Goal: Task Accomplishment & Management: Complete application form

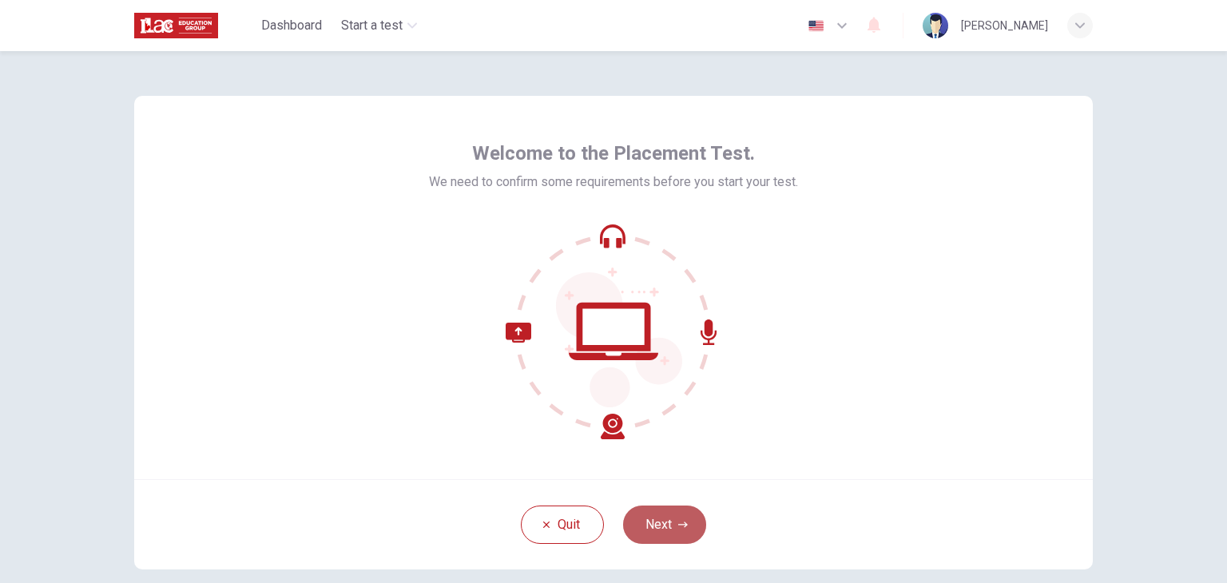
click at [661, 525] on button "Next" at bounding box center [664, 525] width 83 height 38
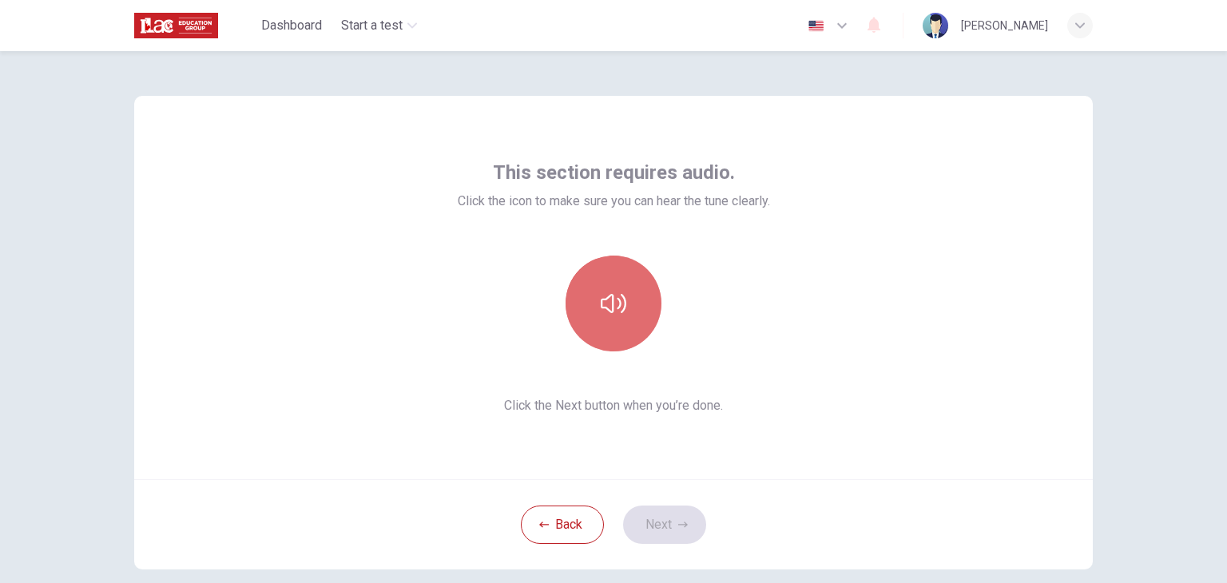
click at [607, 297] on icon "button" at bounding box center [614, 304] width 26 height 26
click at [613, 304] on icon "button" at bounding box center [614, 304] width 26 height 26
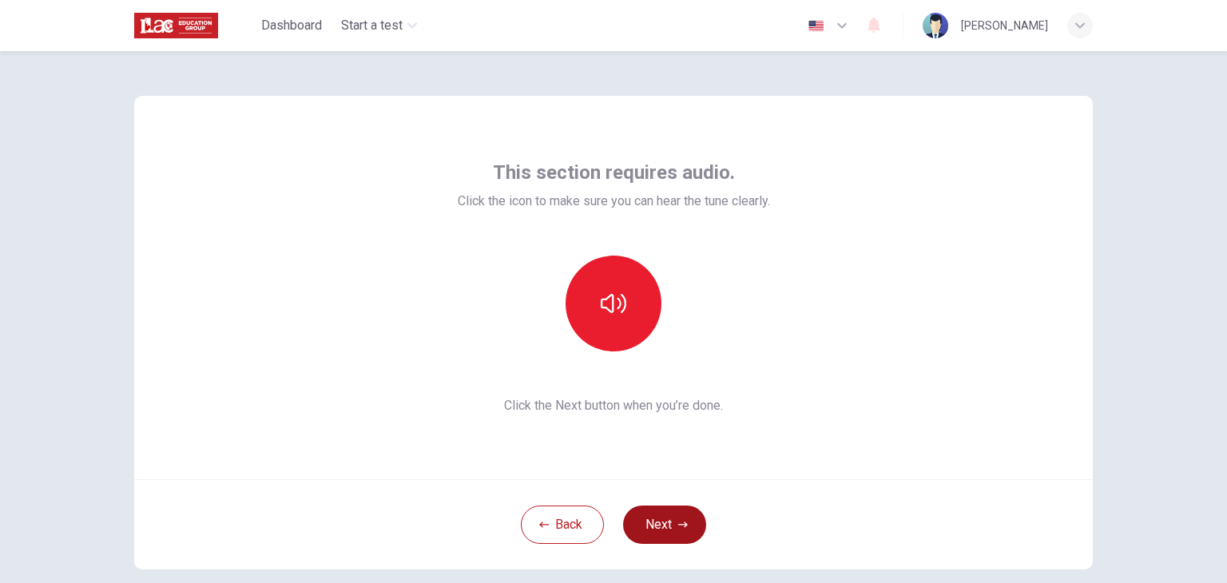
click at [661, 534] on button "Next" at bounding box center [664, 525] width 83 height 38
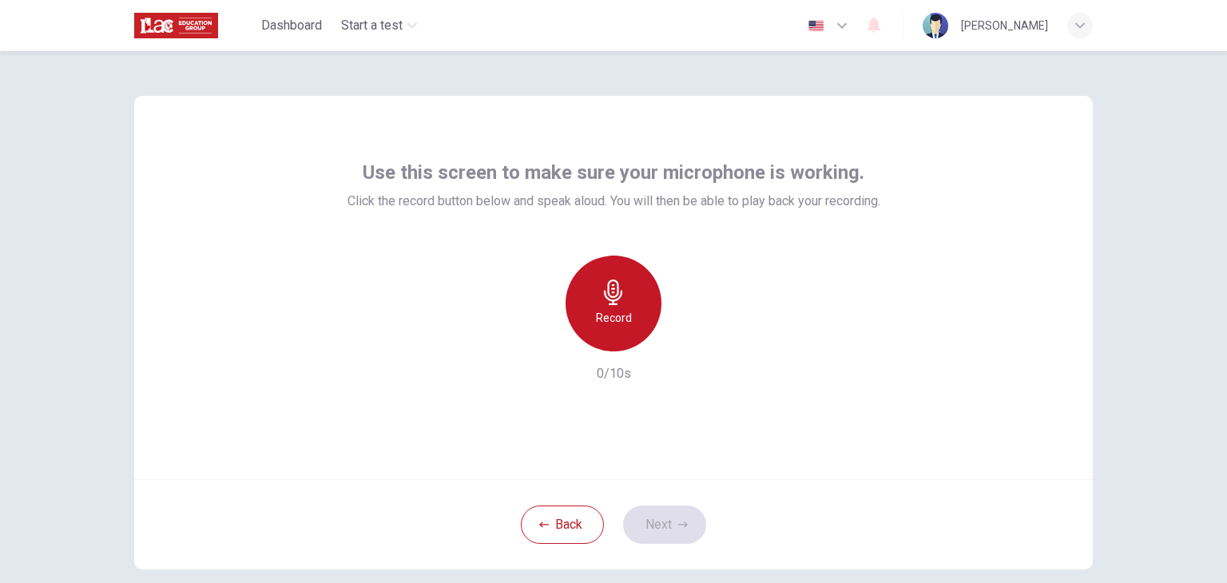
click at [612, 292] on icon "button" at bounding box center [614, 293] width 26 height 26
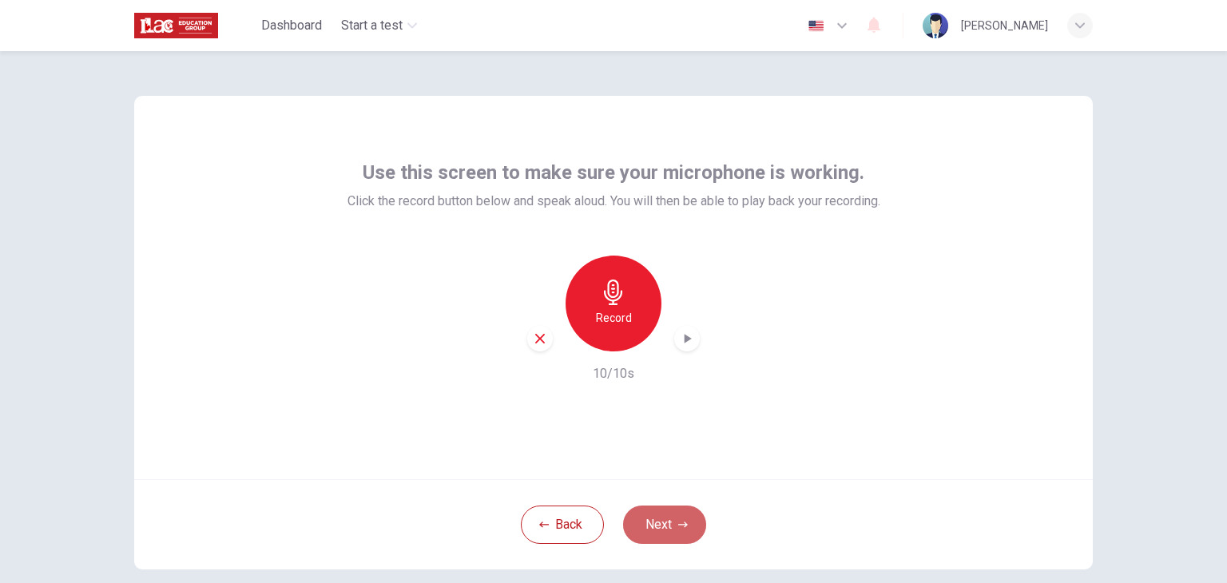
click at [658, 520] on button "Next" at bounding box center [664, 525] width 83 height 38
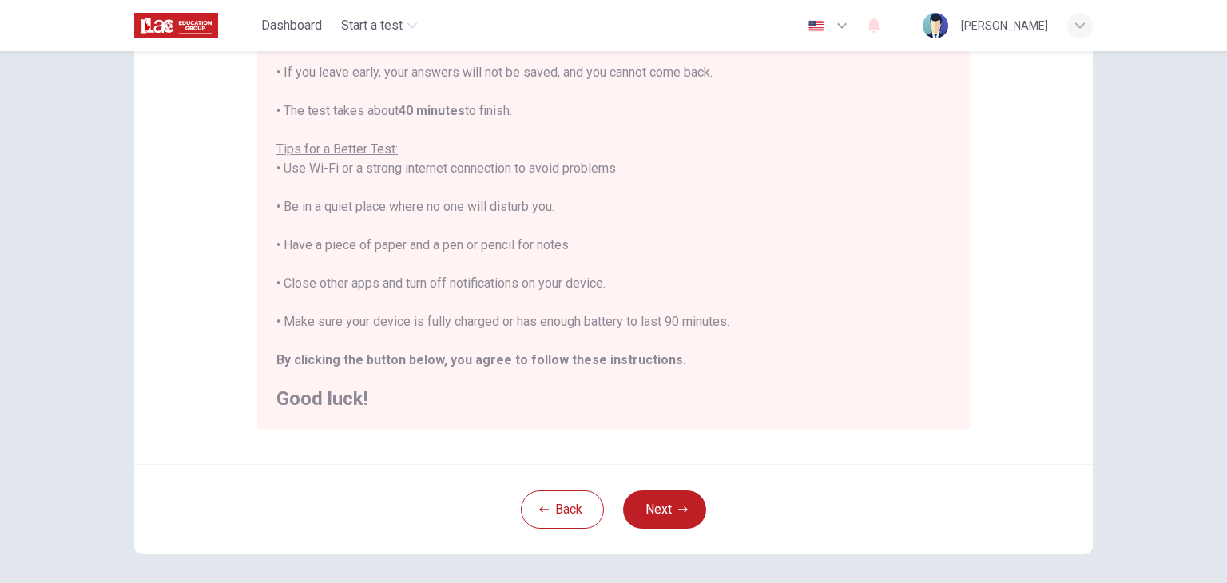
scroll to position [240, 0]
click at [675, 494] on button "Next" at bounding box center [664, 508] width 83 height 38
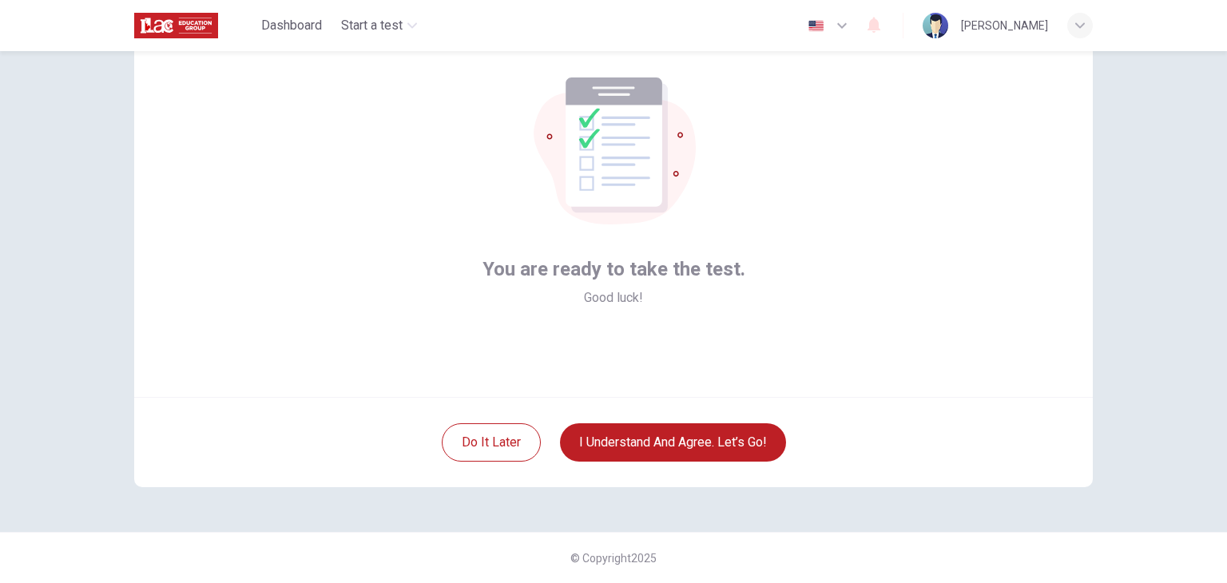
scroll to position [0, 0]
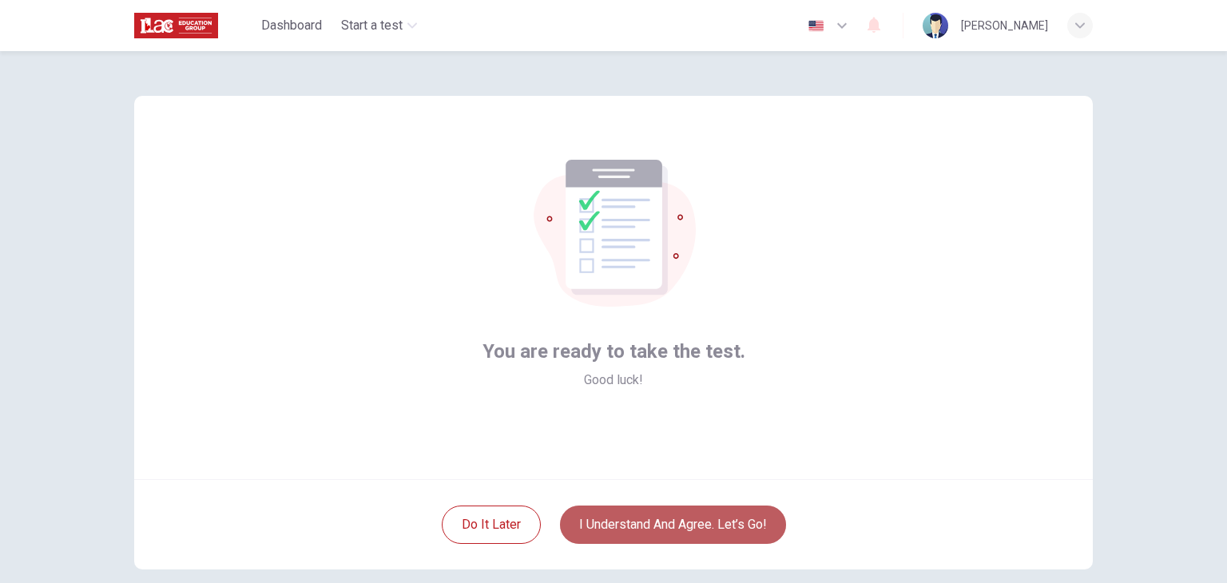
click at [716, 525] on button "I understand and agree. Let’s go!" at bounding box center [673, 525] width 226 height 38
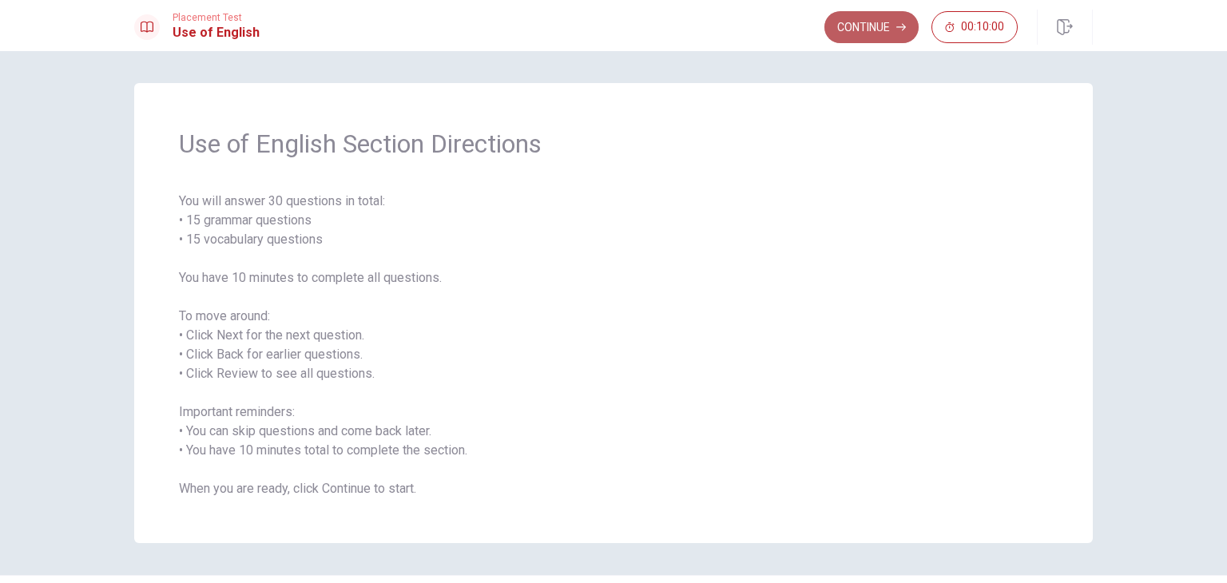
click at [895, 28] on button "Continue" at bounding box center [871, 27] width 94 height 32
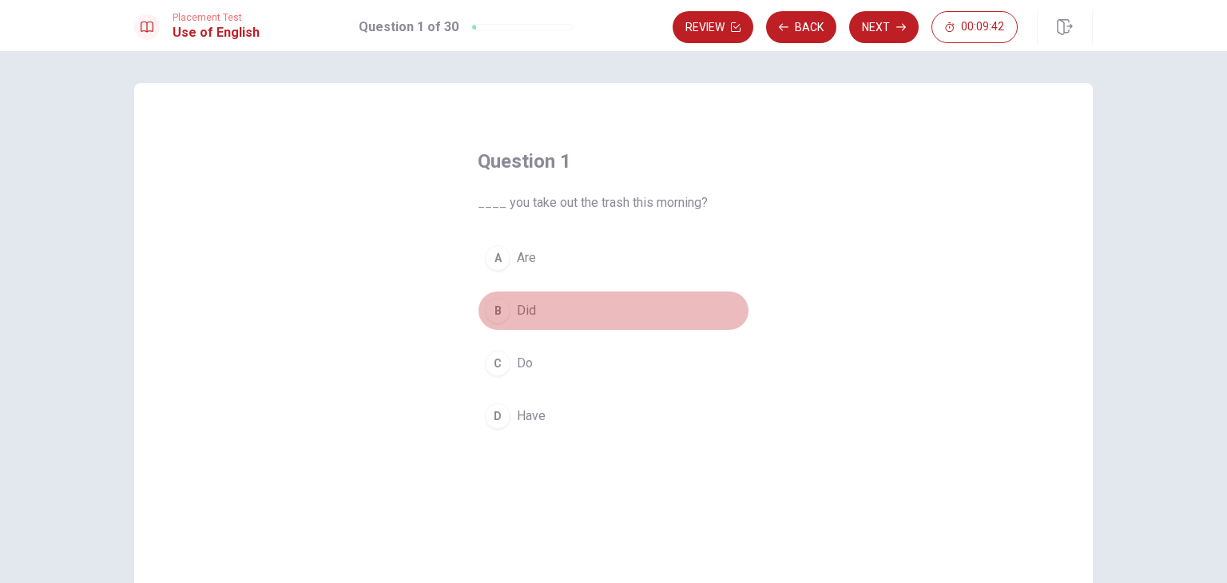
click at [490, 311] on div "B" at bounding box center [498, 311] width 26 height 26
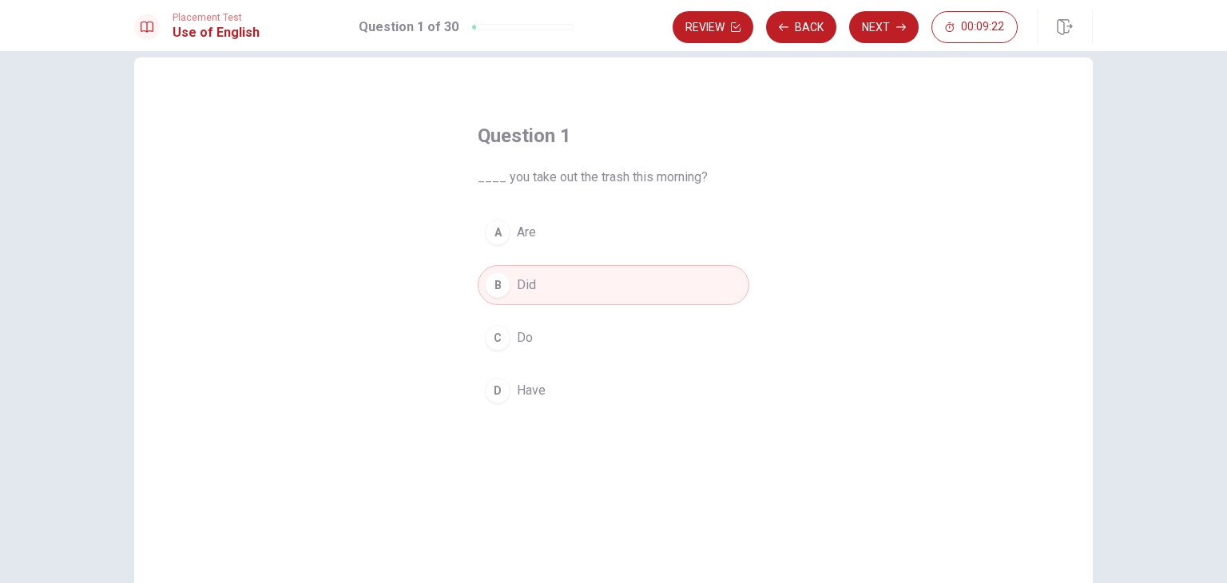
scroll to position [32, 0]
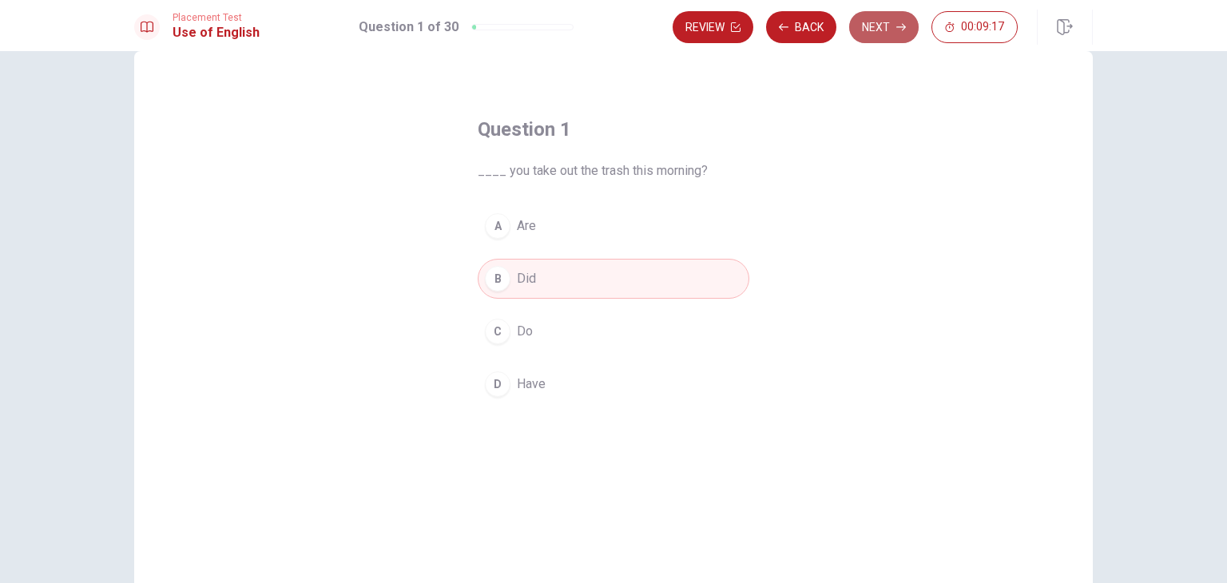
click at [876, 38] on button "Next" at bounding box center [883, 27] width 69 height 32
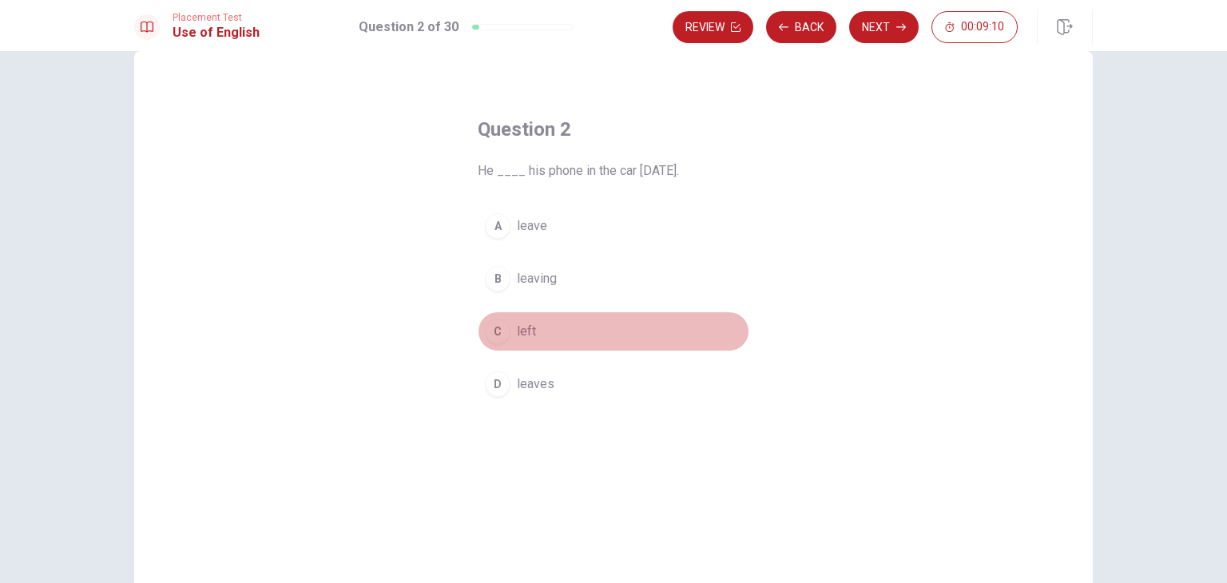
click at [495, 327] on div "C" at bounding box center [498, 332] width 26 height 26
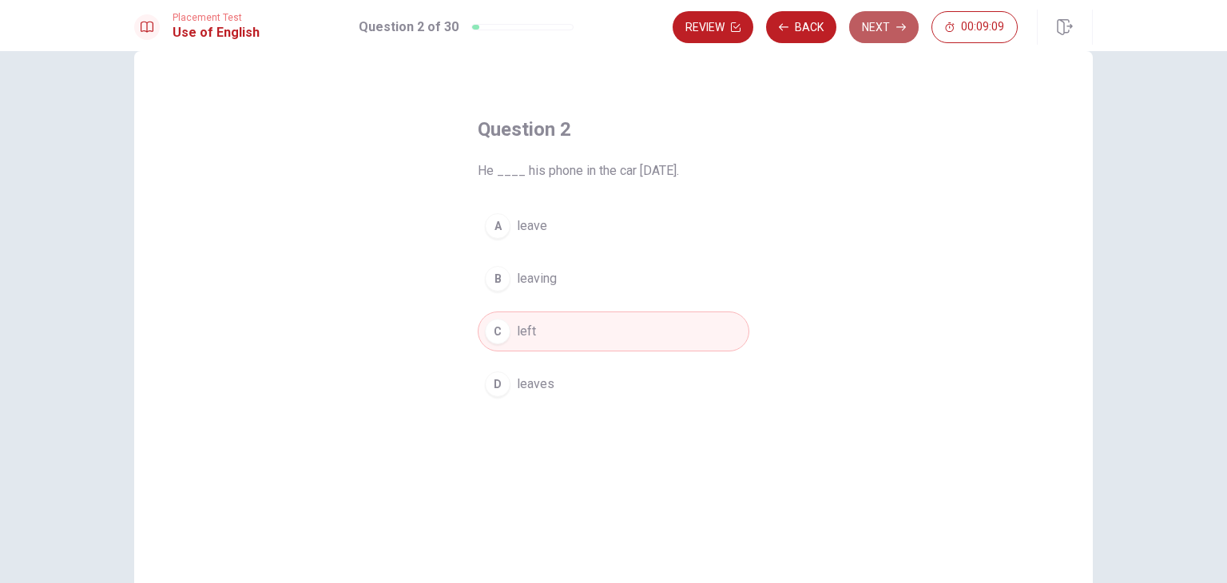
click at [873, 34] on button "Next" at bounding box center [883, 27] width 69 height 32
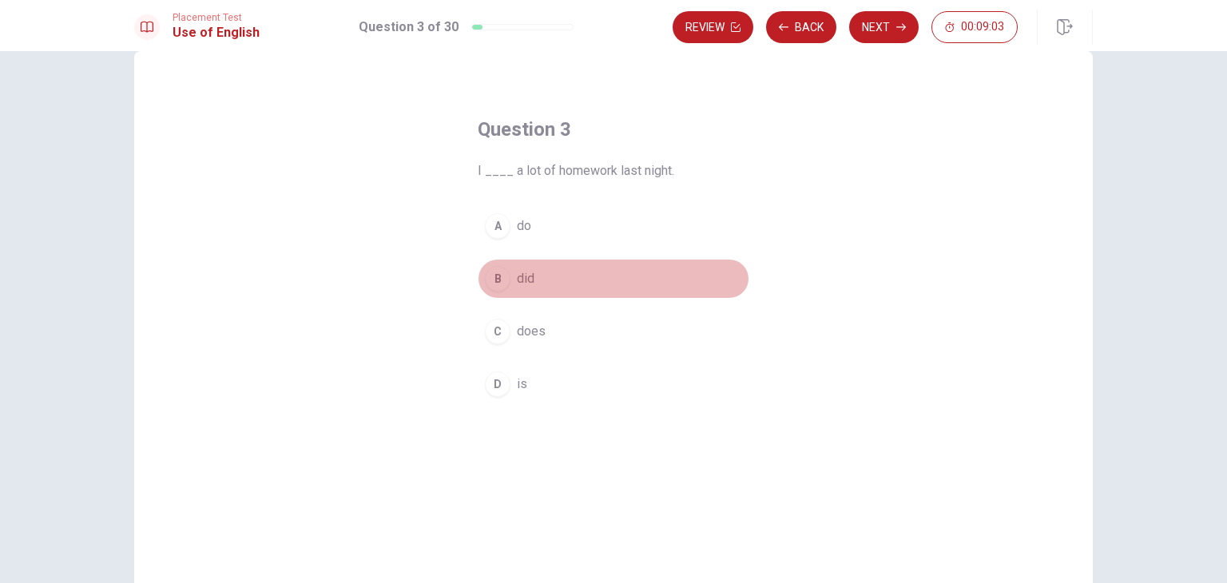
click at [490, 279] on div "B" at bounding box center [498, 279] width 26 height 26
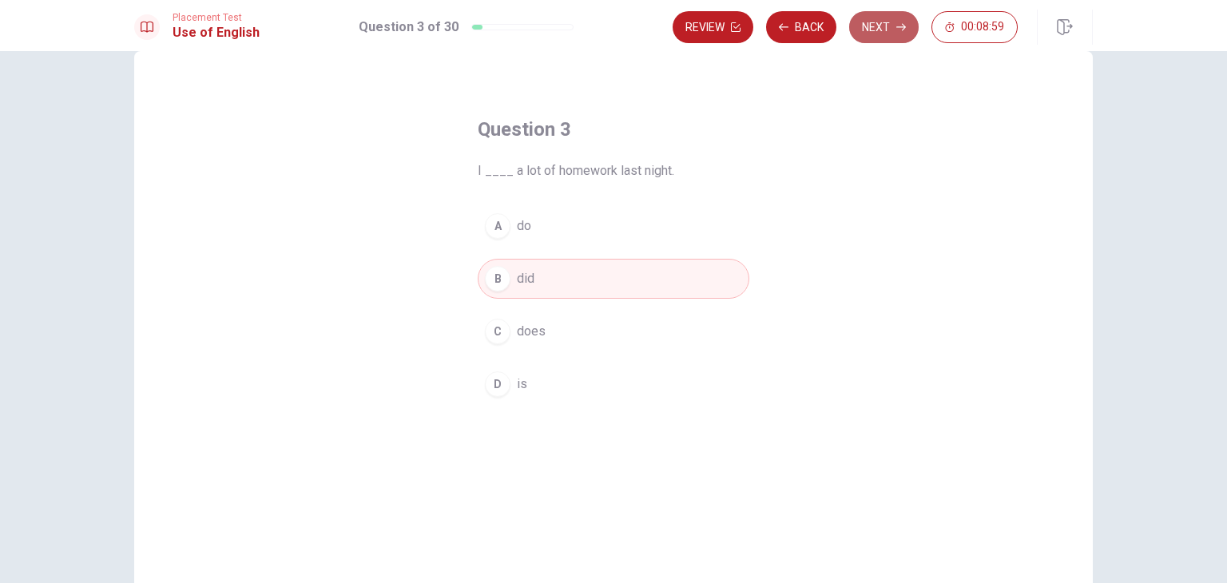
click at [882, 35] on button "Next" at bounding box center [883, 27] width 69 height 32
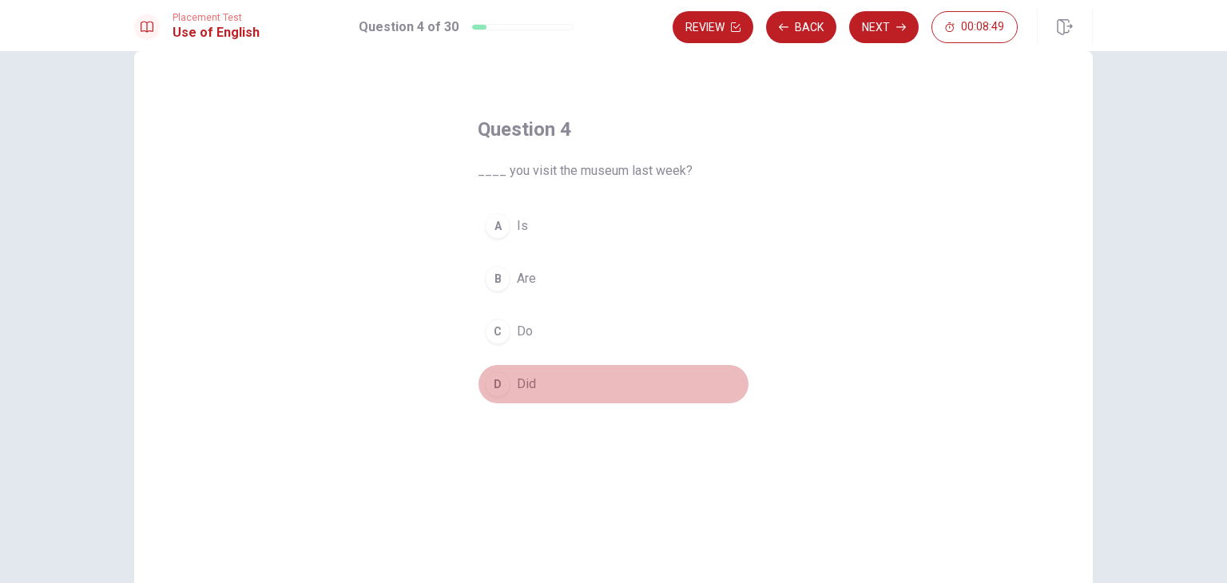
click at [486, 379] on div "D" at bounding box center [498, 384] width 26 height 26
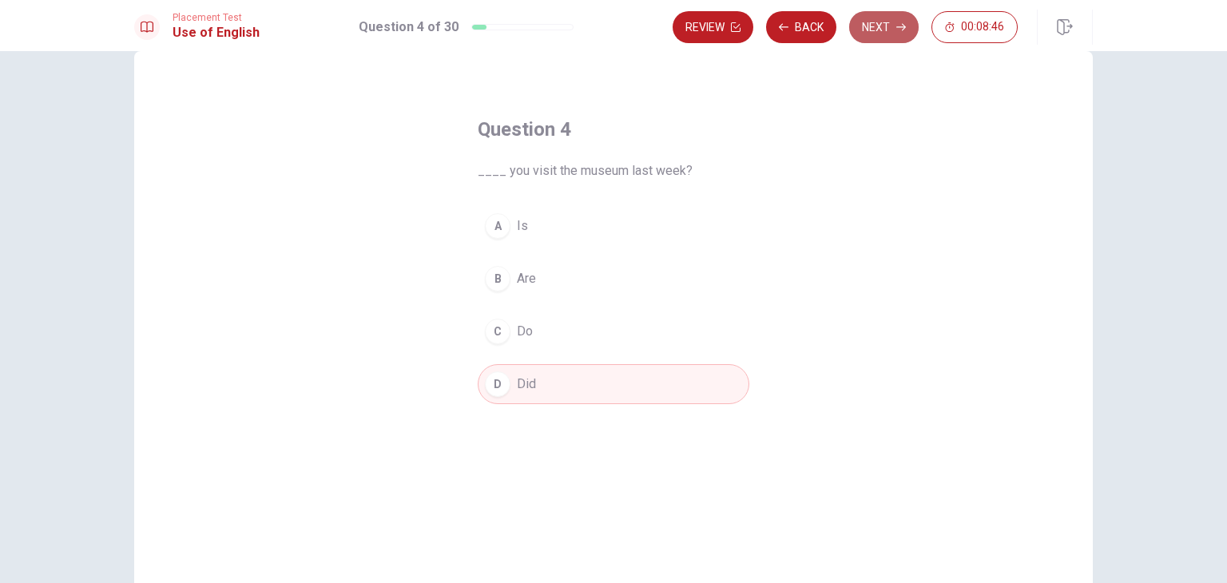
click at [898, 30] on icon "button" at bounding box center [901, 27] width 10 height 10
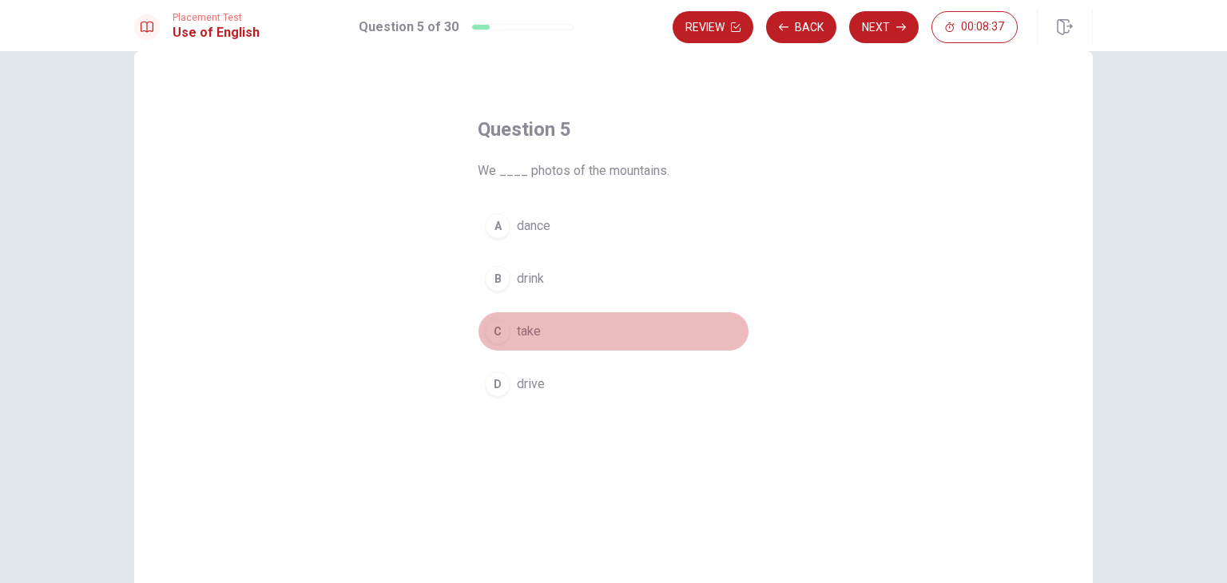
click at [499, 326] on div "C" at bounding box center [498, 332] width 26 height 26
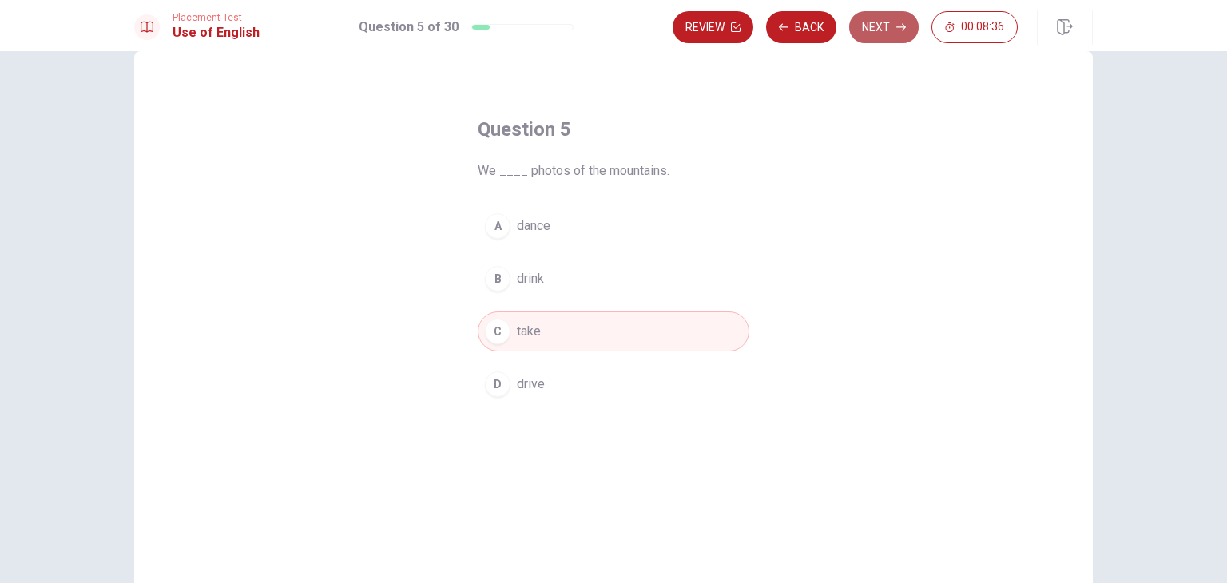
click at [906, 19] on button "Next" at bounding box center [883, 27] width 69 height 32
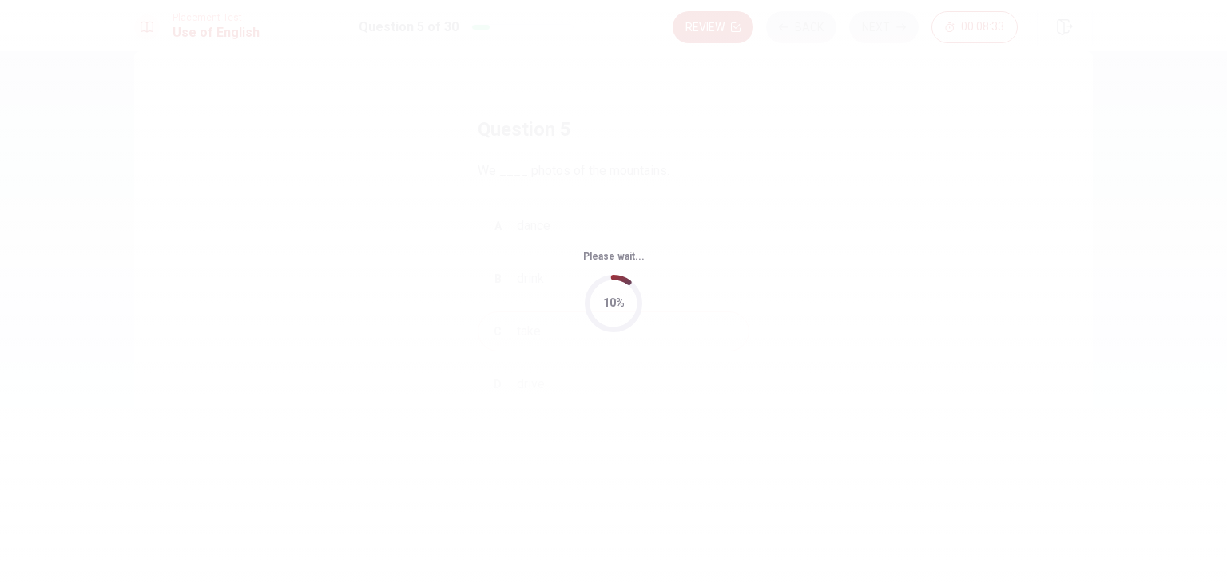
scroll to position [0, 0]
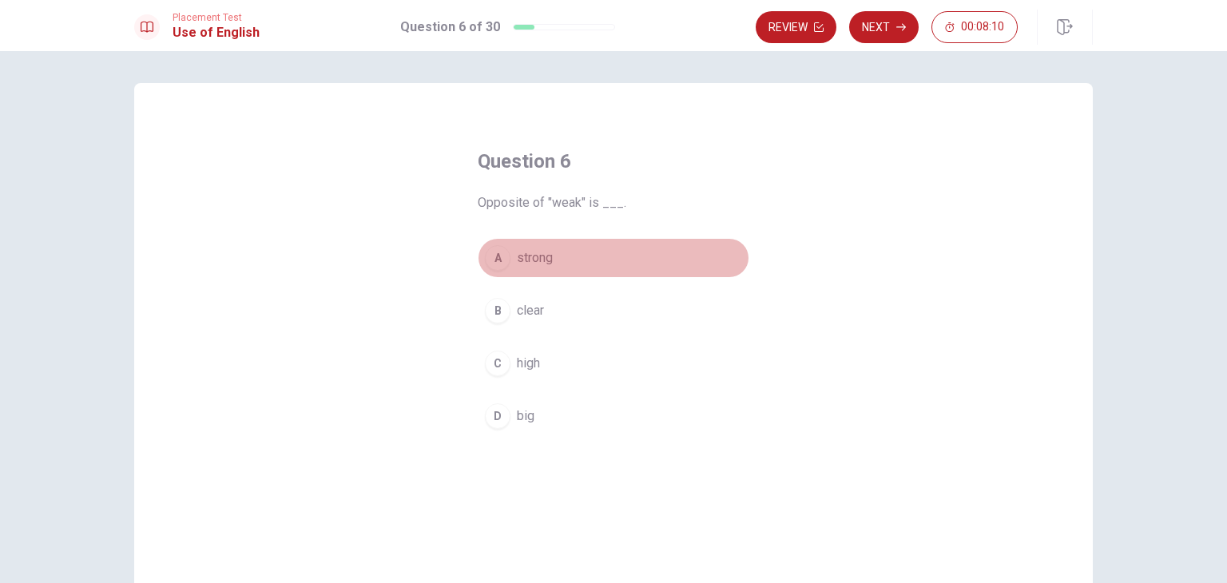
click at [493, 257] on div "A" at bounding box center [498, 258] width 26 height 26
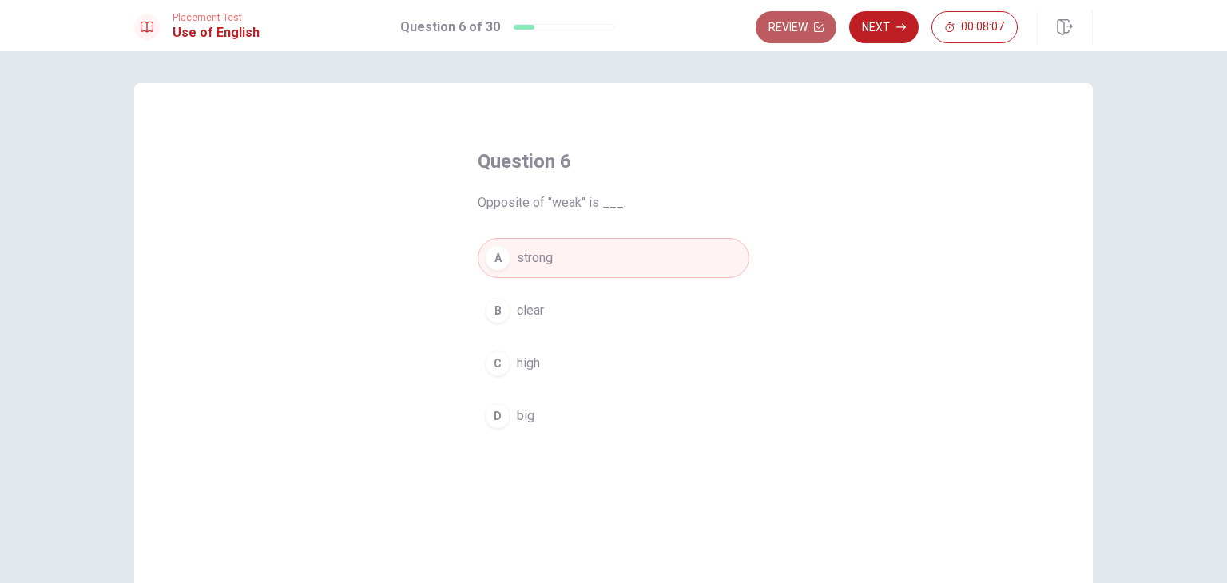
click at [807, 36] on button "Review" at bounding box center [796, 27] width 81 height 32
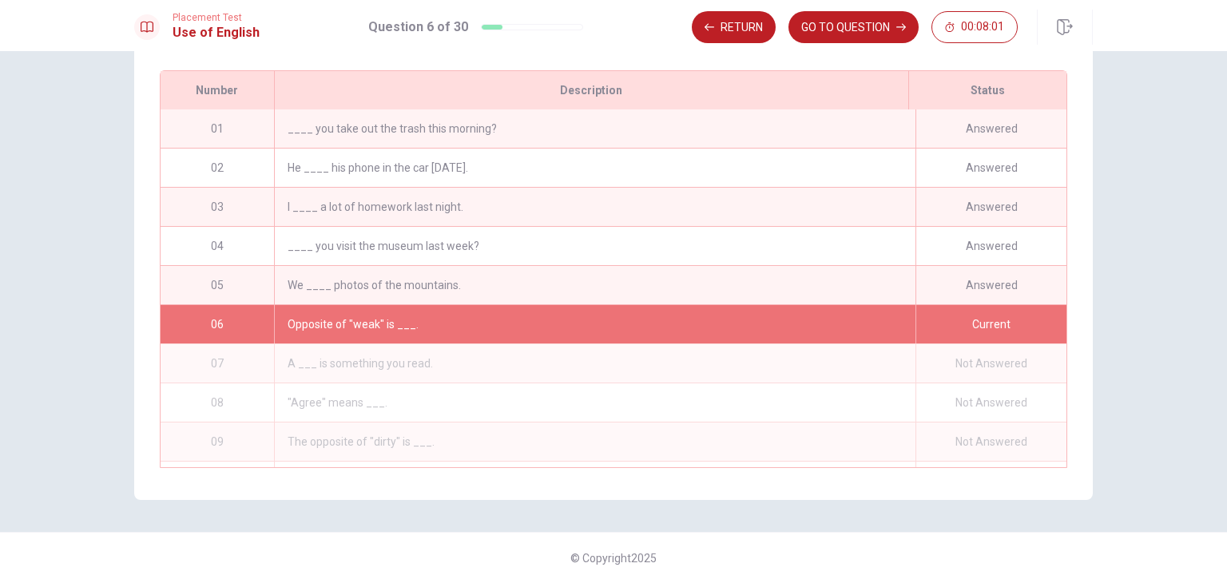
scroll to position [39, 0]
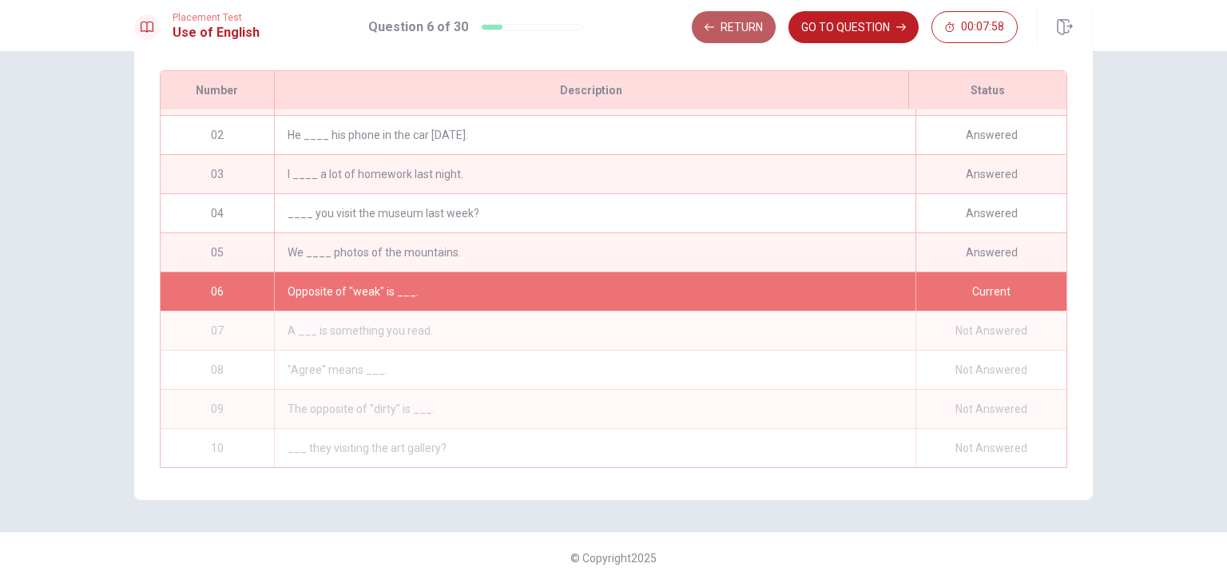
click at [757, 33] on button "Return" at bounding box center [734, 27] width 84 height 32
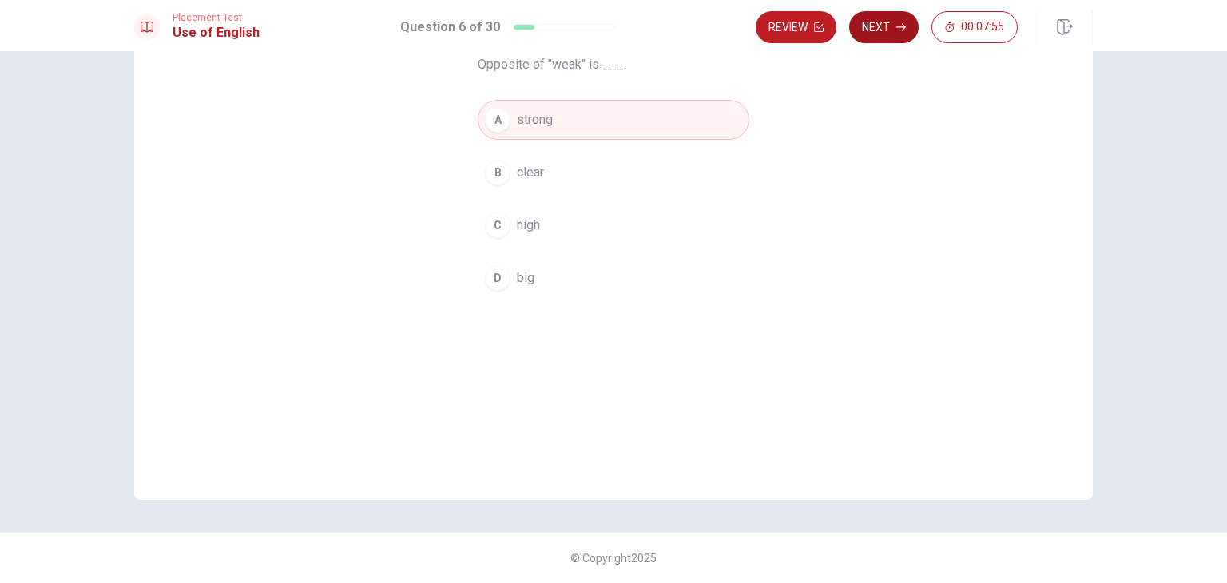
click at [895, 26] on button "Next" at bounding box center [883, 27] width 69 height 32
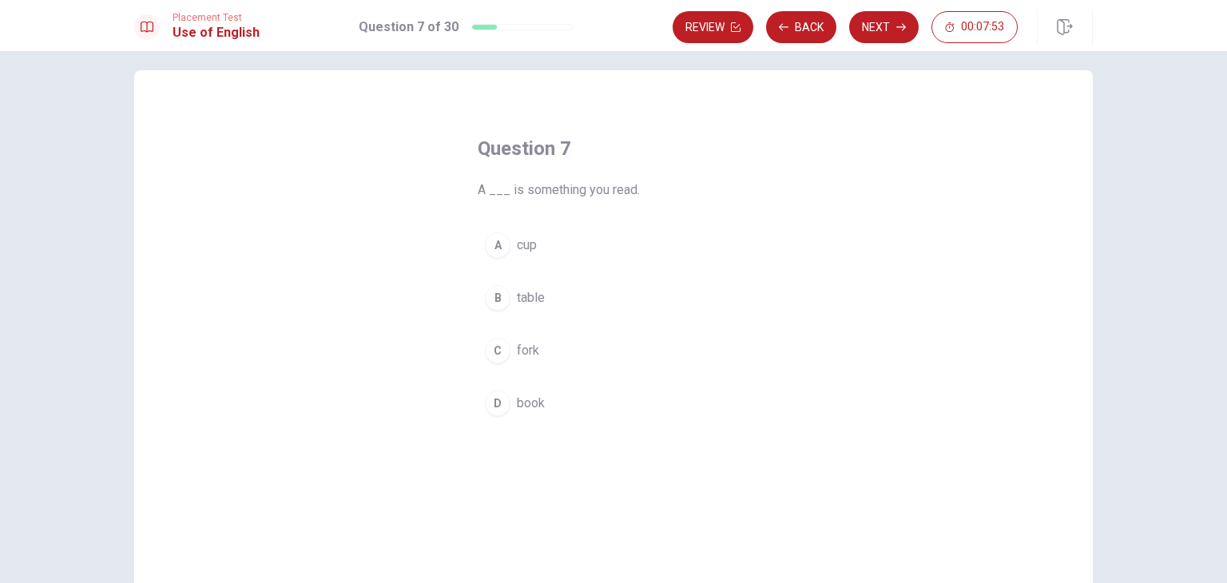
scroll to position [10, 0]
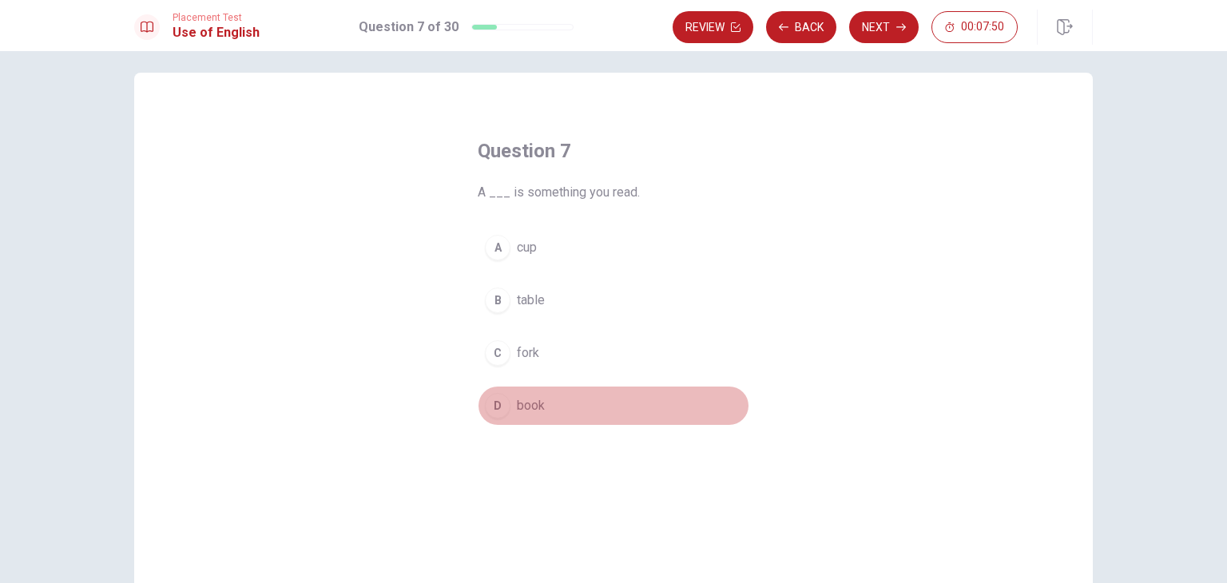
click at [493, 411] on div "D" at bounding box center [498, 406] width 26 height 26
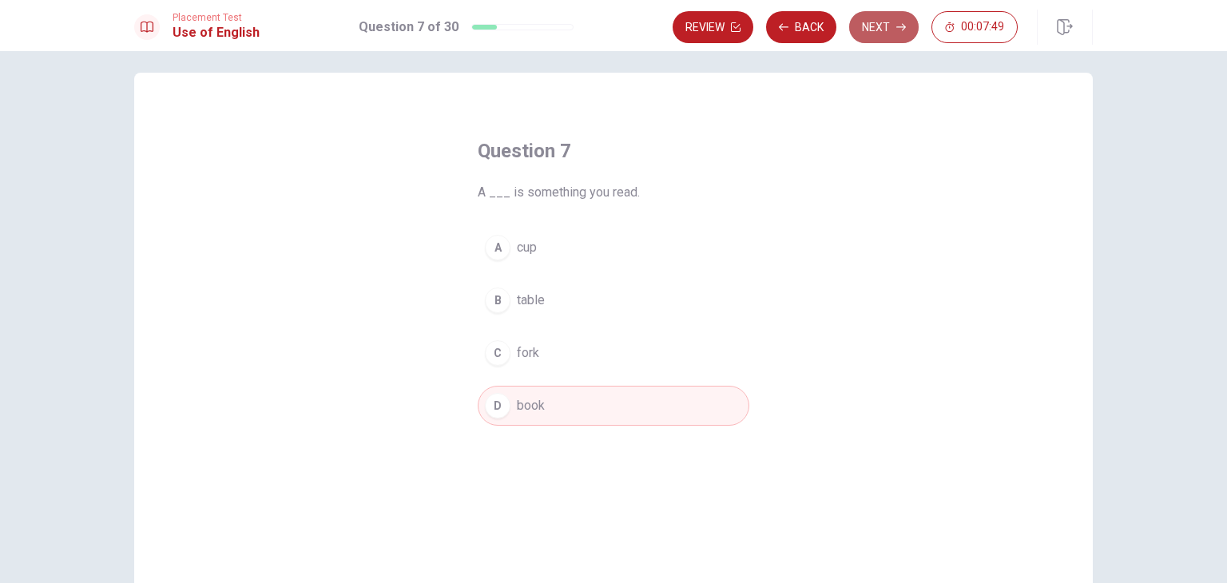
click at [875, 12] on button "Next" at bounding box center [883, 27] width 69 height 32
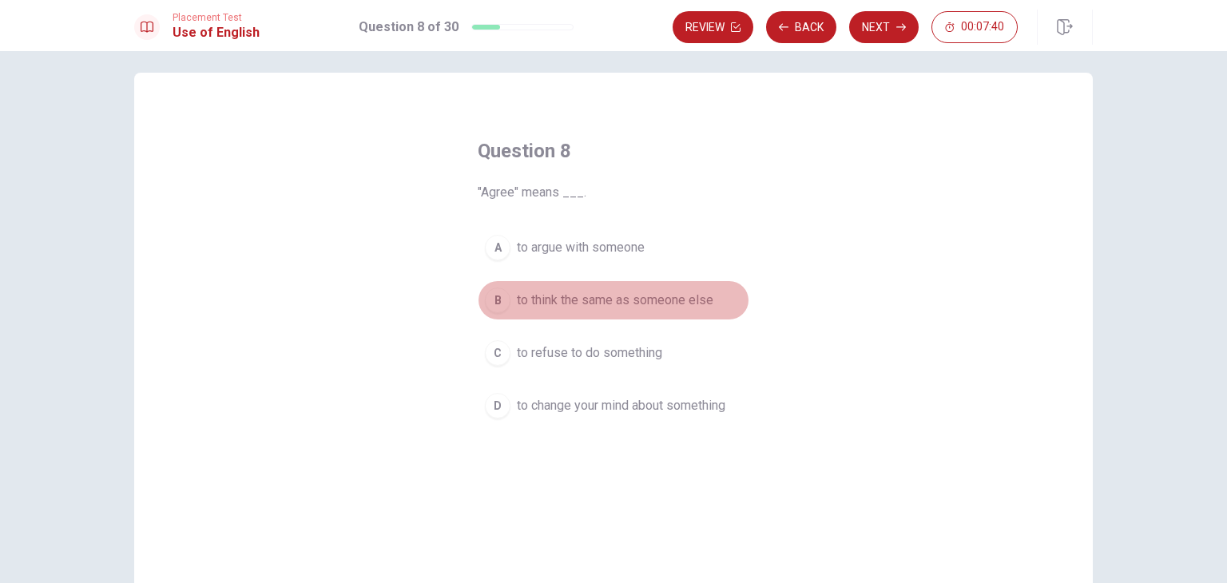
click at [486, 298] on div "B" at bounding box center [498, 301] width 26 height 26
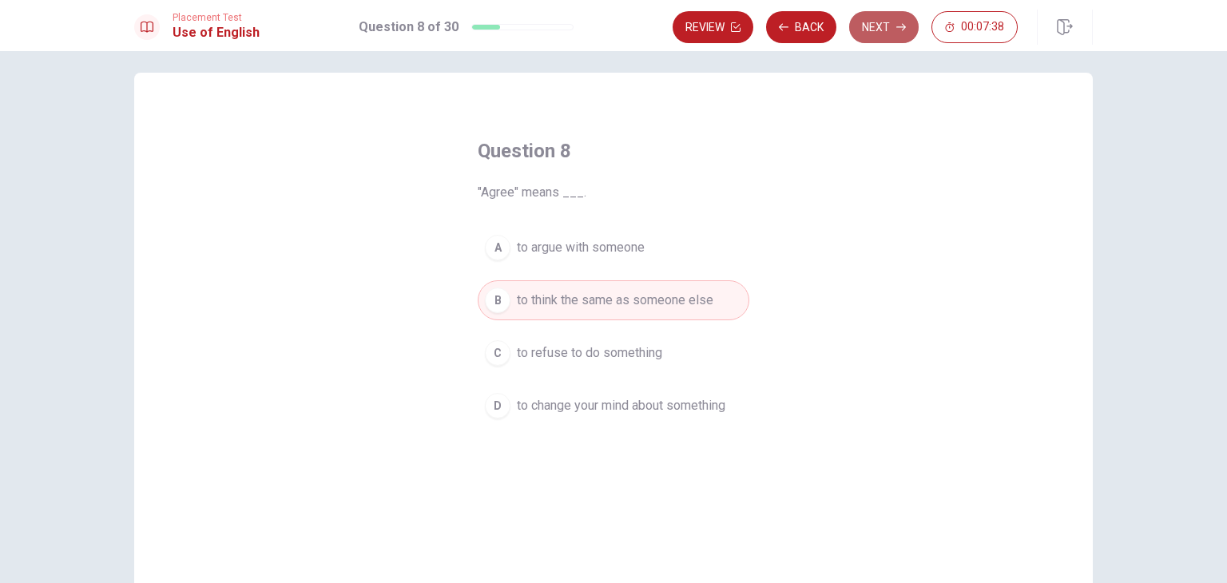
click at [885, 32] on button "Next" at bounding box center [883, 27] width 69 height 32
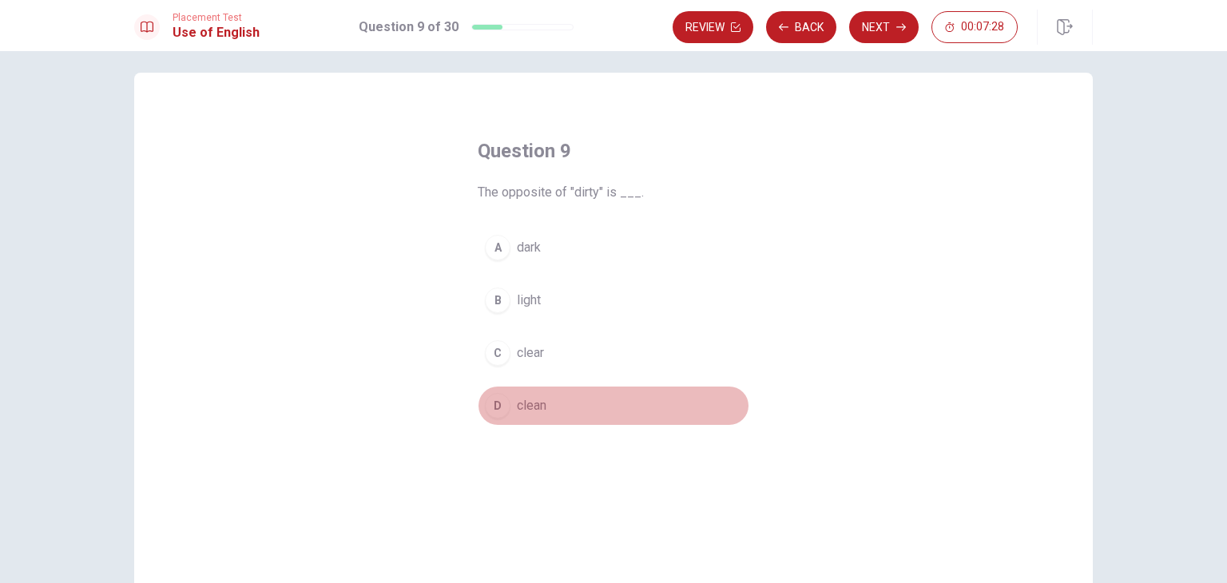
click at [492, 407] on div "D" at bounding box center [498, 406] width 26 height 26
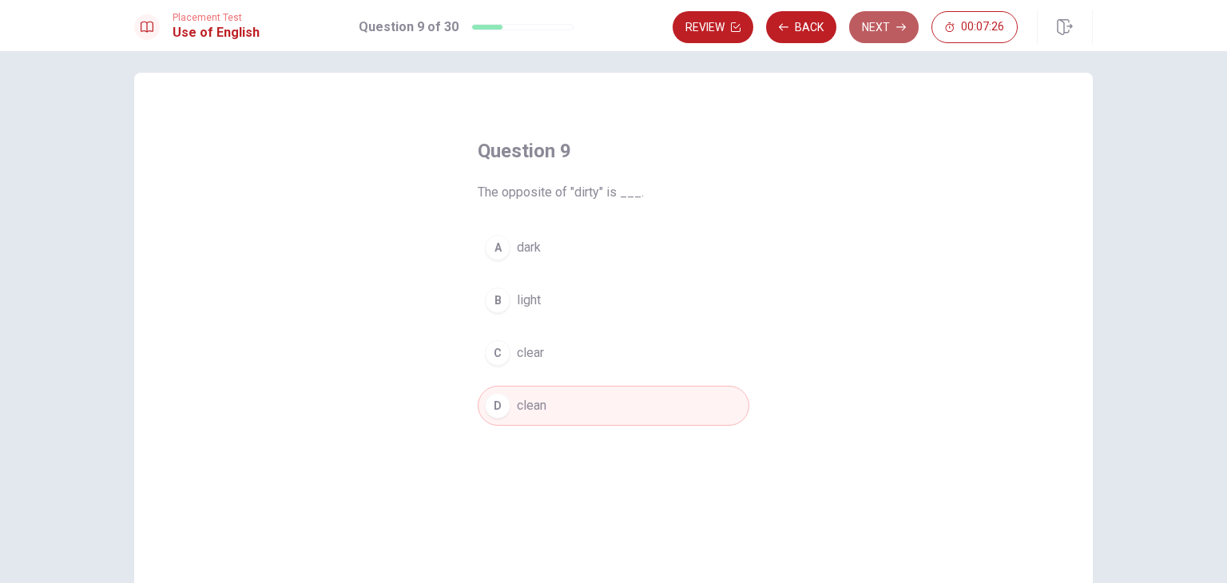
click at [878, 41] on button "Next" at bounding box center [883, 27] width 69 height 32
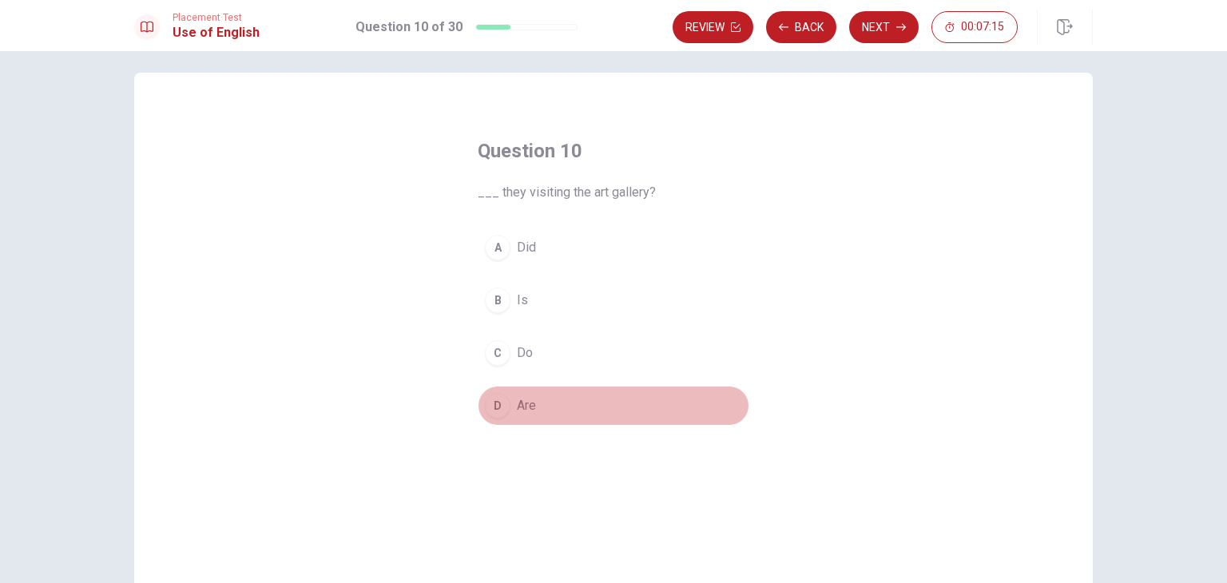
click at [495, 407] on div "D" at bounding box center [498, 406] width 26 height 26
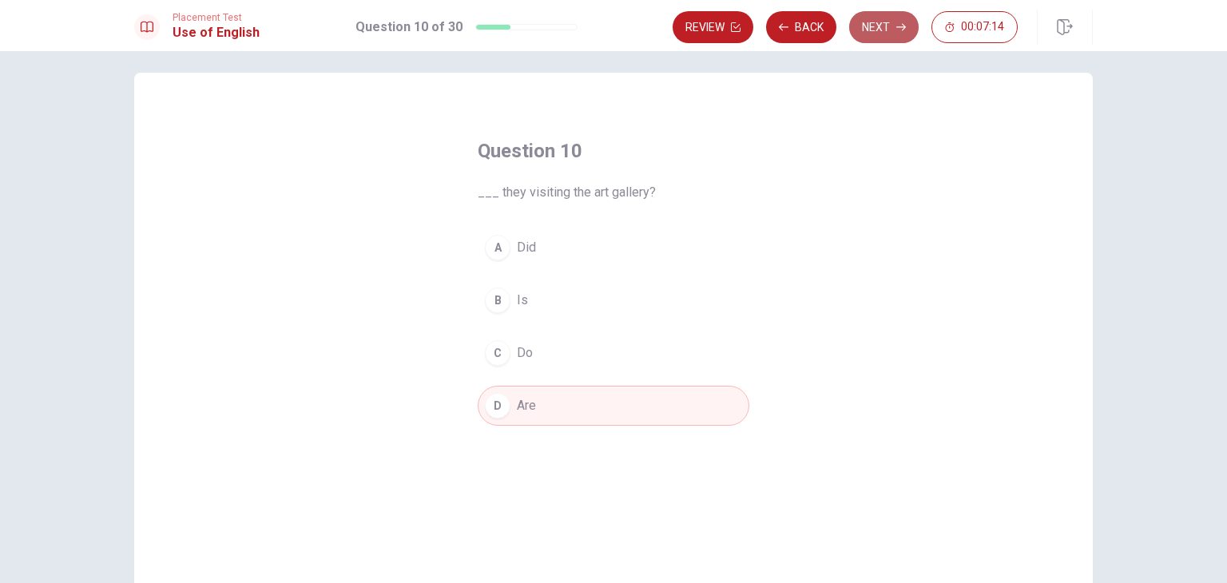
click at [889, 11] on button "Next" at bounding box center [883, 27] width 69 height 32
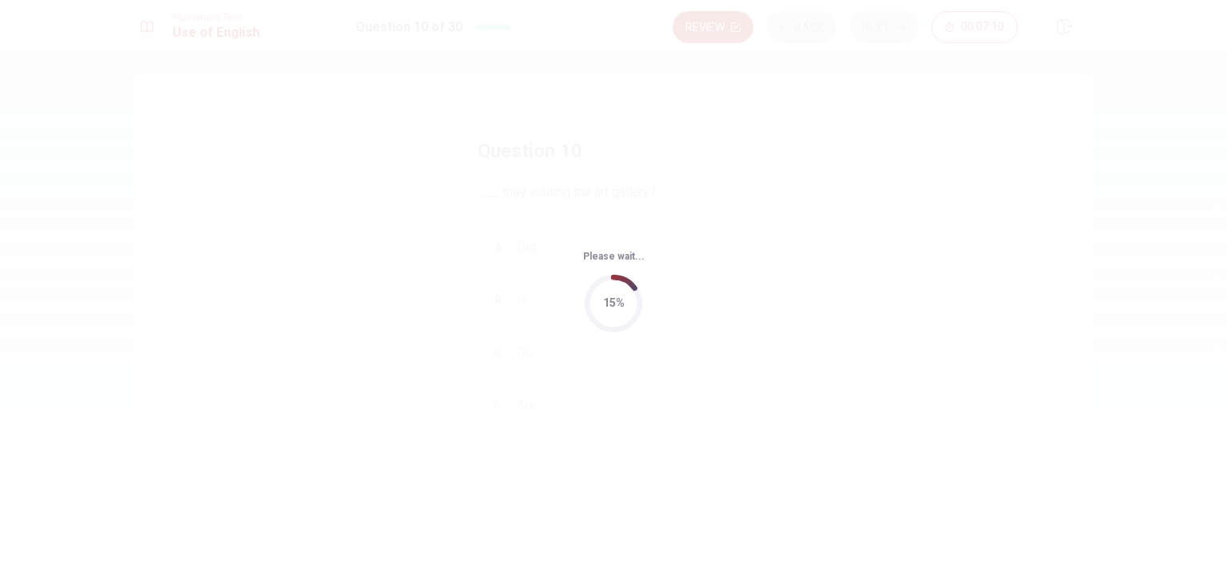
scroll to position [0, 0]
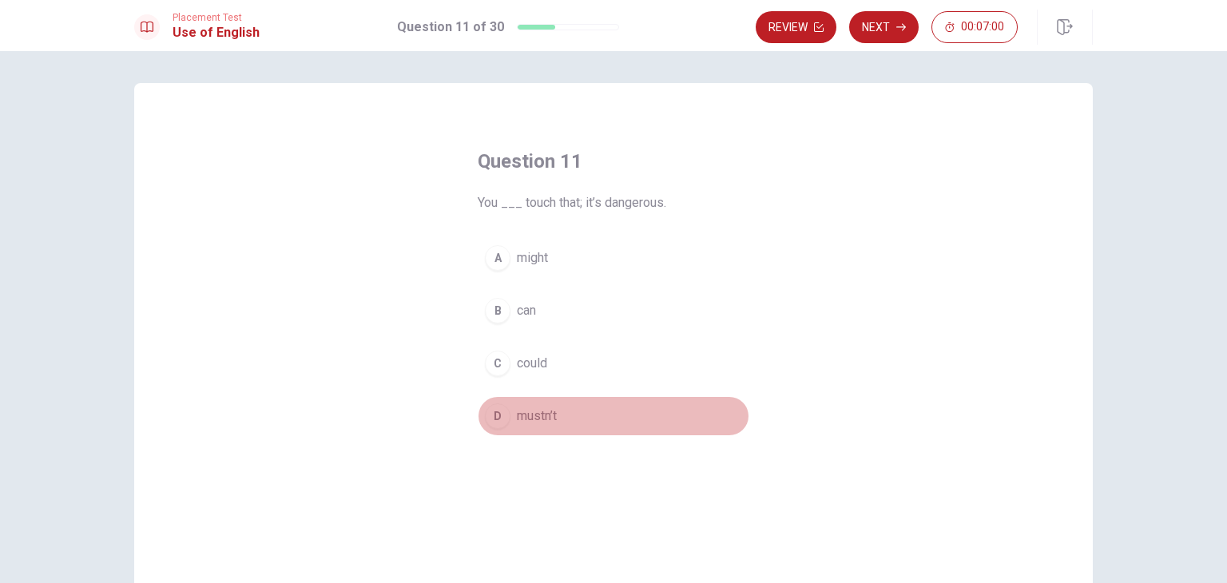
click at [492, 411] on div "D" at bounding box center [498, 416] width 26 height 26
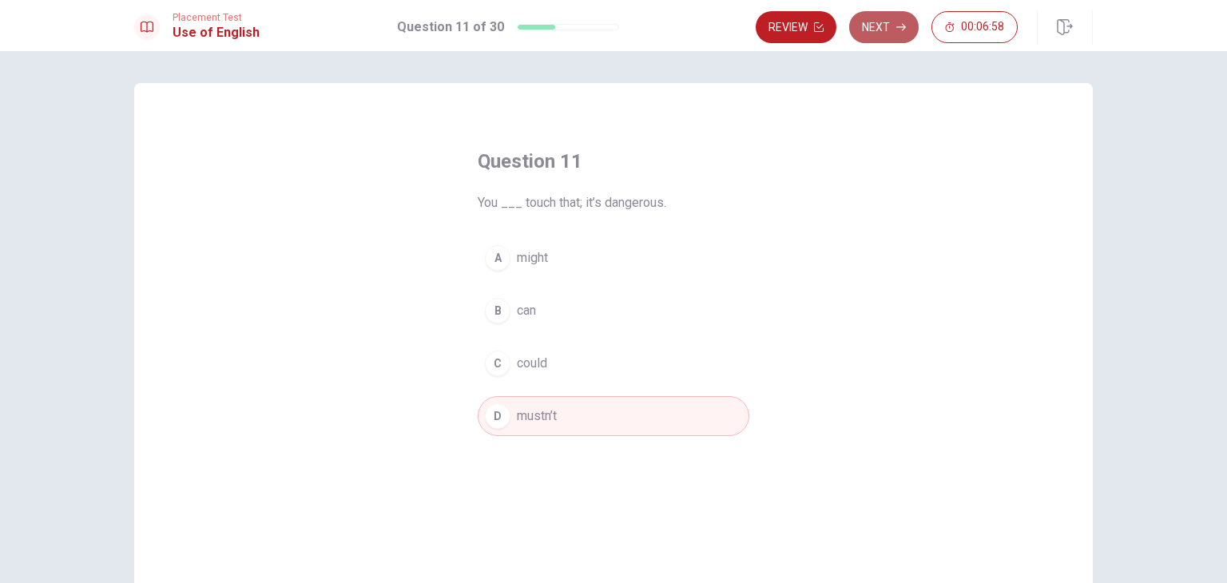
click at [904, 19] on button "Next" at bounding box center [883, 27] width 69 height 32
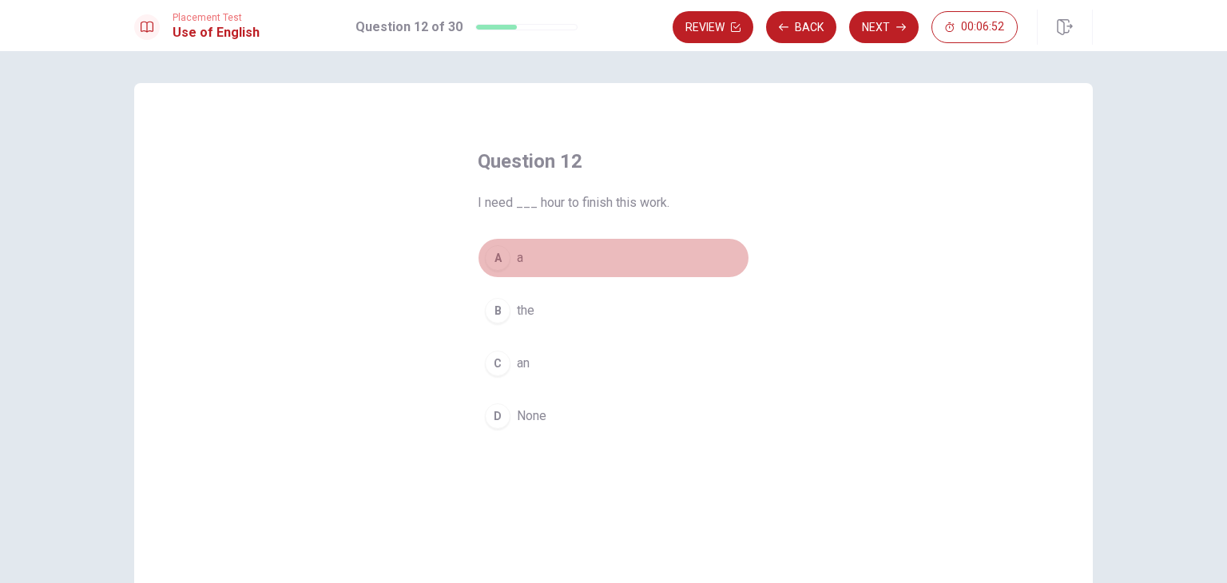
click at [499, 256] on div "A" at bounding box center [498, 258] width 26 height 26
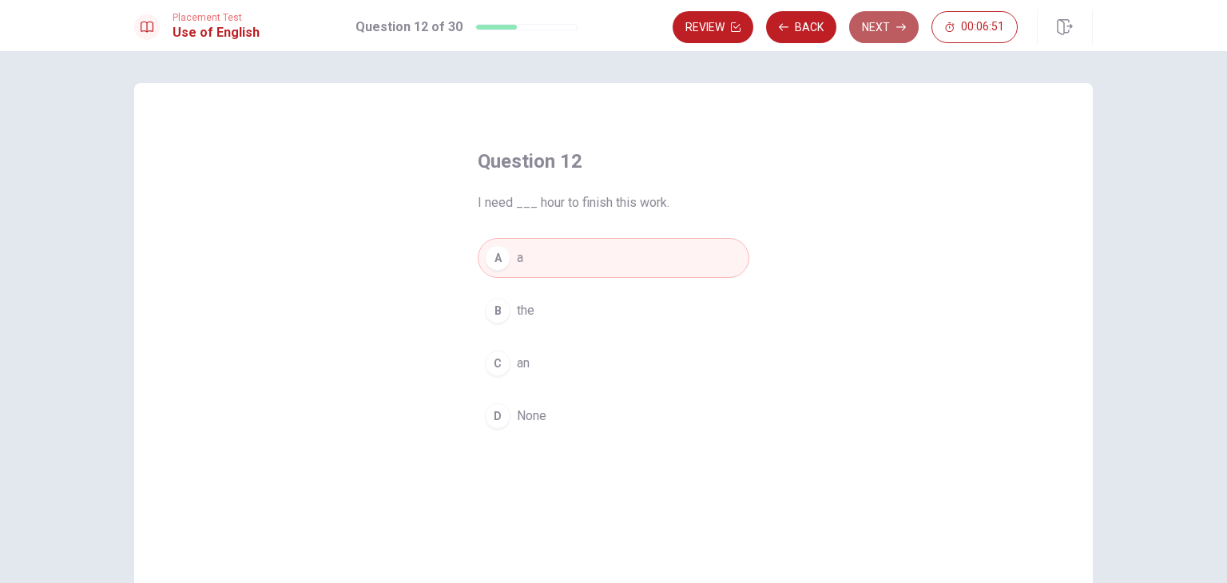
click at [866, 31] on button "Next" at bounding box center [883, 27] width 69 height 32
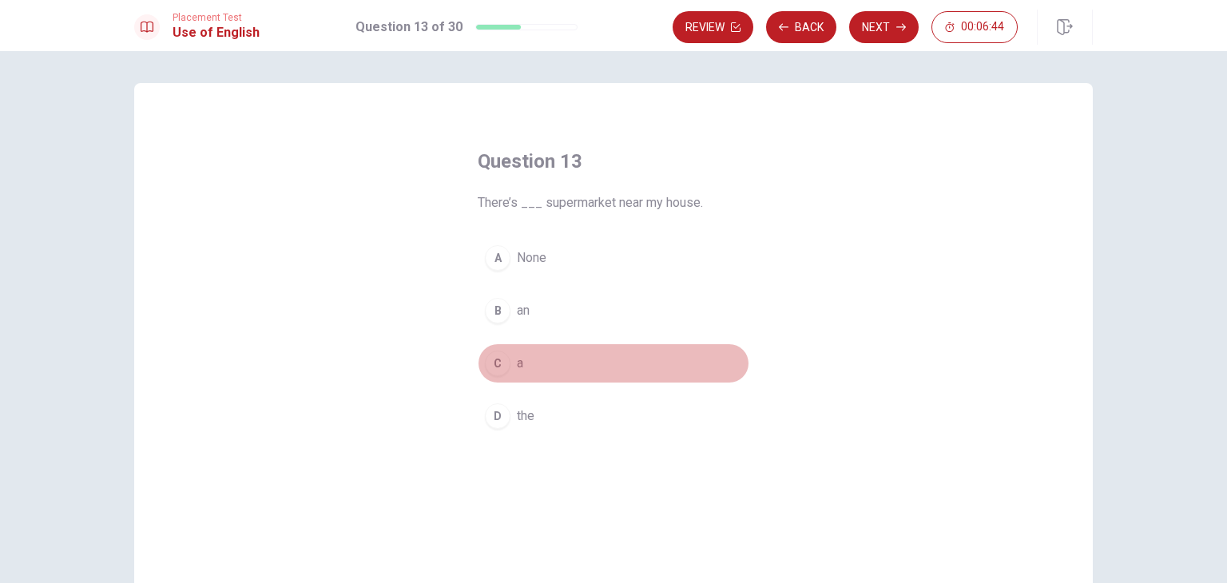
click at [489, 366] on div "C" at bounding box center [498, 364] width 26 height 26
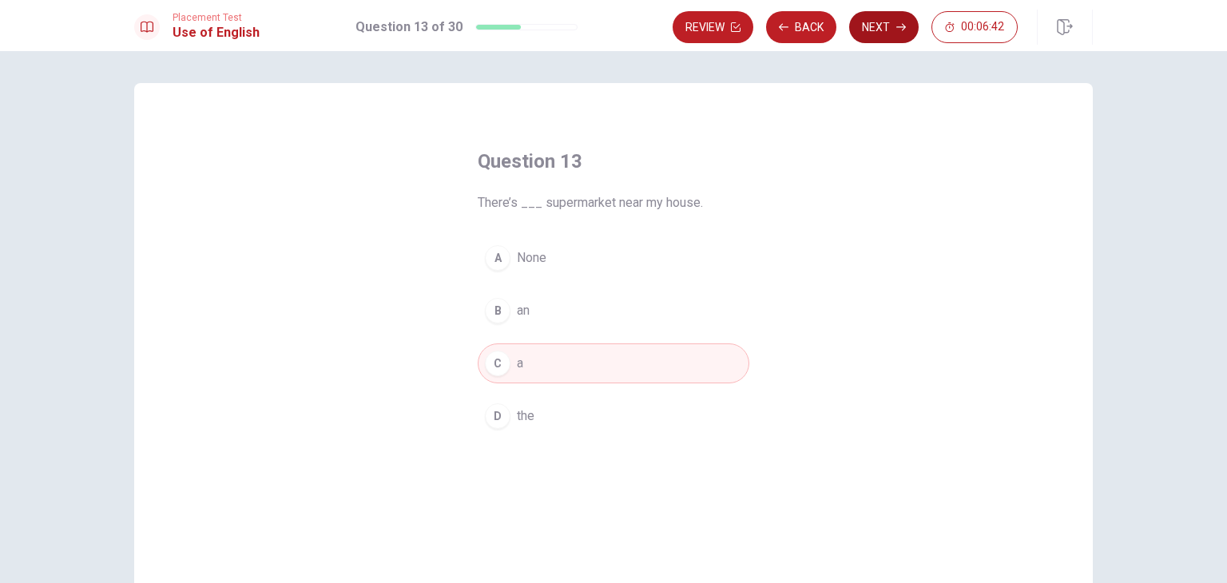
click at [879, 34] on button "Next" at bounding box center [883, 27] width 69 height 32
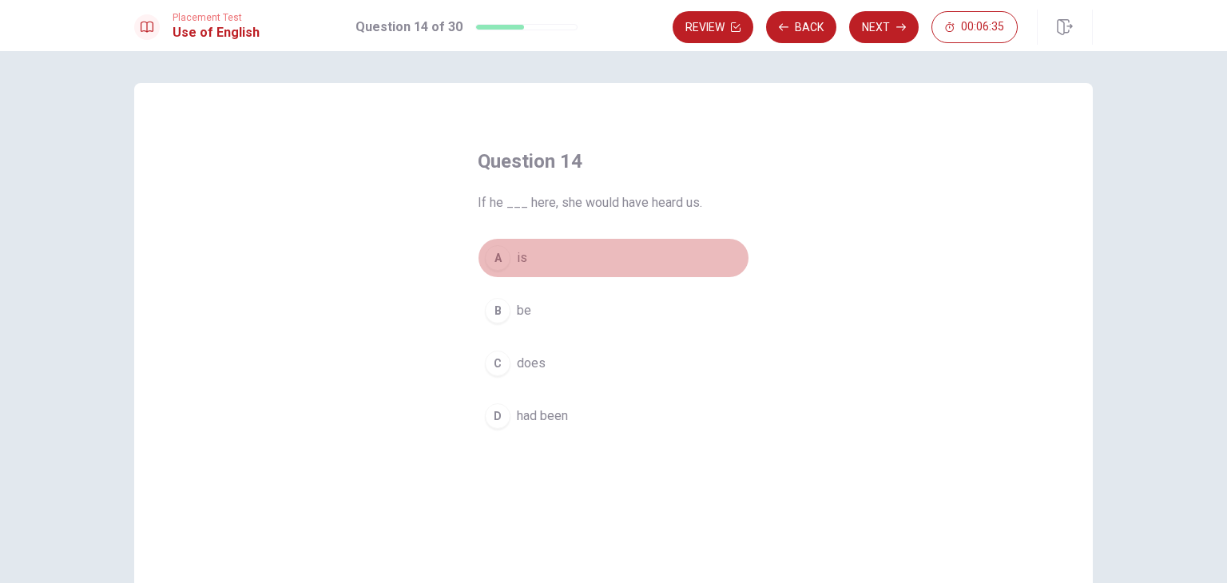
click at [495, 260] on div "A" at bounding box center [498, 258] width 26 height 26
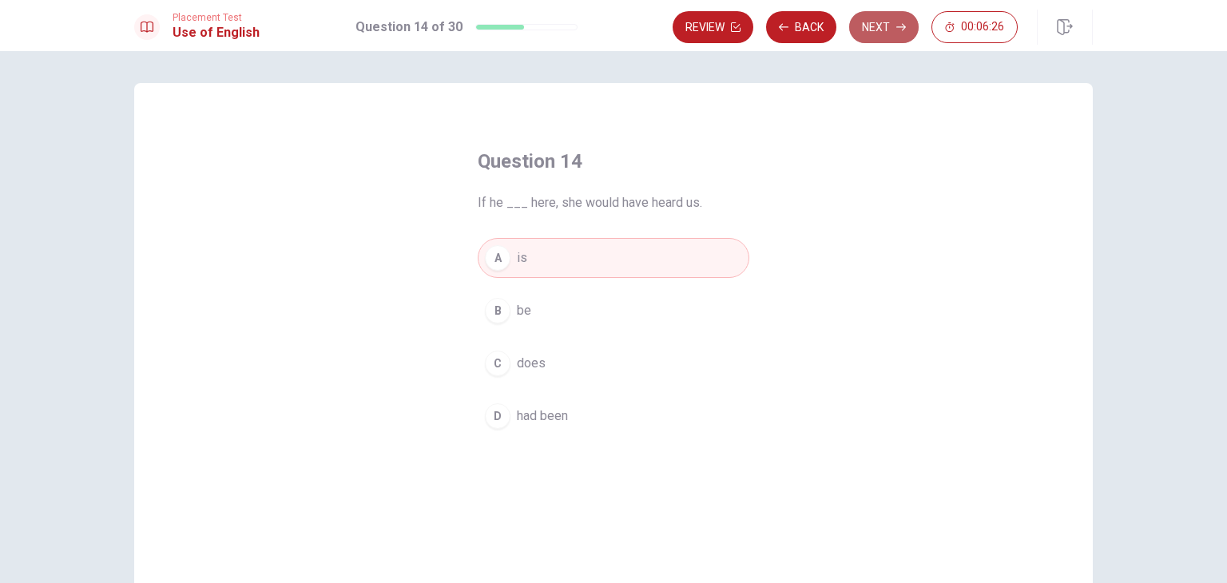
click at [879, 23] on button "Next" at bounding box center [883, 27] width 69 height 32
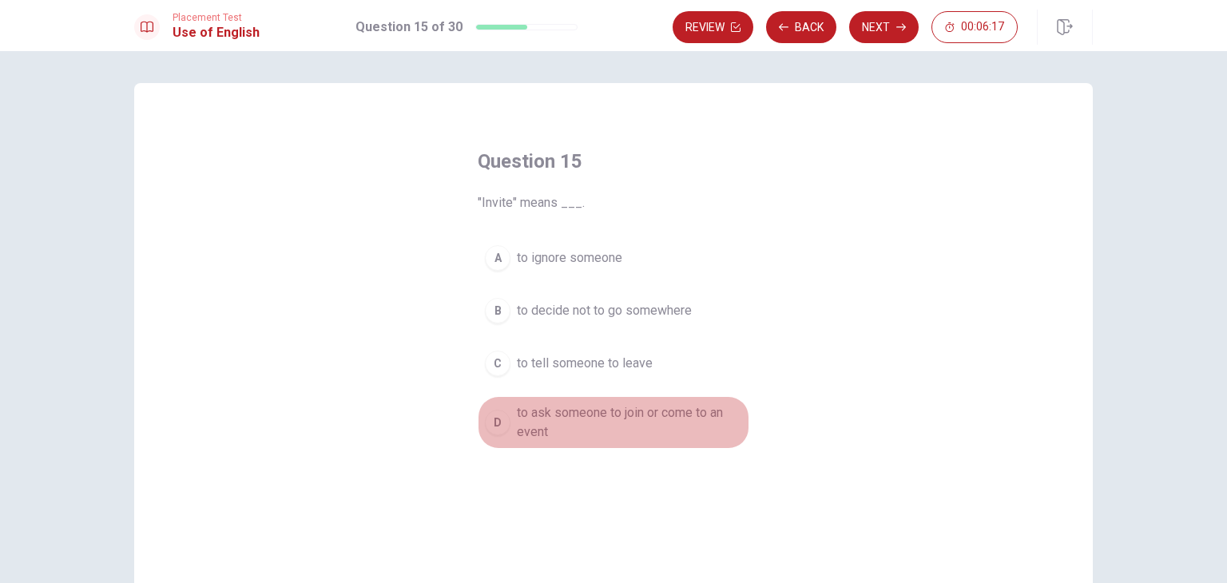
click at [536, 418] on span "to ask someone to join or come to an event" at bounding box center [629, 422] width 225 height 38
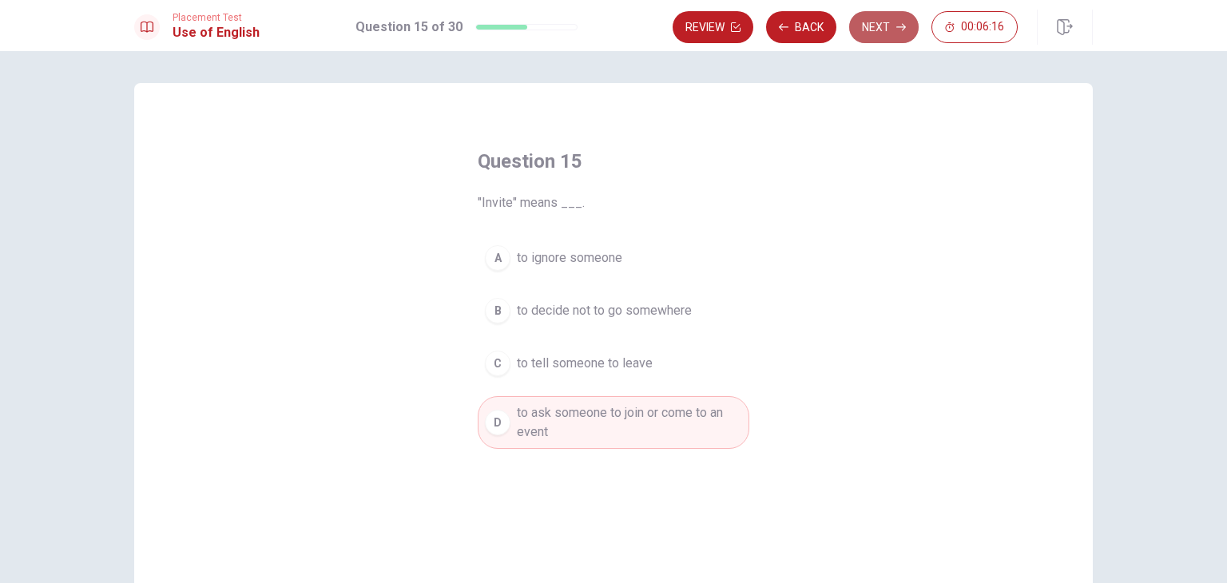
click at [882, 39] on button "Next" at bounding box center [883, 27] width 69 height 32
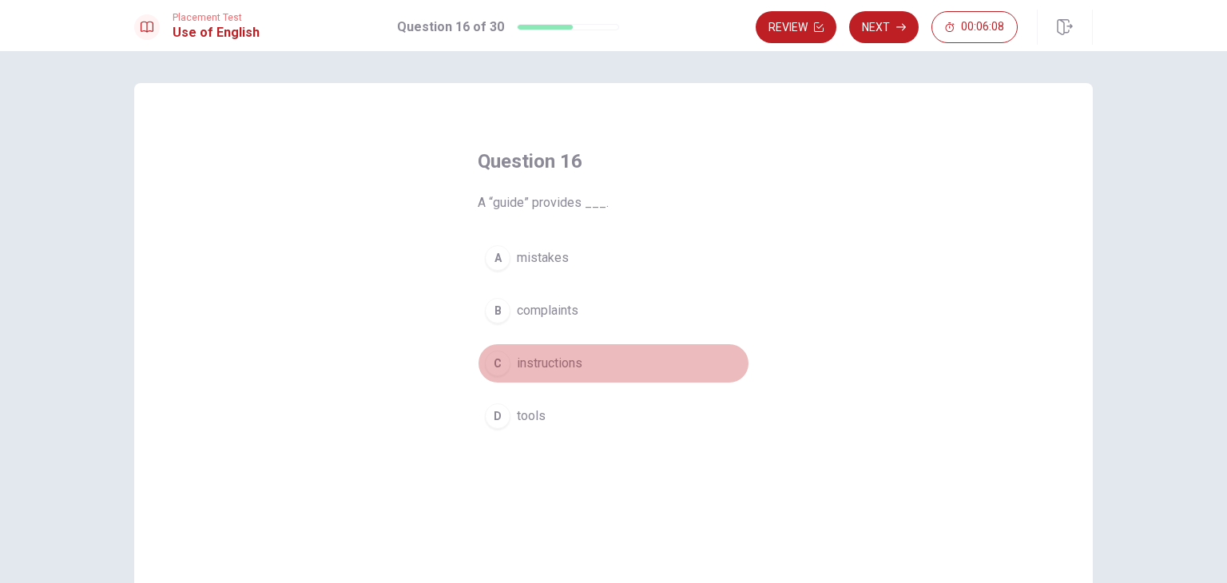
click at [498, 366] on div "C" at bounding box center [498, 364] width 26 height 26
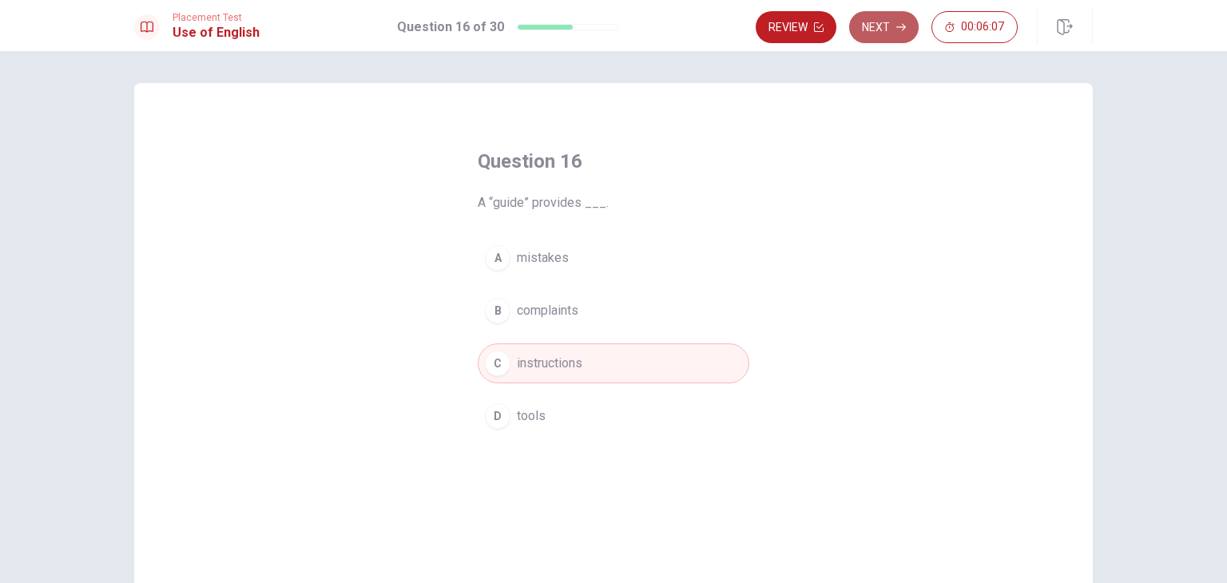
click at [895, 20] on button "Next" at bounding box center [883, 27] width 69 height 32
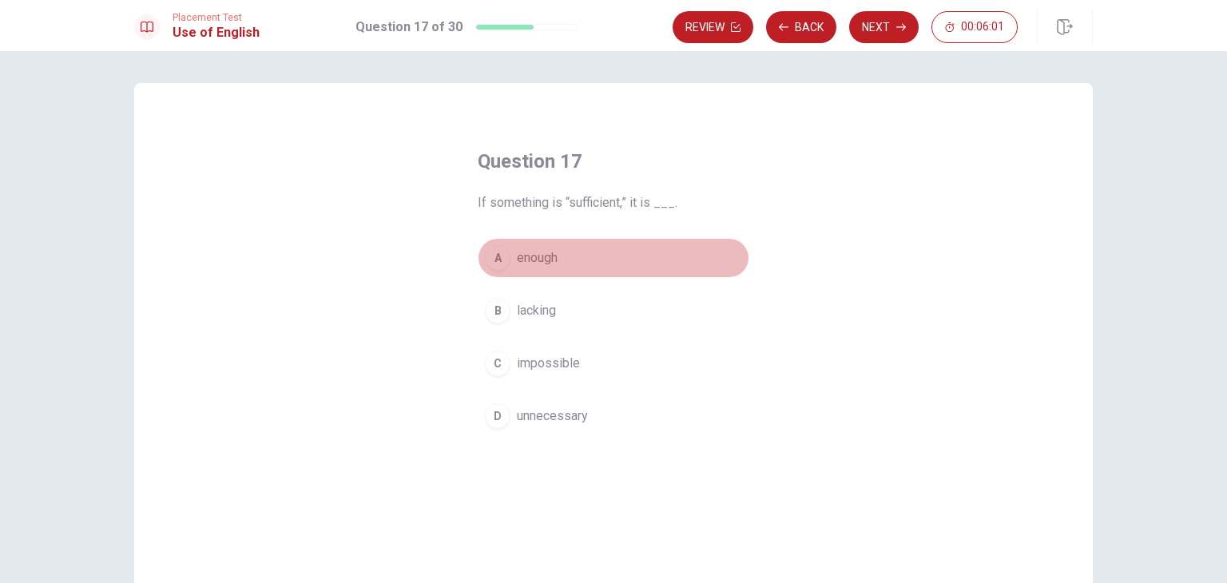
click at [491, 259] on div "A" at bounding box center [498, 258] width 26 height 26
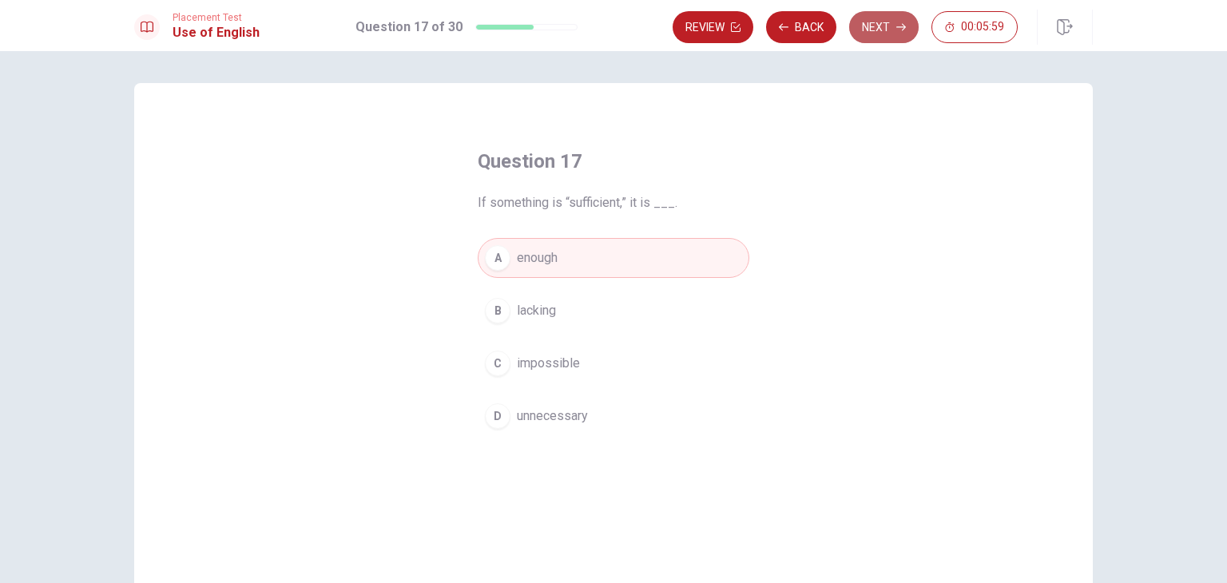
click at [891, 30] on button "Next" at bounding box center [883, 27] width 69 height 32
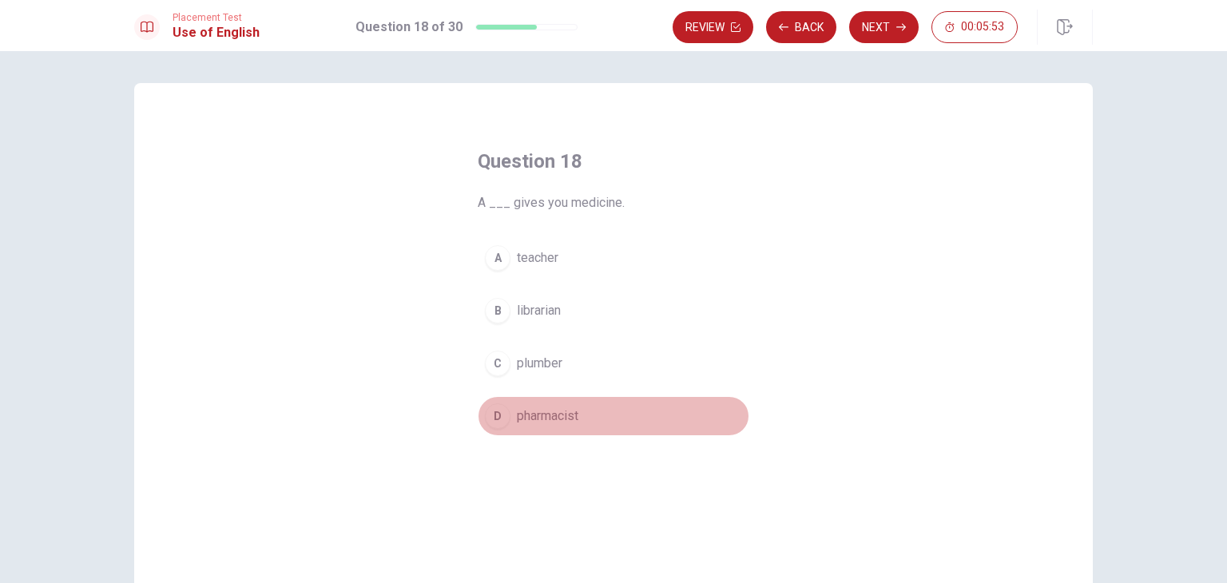
click at [489, 415] on div "D" at bounding box center [498, 416] width 26 height 26
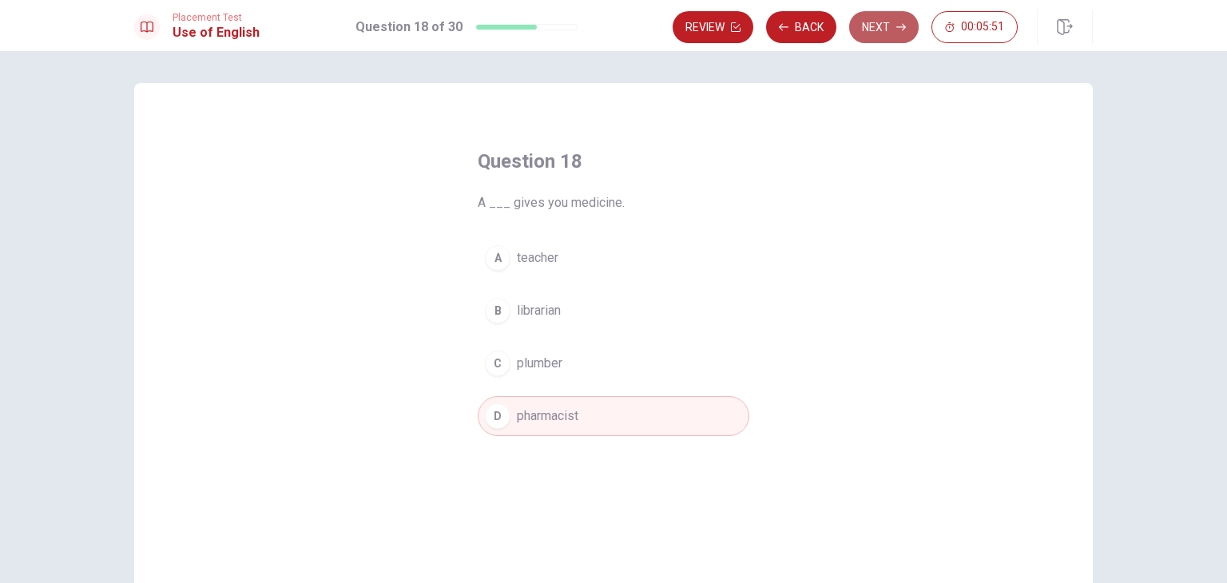
click at [870, 34] on button "Next" at bounding box center [883, 27] width 69 height 32
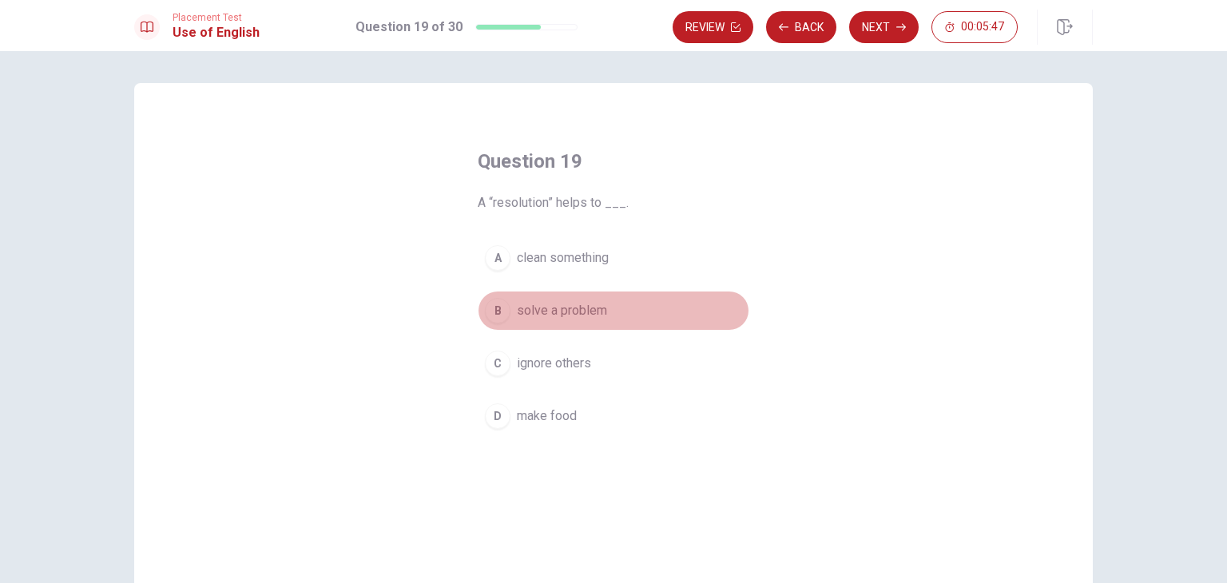
click at [517, 311] on span "solve a problem" at bounding box center [562, 310] width 90 height 19
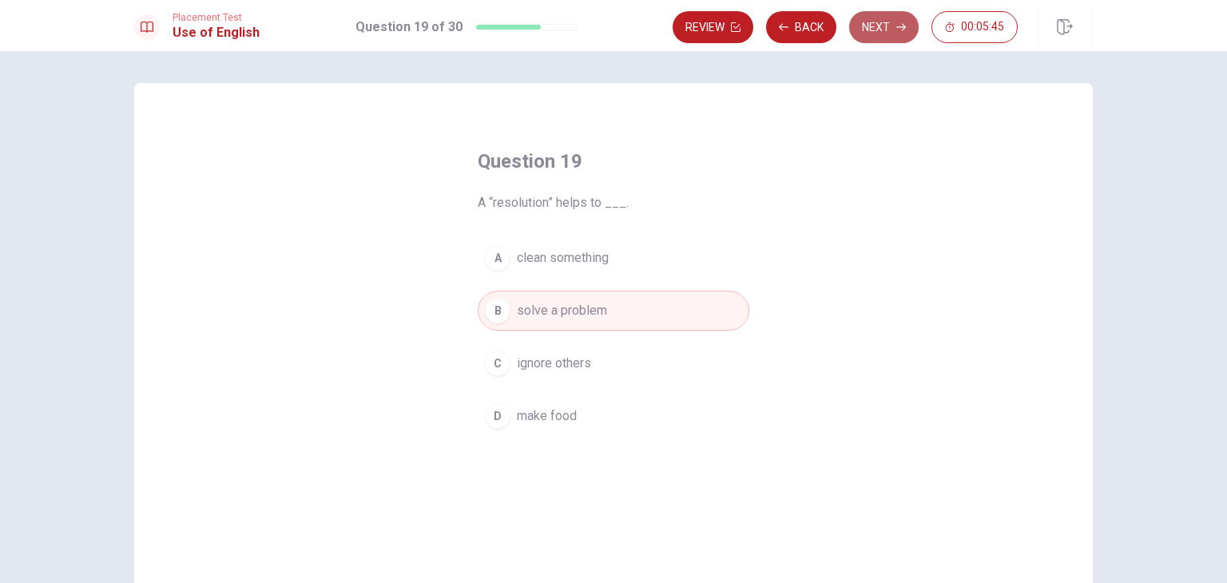
click at [881, 26] on button "Next" at bounding box center [883, 27] width 69 height 32
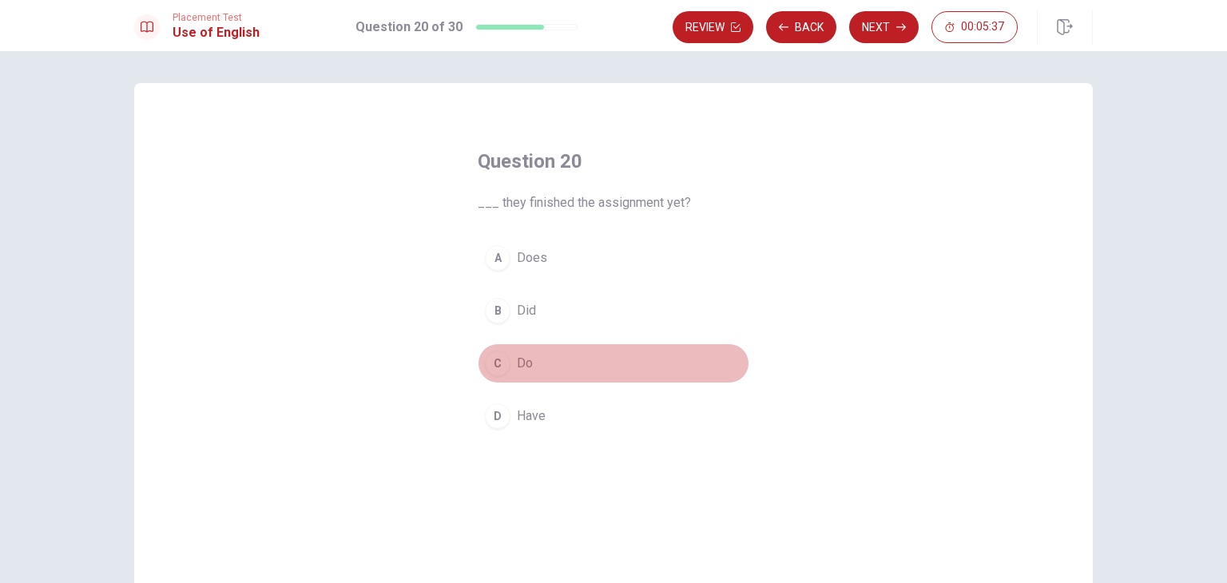
click at [508, 366] on button "C Do" at bounding box center [614, 363] width 272 height 40
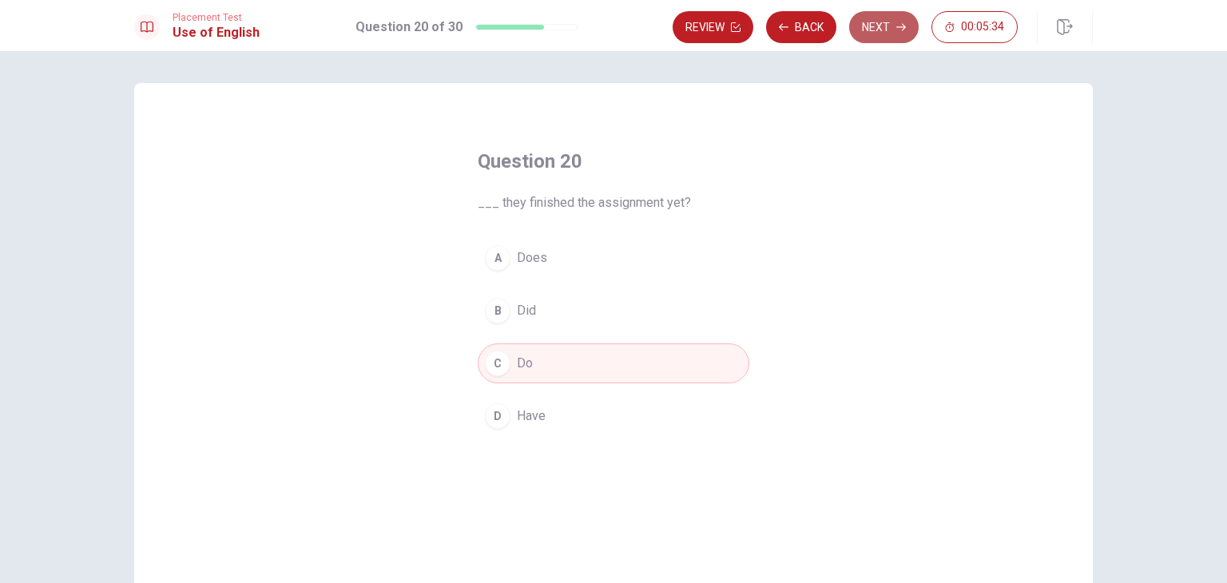
click at [898, 20] on button "Next" at bounding box center [883, 27] width 69 height 32
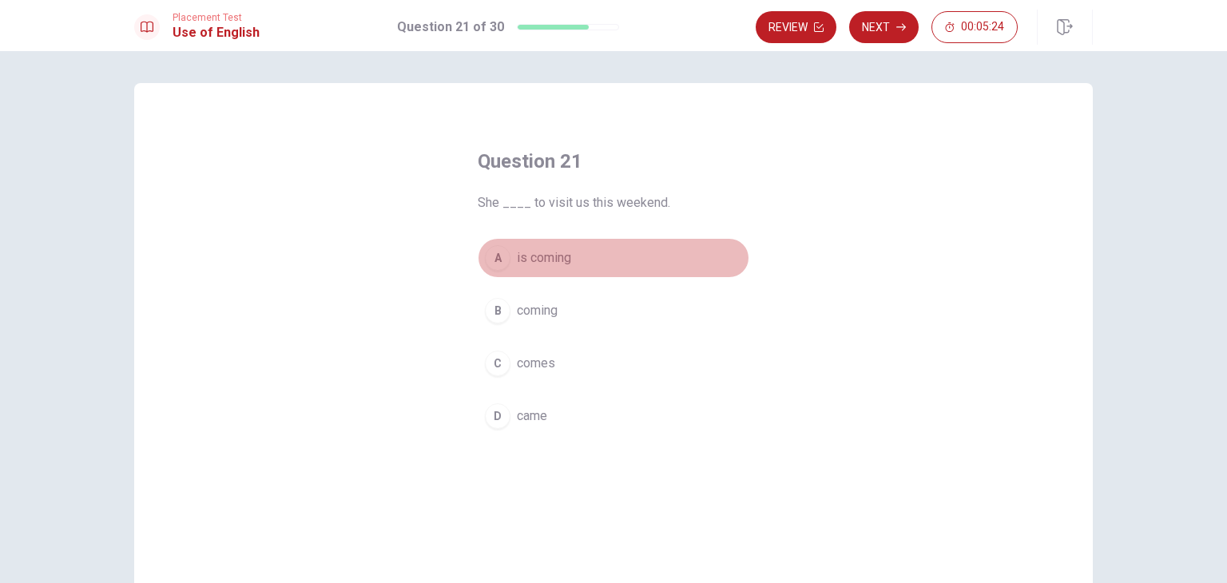
click at [491, 265] on div "A" at bounding box center [498, 258] width 26 height 26
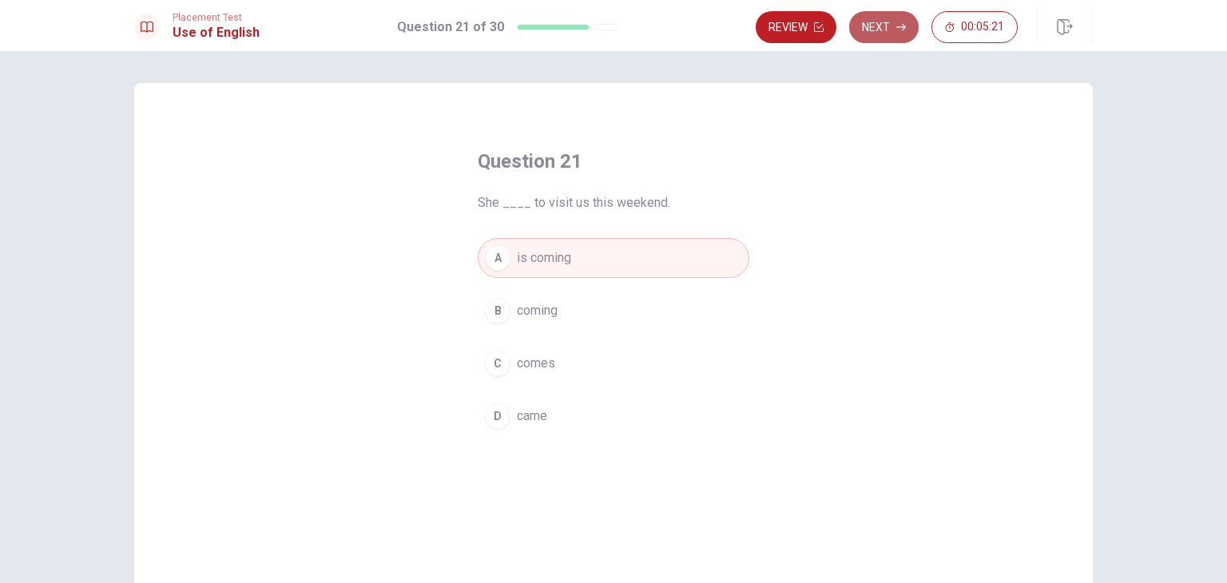
click at [895, 18] on button "Next" at bounding box center [883, 27] width 69 height 32
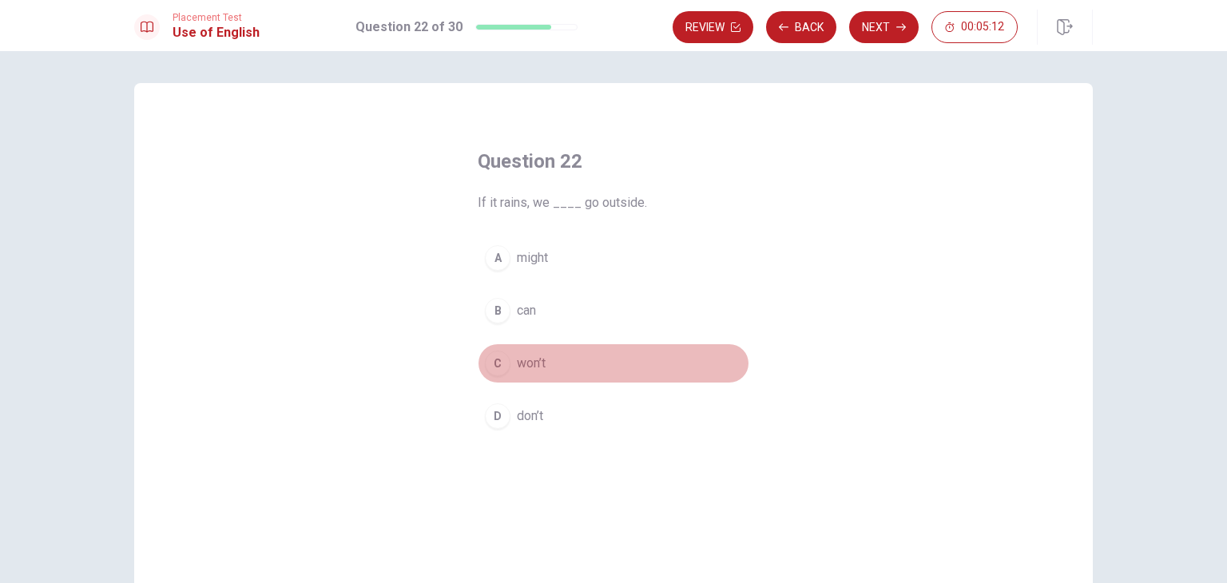
click at [493, 362] on div "C" at bounding box center [498, 364] width 26 height 26
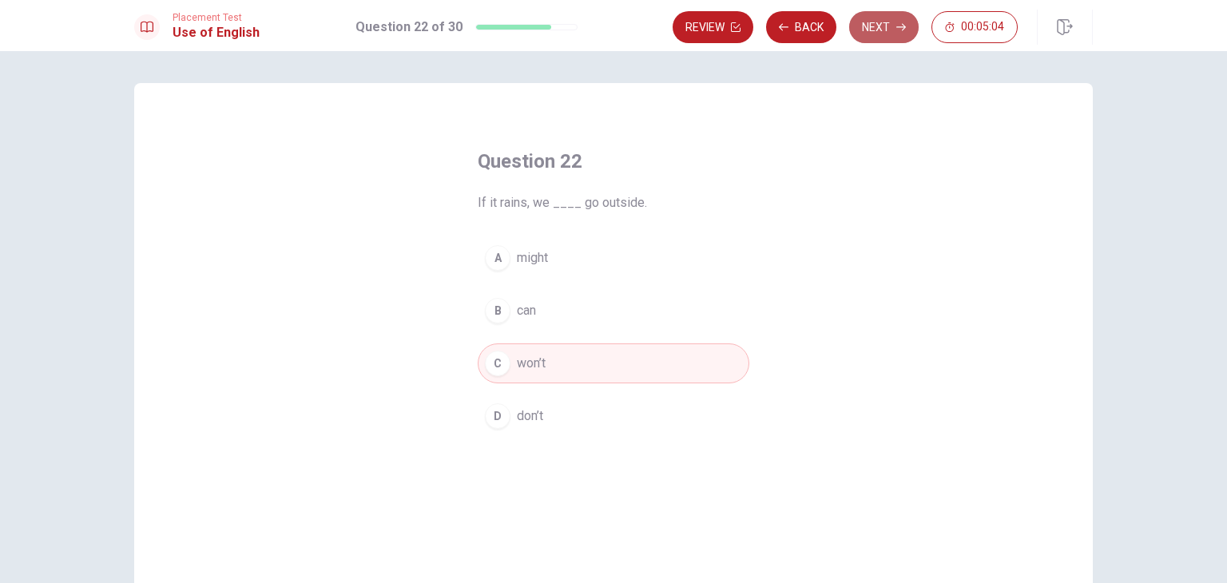
click at [885, 23] on button "Next" at bounding box center [883, 27] width 69 height 32
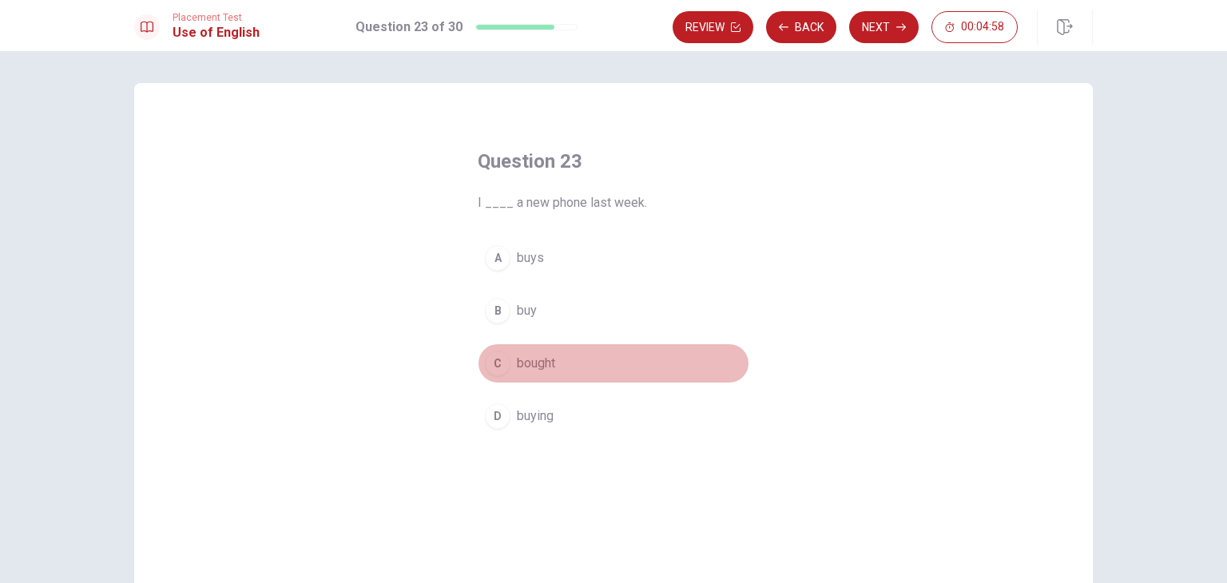
click at [497, 362] on div "C" at bounding box center [498, 364] width 26 height 26
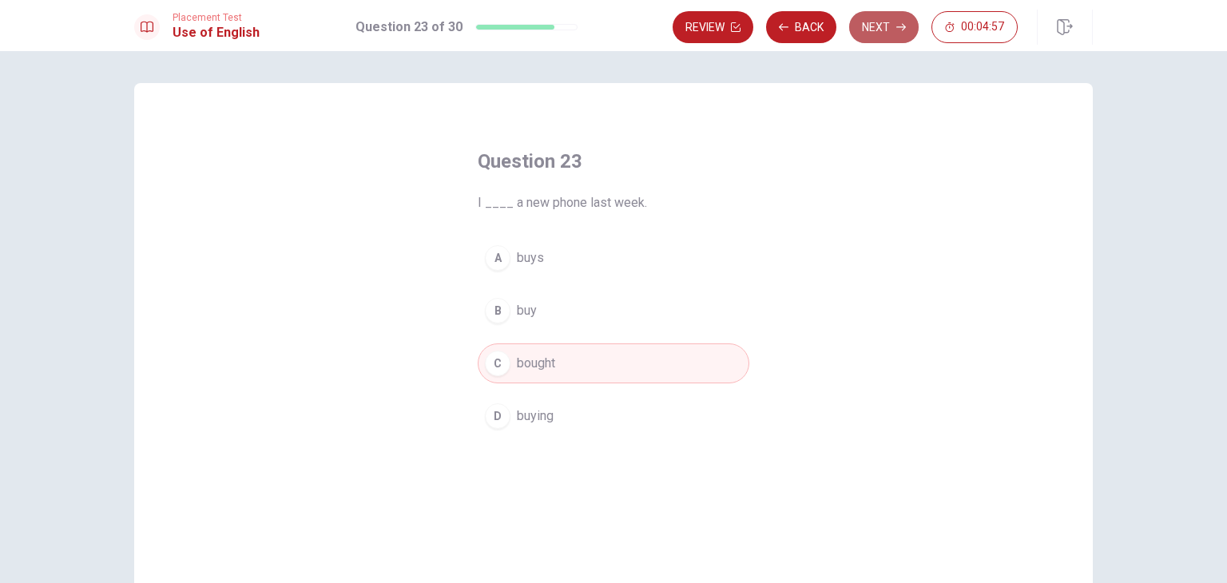
click at [885, 30] on button "Next" at bounding box center [883, 27] width 69 height 32
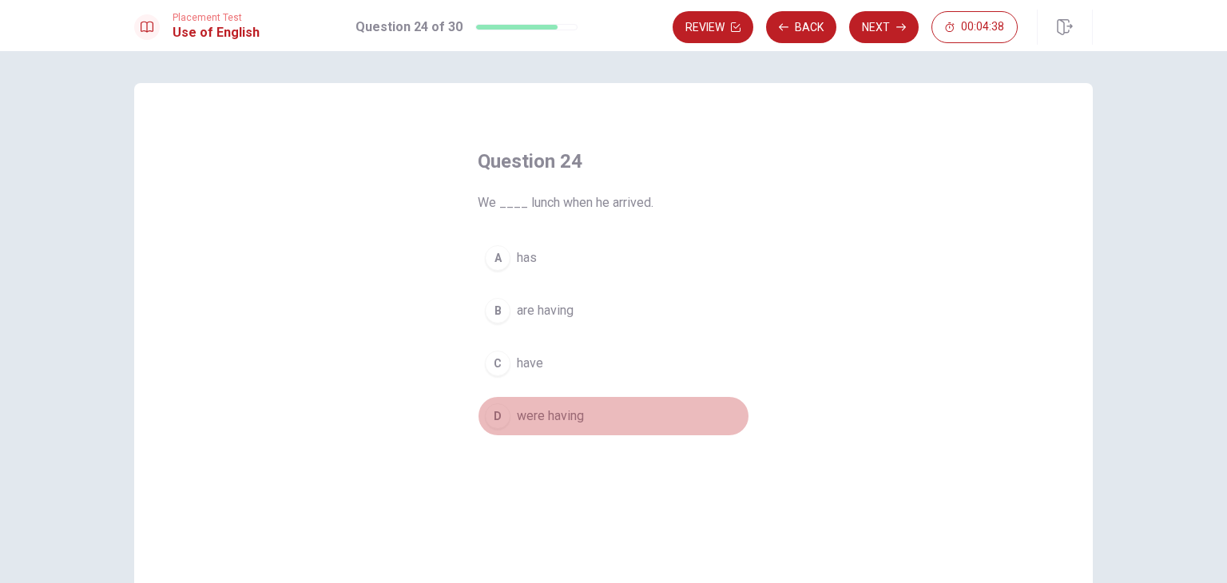
click at [528, 413] on span "were having" at bounding box center [550, 416] width 67 height 19
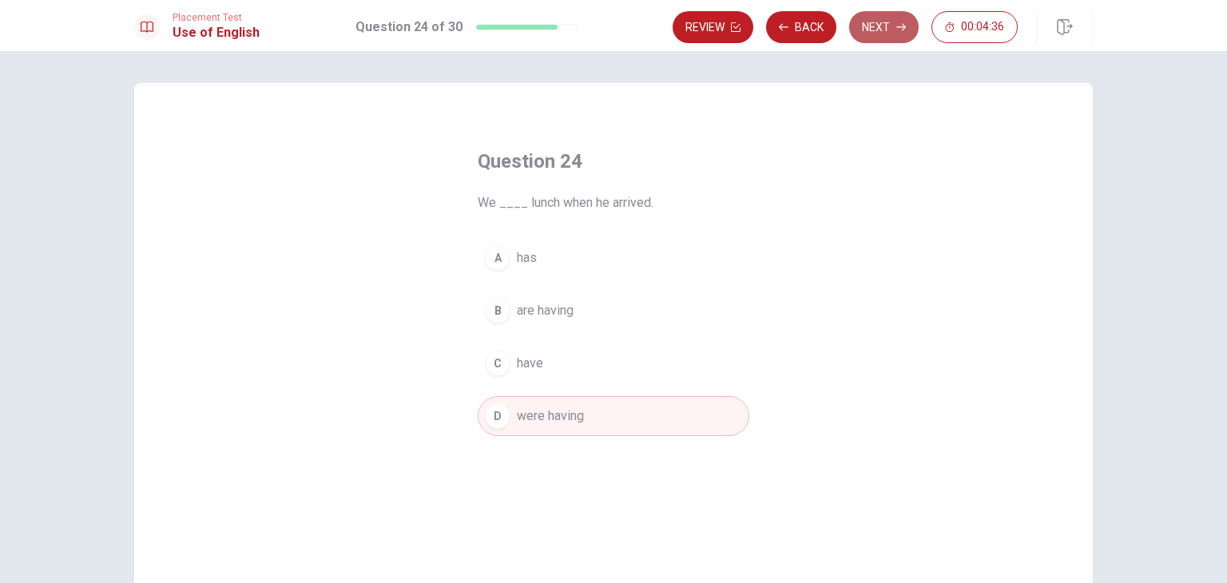
click at [893, 31] on button "Next" at bounding box center [883, 27] width 69 height 32
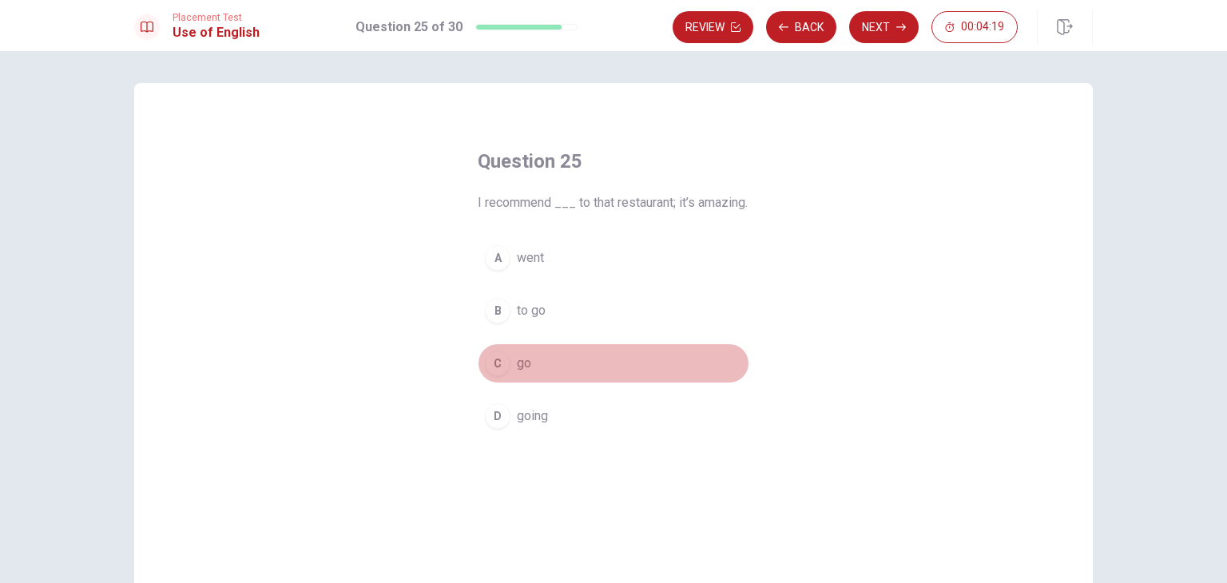
click at [495, 376] on div "C" at bounding box center [498, 364] width 26 height 26
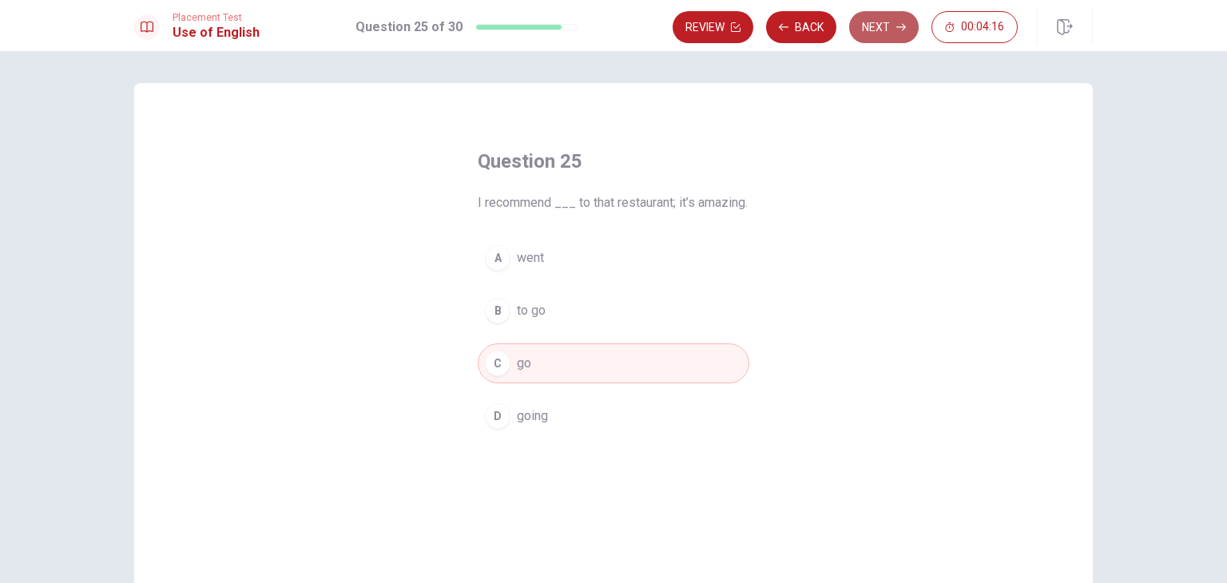
click at [894, 17] on button "Next" at bounding box center [883, 27] width 69 height 32
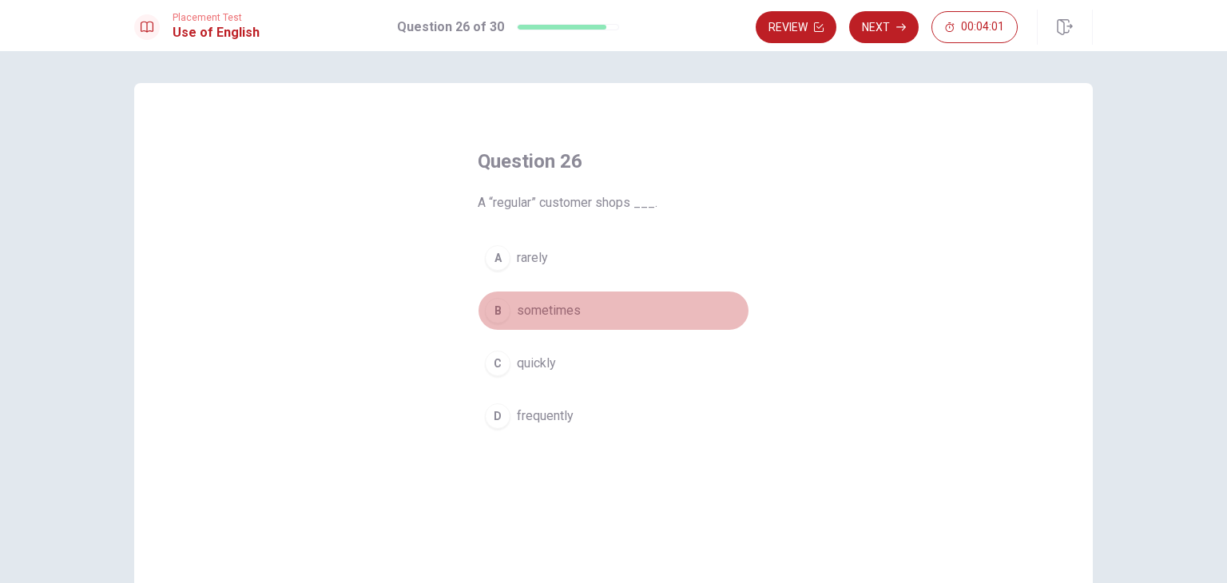
click at [517, 315] on span "sometimes" at bounding box center [549, 310] width 64 height 19
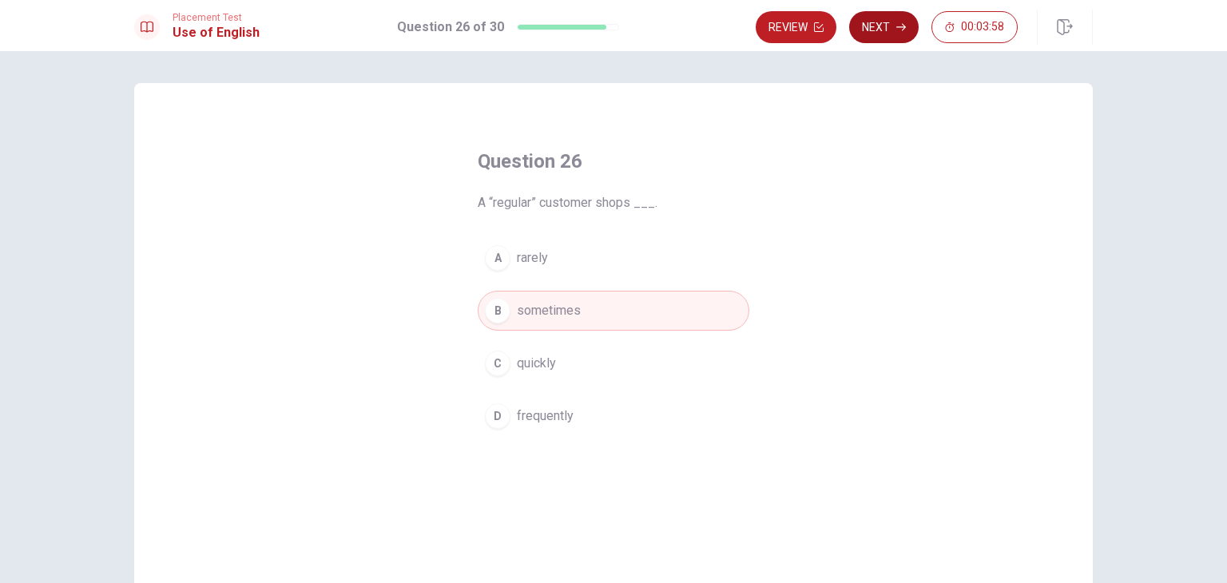
click at [891, 23] on button "Next" at bounding box center [883, 27] width 69 height 32
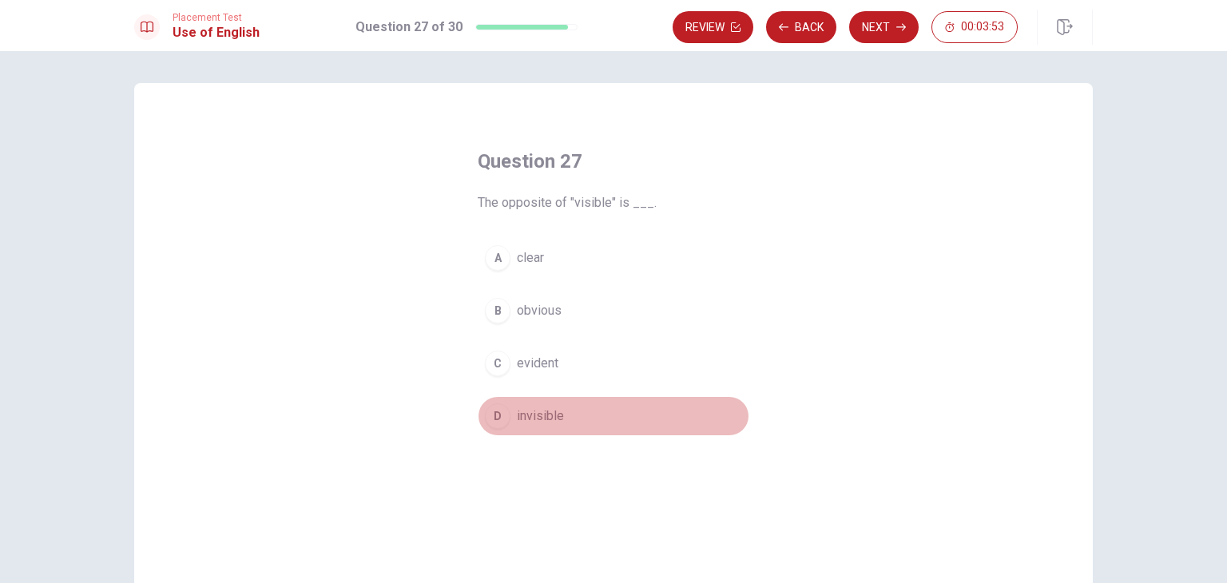
click at [521, 428] on button "D invisible" at bounding box center [614, 416] width 272 height 40
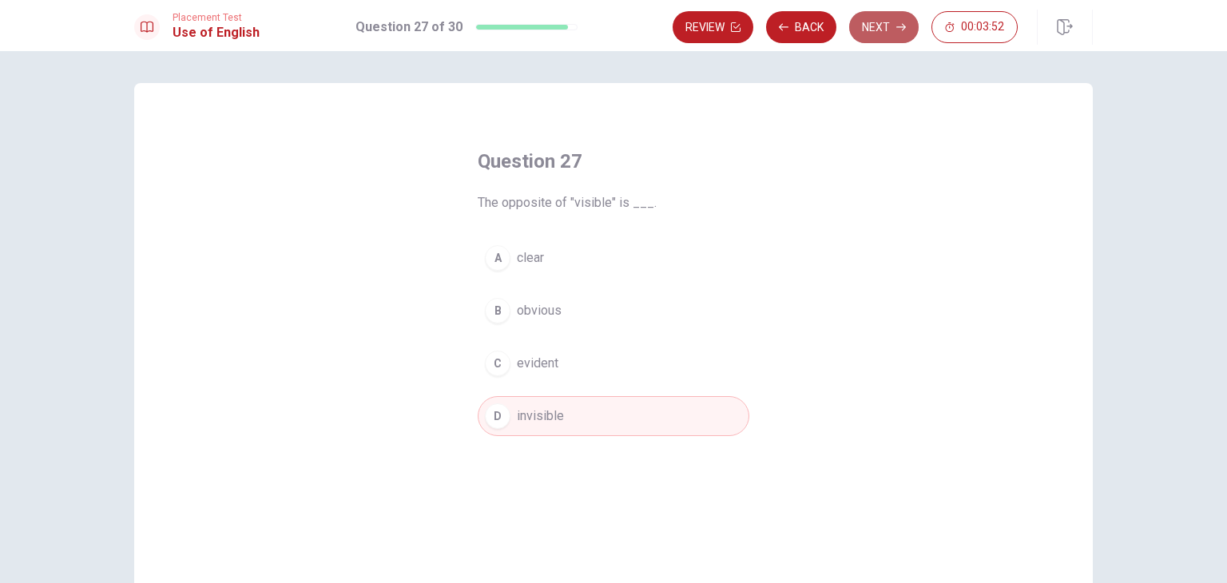
click at [865, 14] on button "Next" at bounding box center [883, 27] width 69 height 32
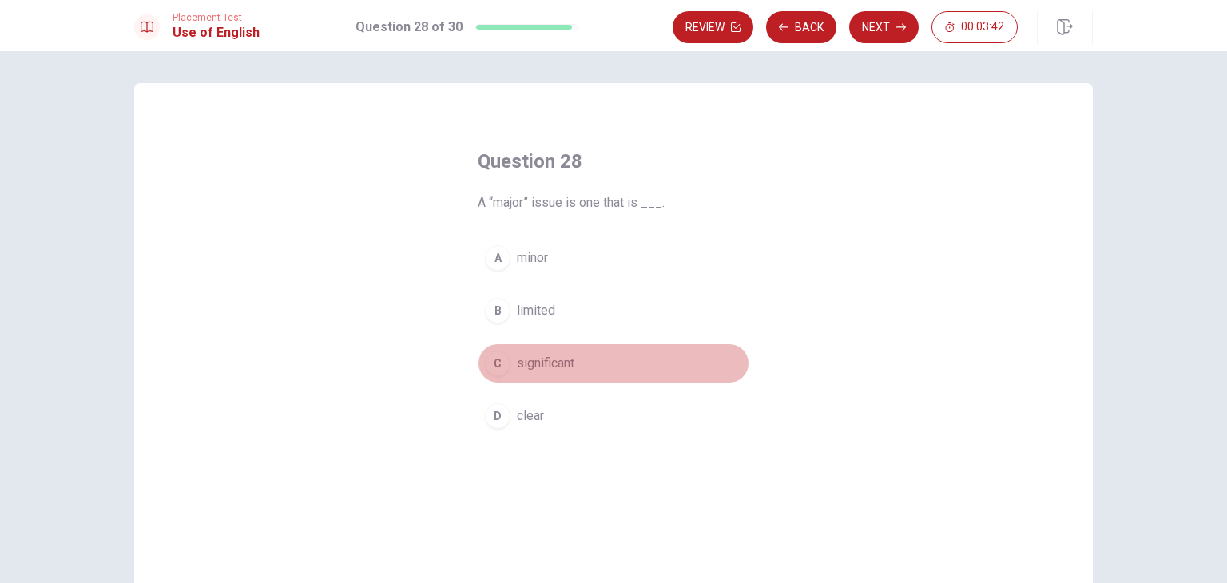
click at [552, 364] on span "significant" at bounding box center [546, 363] width 58 height 19
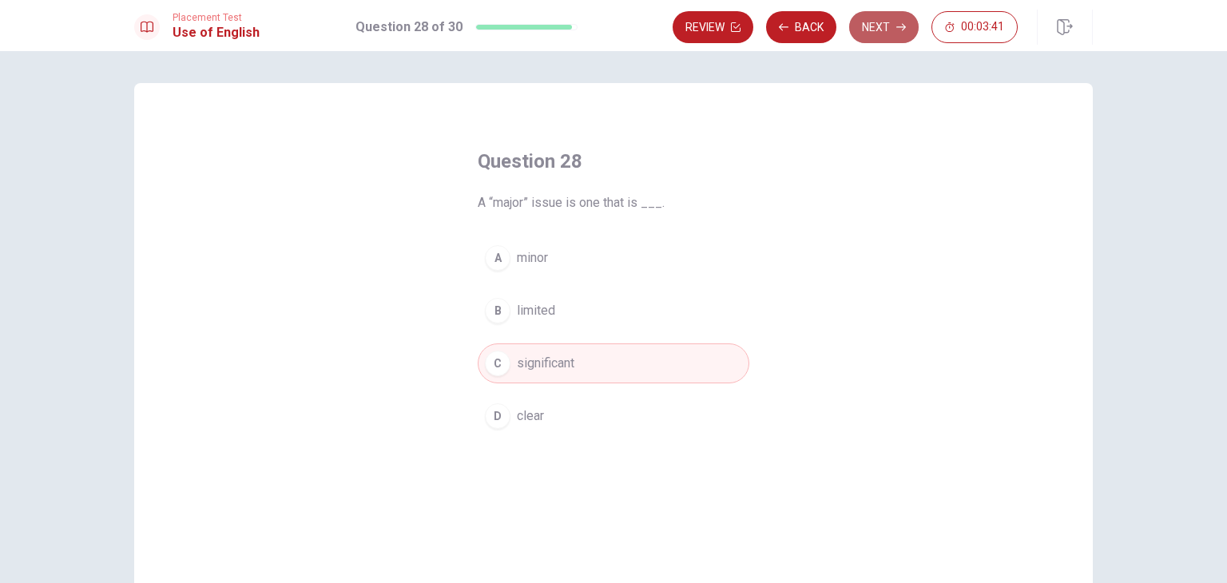
click at [885, 19] on button "Next" at bounding box center [883, 27] width 69 height 32
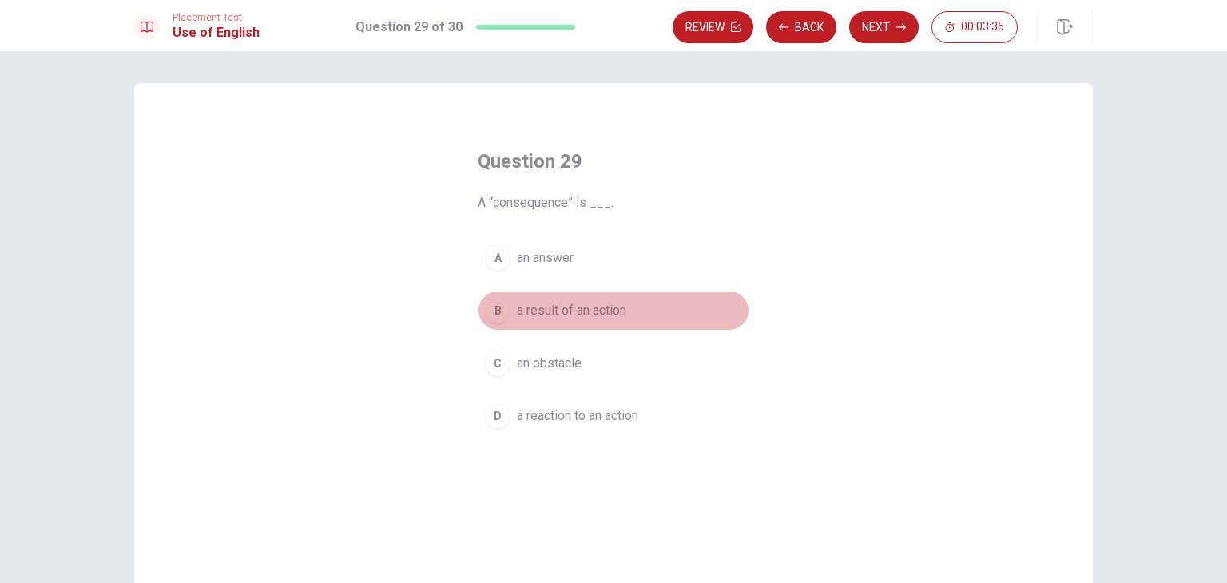
click at [566, 314] on span "a result of an action" at bounding box center [571, 310] width 109 height 19
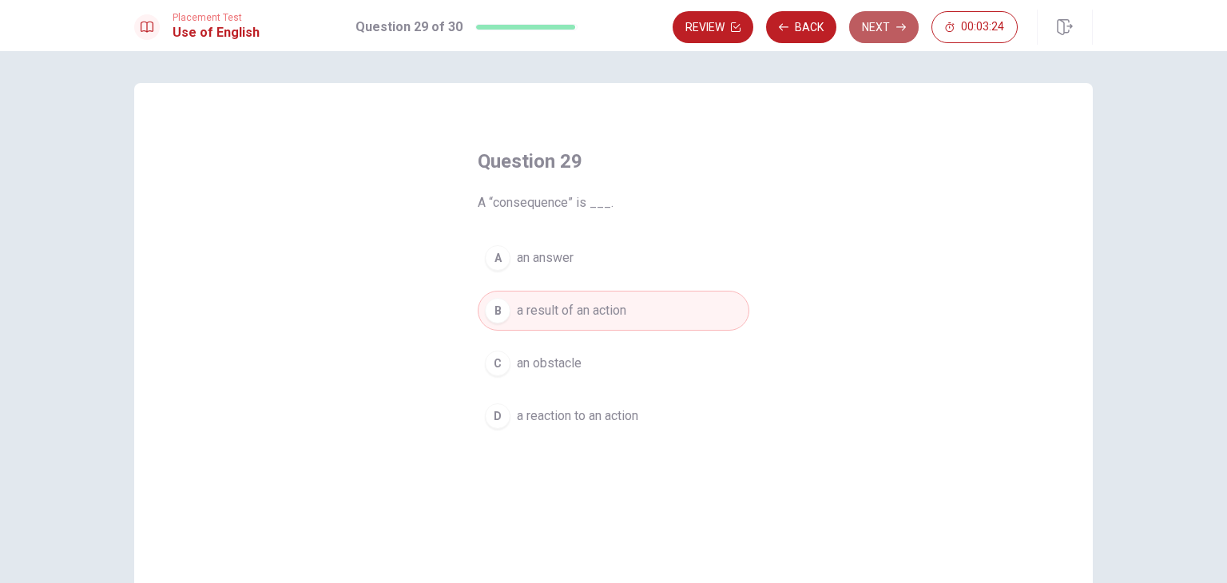
click at [907, 22] on button "Next" at bounding box center [883, 27] width 69 height 32
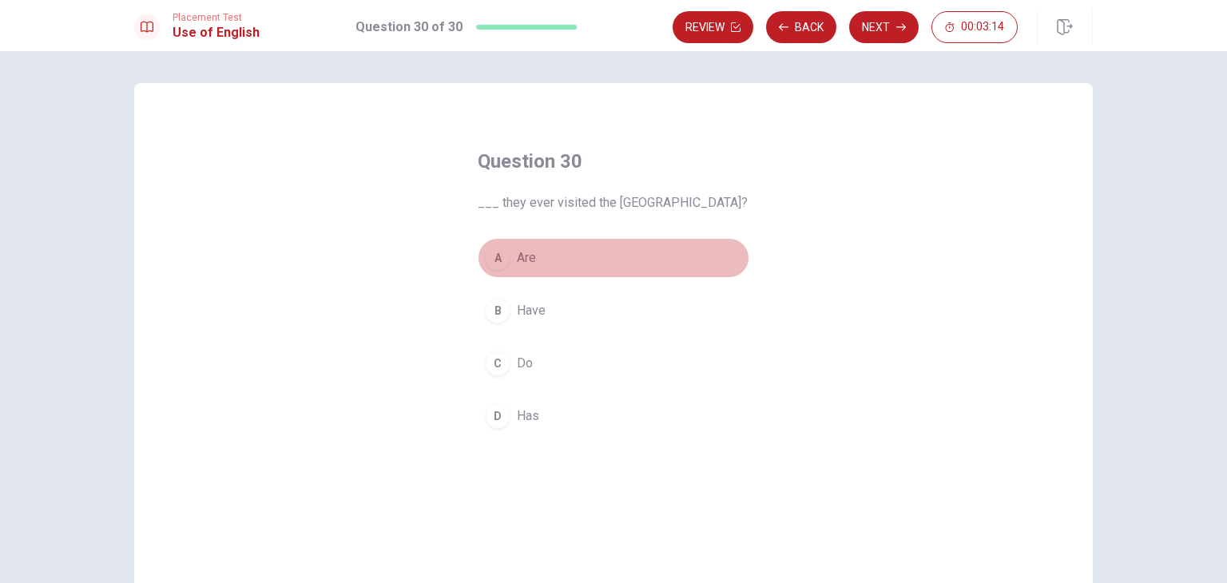
click at [490, 256] on div "A" at bounding box center [498, 258] width 26 height 26
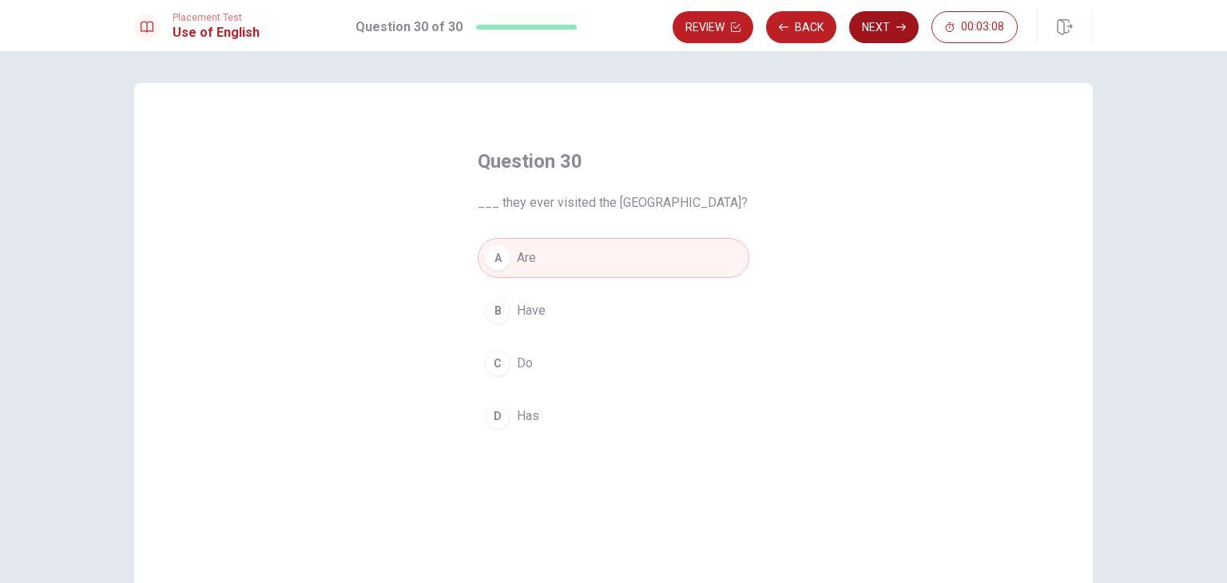
click at [898, 36] on button "Next" at bounding box center [883, 27] width 69 height 32
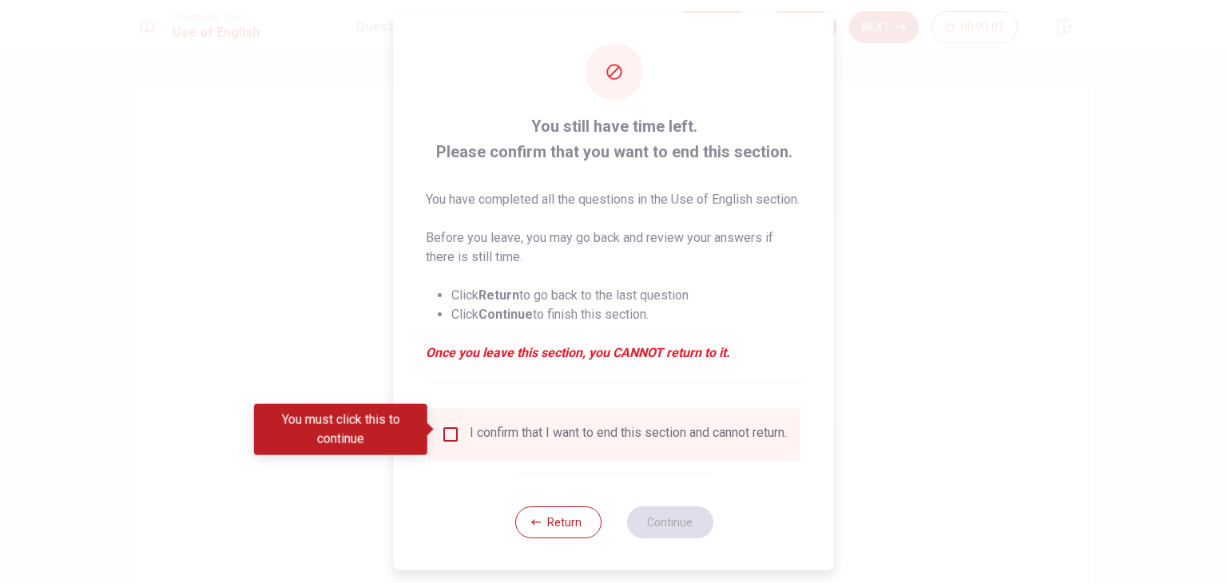
scroll to position [32, 0]
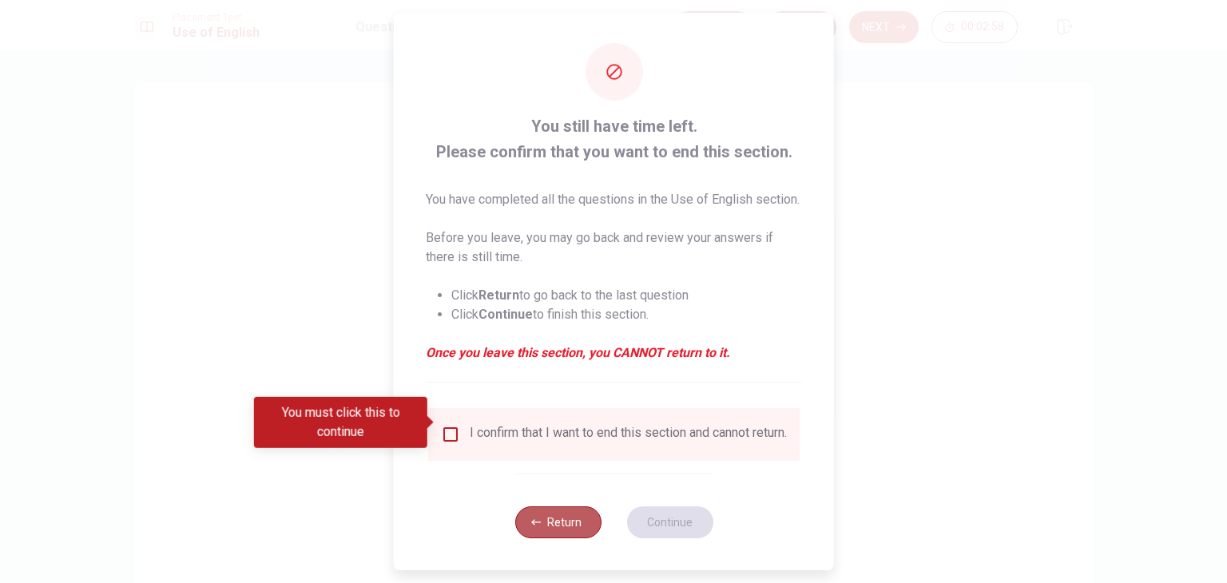
click at [564, 522] on button "Return" at bounding box center [557, 522] width 86 height 32
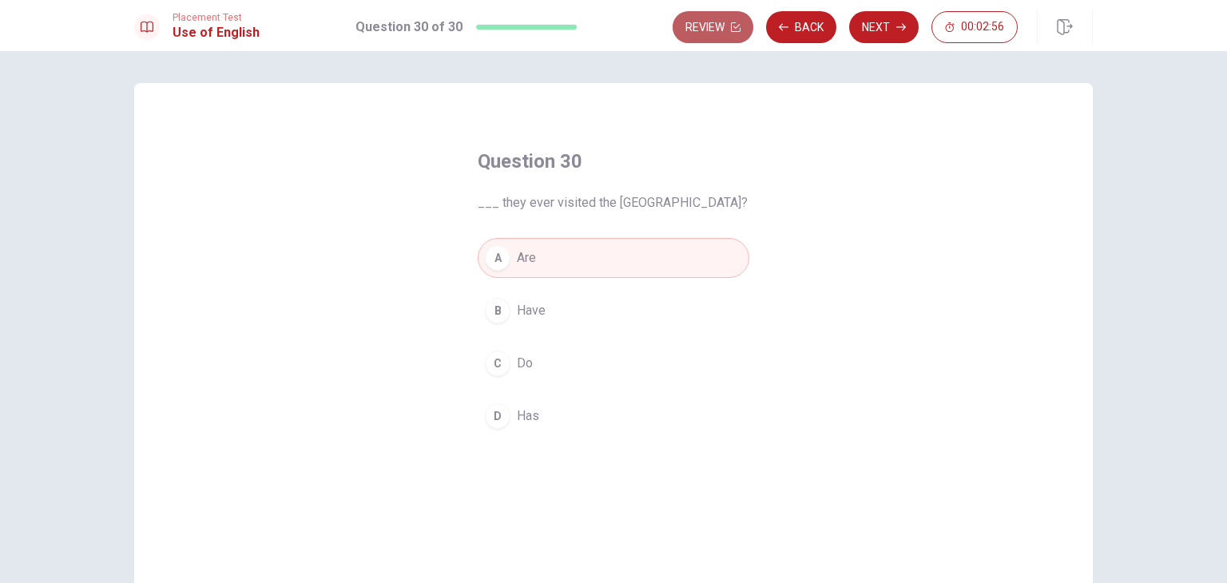
click at [726, 27] on button "Review" at bounding box center [713, 27] width 81 height 32
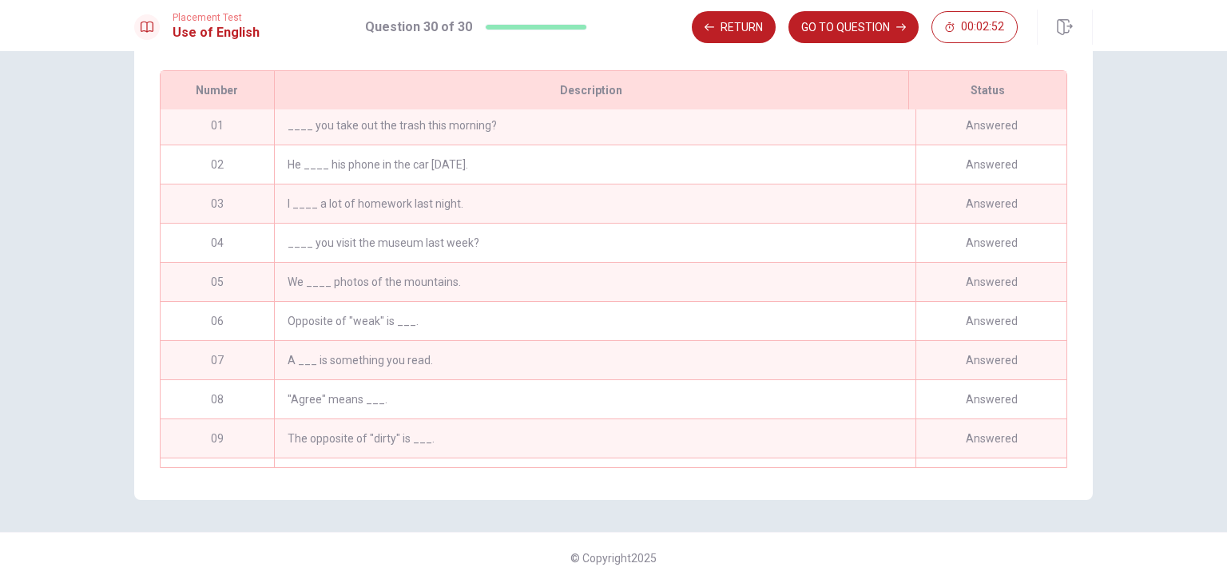
scroll to position [0, 0]
click at [750, 26] on button "Return" at bounding box center [734, 27] width 84 height 32
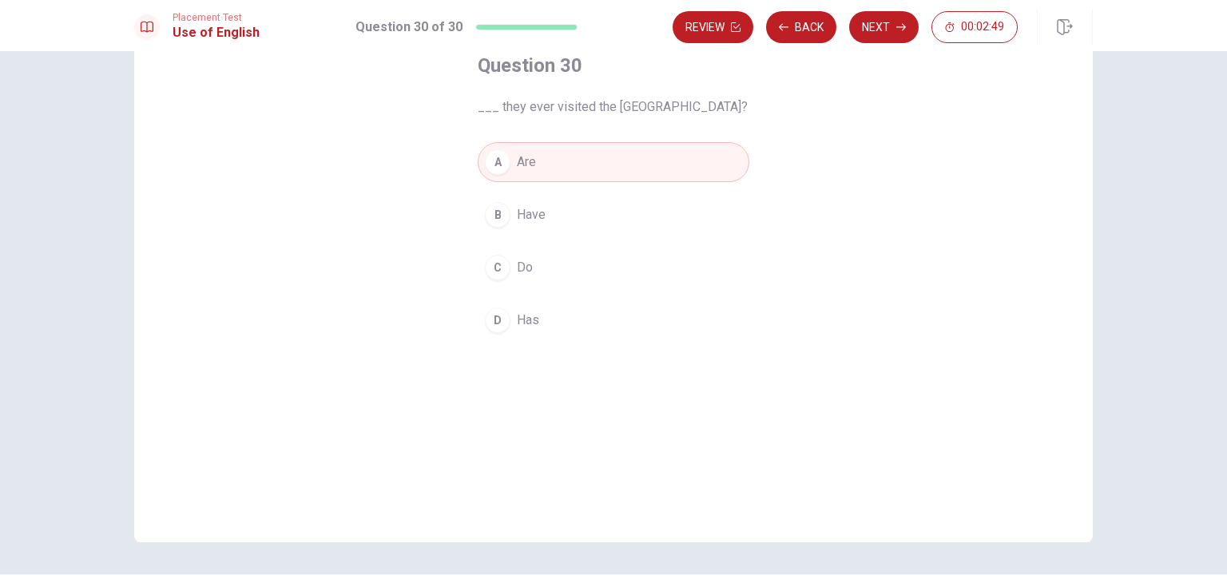
scroll to position [93, 0]
click at [867, 27] on button "Next" at bounding box center [883, 27] width 69 height 32
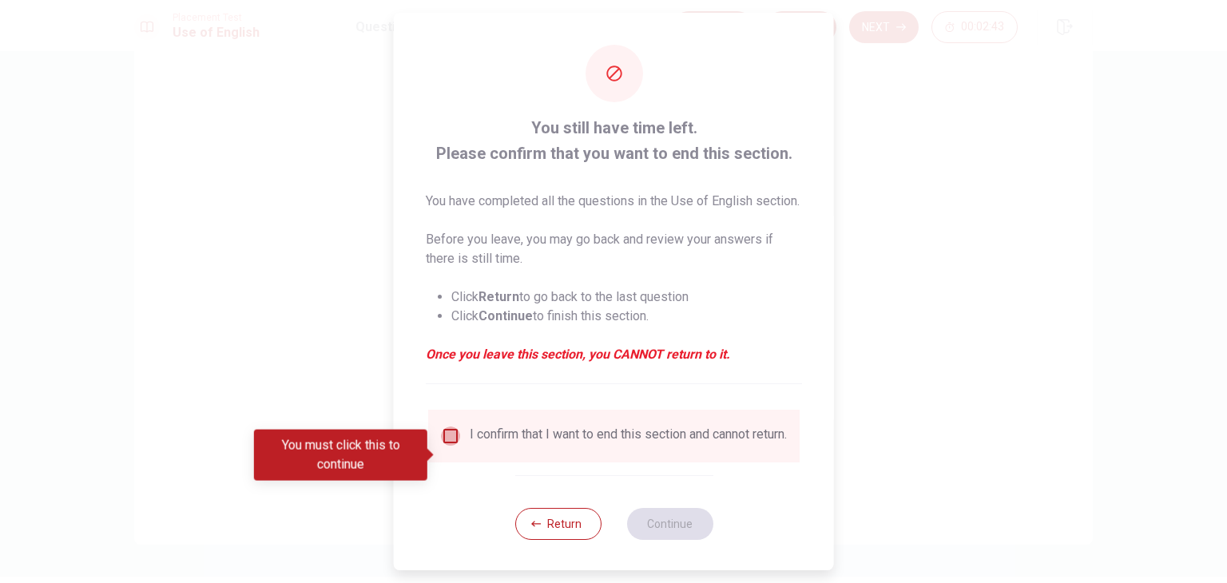
click at [447, 446] on input "You must click this to continue" at bounding box center [450, 436] width 19 height 19
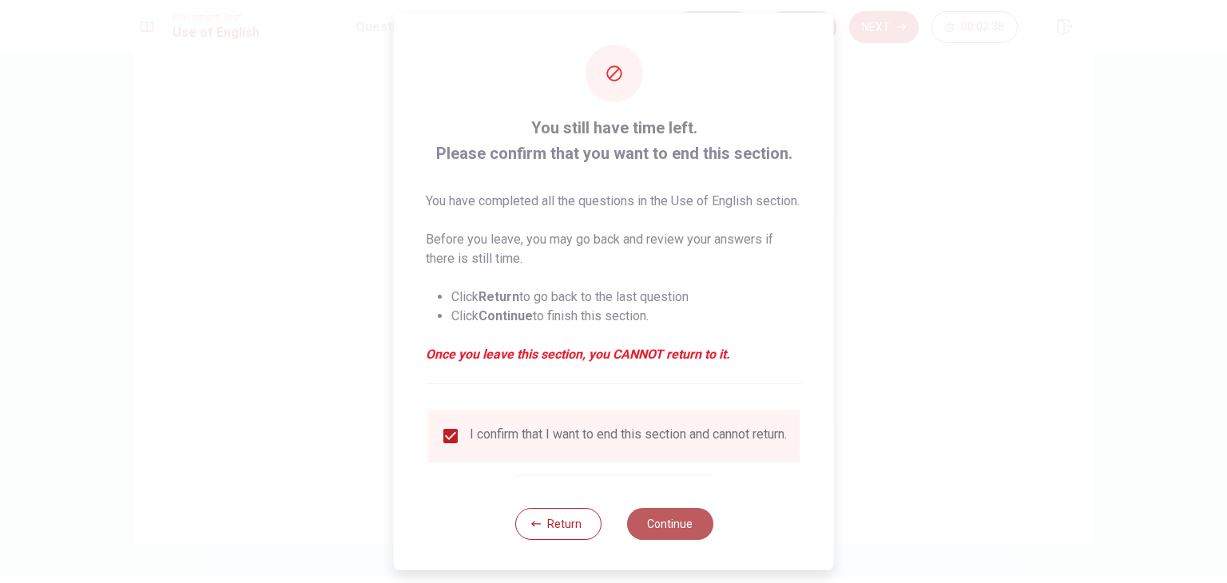
click at [669, 540] on button "Continue" at bounding box center [669, 524] width 86 height 32
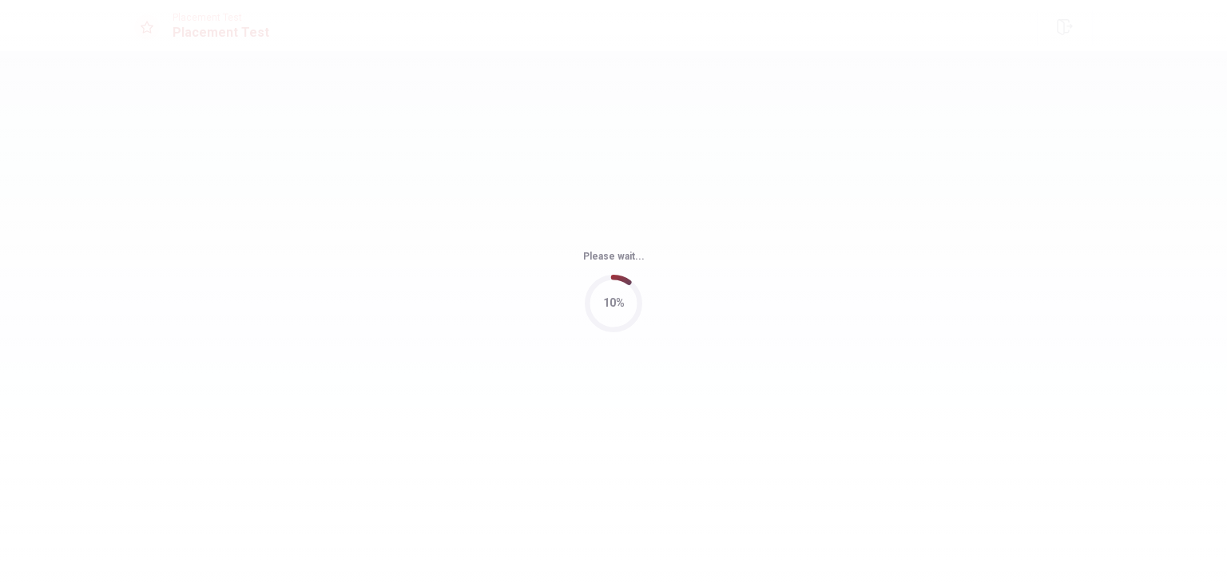
scroll to position [0, 0]
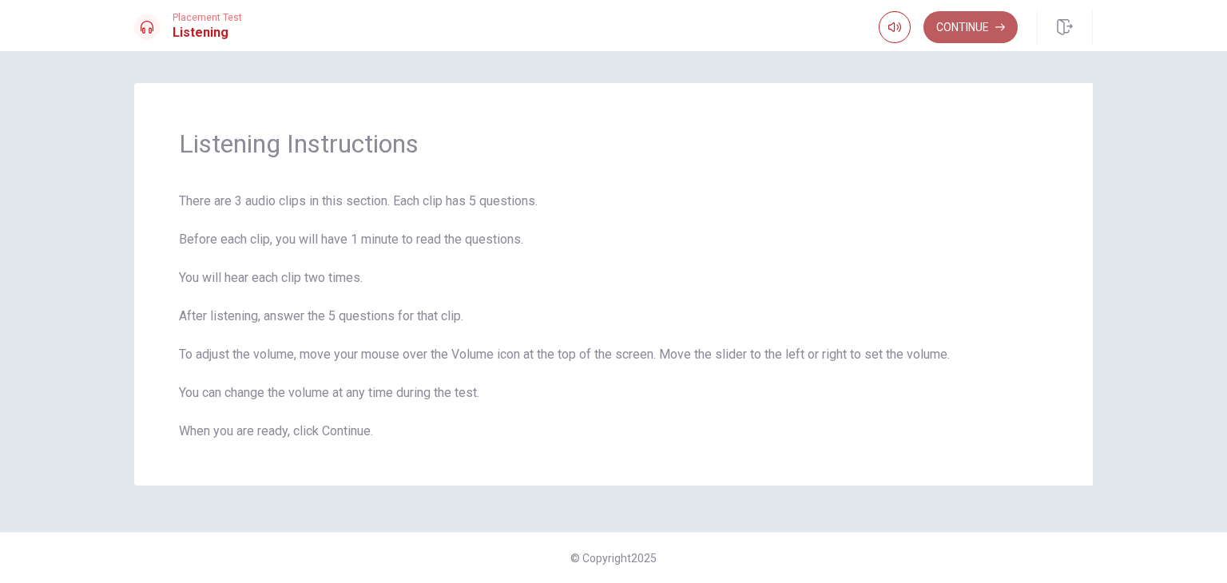
click at [984, 31] on button "Continue" at bounding box center [970, 27] width 94 height 32
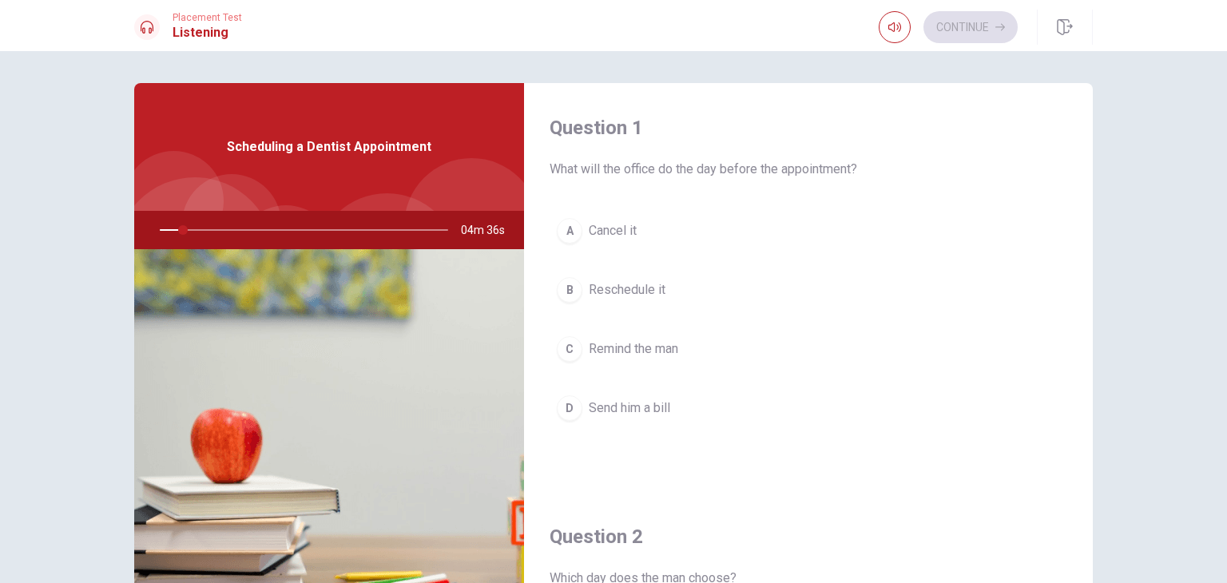
drag, startPoint x: 177, startPoint y: 228, endPoint x: 150, endPoint y: 231, distance: 27.3
click at [150, 231] on div at bounding box center [301, 230] width 320 height 38
click at [896, 20] on button "button" at bounding box center [895, 27] width 32 height 32
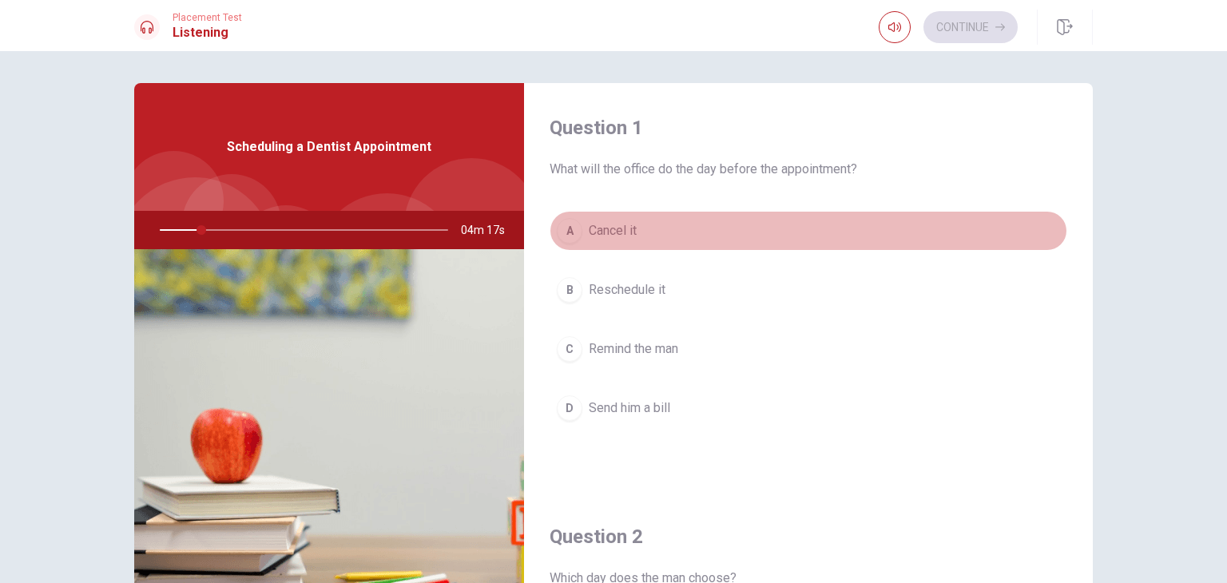
click at [872, 216] on button "A Cancel it" at bounding box center [809, 231] width 518 height 40
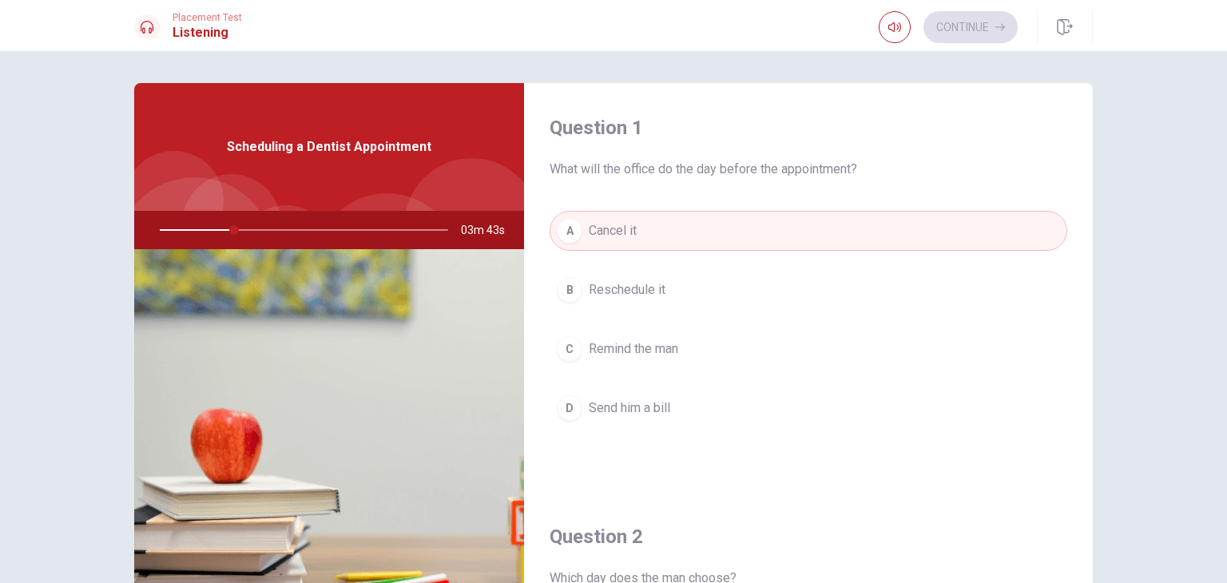
type input "26"
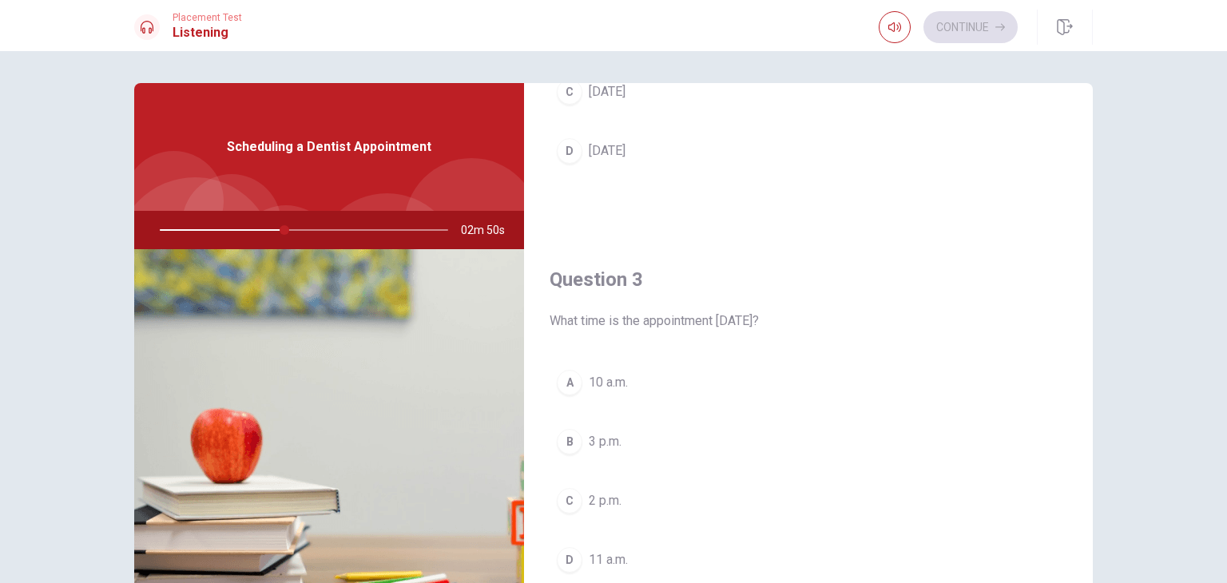
scroll to position [668, 0]
click at [562, 436] on div "B" at bounding box center [570, 440] width 26 height 26
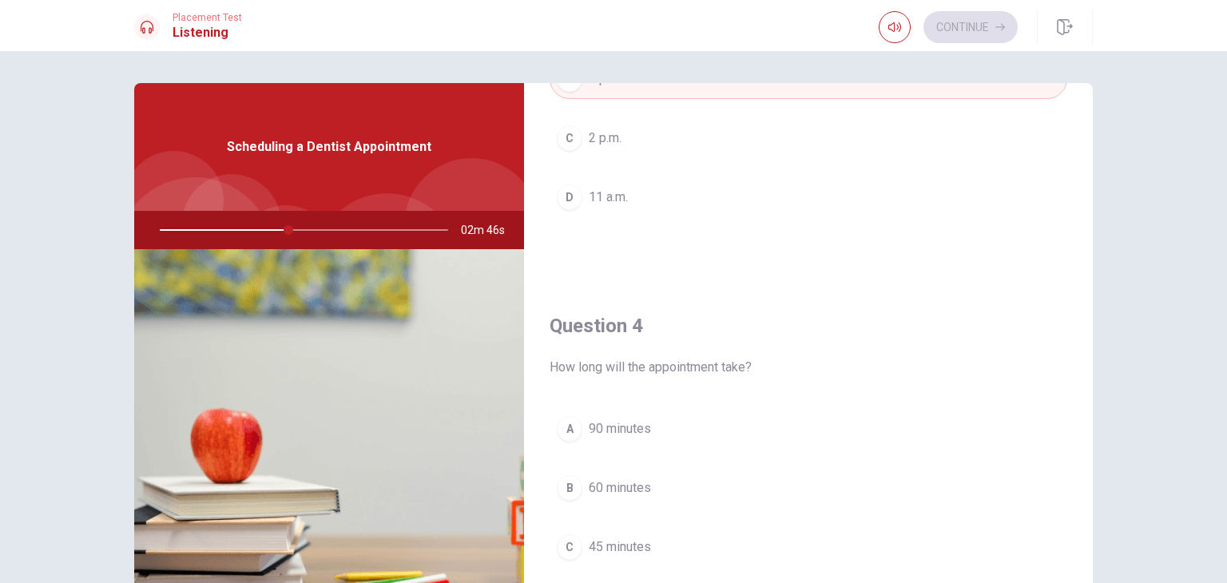
scroll to position [1153, 0]
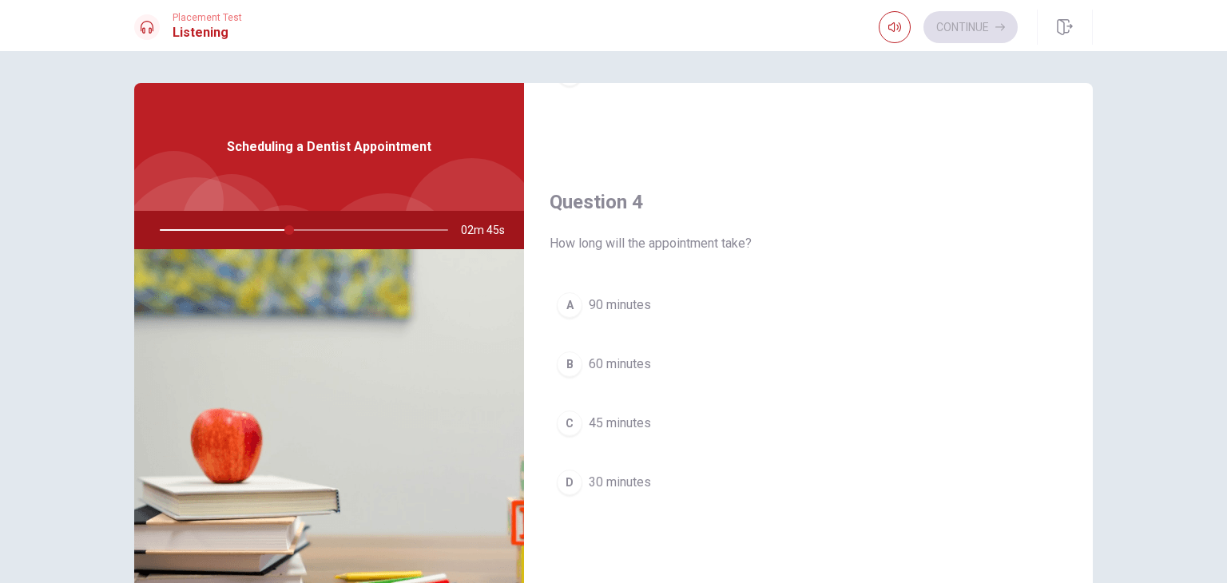
click at [557, 421] on div "C" at bounding box center [570, 424] width 26 height 26
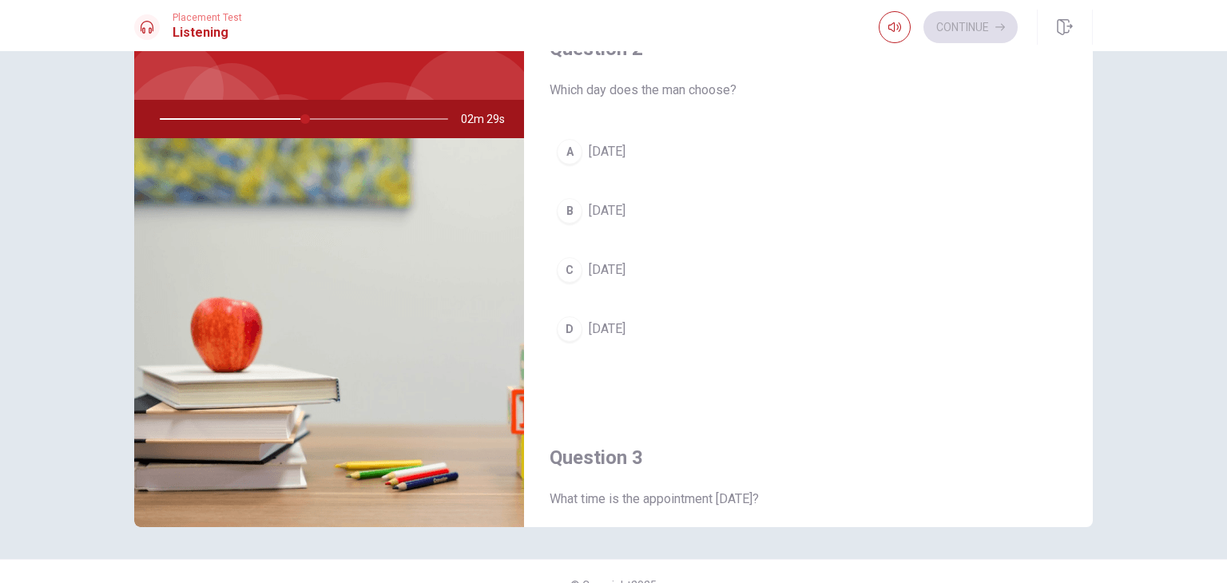
scroll to position [370, 0]
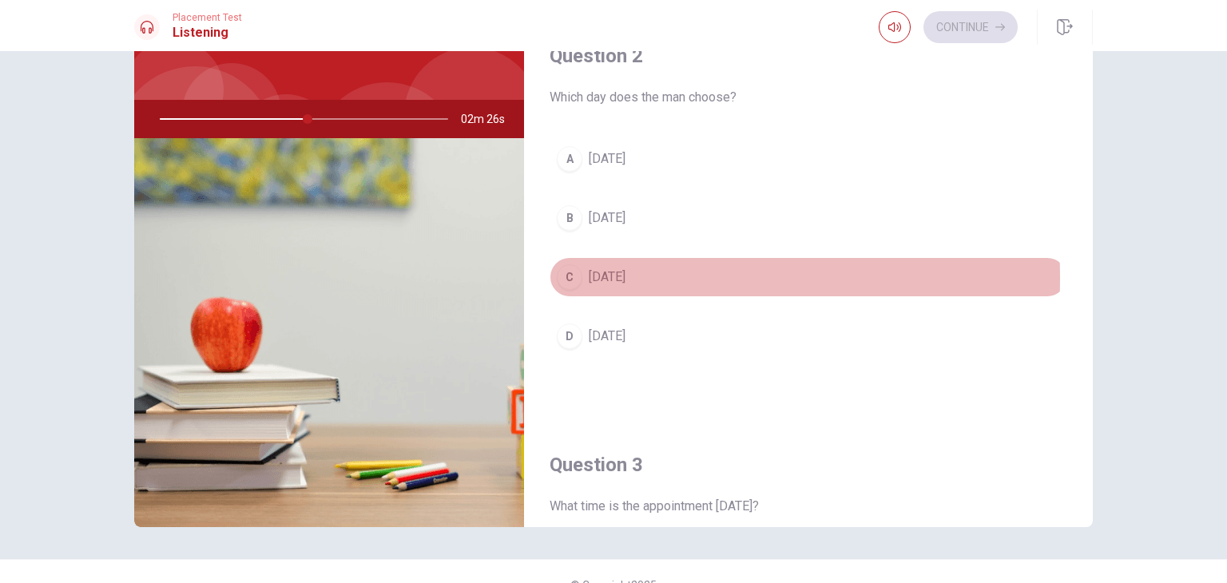
click at [562, 276] on div "C" at bounding box center [570, 277] width 26 height 26
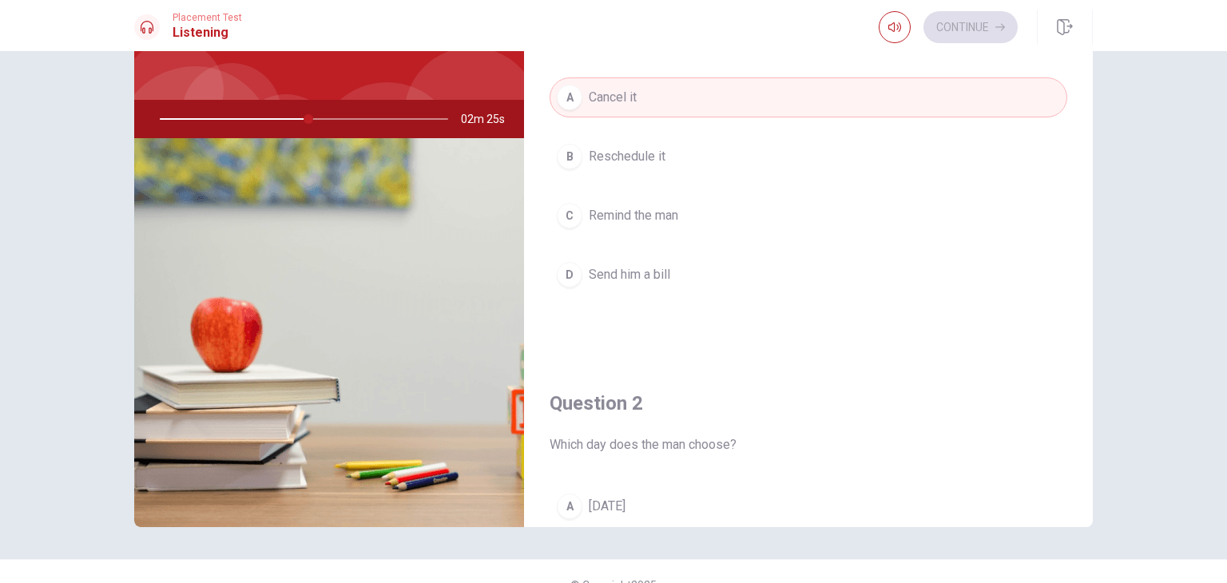
scroll to position [22, 0]
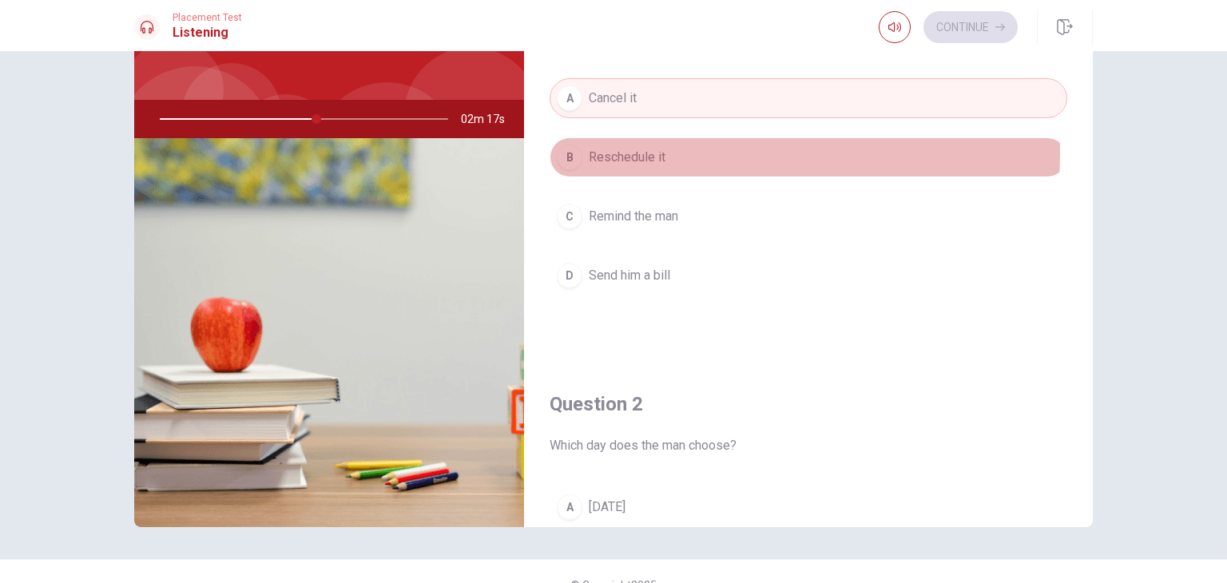
click at [644, 153] on span "Reschedule it" at bounding box center [627, 157] width 77 height 19
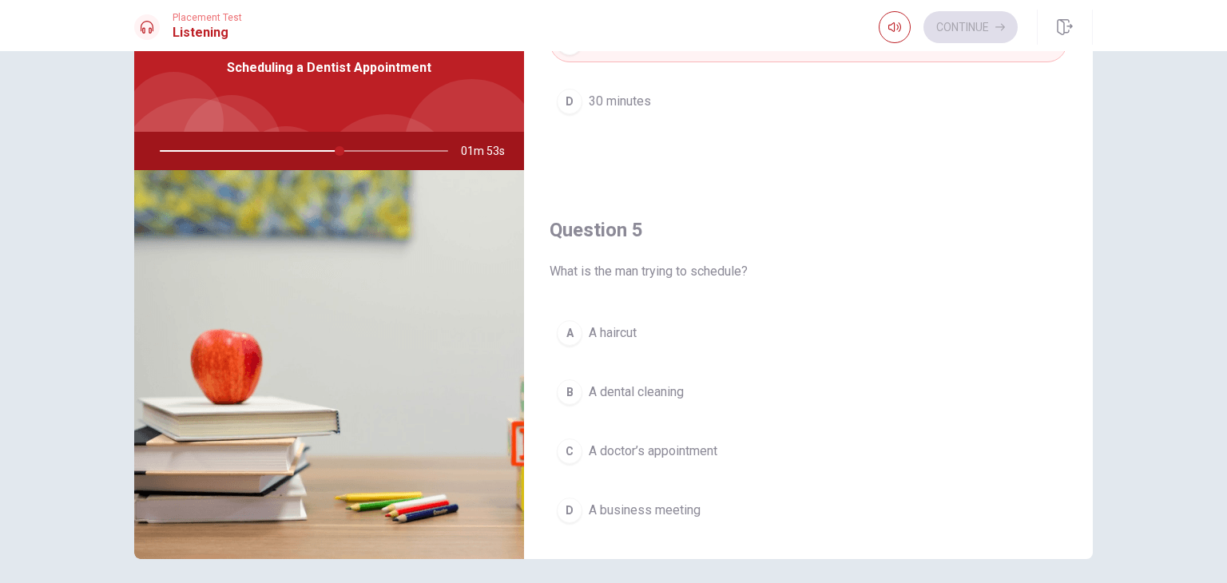
scroll to position [1451, 0]
click at [327, 149] on div at bounding box center [301, 151] width 320 height 38
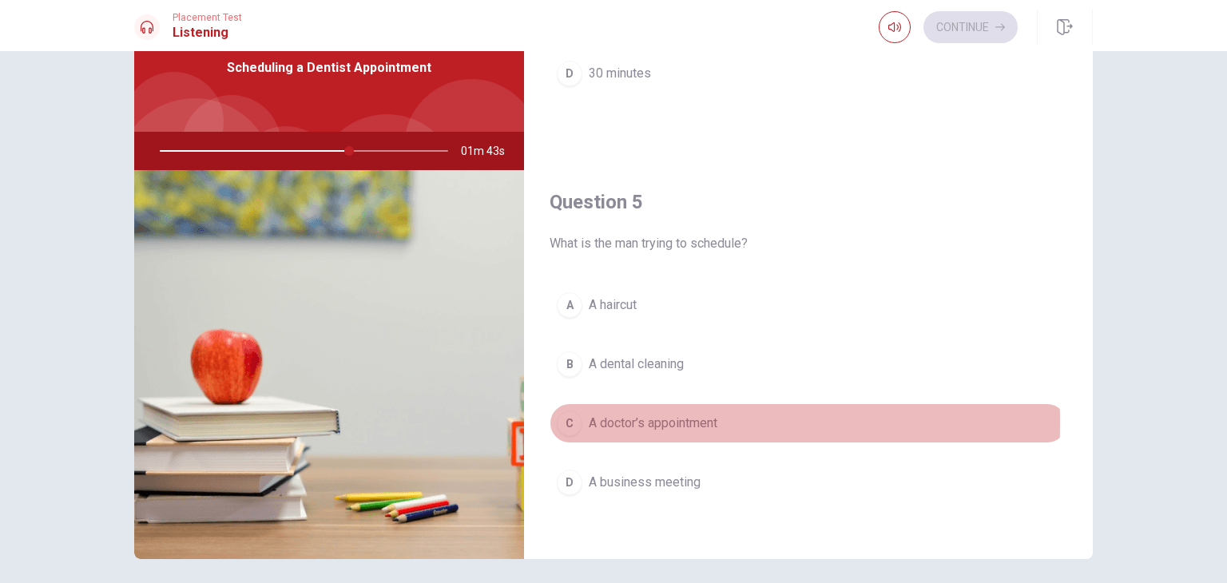
click at [562, 416] on div "C" at bounding box center [570, 424] width 26 height 26
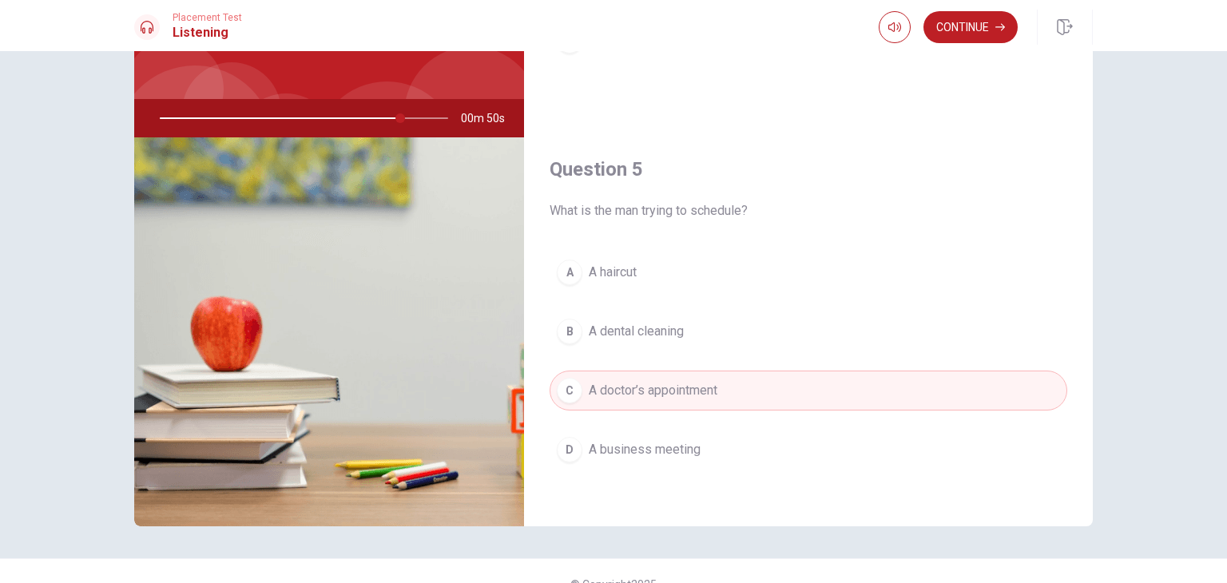
scroll to position [138, 0]
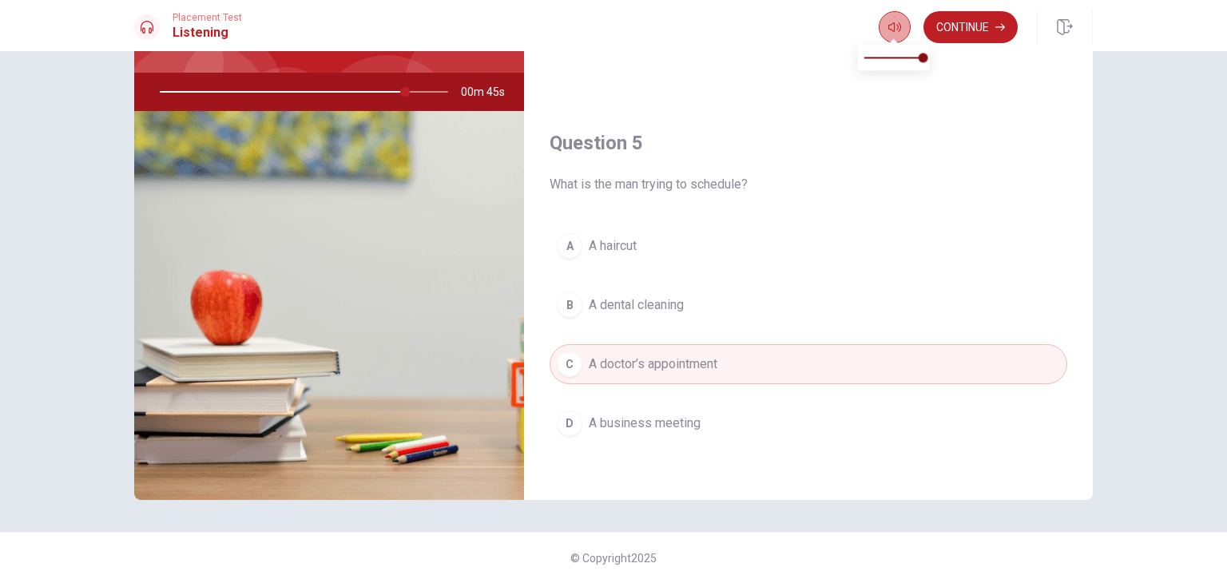
click at [899, 22] on icon "button" at bounding box center [894, 27] width 13 height 13
click at [949, 22] on button "Continue" at bounding box center [970, 27] width 94 height 32
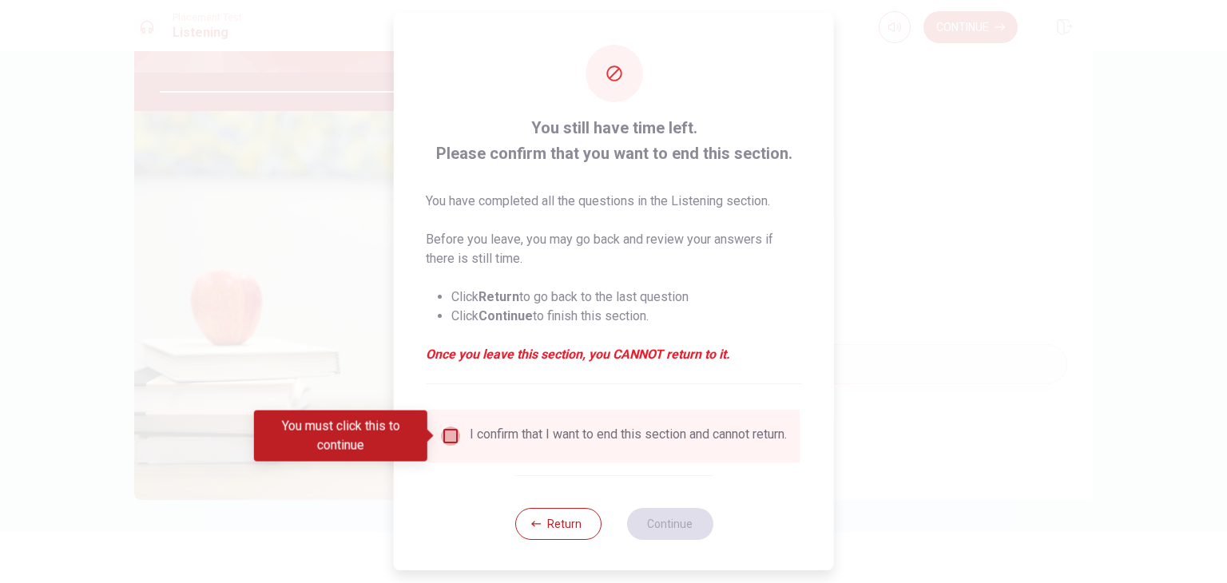
click at [444, 436] on input "You must click this to continue" at bounding box center [450, 436] width 19 height 19
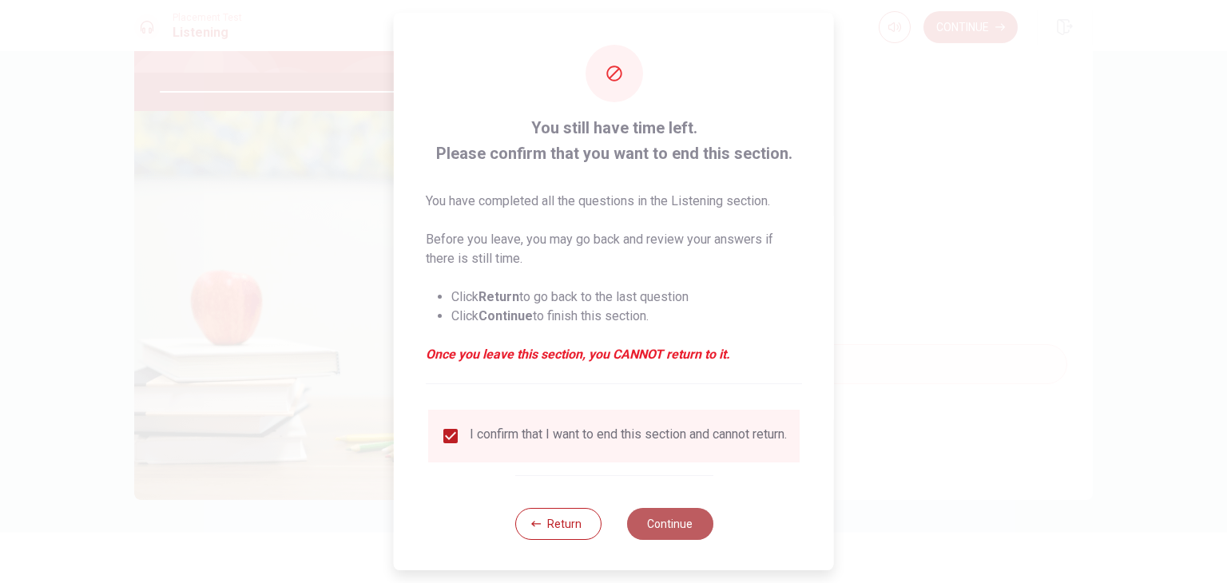
click at [665, 531] on button "Continue" at bounding box center [669, 524] width 86 height 32
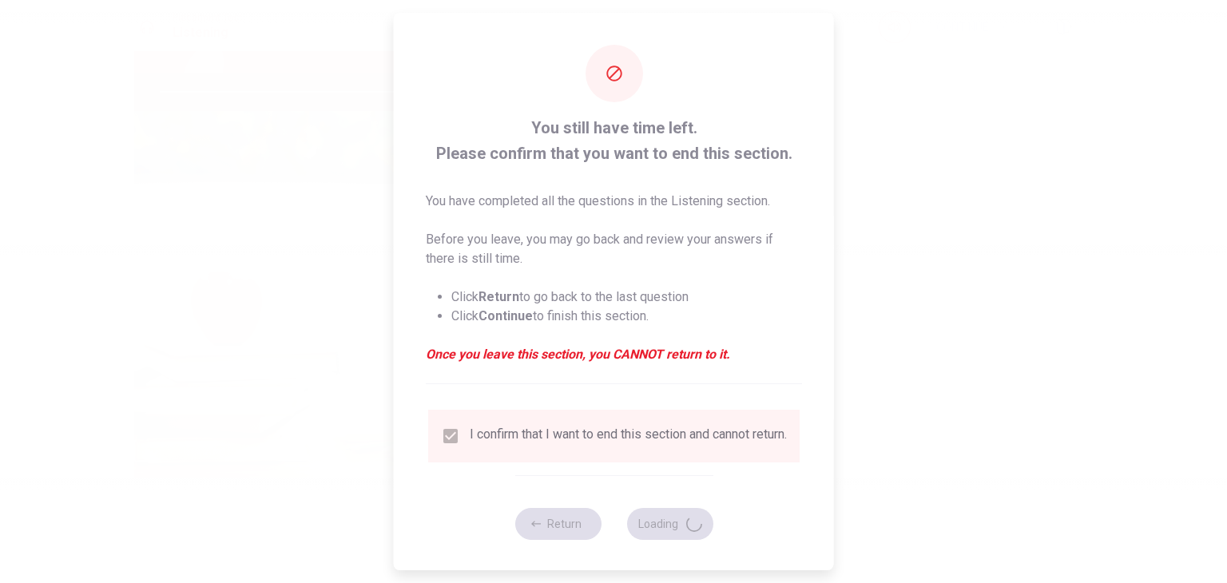
type input "93"
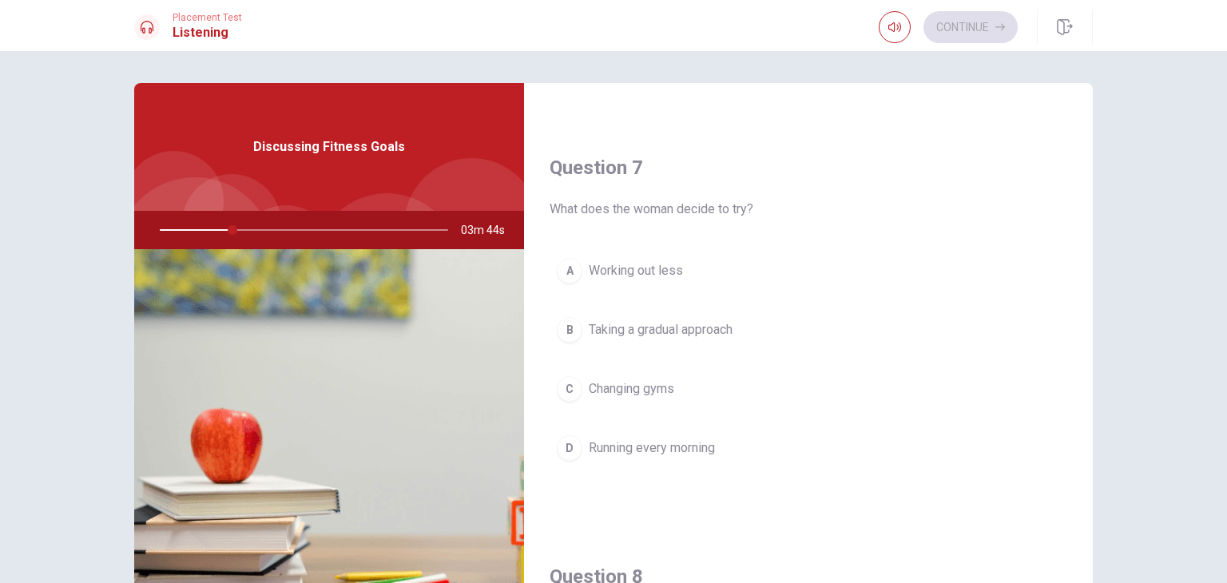
scroll to position [370, 0]
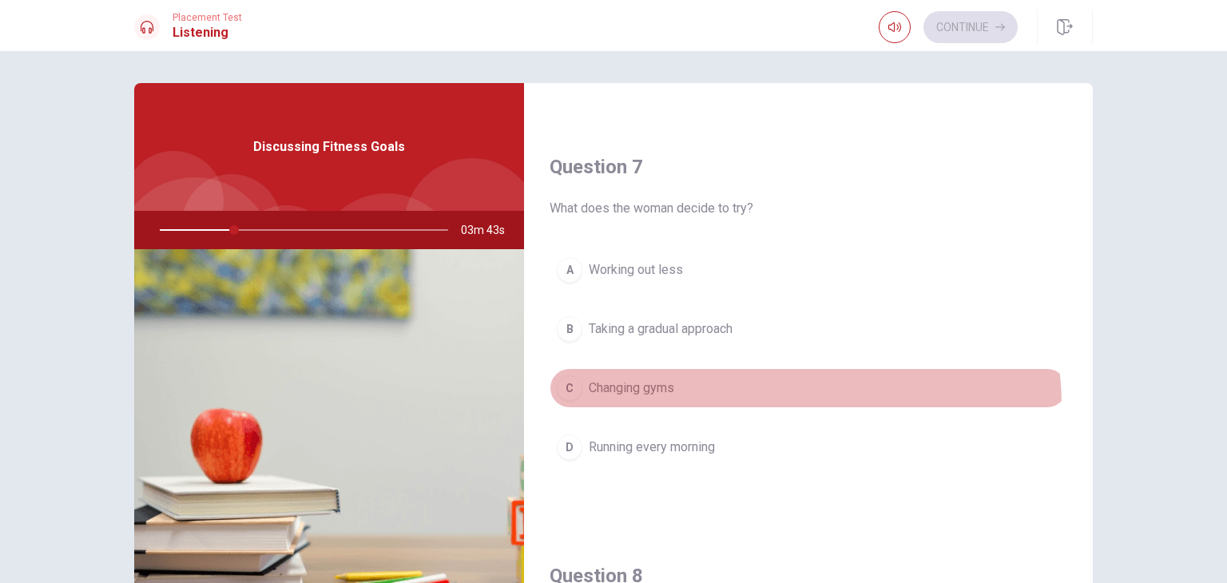
click at [798, 402] on button "C Changing gyms" at bounding box center [809, 388] width 518 height 40
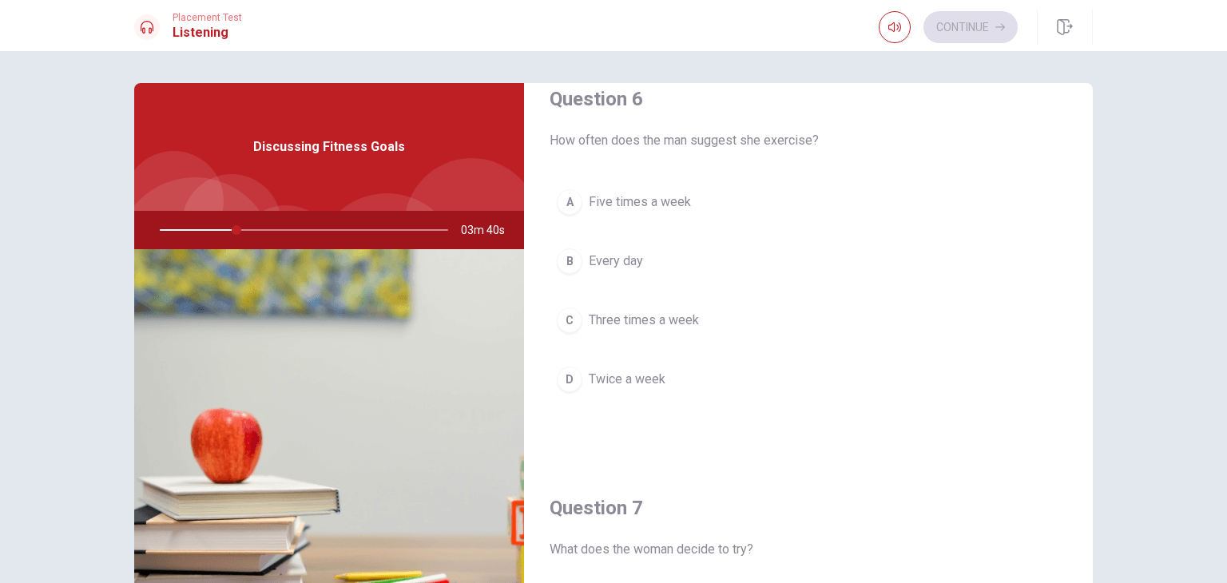
scroll to position [19, 0]
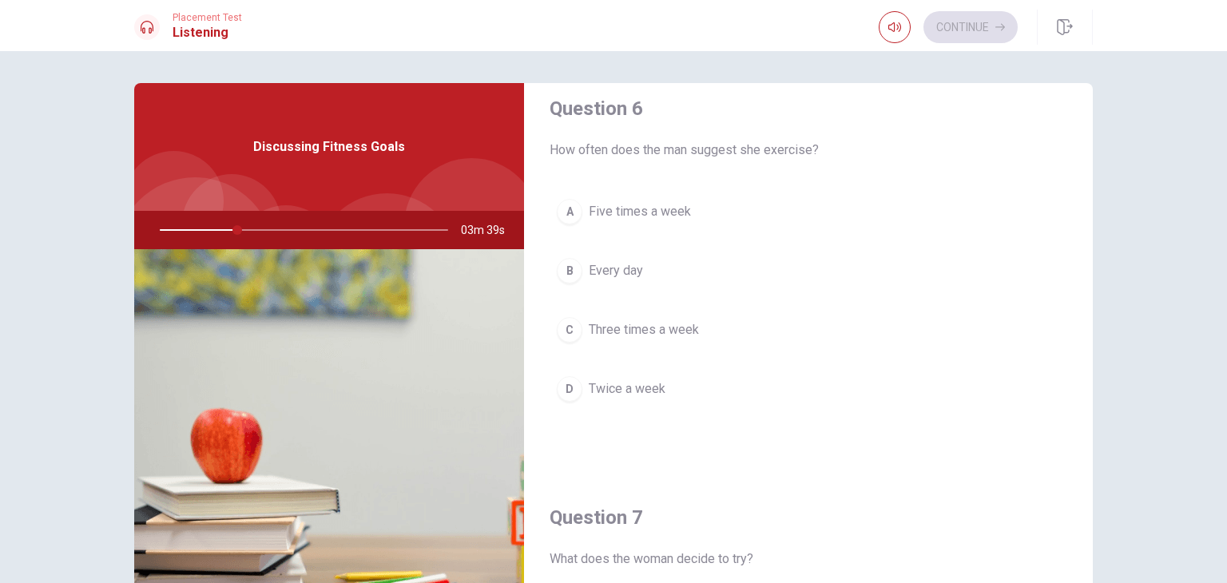
click at [663, 443] on div "Question 6 How often does the man suggest she exercise? A Five times a week B E…" at bounding box center [808, 268] width 569 height 409
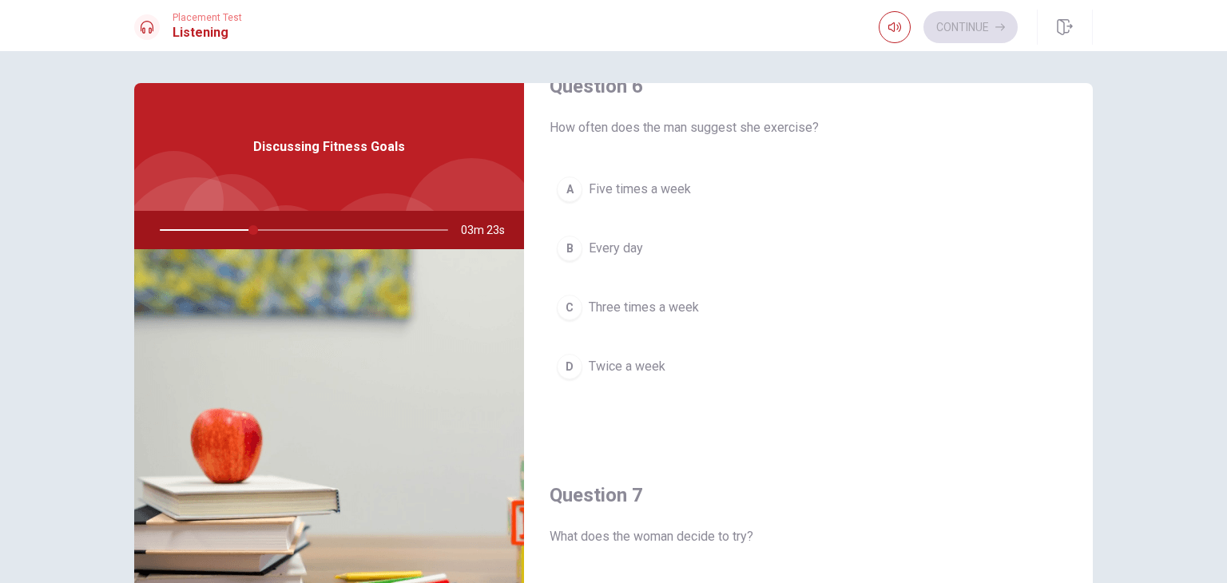
scroll to position [50, 0]
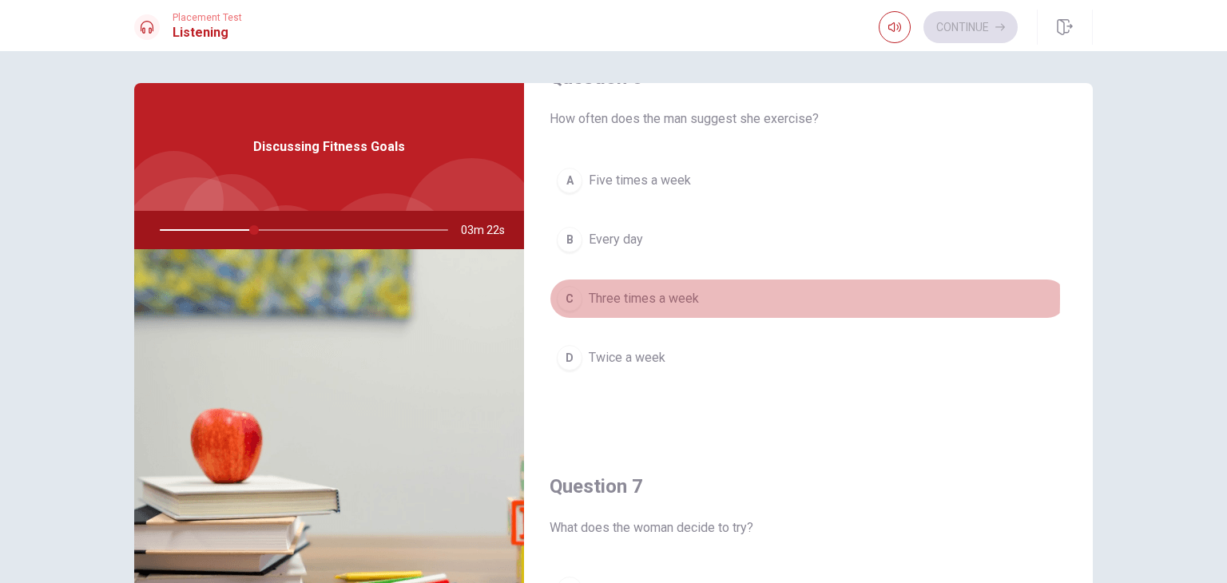
click at [568, 296] on div "C" at bounding box center [570, 299] width 26 height 26
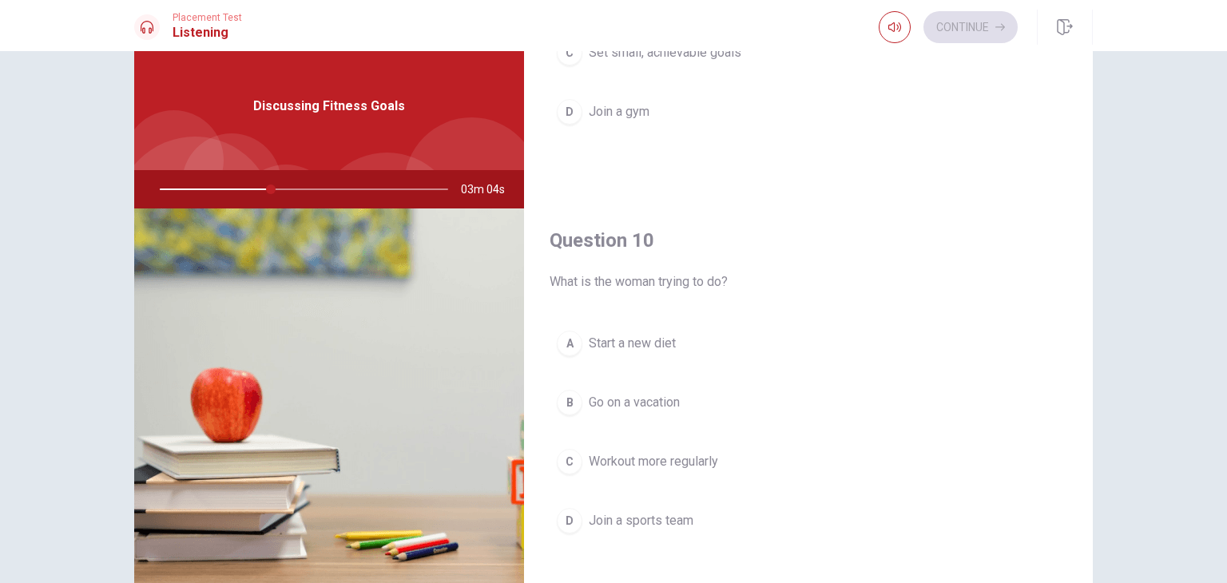
scroll to position [42, 0]
click at [562, 452] on div "C" at bounding box center [570, 461] width 26 height 26
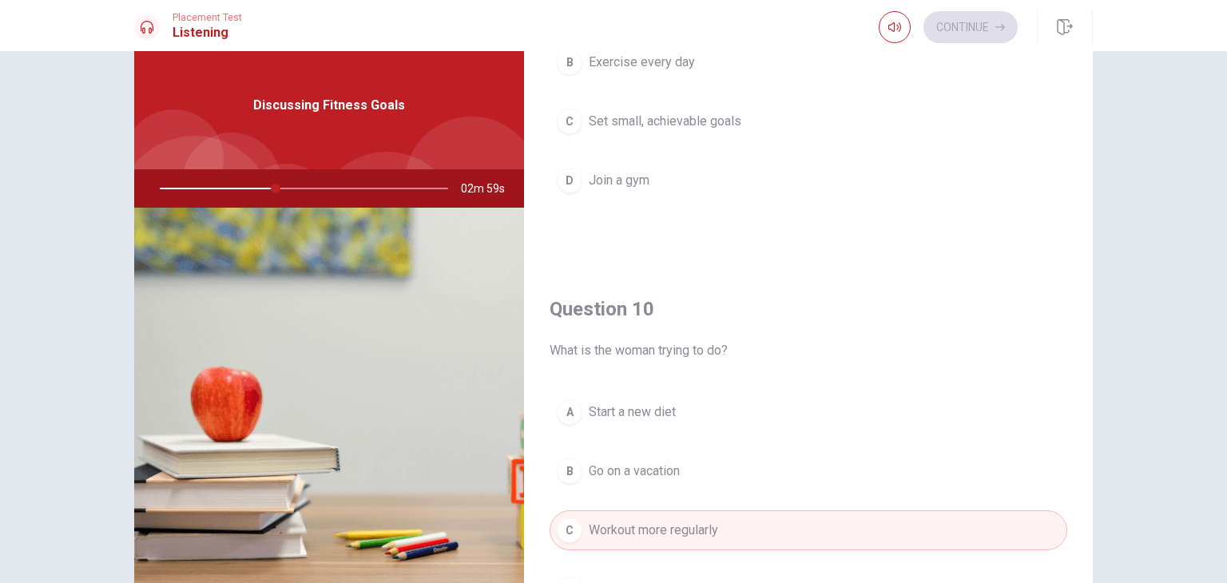
scroll to position [1483, 0]
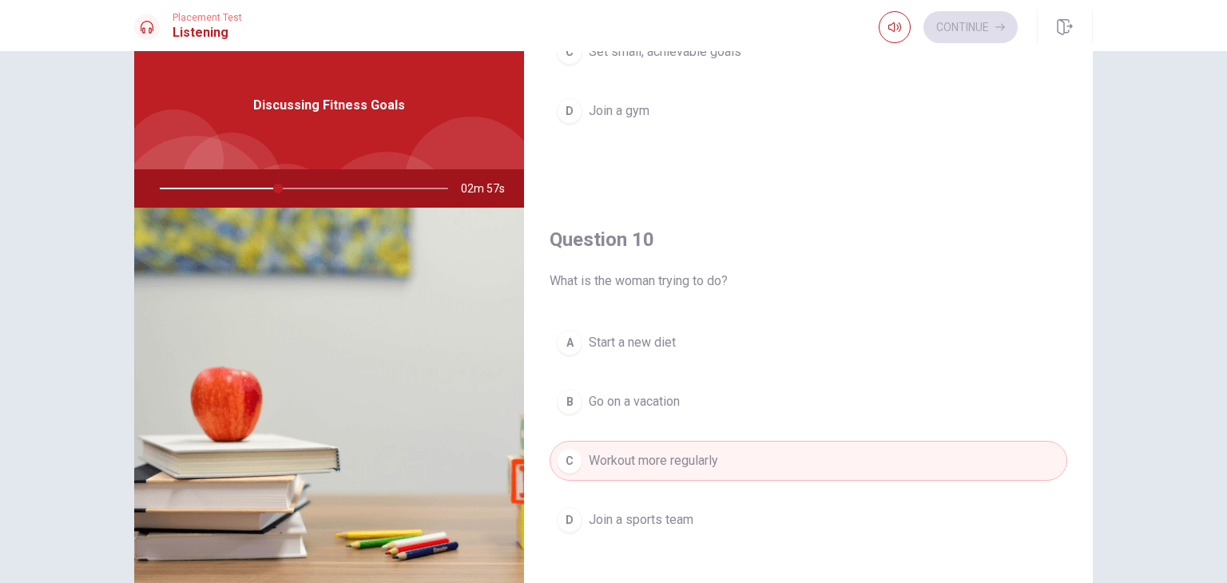
type input "41"
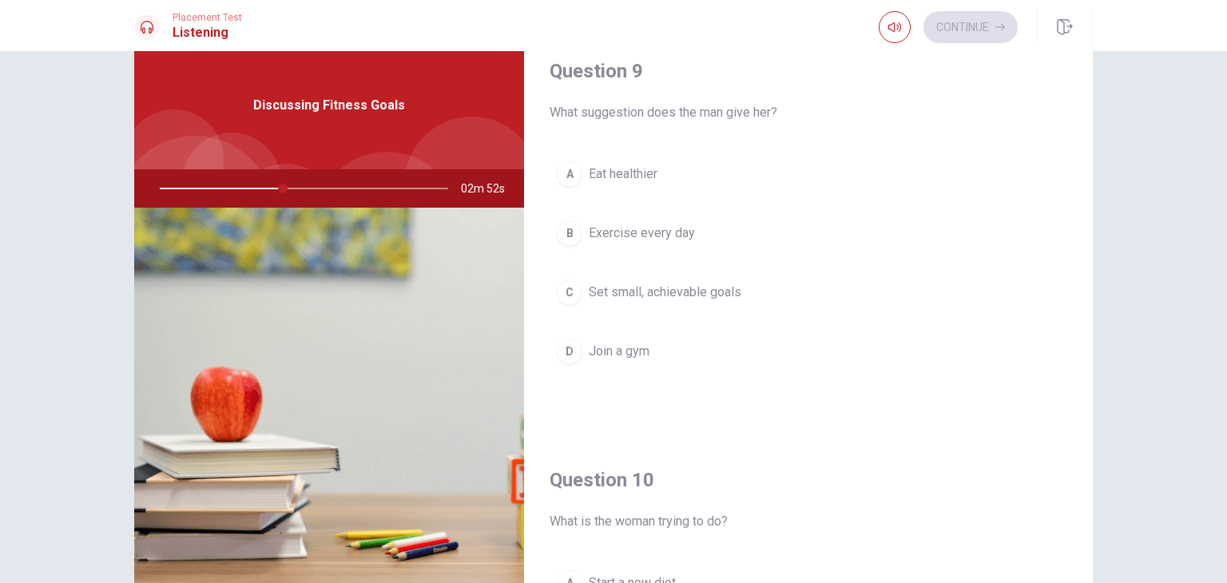
scroll to position [1240, 0]
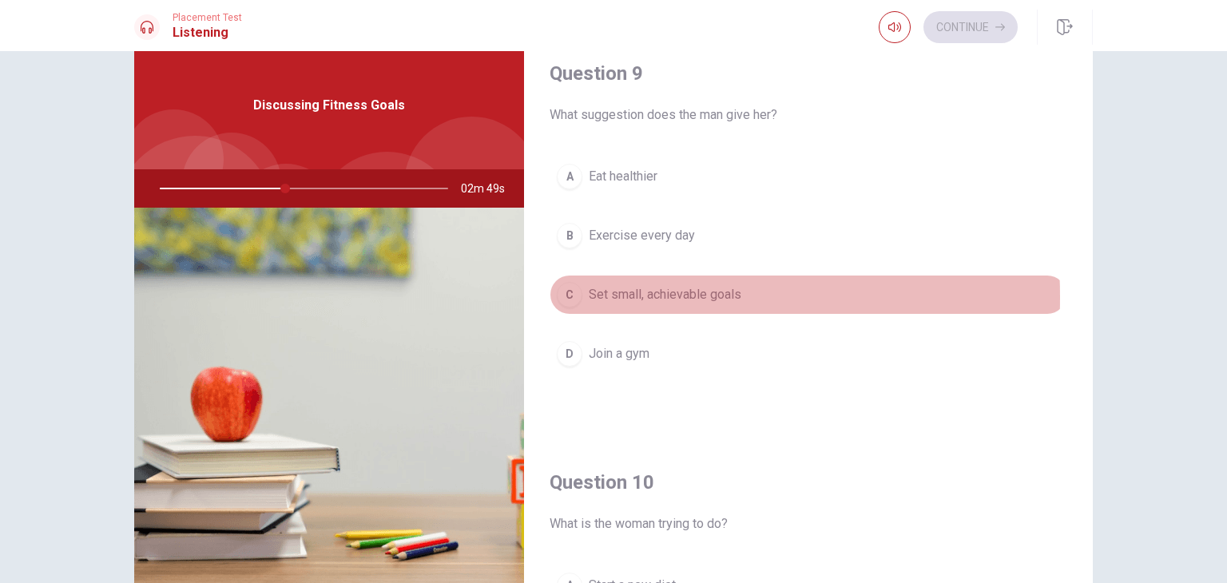
click at [572, 292] on div "C" at bounding box center [570, 295] width 26 height 26
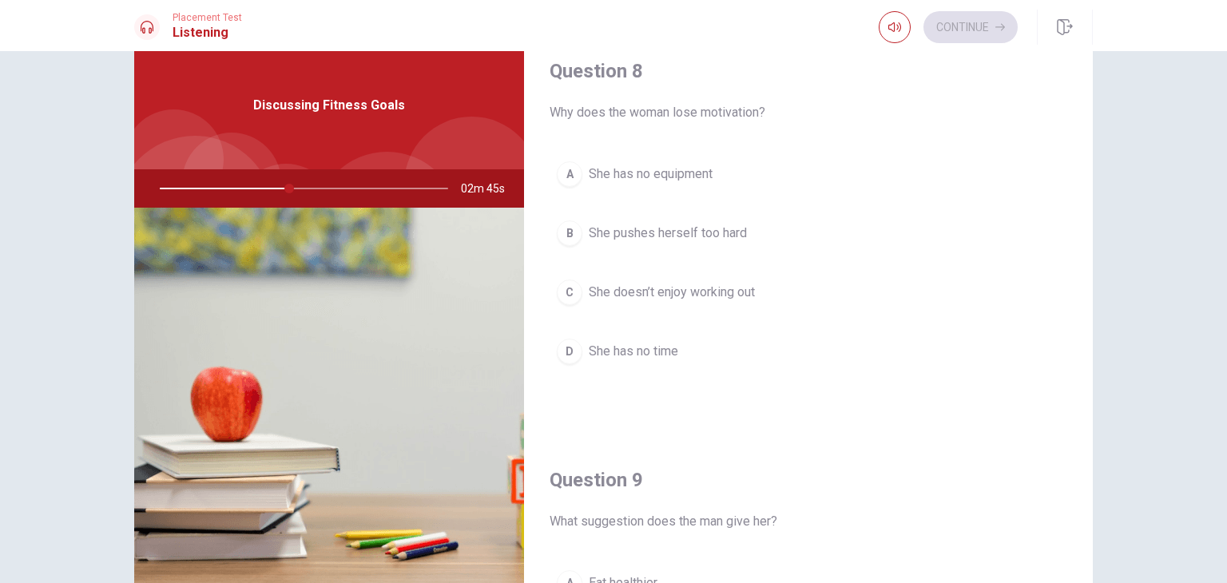
scroll to position [830, 0]
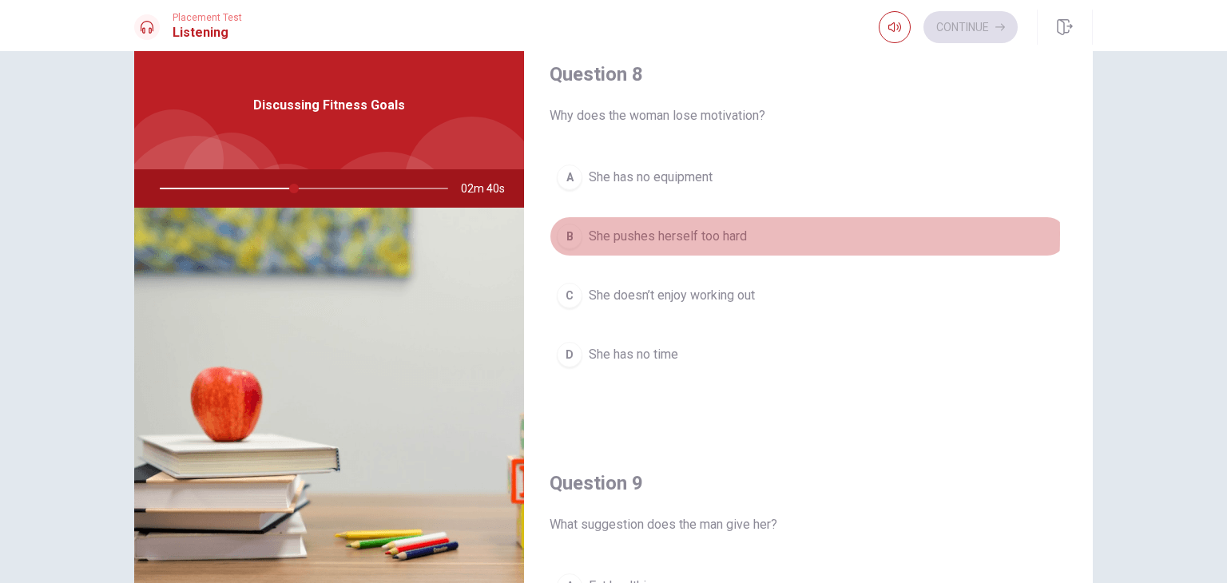
click at [565, 231] on div "B" at bounding box center [570, 237] width 26 height 26
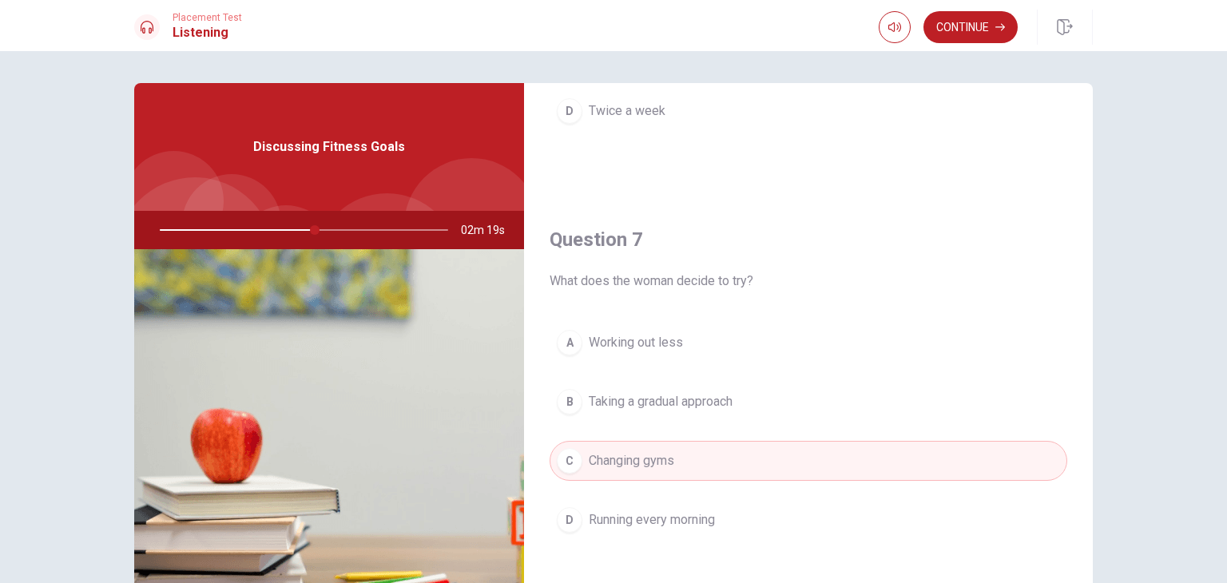
scroll to position [307, 0]
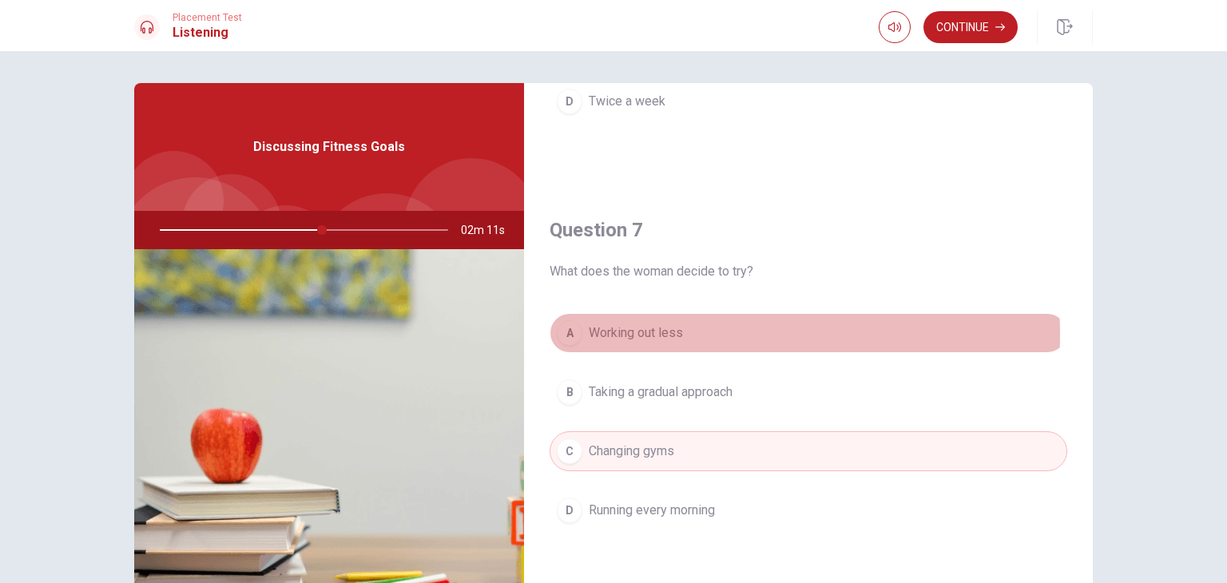
click at [671, 332] on span "Working out less" at bounding box center [636, 333] width 94 height 19
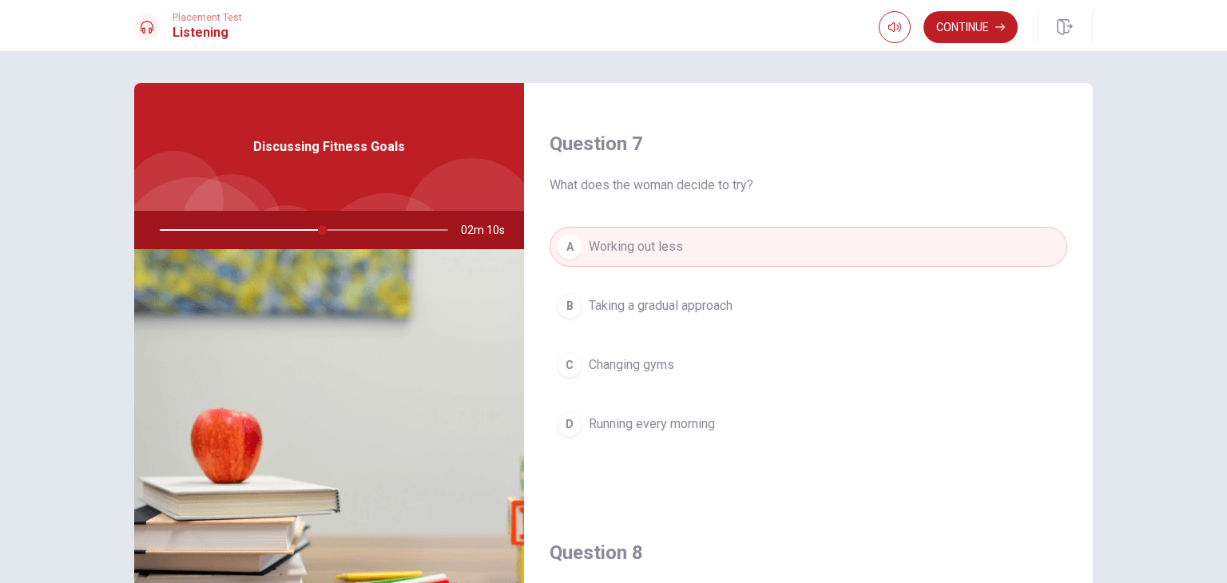
scroll to position [415, 0]
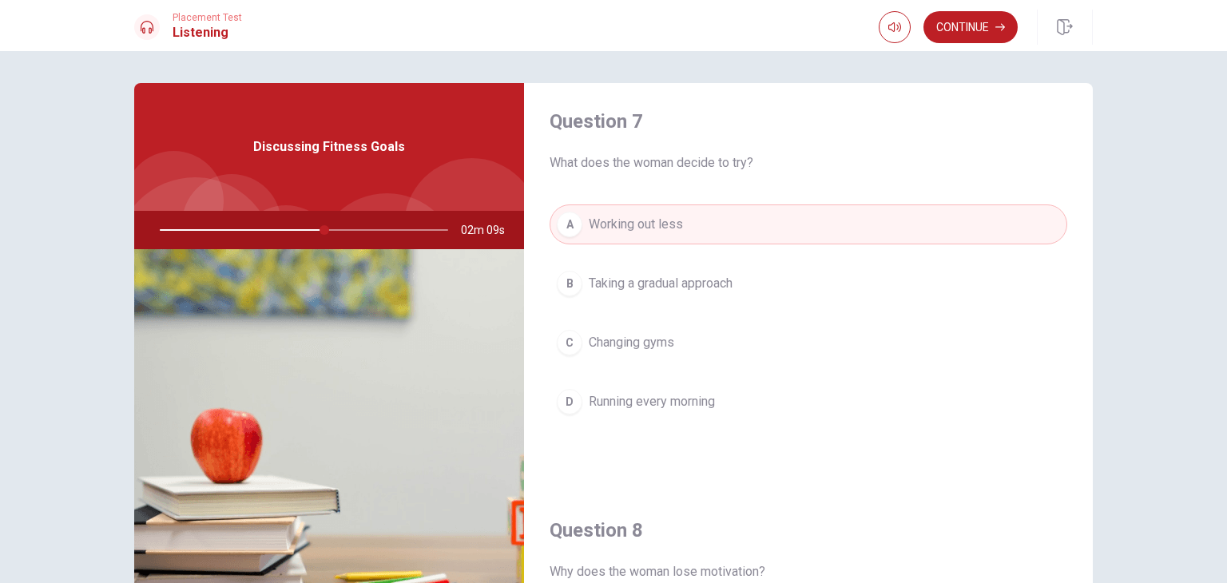
click at [660, 288] on span "Taking a gradual approach" at bounding box center [661, 283] width 144 height 19
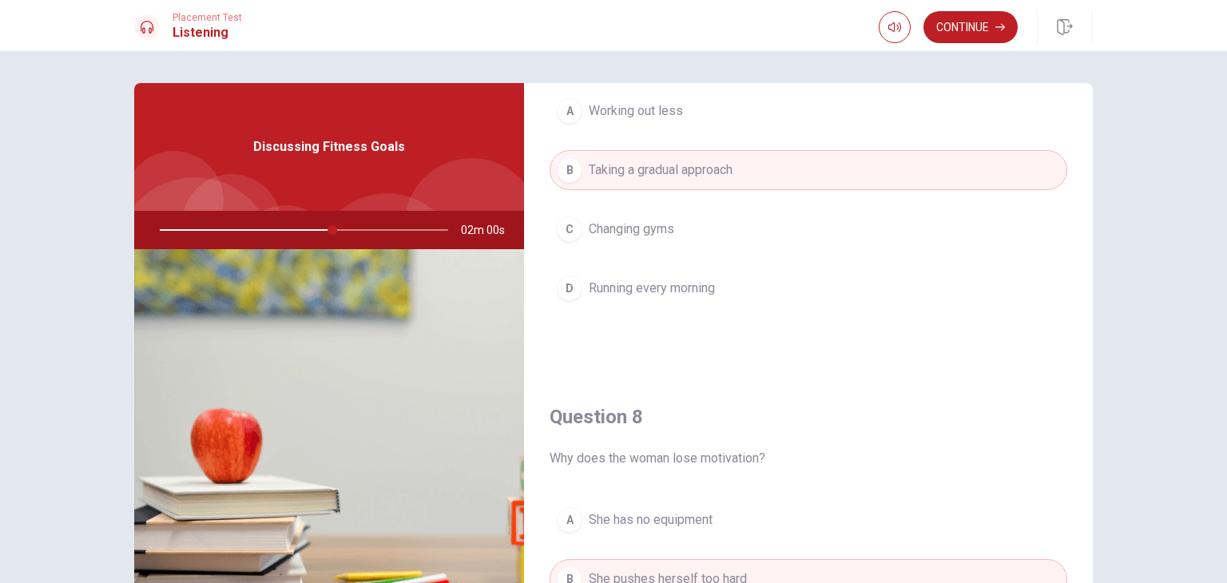
scroll to position [530, 0]
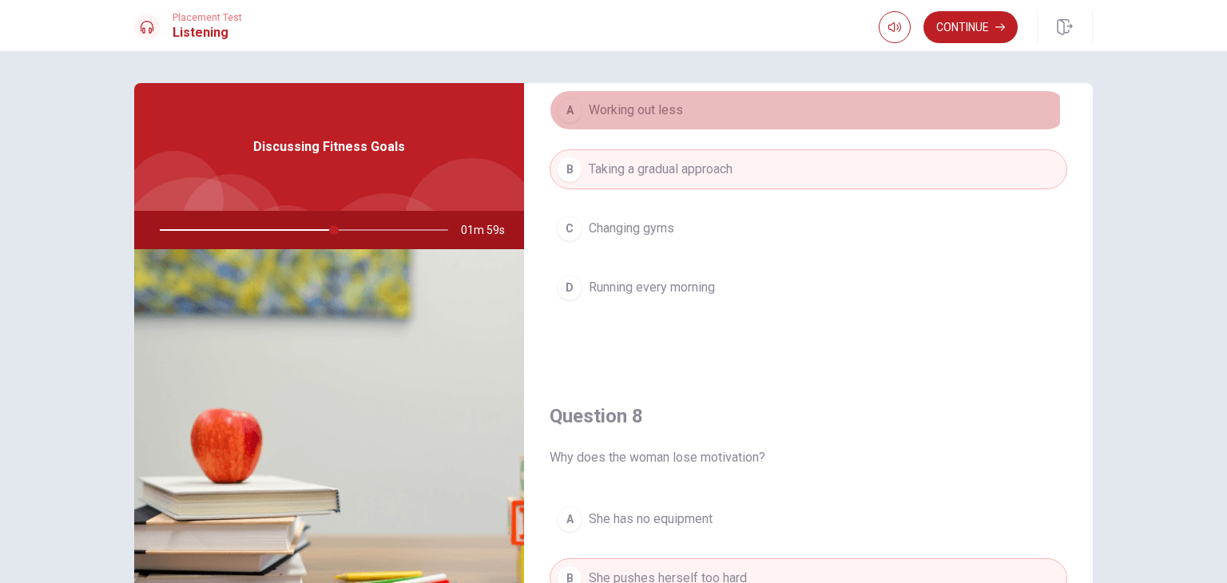
click at [645, 109] on span "Working out less" at bounding box center [636, 110] width 94 height 19
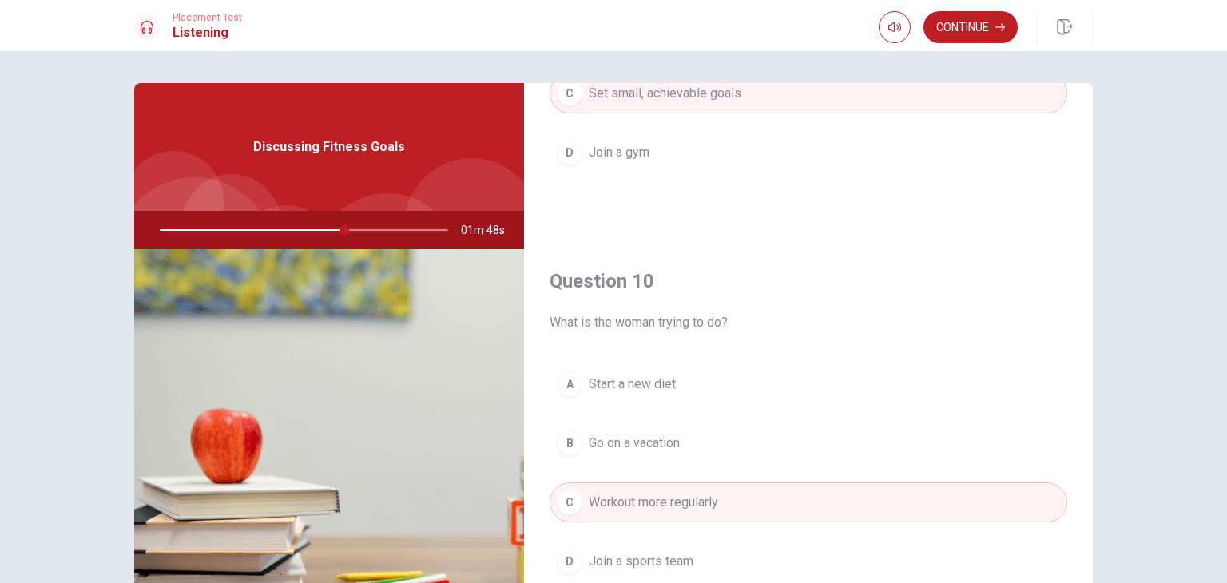
scroll to position [138, 0]
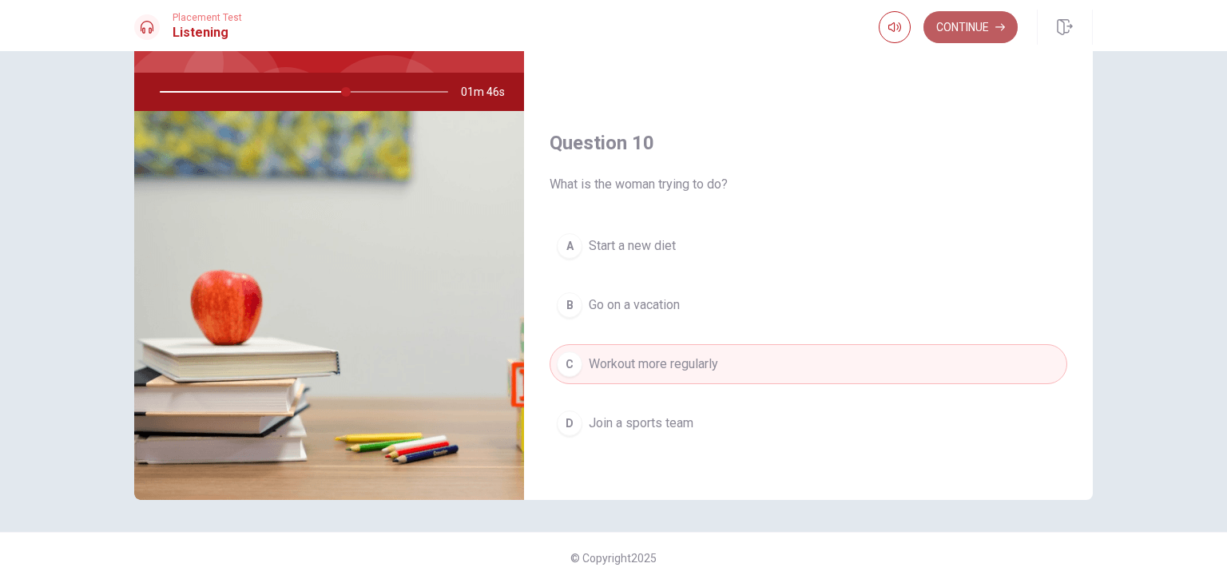
click at [961, 30] on button "Continue" at bounding box center [970, 27] width 94 height 32
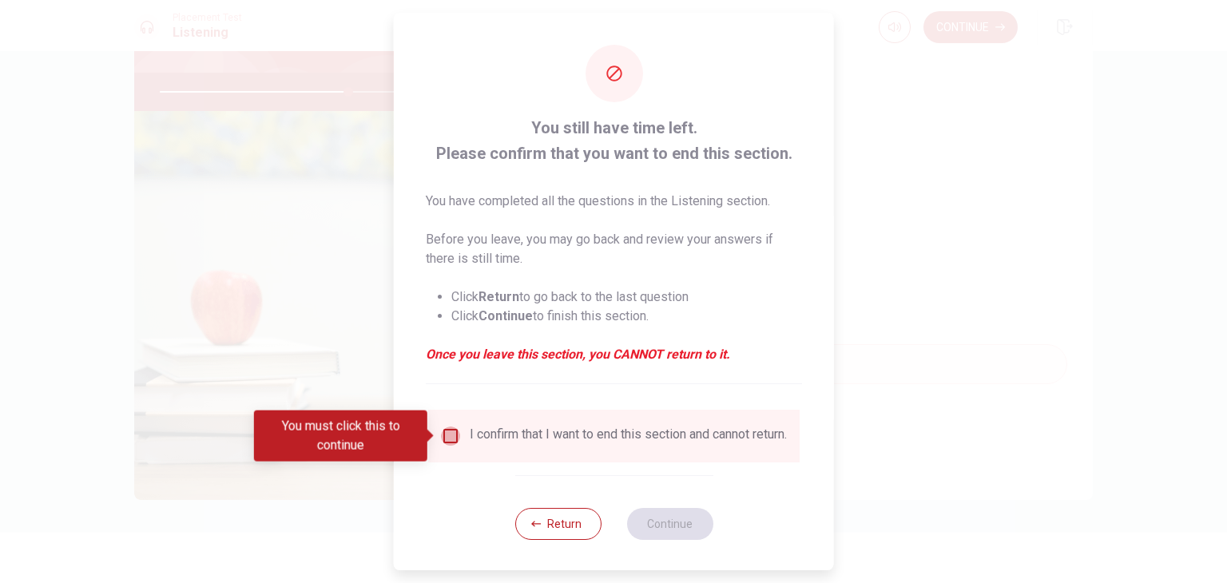
click at [447, 437] on input "You must click this to continue" at bounding box center [450, 436] width 19 height 19
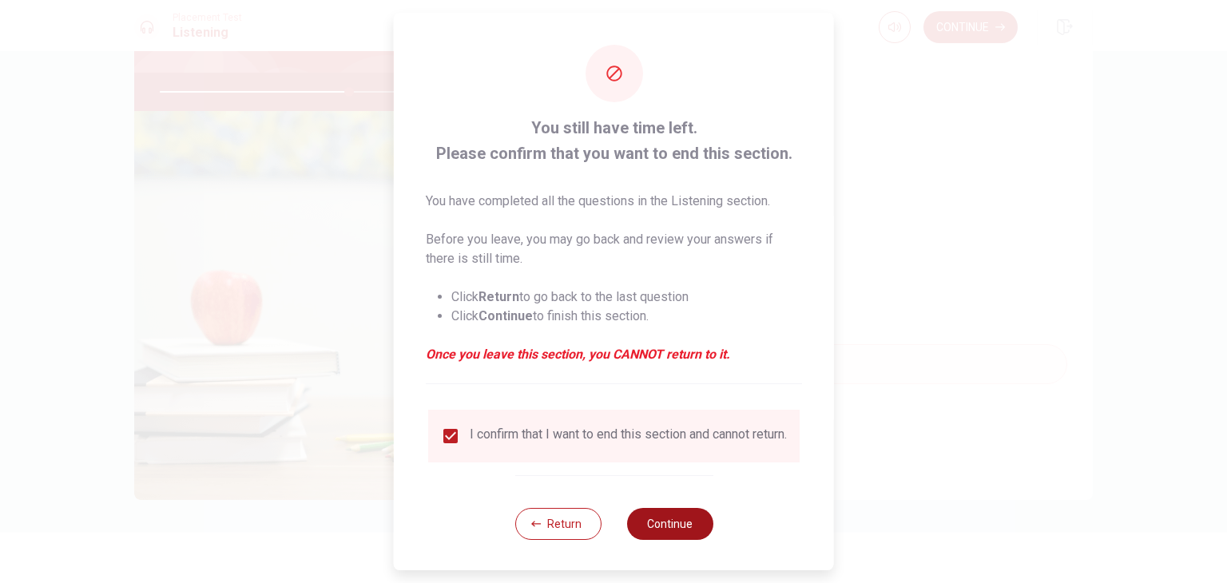
click at [673, 533] on button "Continue" at bounding box center [669, 524] width 86 height 32
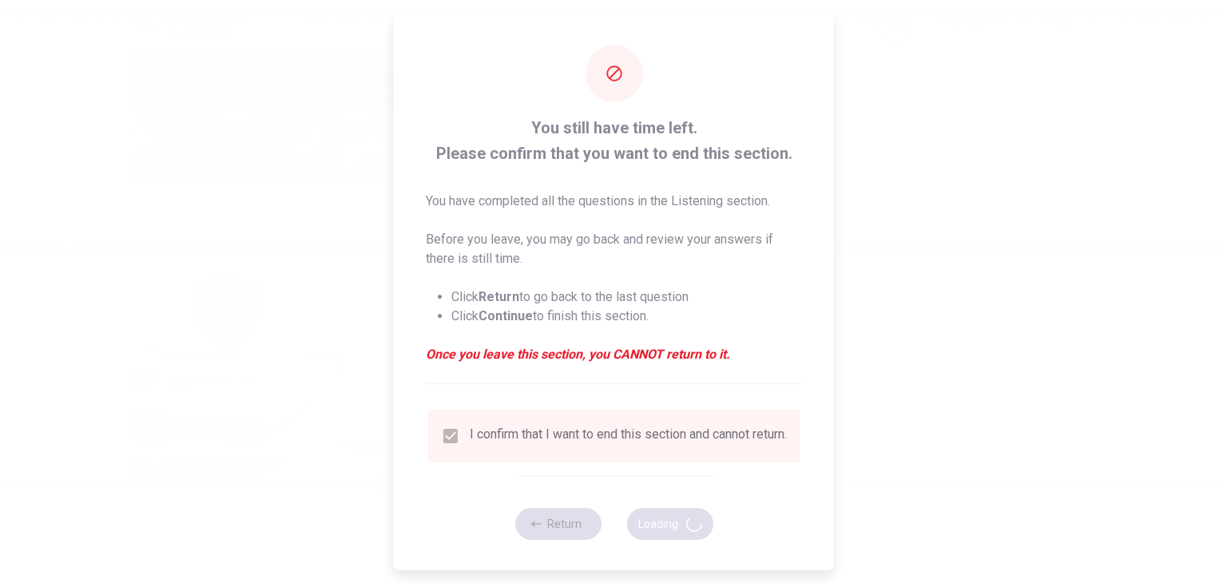
type input "67"
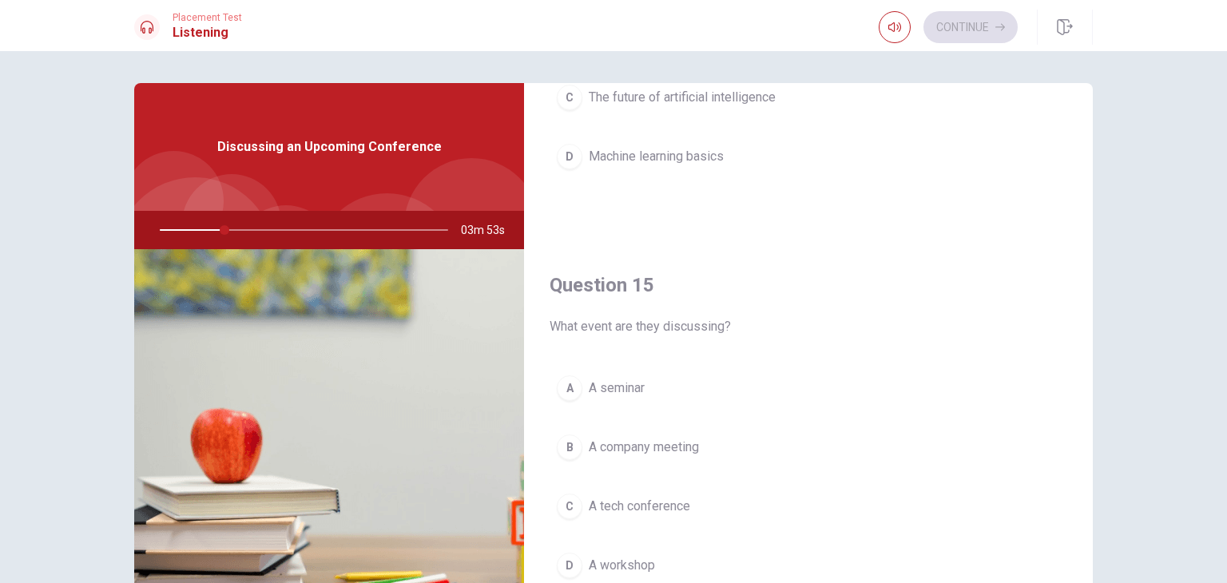
scroll to position [1483, 0]
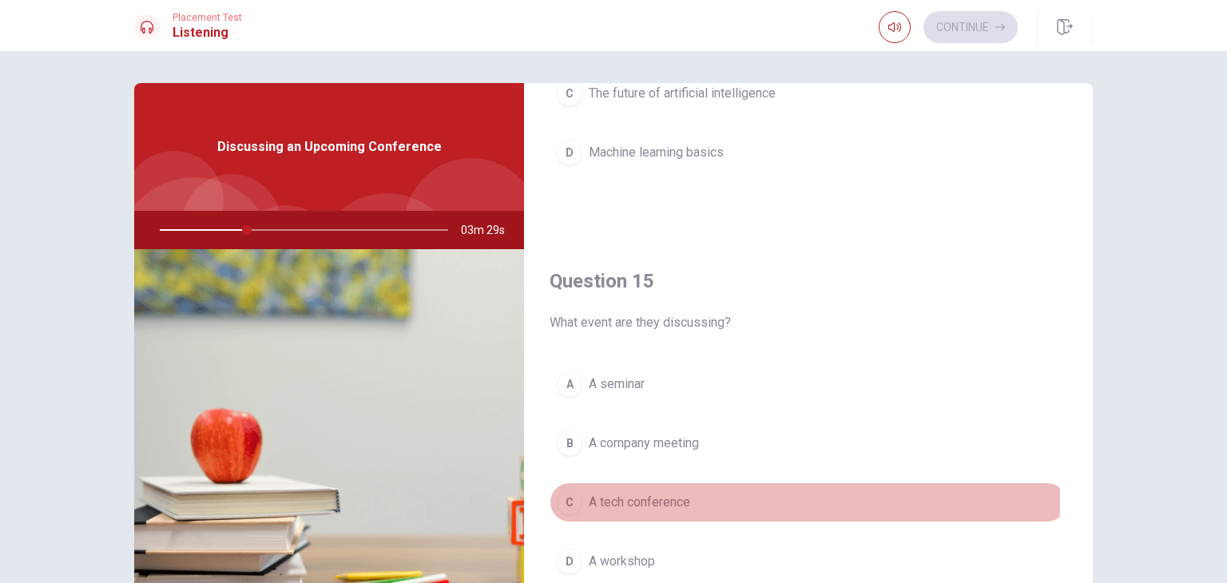
click at [566, 494] on div "C" at bounding box center [570, 503] width 26 height 26
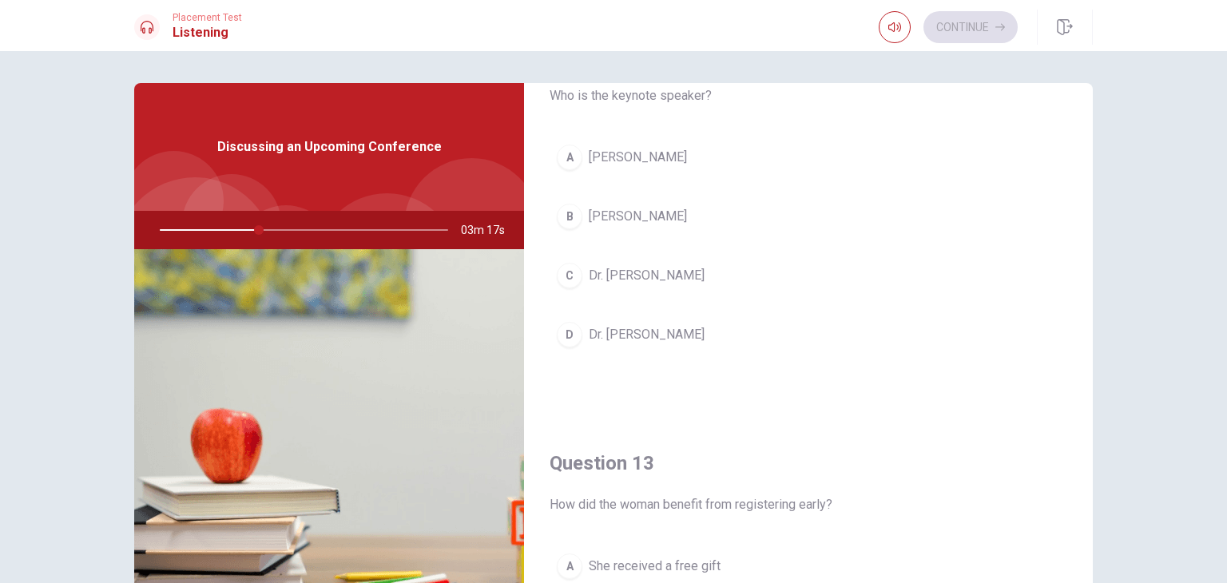
scroll to position [477, 0]
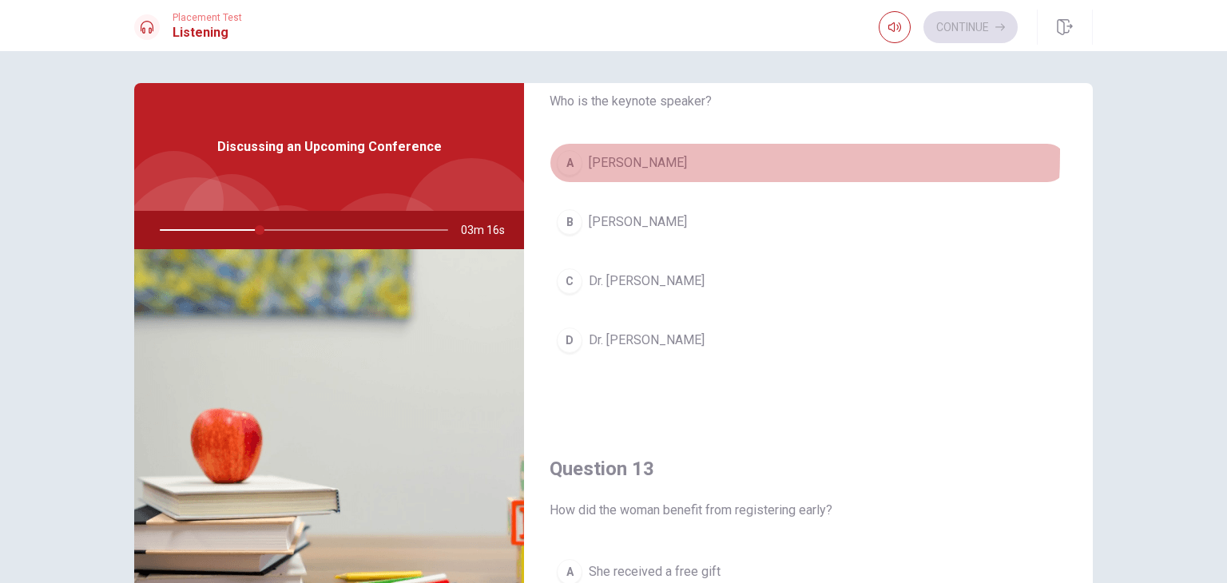
click at [567, 151] on div "A" at bounding box center [570, 163] width 26 height 26
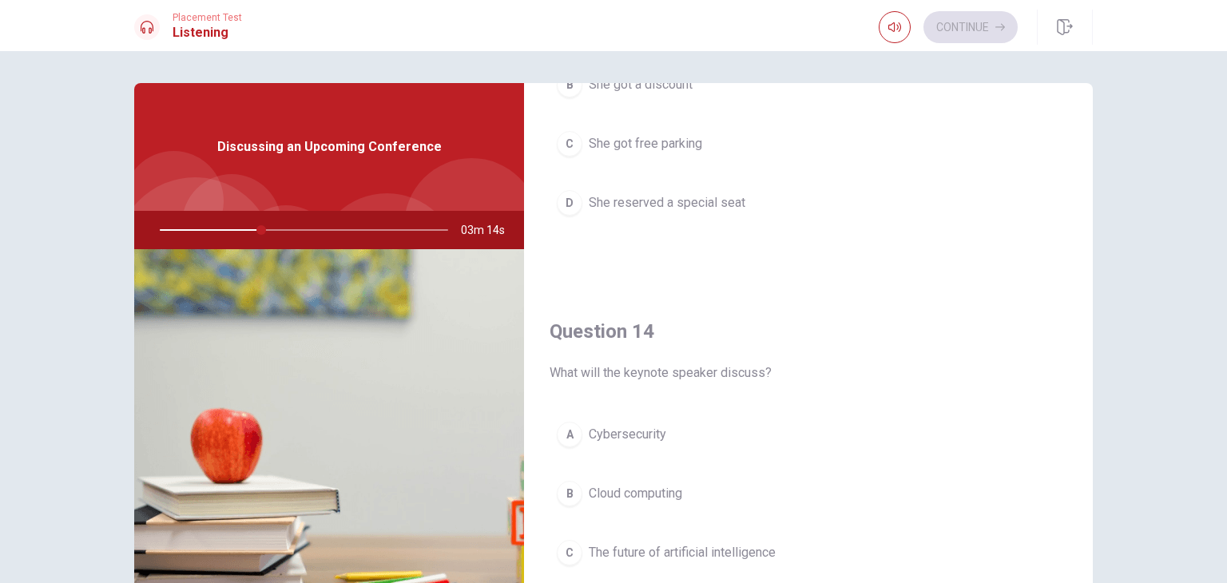
scroll to position [1105, 0]
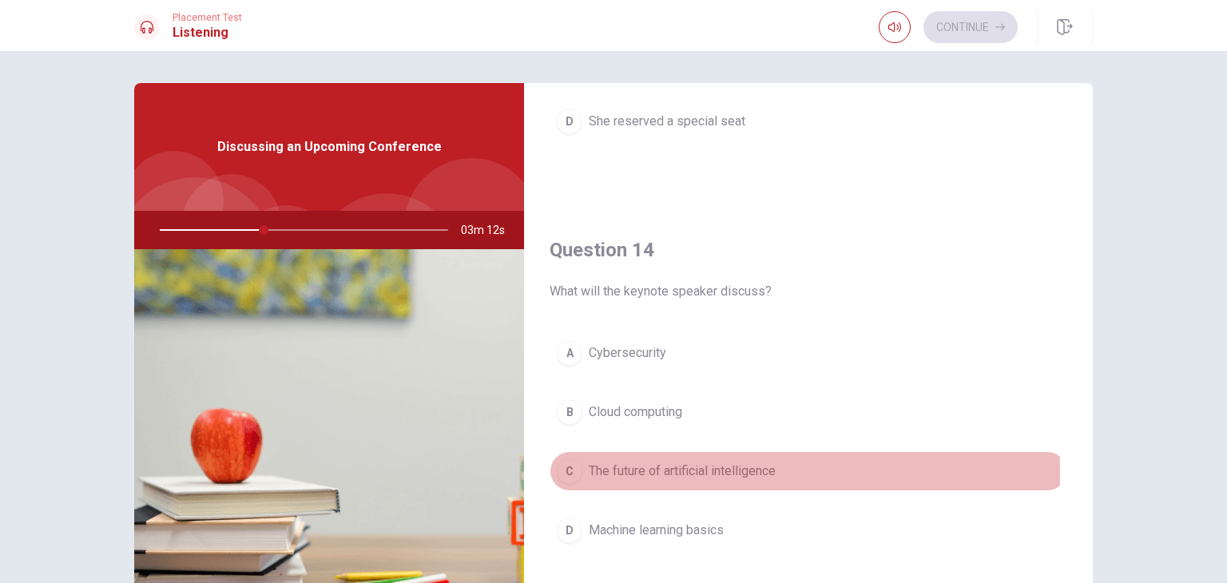
click at [558, 466] on div "C" at bounding box center [570, 471] width 26 height 26
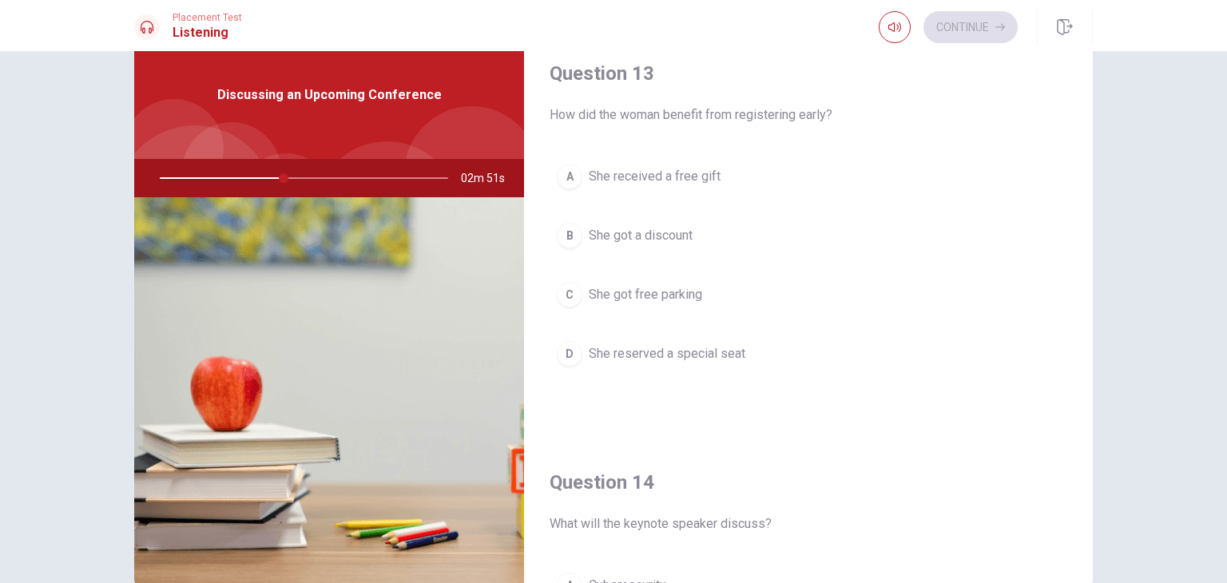
scroll to position [821, 0]
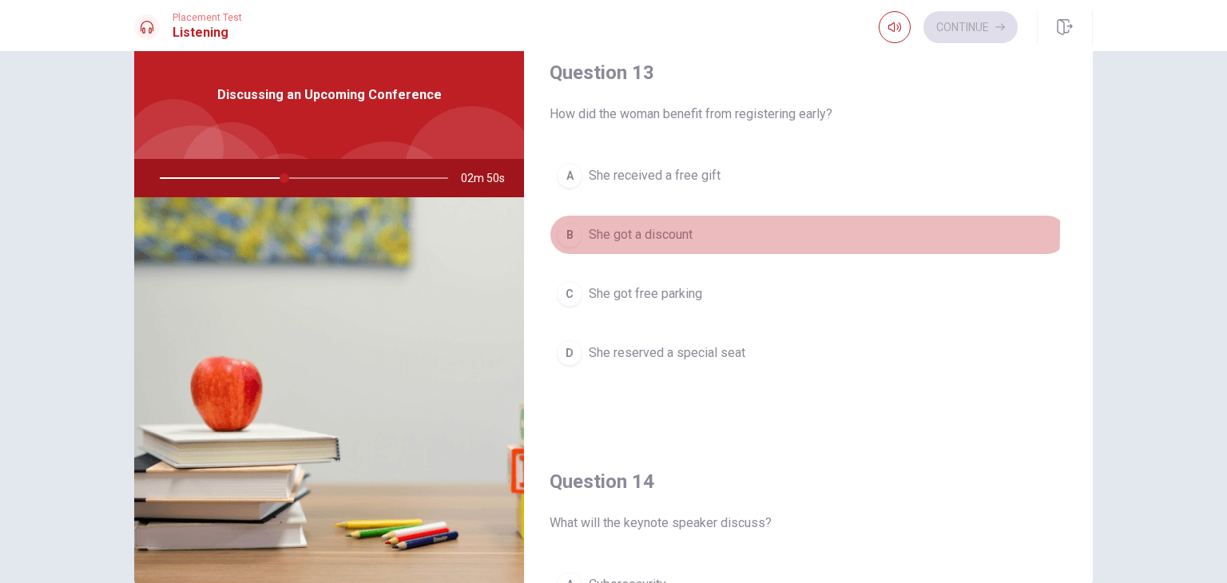
click at [564, 225] on div "B" at bounding box center [570, 235] width 26 height 26
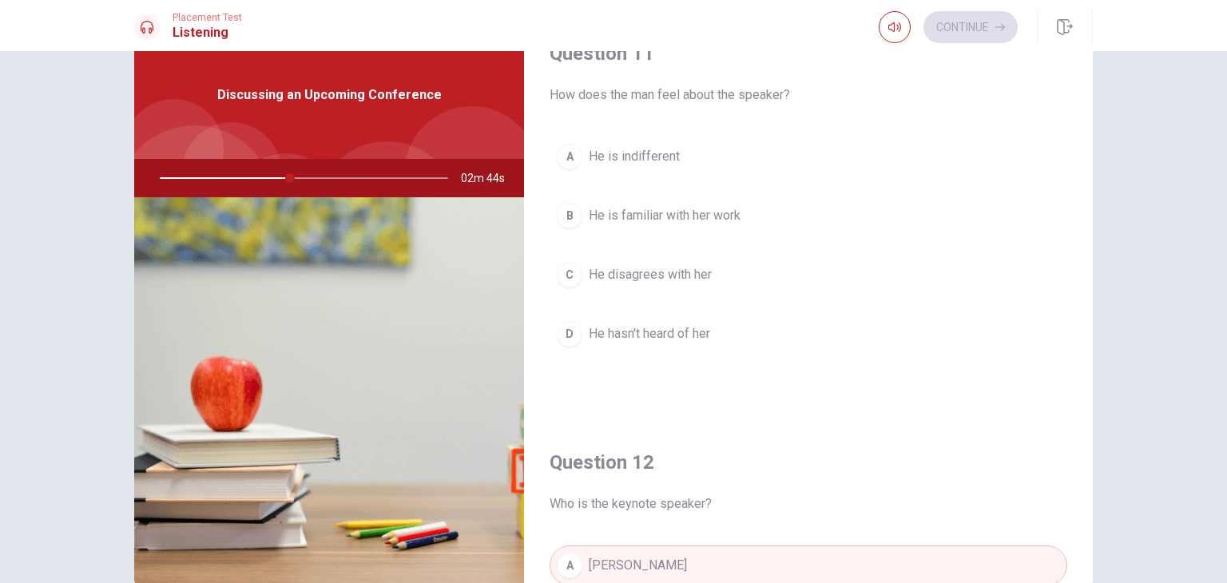
scroll to position [22, 0]
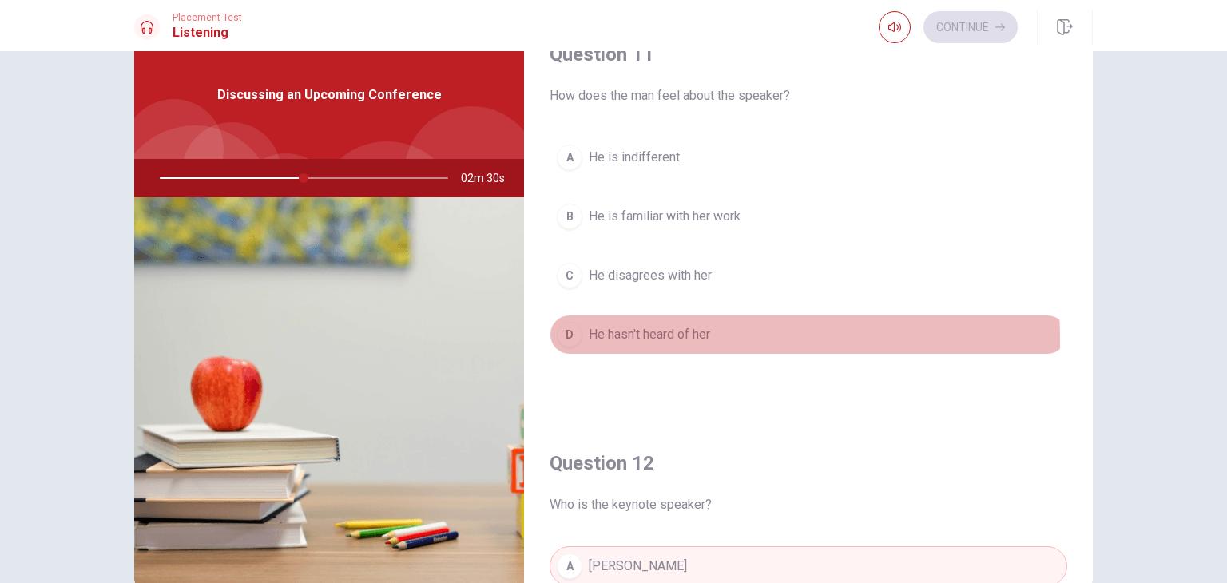
click at [559, 339] on div "D" at bounding box center [570, 335] width 26 height 26
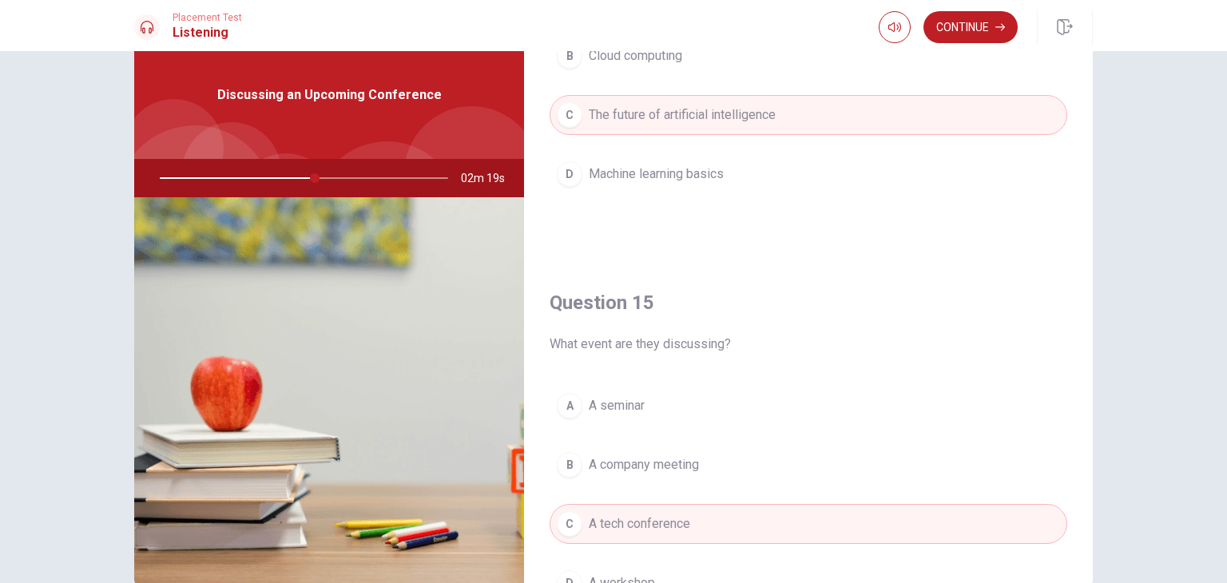
scroll to position [1483, 0]
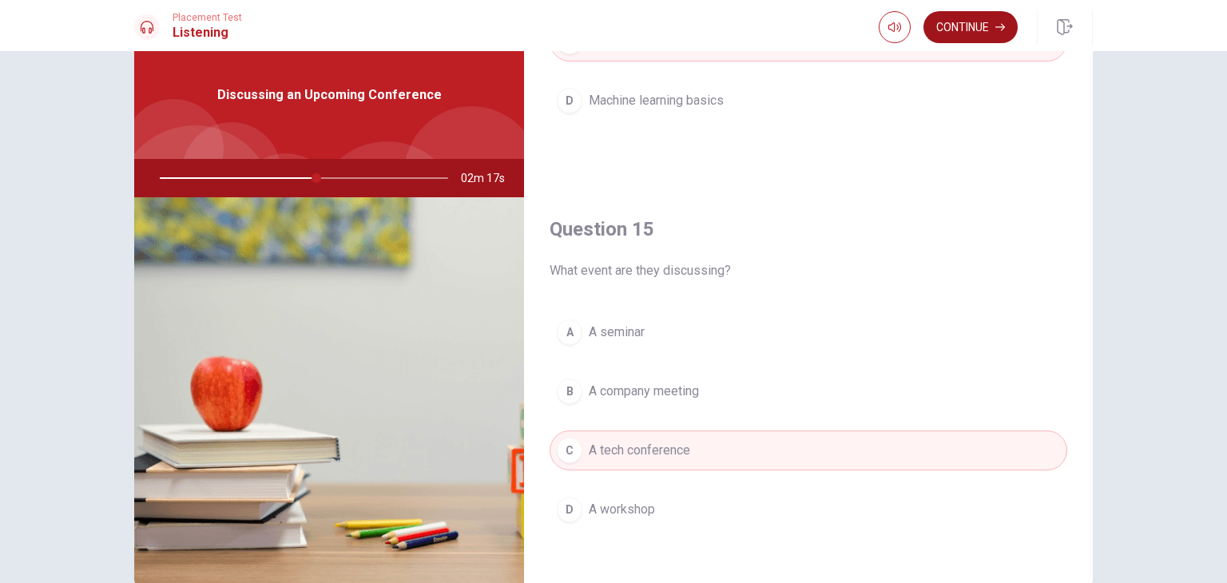
click at [971, 33] on button "Continue" at bounding box center [970, 27] width 94 height 32
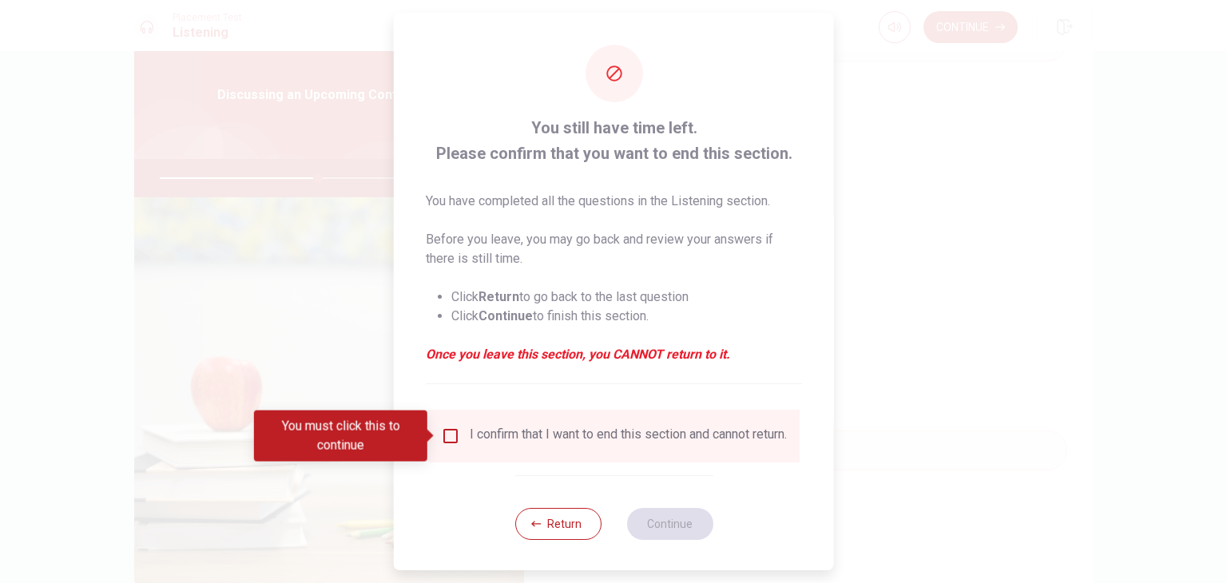
click at [438, 433] on div "You must click this to continue" at bounding box center [346, 436] width 185 height 51
click at [447, 435] on input "You must click this to continue" at bounding box center [450, 436] width 19 height 19
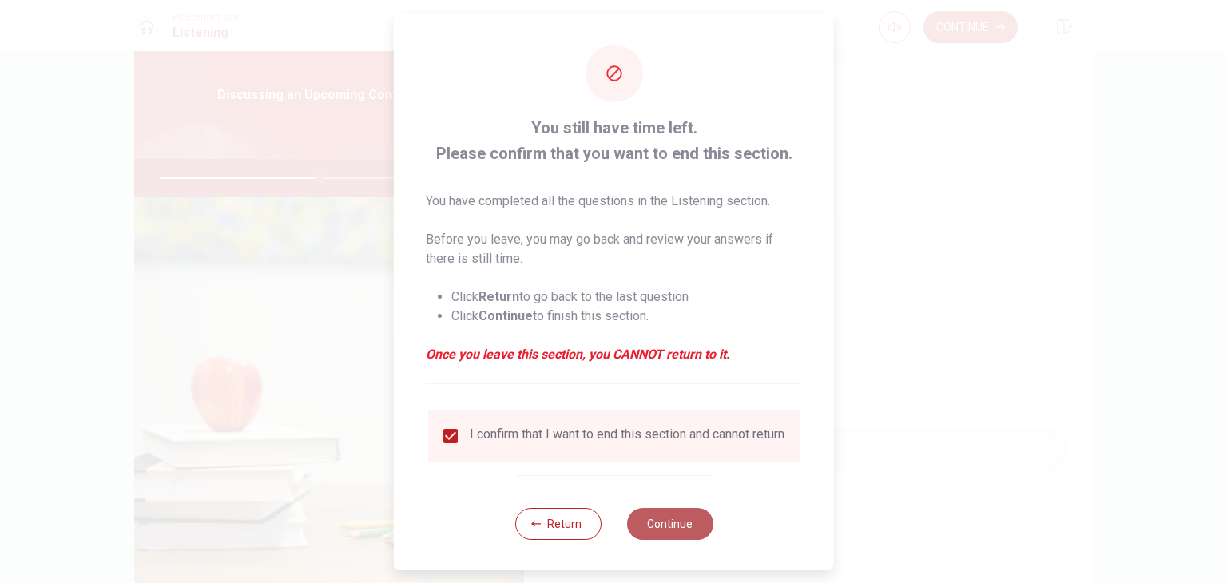
click at [693, 538] on button "Continue" at bounding box center [669, 524] width 86 height 32
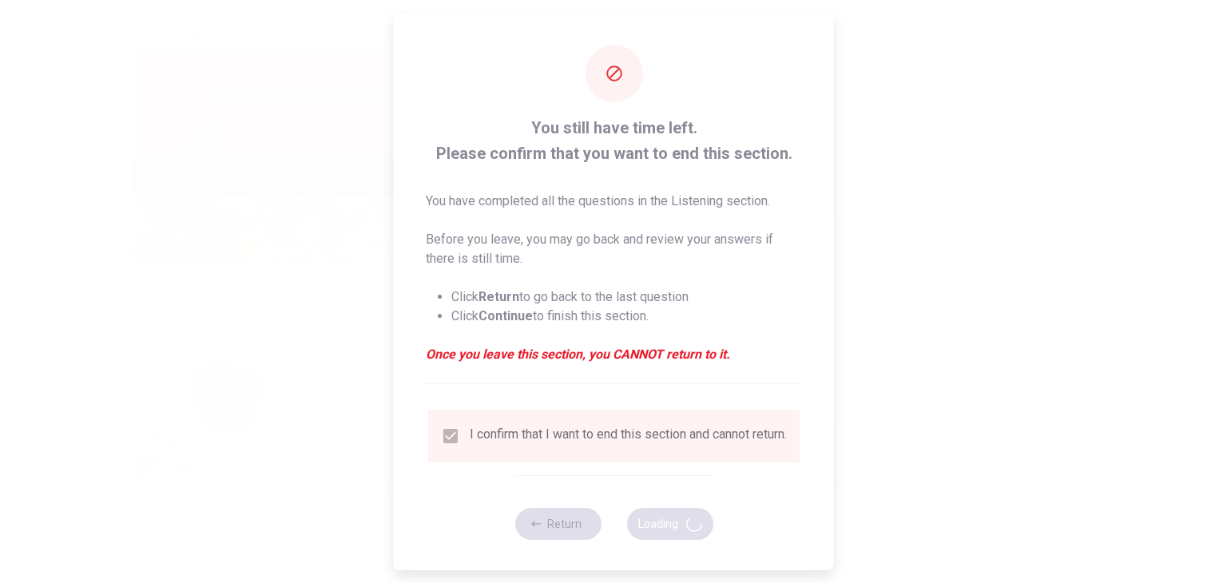
type input "57"
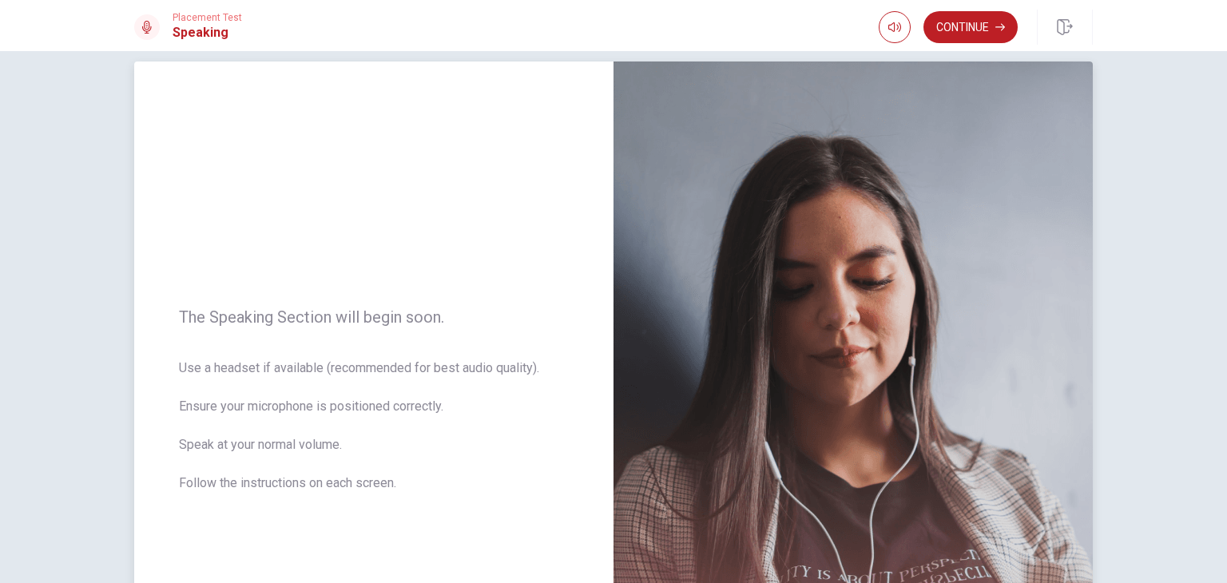
scroll to position [0, 0]
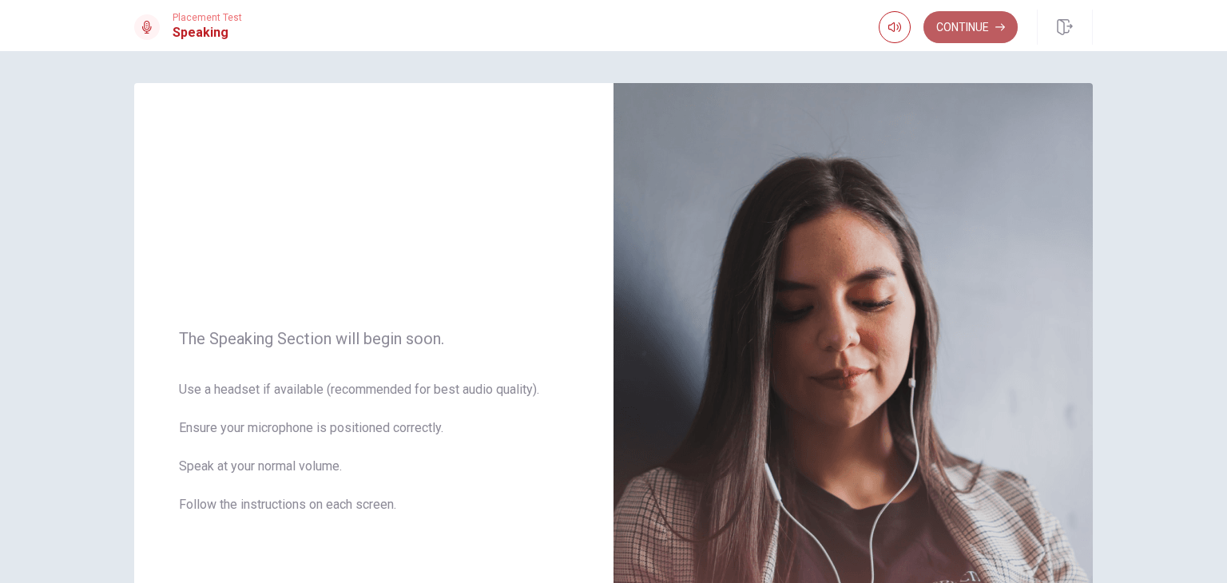
click at [983, 23] on button "Continue" at bounding box center [970, 27] width 94 height 32
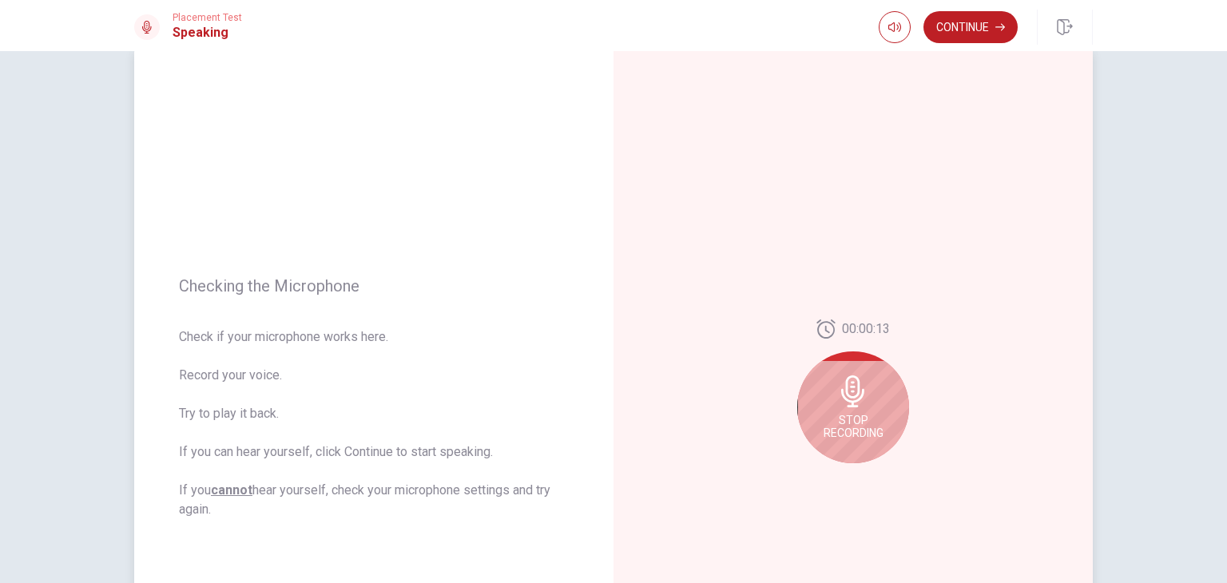
scroll to position [113, 0]
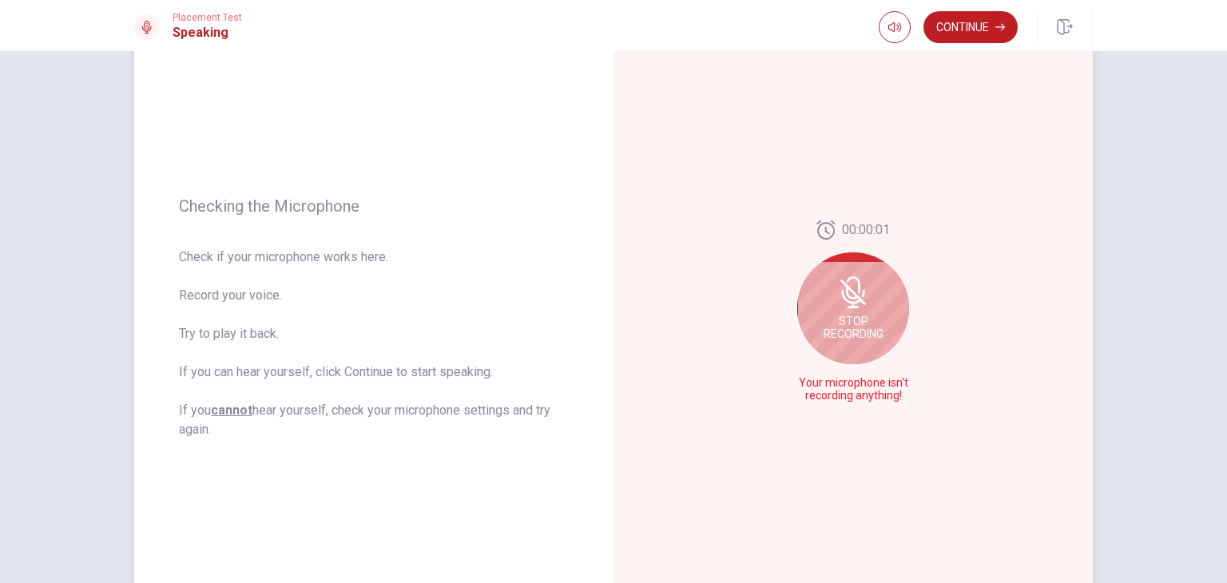
click at [851, 308] on div "Stop Recording" at bounding box center [853, 308] width 112 height 112
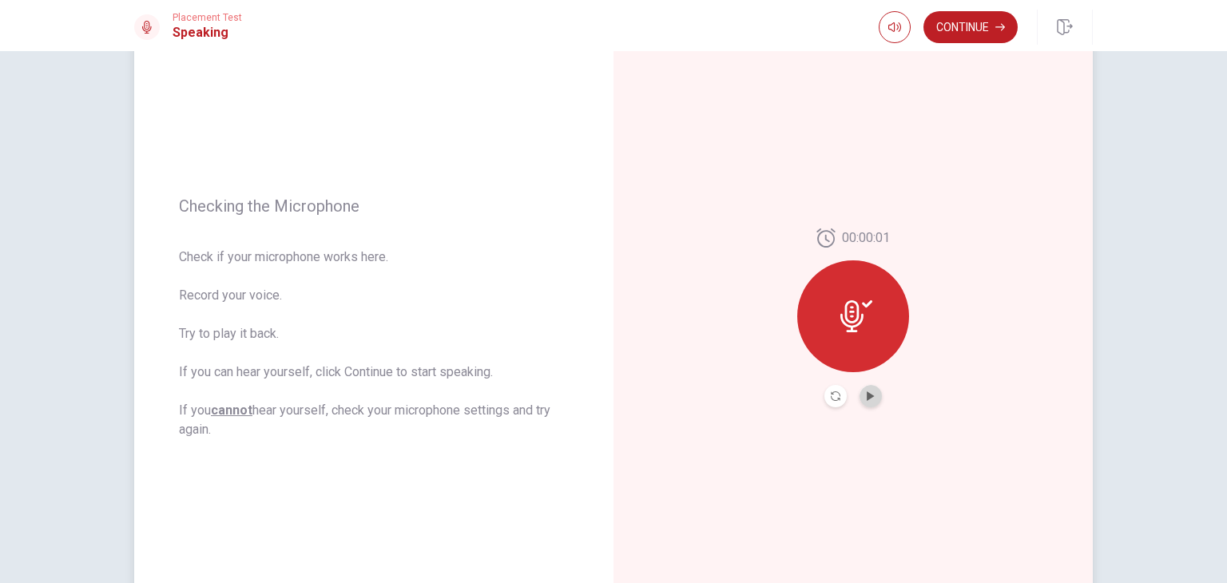
click at [871, 390] on button "Play Audio" at bounding box center [870, 396] width 22 height 22
click at [836, 396] on icon "Record Again" at bounding box center [836, 396] width 10 height 10
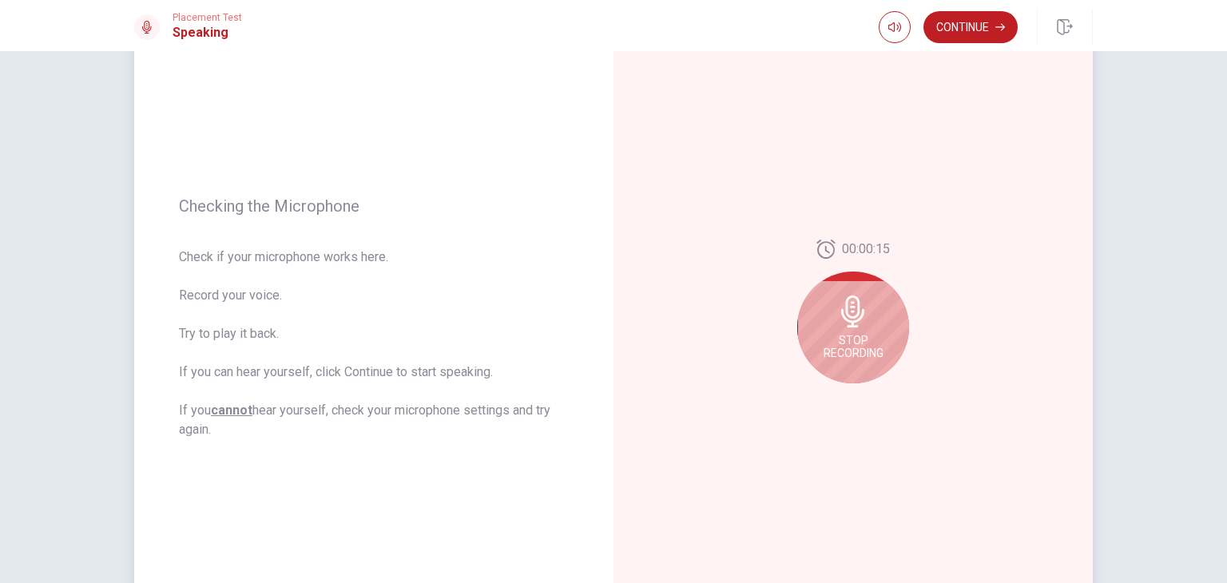
click at [851, 320] on icon at bounding box center [852, 312] width 23 height 32
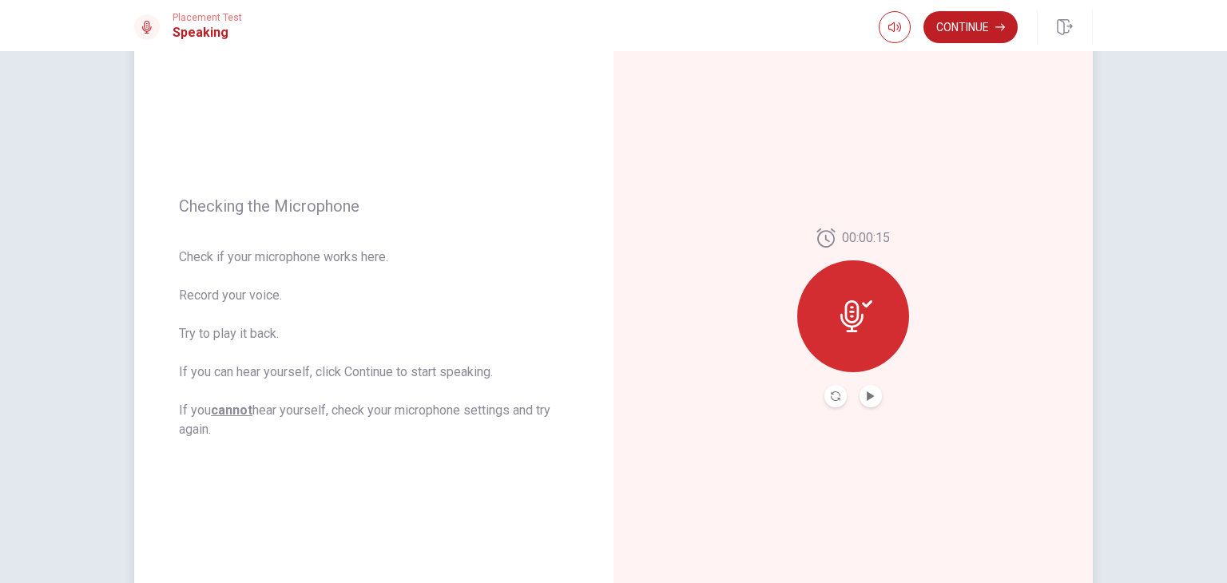
click at [859, 333] on div at bounding box center [853, 316] width 112 height 112
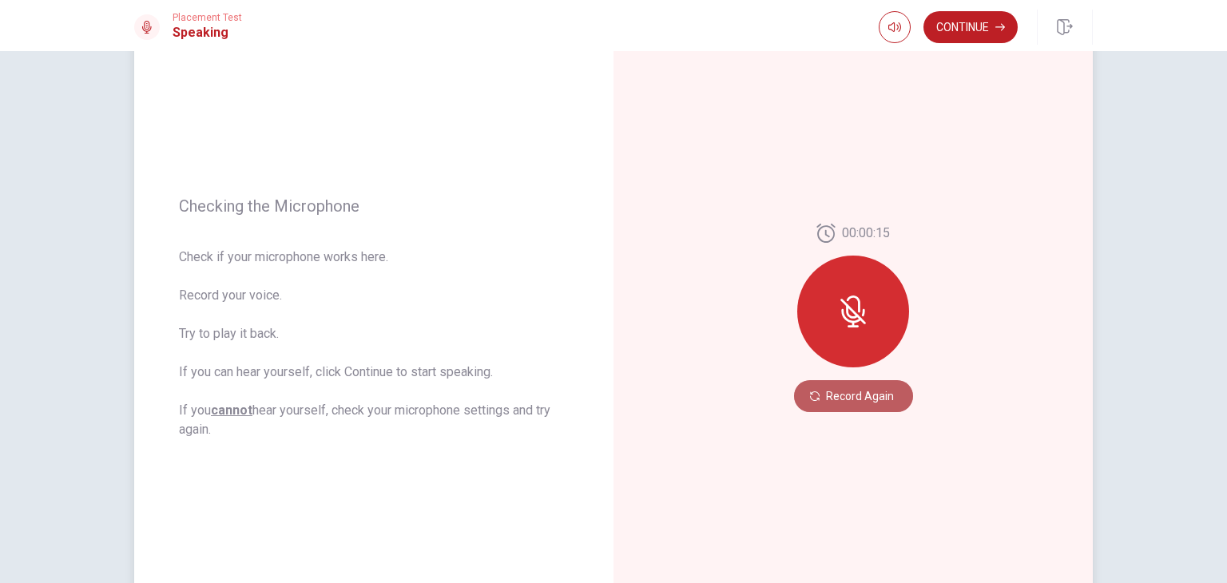
click at [844, 400] on button "Record Again" at bounding box center [853, 396] width 119 height 32
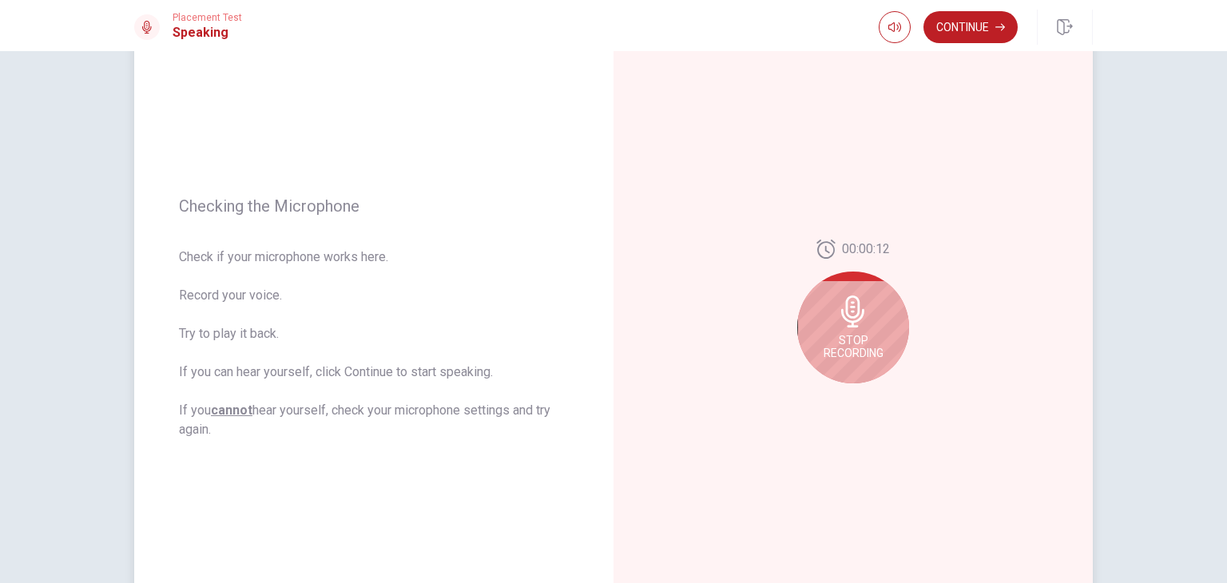
click at [862, 340] on span "Stop Recording" at bounding box center [854, 347] width 60 height 26
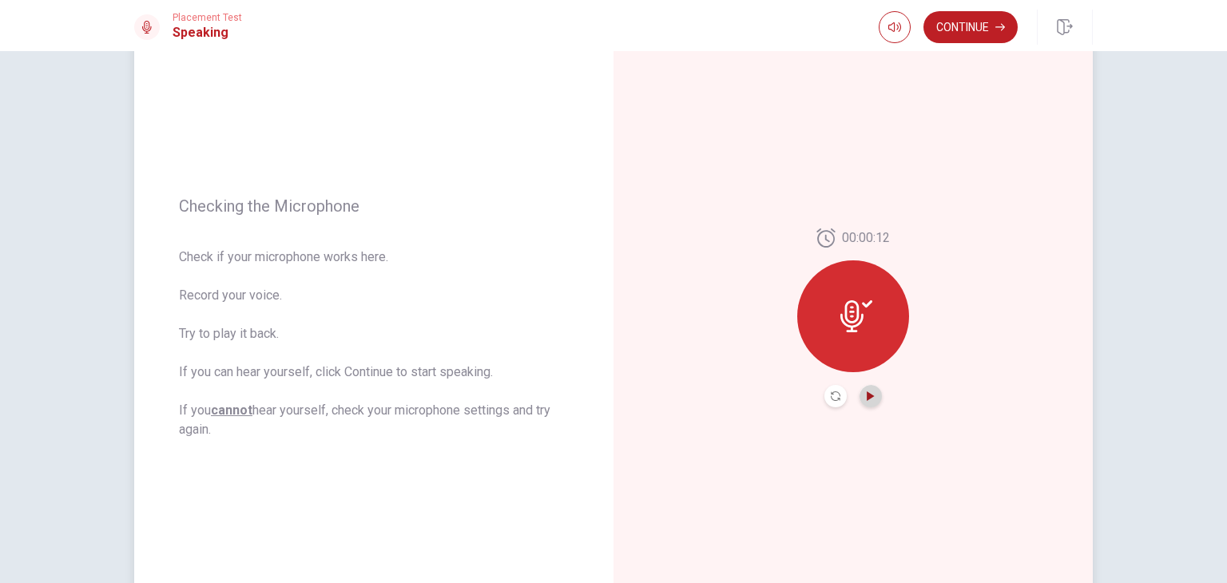
click at [867, 395] on icon "Play Audio" at bounding box center [870, 396] width 7 height 10
click at [964, 35] on button "Continue" at bounding box center [970, 27] width 94 height 32
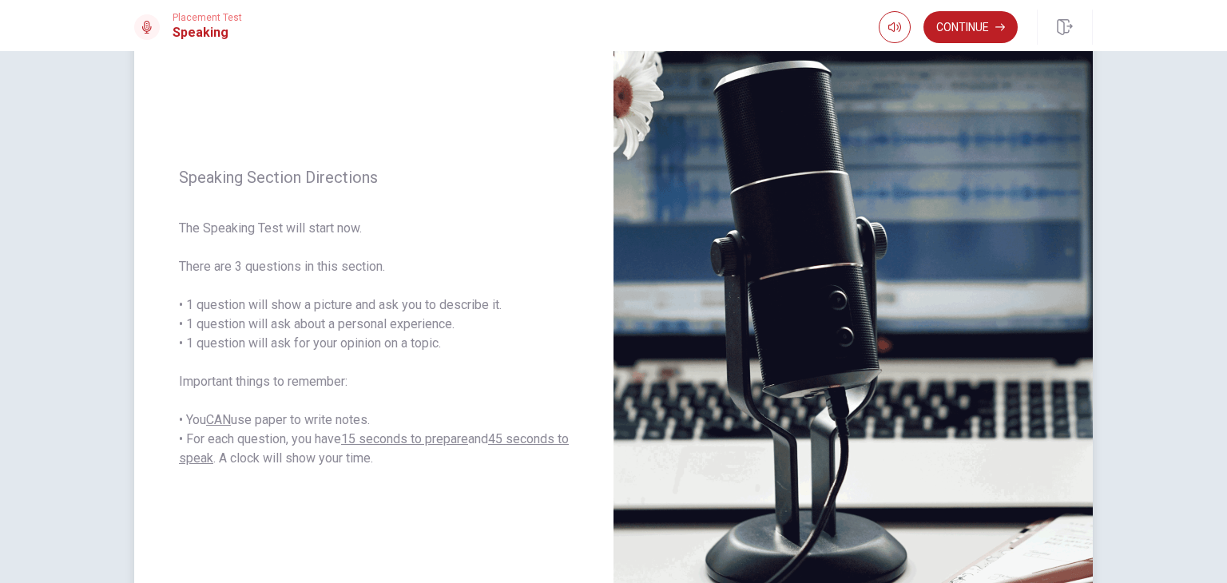
click at [522, 304] on span "The Speaking Test will start now. There are 3 questions in this section. • 1 qu…" at bounding box center [374, 343] width 390 height 249
click at [966, 36] on button "Continue" at bounding box center [970, 27] width 94 height 32
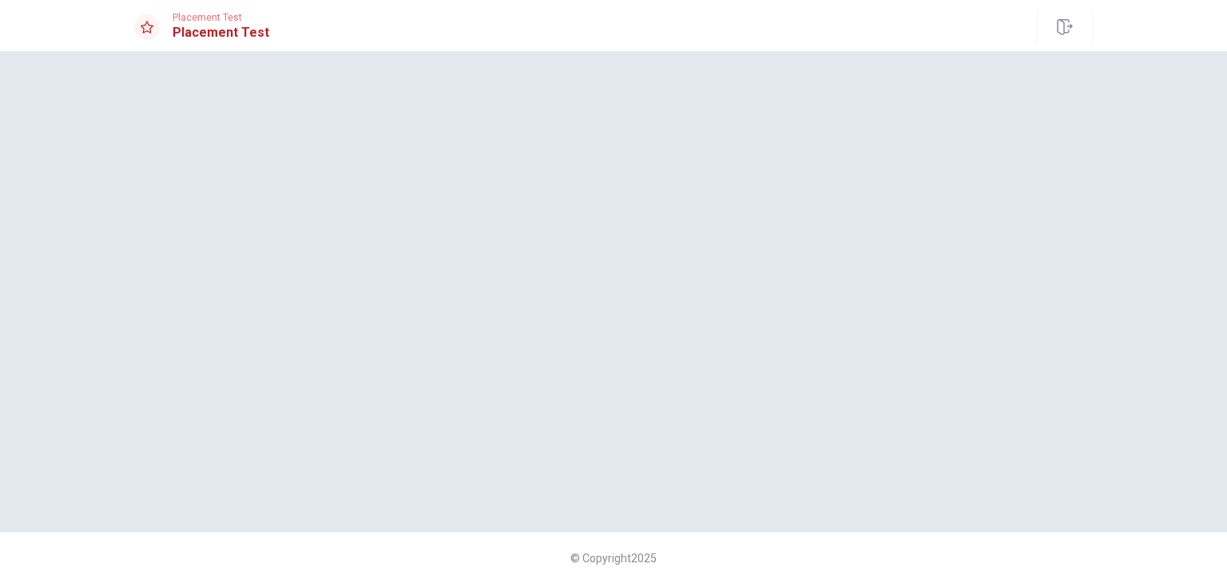
scroll to position [0, 0]
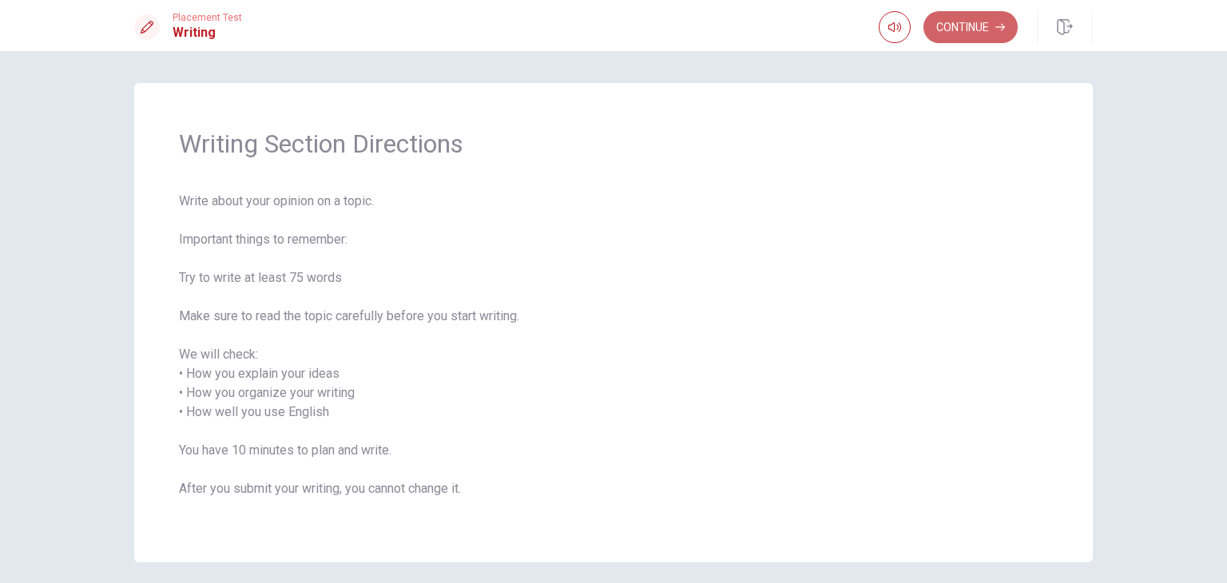
click at [966, 36] on button "Continue" at bounding box center [970, 27] width 94 height 32
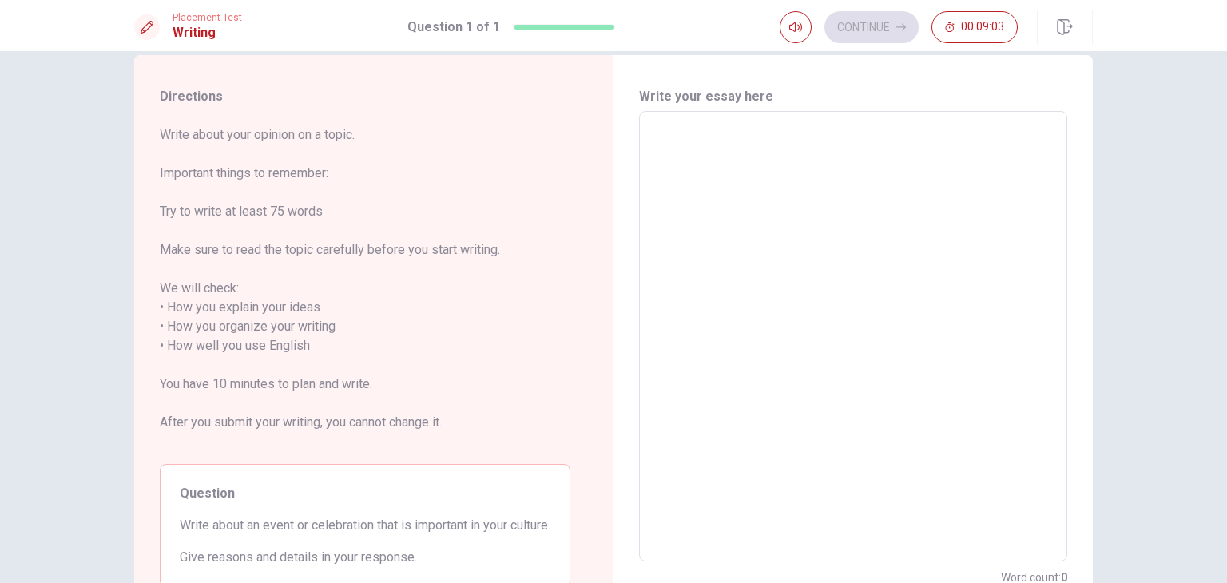
scroll to position [29, 0]
click at [758, 149] on textarea at bounding box center [853, 336] width 406 height 424
type textarea "H"
type textarea "x"
type textarea "He"
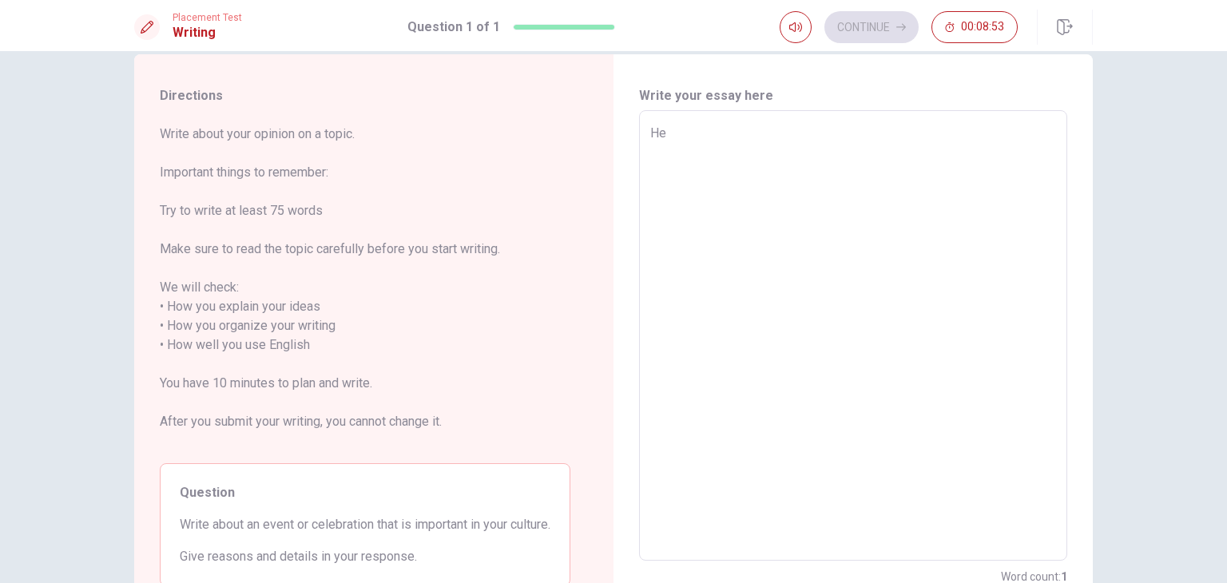
type textarea "x"
type textarea "Hel"
type textarea "x"
type textarea "Hell"
type textarea "x"
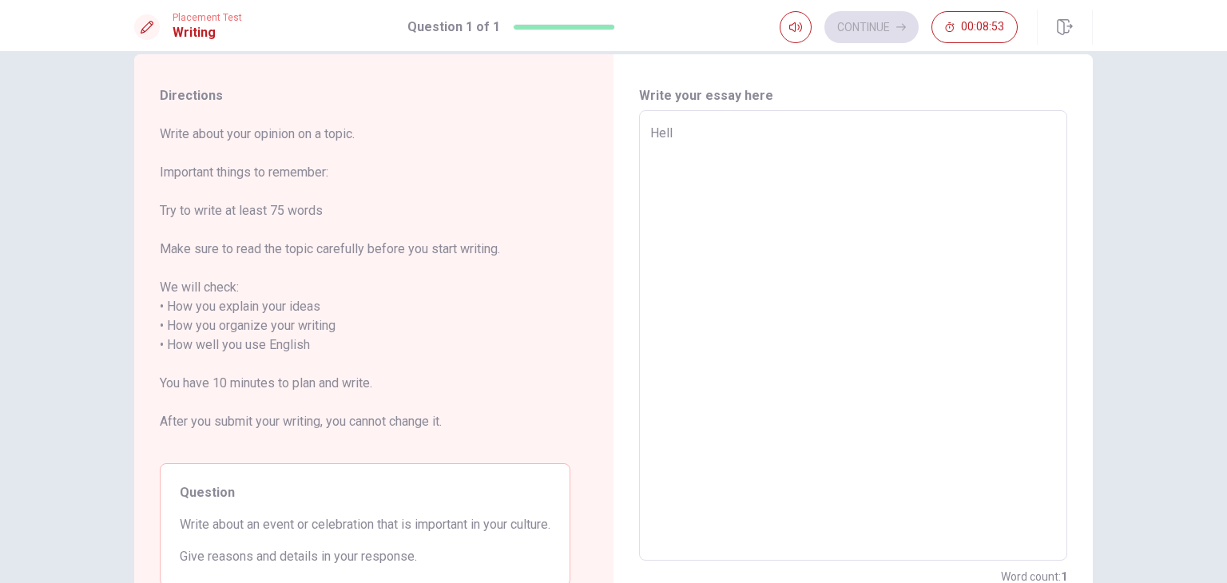
type textarea "Hello"
type textarea "x"
type textarea "Hello!"
type textarea "x"
type textarea "Hello!"
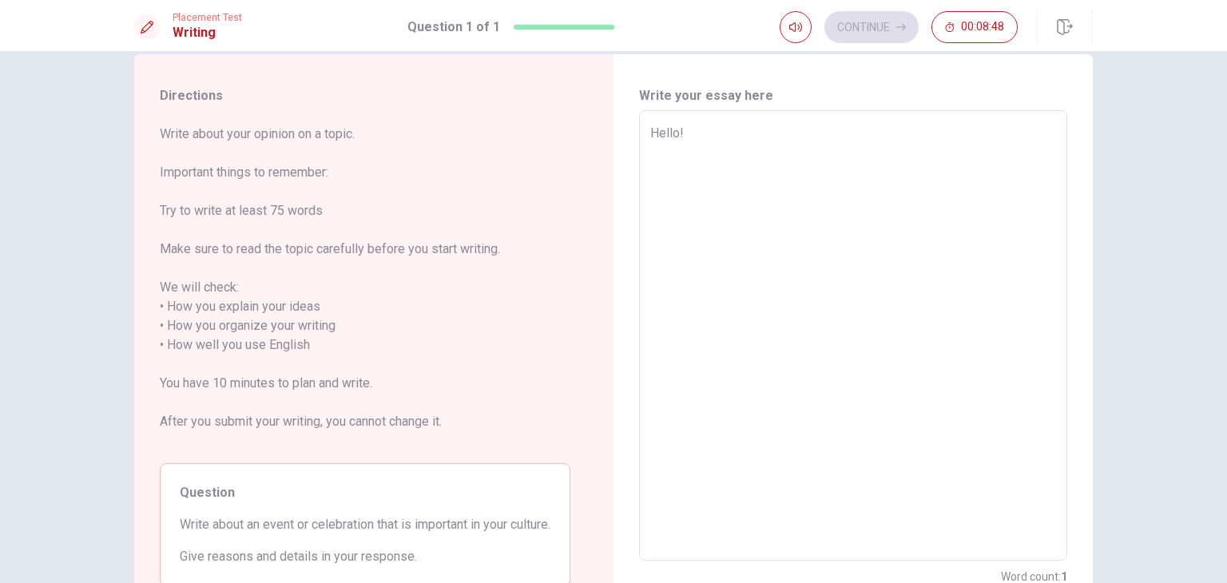
type textarea "x"
type textarea "Hello! I"
type textarea "x"
type textarea "Hello! I"
type textarea "x"
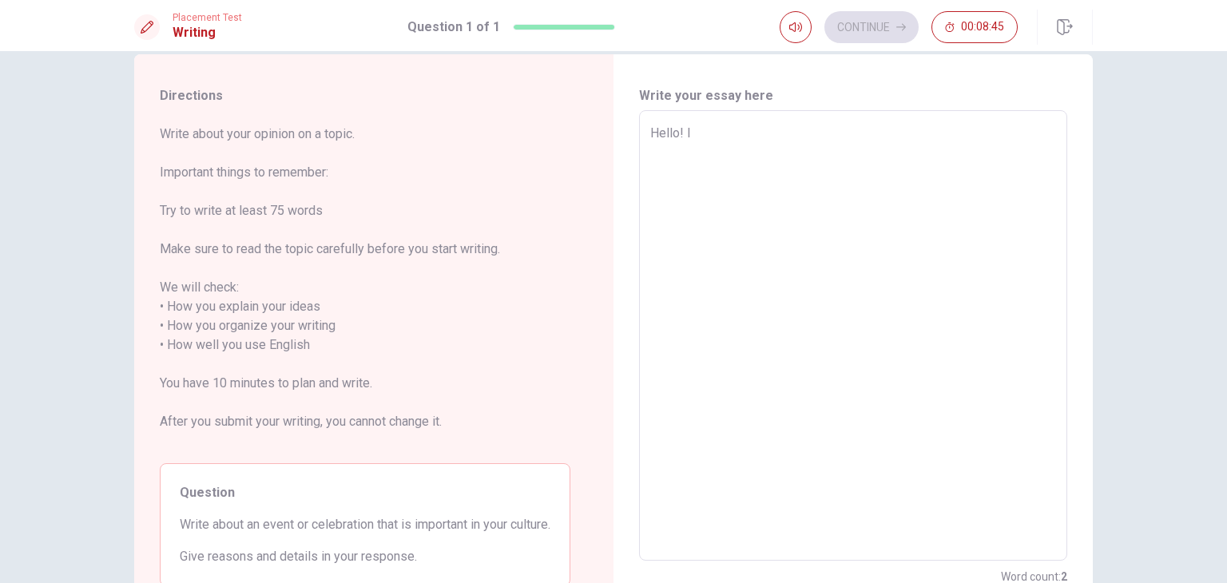
type textarea "Hello! I"
type textarea "x"
type textarea "Hello!"
type textarea "x"
type textarea "Hello! I"
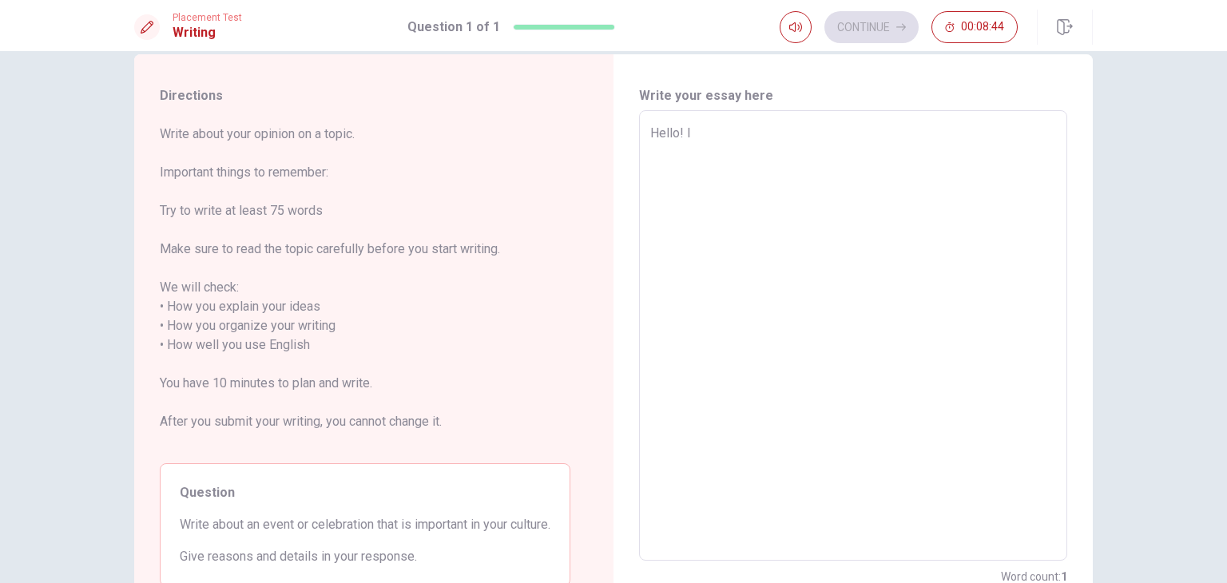
type textarea "x"
type textarea "Hello! Im"
type textarea "x"
type textarea "Hello! Im"
type textarea "x"
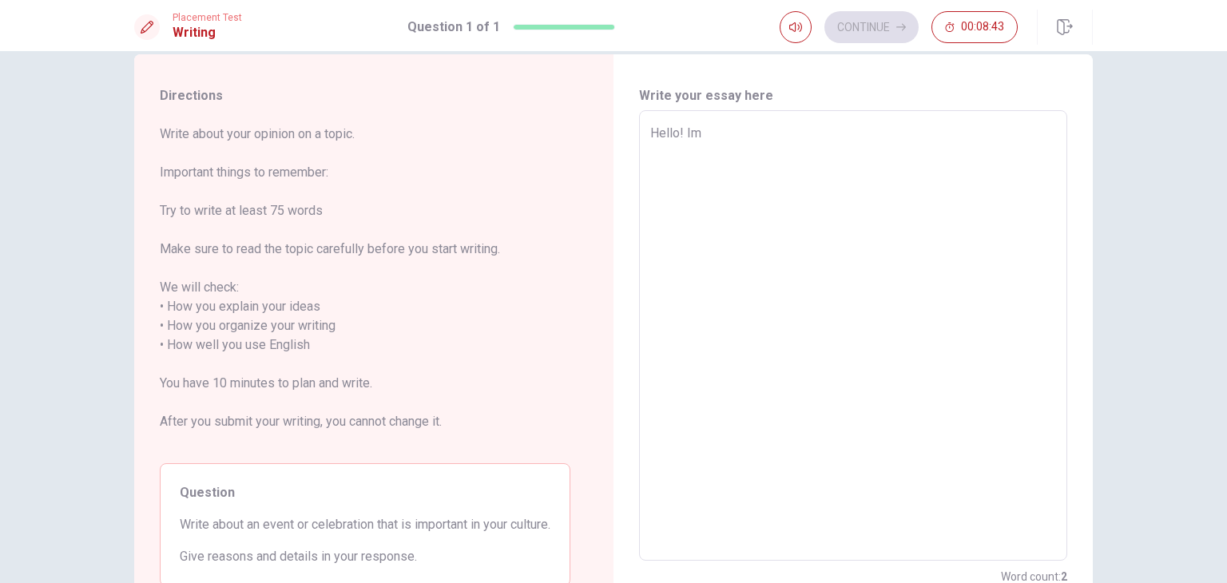
type textarea "Hello! Im m"
type textarea "x"
type textarea "Hello! Im me"
type textarea "x"
type textarea "Hello! Im mex"
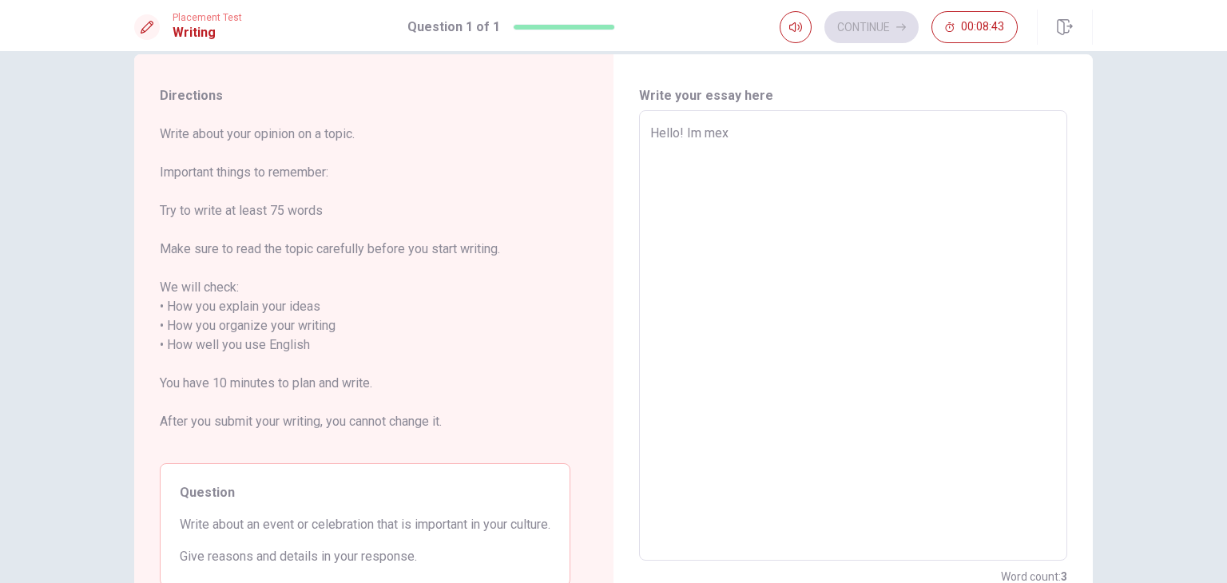
type textarea "x"
type textarea "Hello! Im mexi"
type textarea "x"
type textarea "Hello! Im mexic"
type textarea "x"
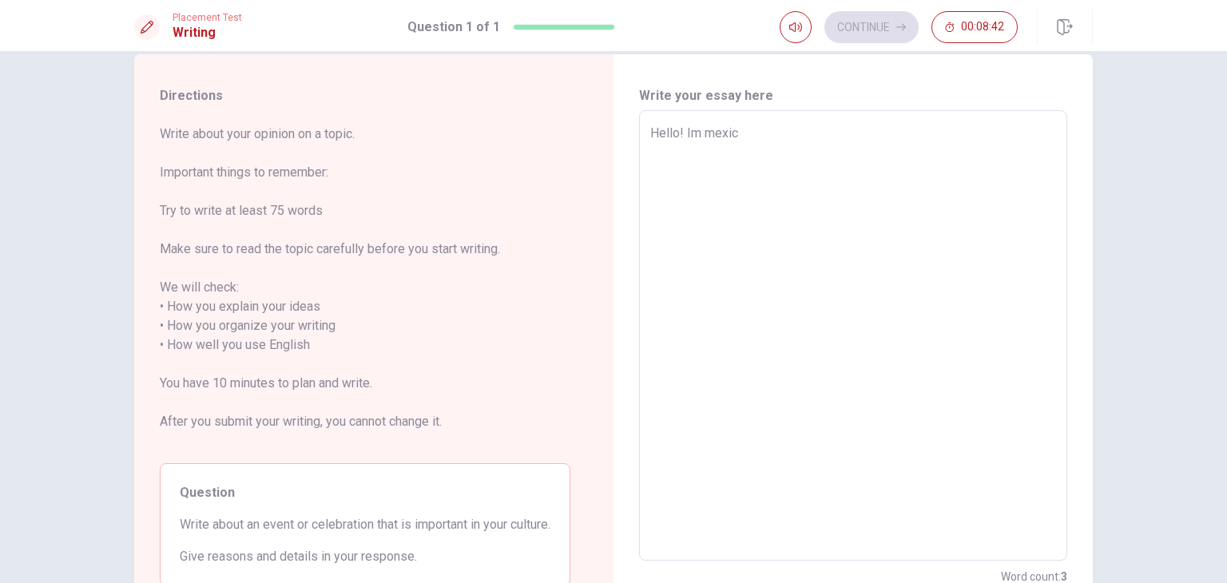
type textarea "Hello! Im mexica"
type textarea "x"
type textarea "Hello! Im [DEMOGRAPHIC_DATA]"
type textarea "x"
type textarea "Hello! Im mexican,"
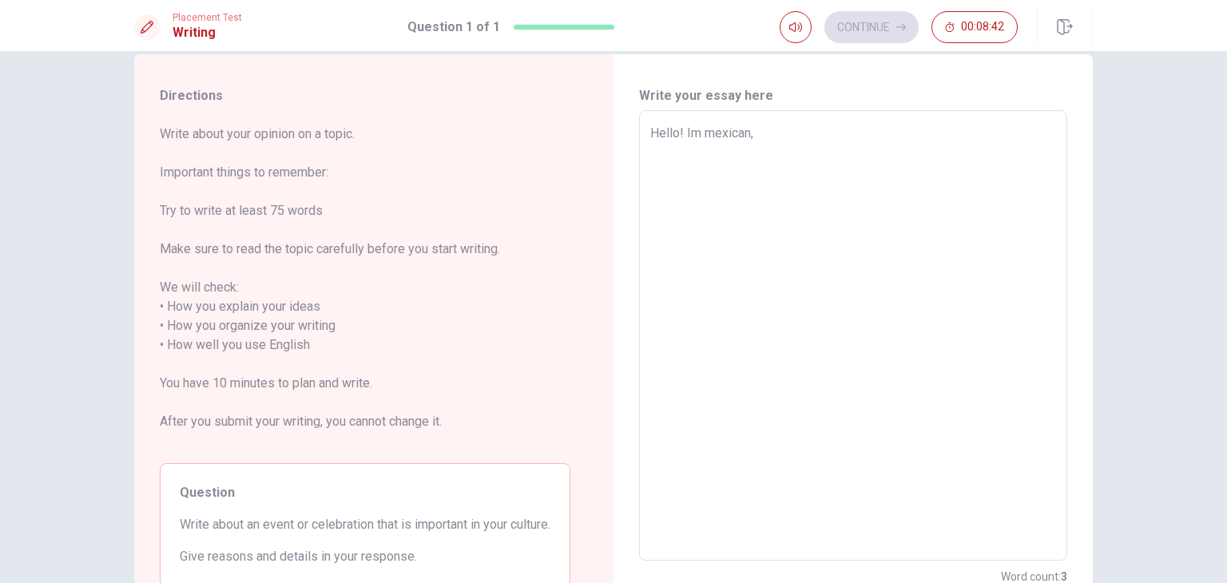
type textarea "x"
type textarea "Hello! Im mexican,"
type textarea "x"
type textarea "Hello! Im mexican, a"
type textarea "x"
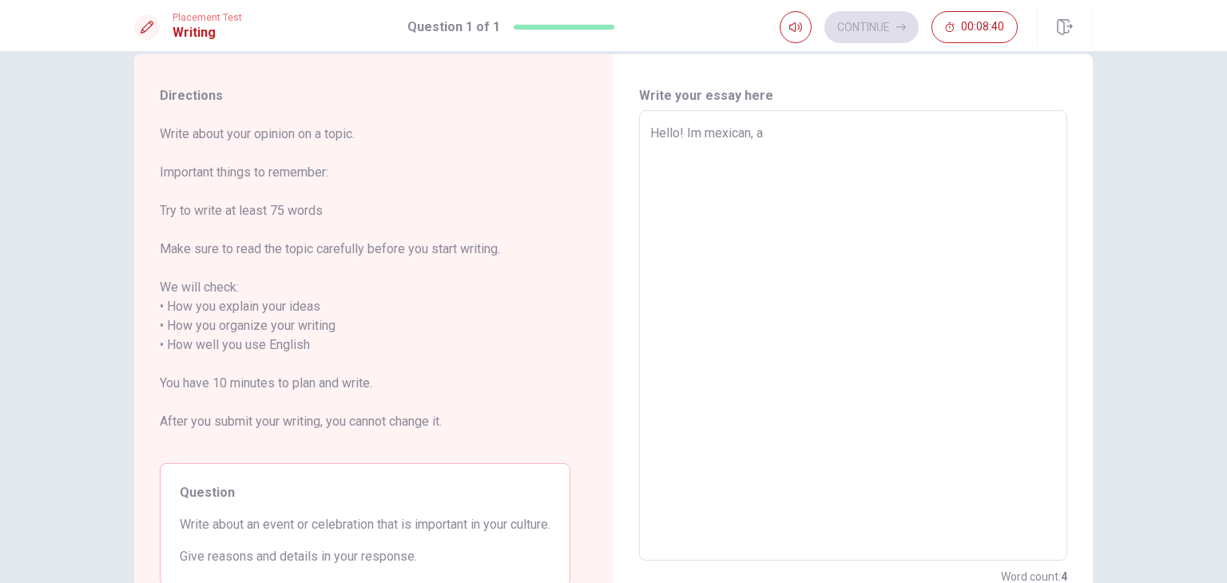
type textarea "Hello! Im mexican, an"
type textarea "x"
type textarea "Hello! Im mexican, and"
type textarea "x"
type textarea "Hello! Im mexican, and"
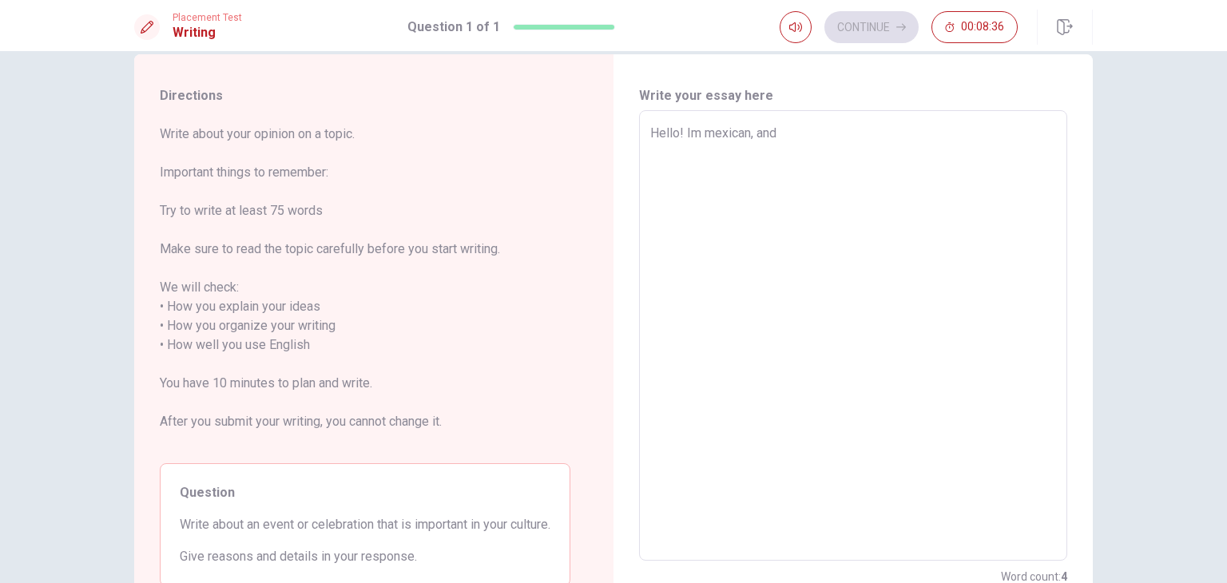
type textarea "x"
type textarea "Hello! Im mexican, and i"
type textarea "x"
type textarea "Hello! Im mexican, and in"
type textarea "x"
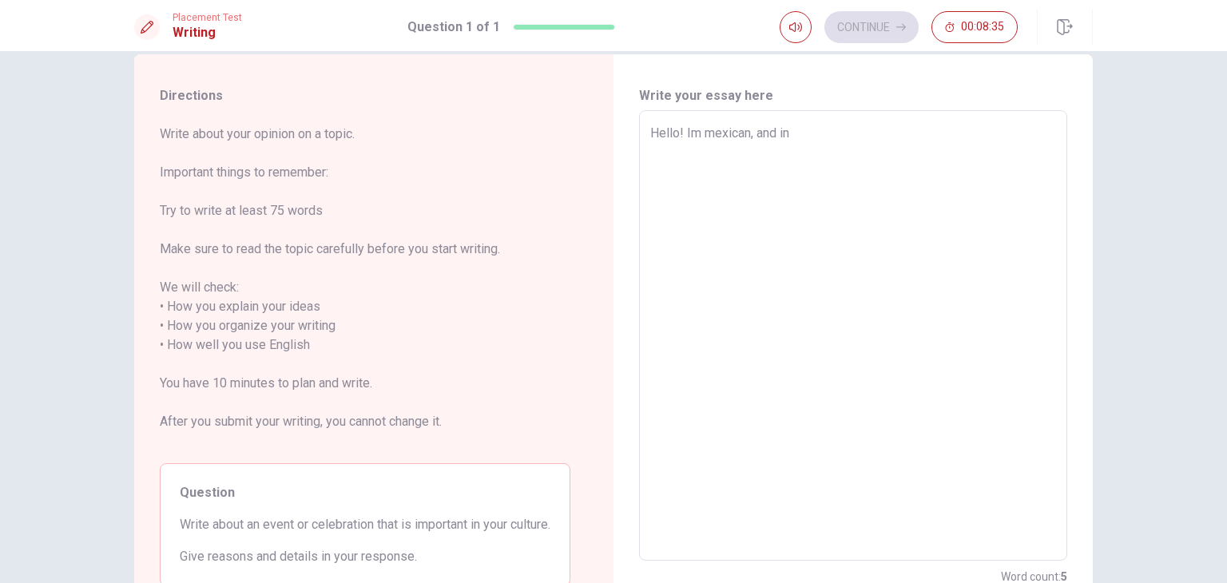
type textarea "Hello! Im mexican, and in"
type textarea "x"
type textarea "Hello! Im mexican, and in m"
type textarea "x"
type textarea "Hello! Im mexican, and in my"
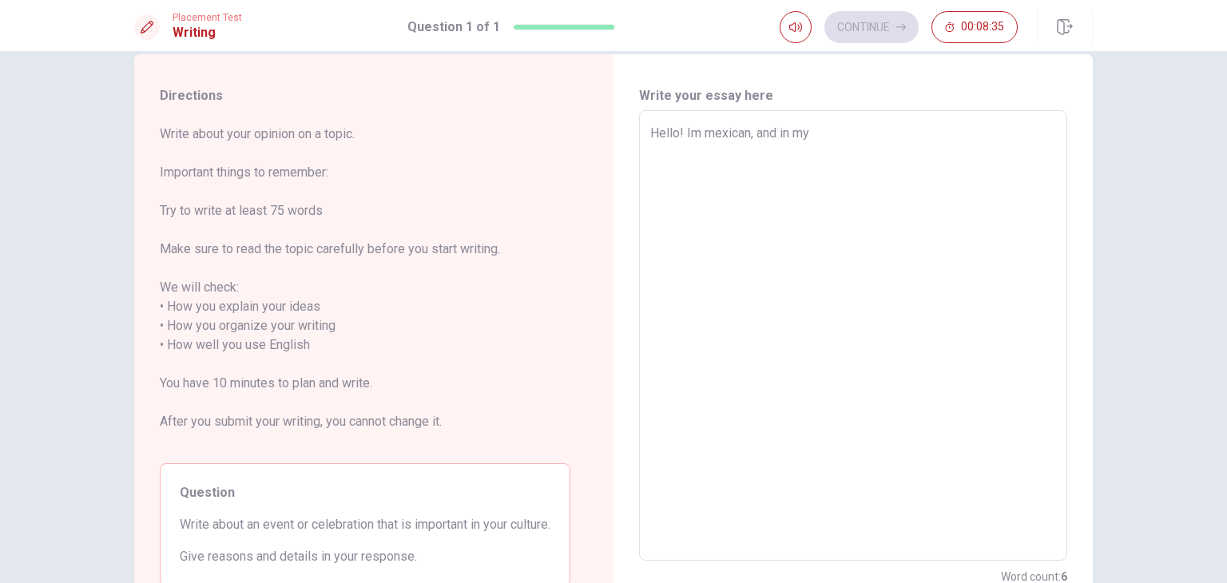
type textarea "x"
type textarea "Hello! Im mexican, and in my"
type textarea "x"
type textarea "Hello! Im mexican, and in my c"
type textarea "x"
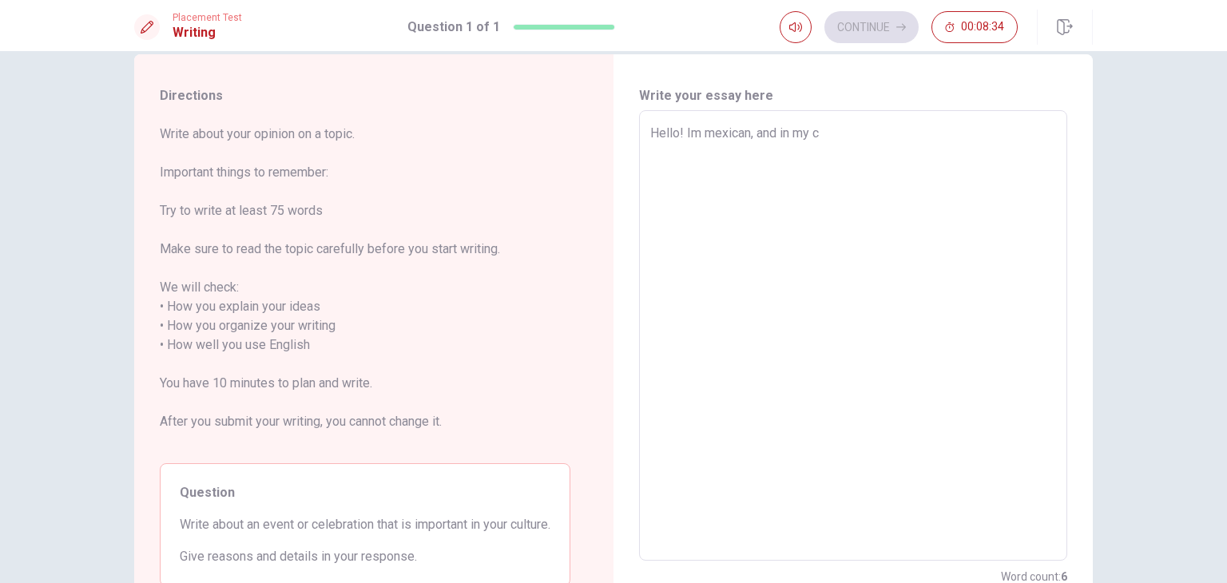
type textarea "Hello! Im mexican, and in my co"
type textarea "x"
type textarea "Hello! Im mexican, and in my cou"
type textarea "x"
type textarea "Hello! Im mexican, and in my coun"
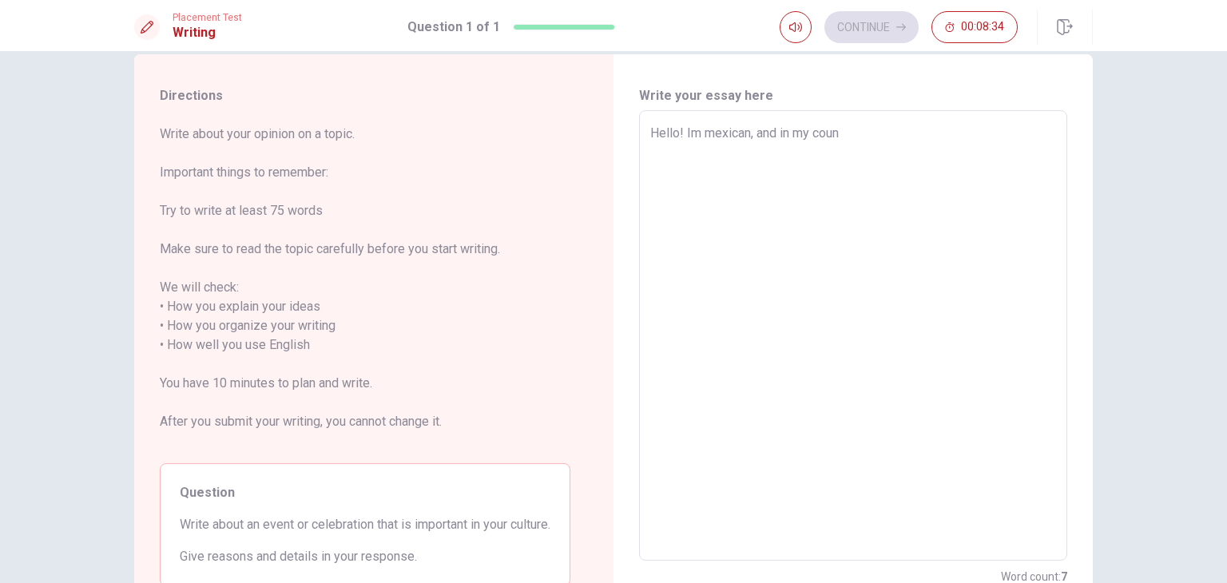
type textarea "x"
type textarea "Hello! Im mexican, and in my count"
type textarea "x"
type textarea "Hello! Im mexican, and in my countr"
type textarea "x"
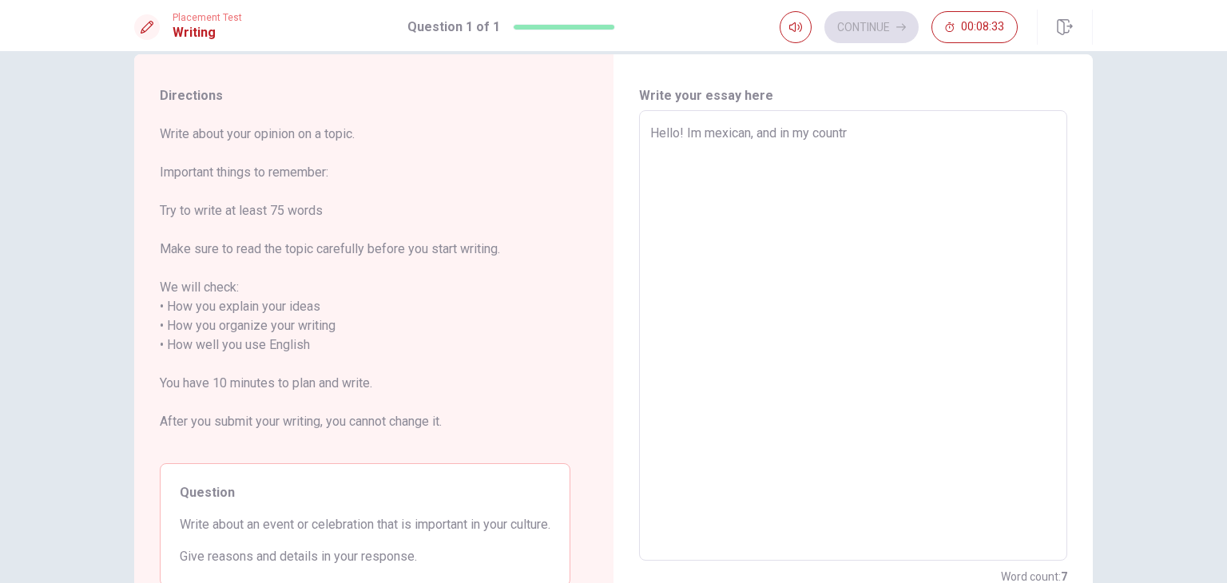
type textarea "Hello! Im mexican, and in my country"
type textarea "x"
type textarea "Hello! Im mexican, and in my country"
type textarea "x"
type textarea "Hello! Im mexican, and in my country w"
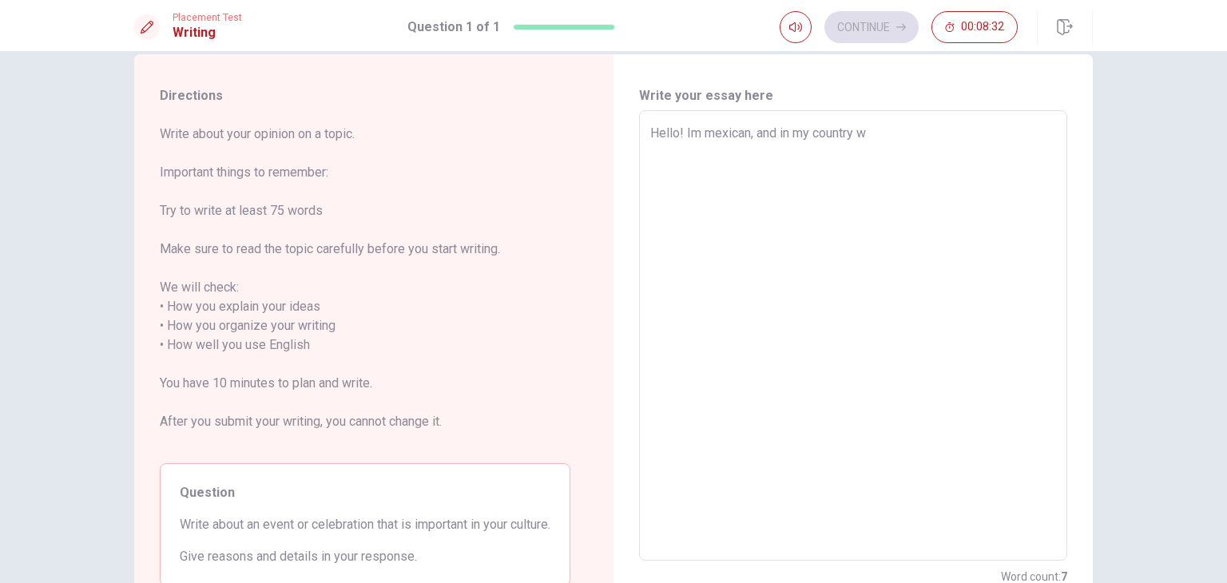
type textarea "x"
type textarea "Hello! Im mexican, and in my country we"
type textarea "x"
type textarea "Hello! Im mexican, and in my country we"
type textarea "x"
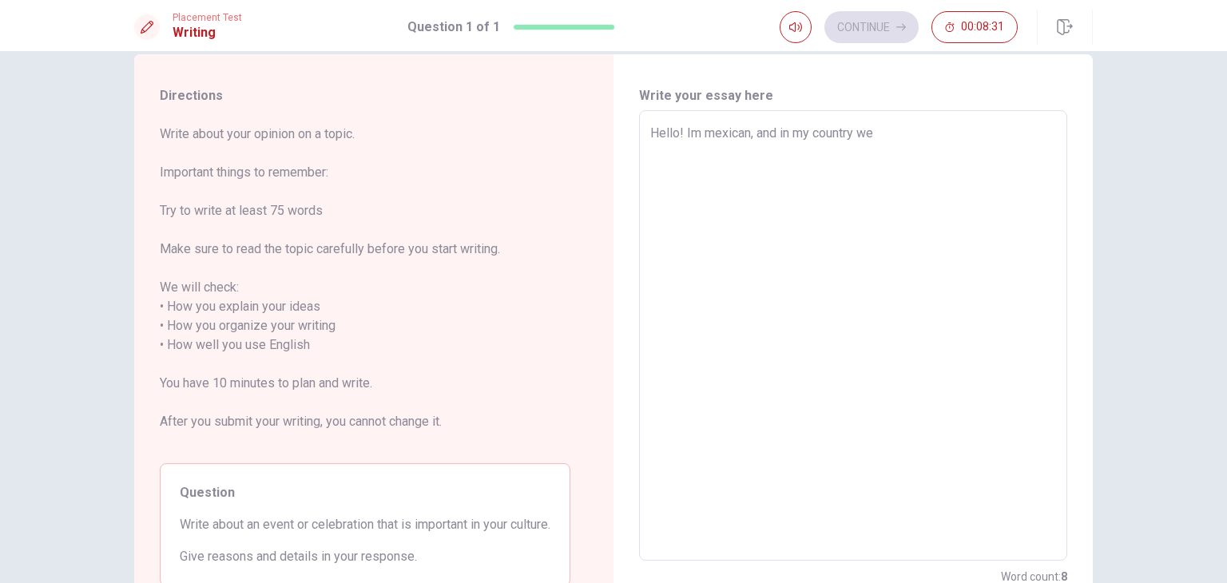
type textarea "Hello! Im mexican, and in my country we h"
type textarea "x"
type textarea "Hello! Im mexican, and in my country we ha"
type textarea "x"
type textarea "Hello! Im mexican, and in my country we hac"
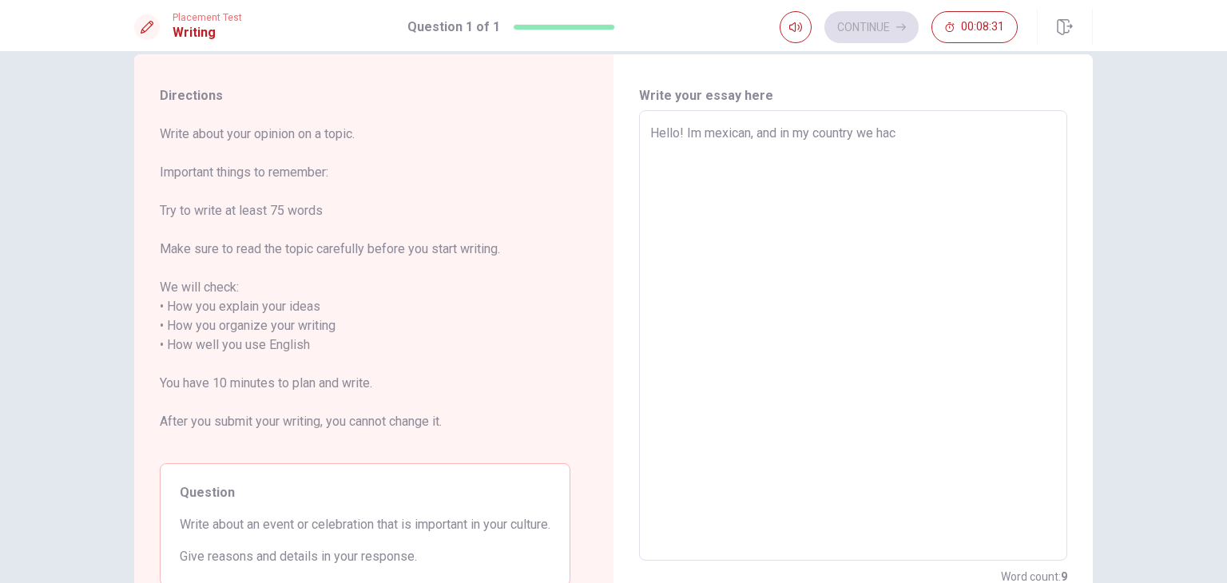
type textarea "x"
type textarea "Hello! Im mexican, and in my country we ha"
type textarea "x"
type textarea "Hello! Im mexican, and in my country we hav"
type textarea "x"
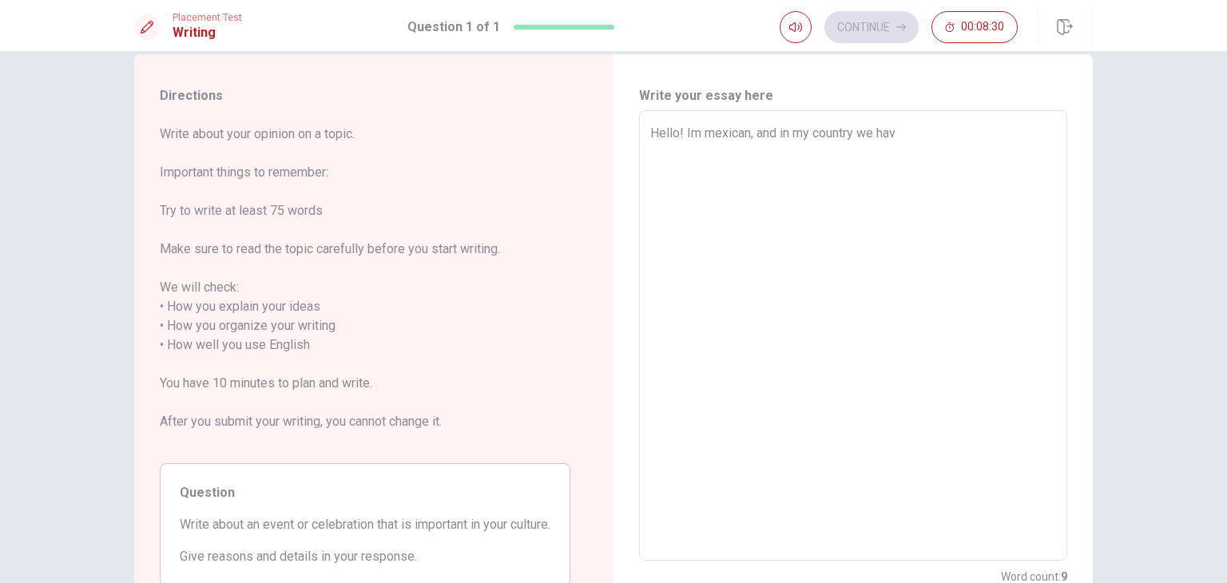
type textarea "Hello! Im mexican, and in my country we have"
type textarea "x"
type textarea "Hello! Im mexican, and in my country we have"
type textarea "x"
type textarea "Hello! Im mexican, and in my country we have a"
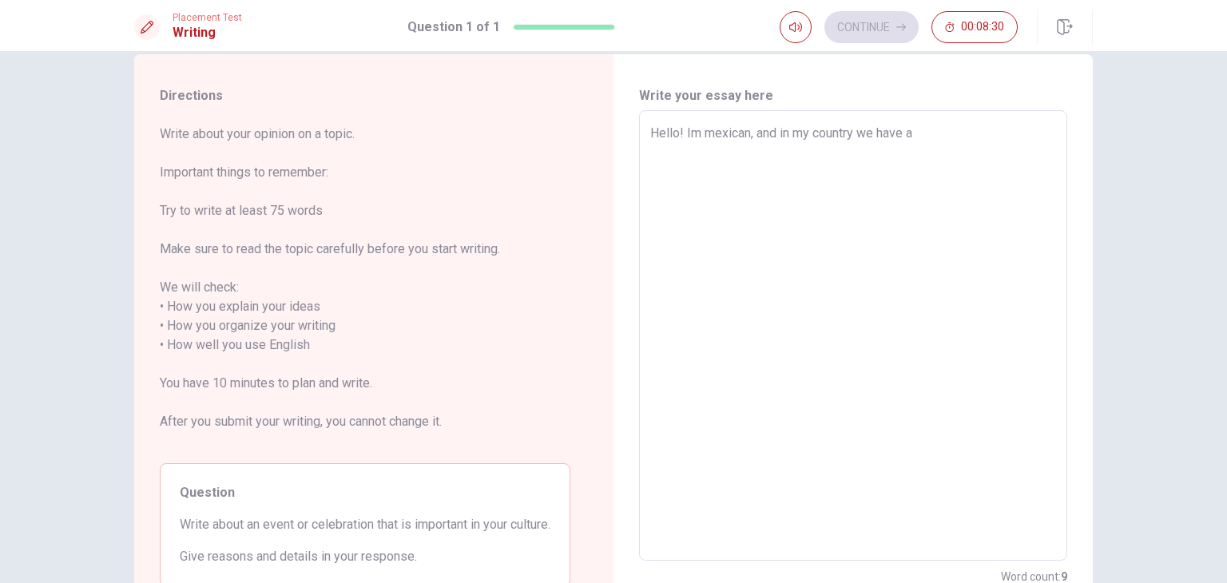
type textarea "x"
type textarea "Hello! Im mexican, and in my country we have a"
type textarea "x"
type textarea "Hello! Im mexican, and in my country we have a l"
type textarea "x"
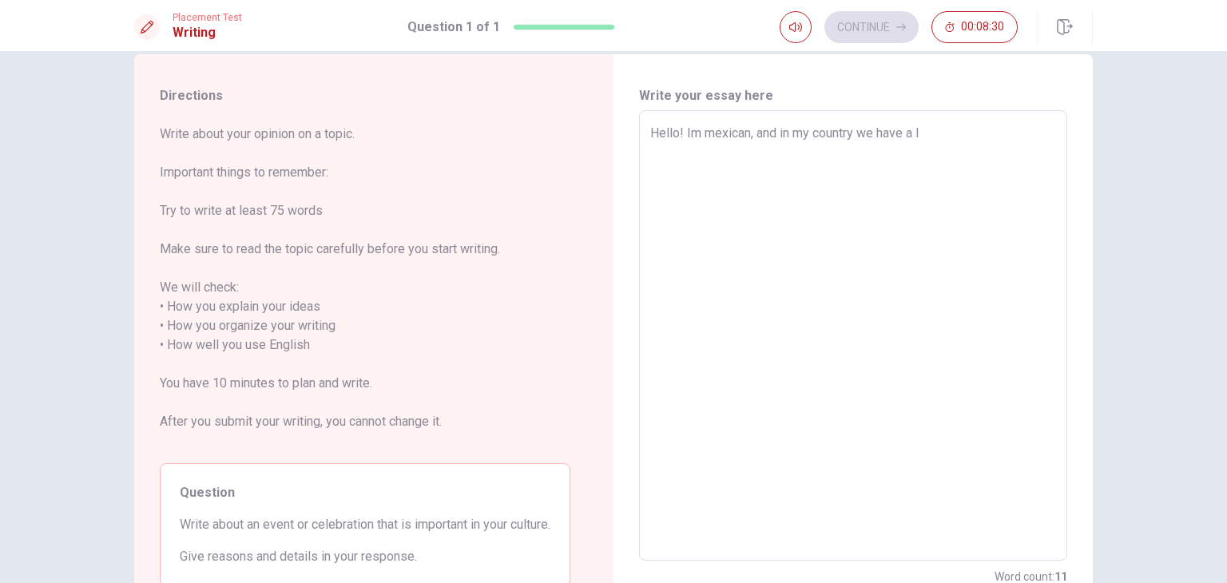
type textarea "Hello! Im mexican, and in my country we have a lo"
type textarea "x"
type textarea "Hello! Im mexican, and in my country we have a lot"
type textarea "x"
type textarea "Hello! Im mexican, and in my country we have a lot"
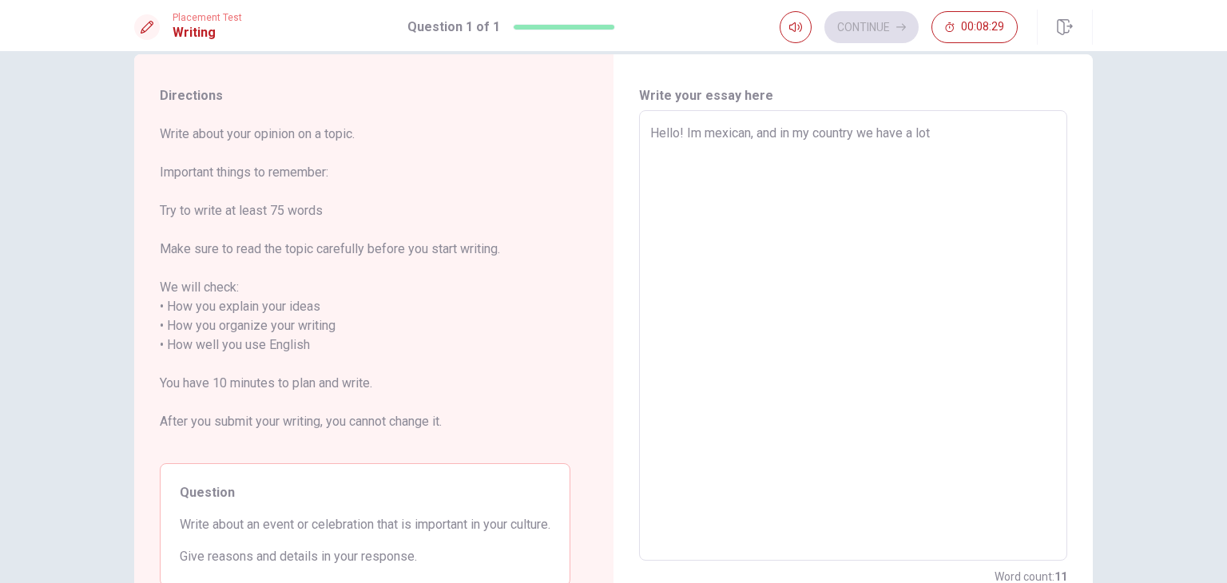
type textarea "x"
type textarea "Hello! Im mexican, and in my country we have a lot o"
type textarea "x"
type textarea "Hello! Im mexican, and in my country we have a lot of"
type textarea "x"
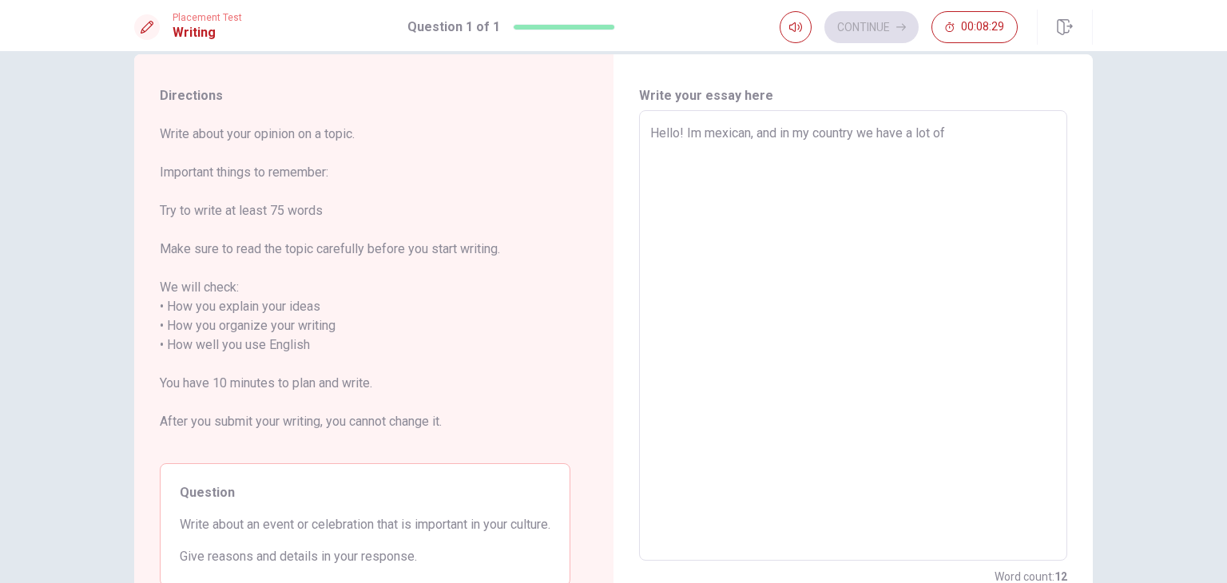
type textarea "Hello! Im mexican, and in my country we have a lot of"
type textarea "x"
type textarea "Hello! Im mexican, and in my country we have a lot of t"
type textarea "x"
type textarea "Hello! Im mexican, and in my country we have a lot of tr"
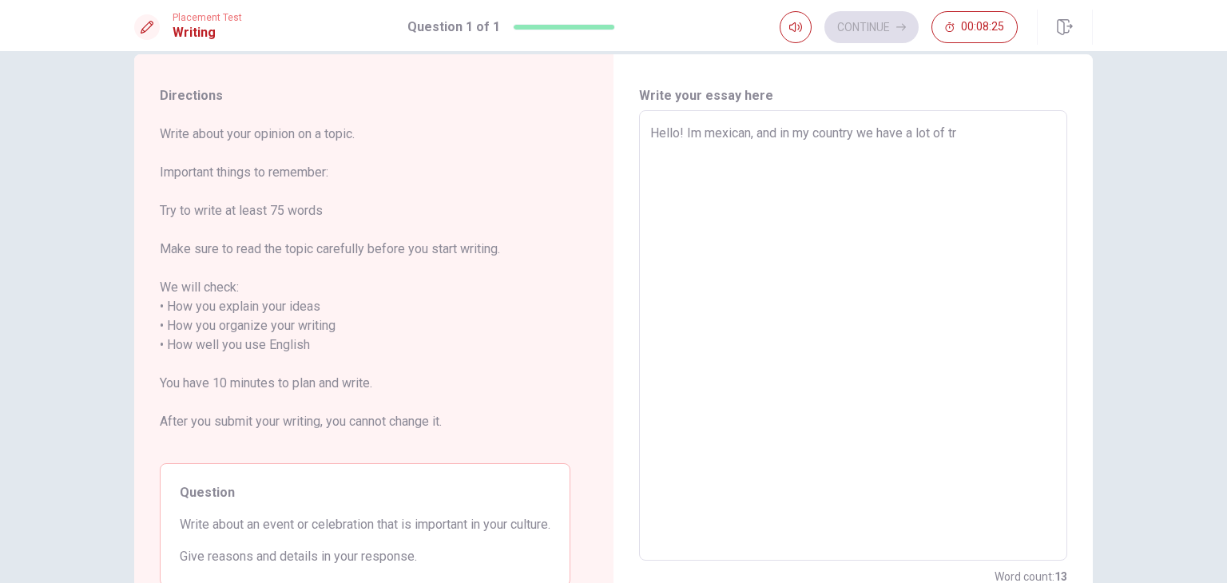
type textarea "x"
type textarea "Hello! Im mexican, and in my country we have a lot of tra"
type textarea "x"
type textarea "Hello! Im mexican, and in my country we have a lot of trad"
type textarea "x"
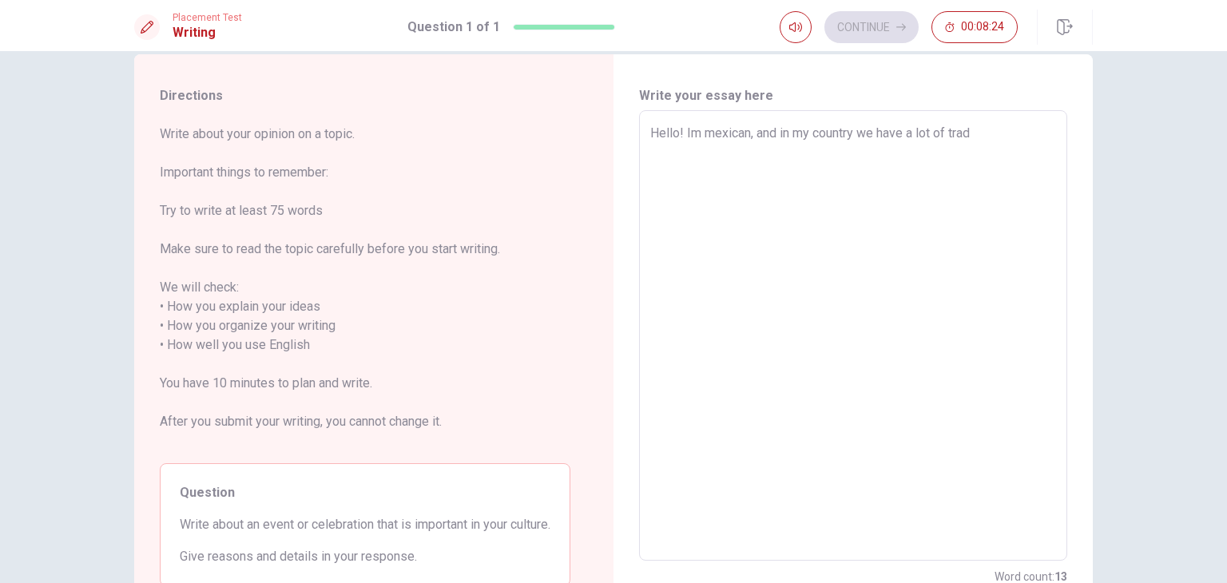
type textarea "Hello! Im mexican, and in my country we have a lot of tradi"
type textarea "x"
type textarea "Hello! Im mexican, and in my country we have a lot of tradit"
type textarea "x"
type textarea "Hello! Im mexican, and in my country we have a lot of traditi"
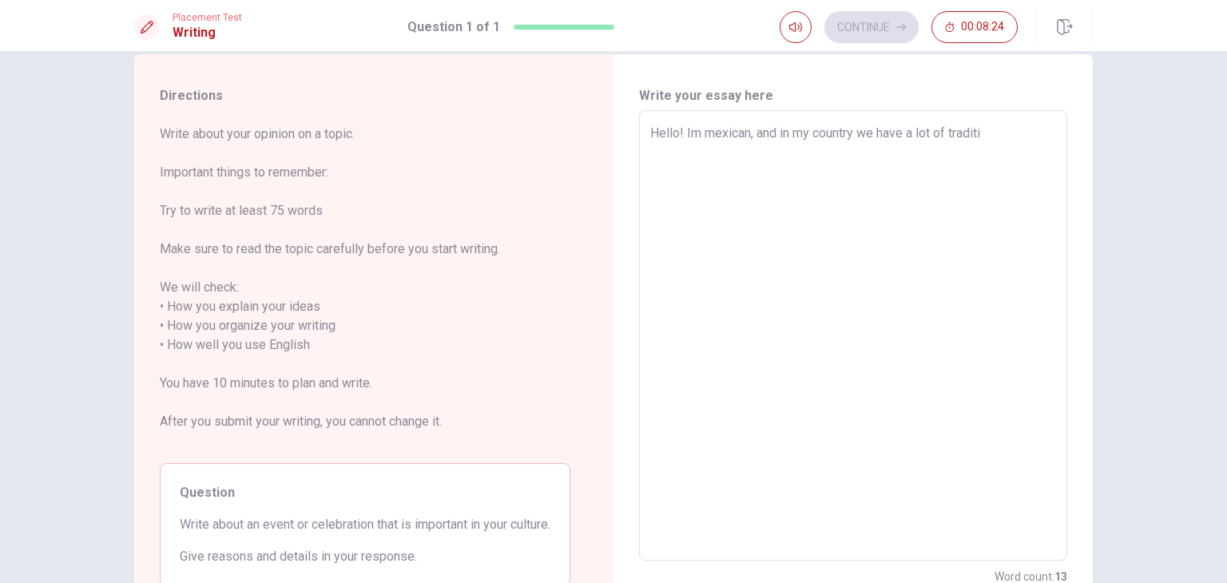
type textarea "x"
type textarea "Hello! Im mexican, and in my country we have a lot of traditio"
type textarea "x"
type textarea "Hello! Im mexican, and in my country we have a lot of tradition"
type textarea "x"
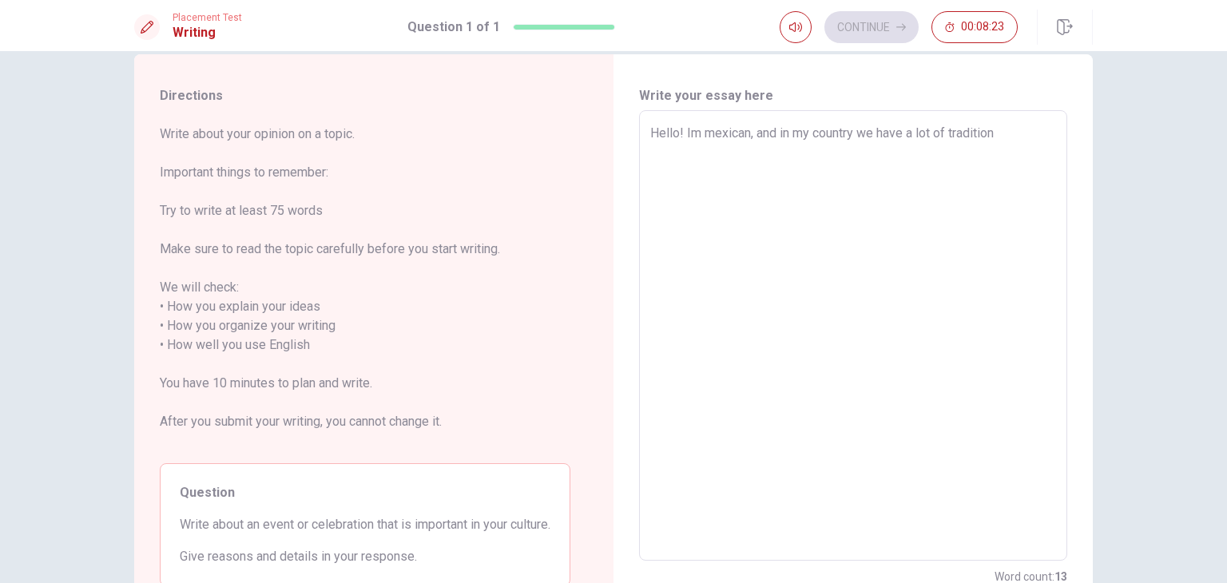
type textarea "Hello! Im mexican, and in my country we have a lot of traditions"
type textarea "x"
type textarea "Hello! Im mexican, and in my country we have a lot of traditions"
type textarea "x"
type textarea "Hello! Im mexican, and in my country we have a lot of traditions o"
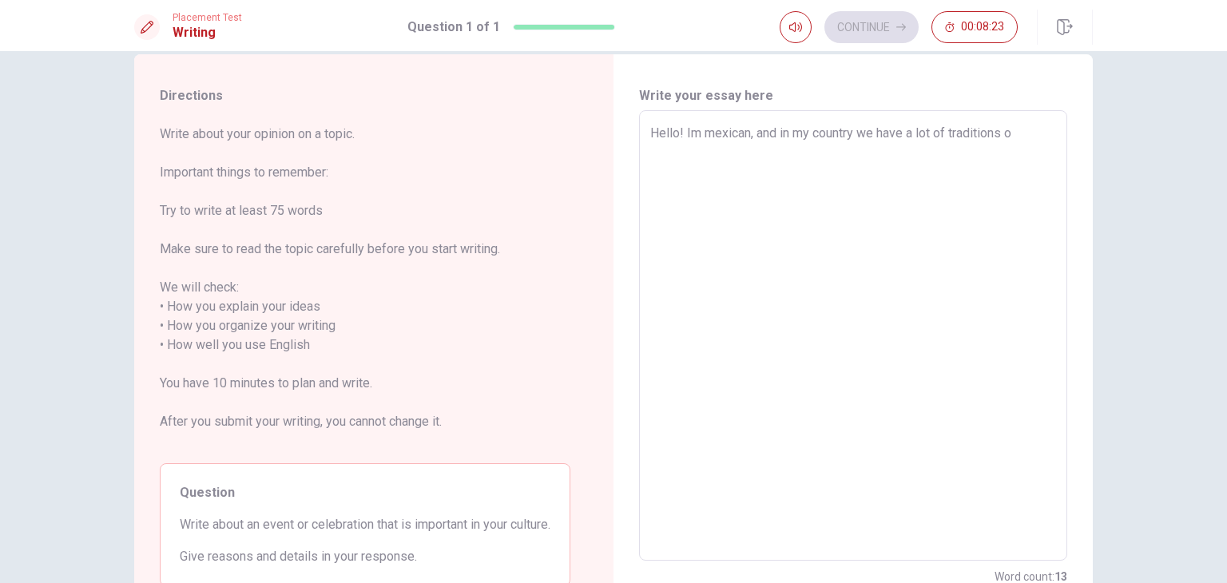
type textarea "x"
type textarea "Hello! Im mexican, and in my country we have a lot of traditions or"
type textarea "x"
type textarea "Hello! Im mexican, and in my country we have a lot of traditions or"
type textarea "x"
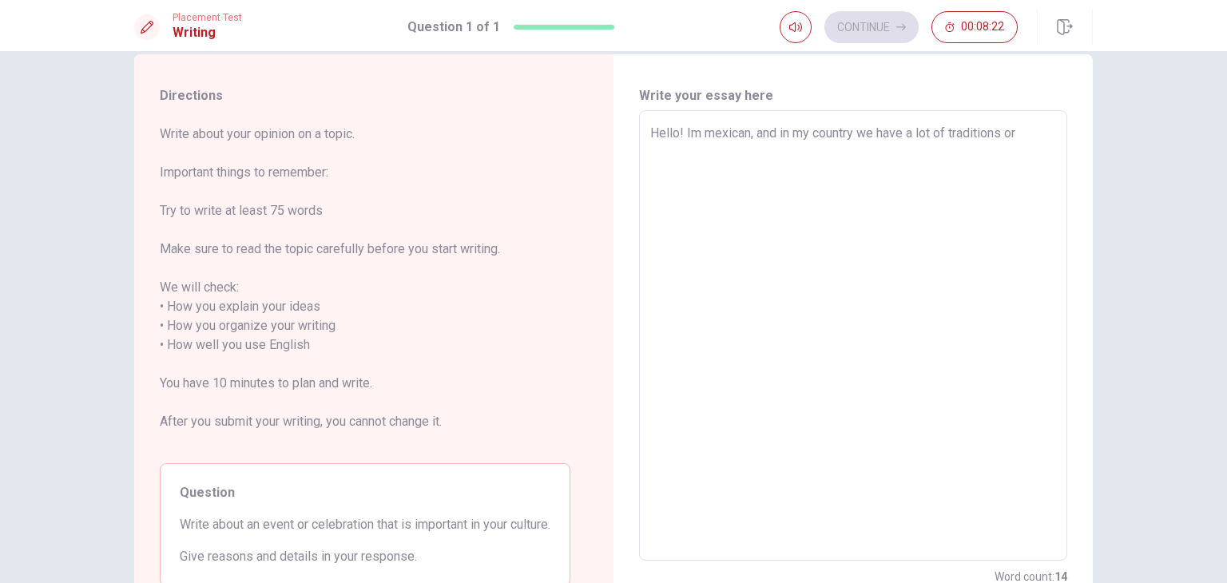
type textarea "Hello! Im mexican, and in my country we have a lot of traditions or c"
type textarea "x"
type textarea "Hello! Im mexican, and in my country we have a lot of traditions or ce"
type textarea "x"
type textarea "Hello! Im mexican, and in my country we have a lot of traditions or cel"
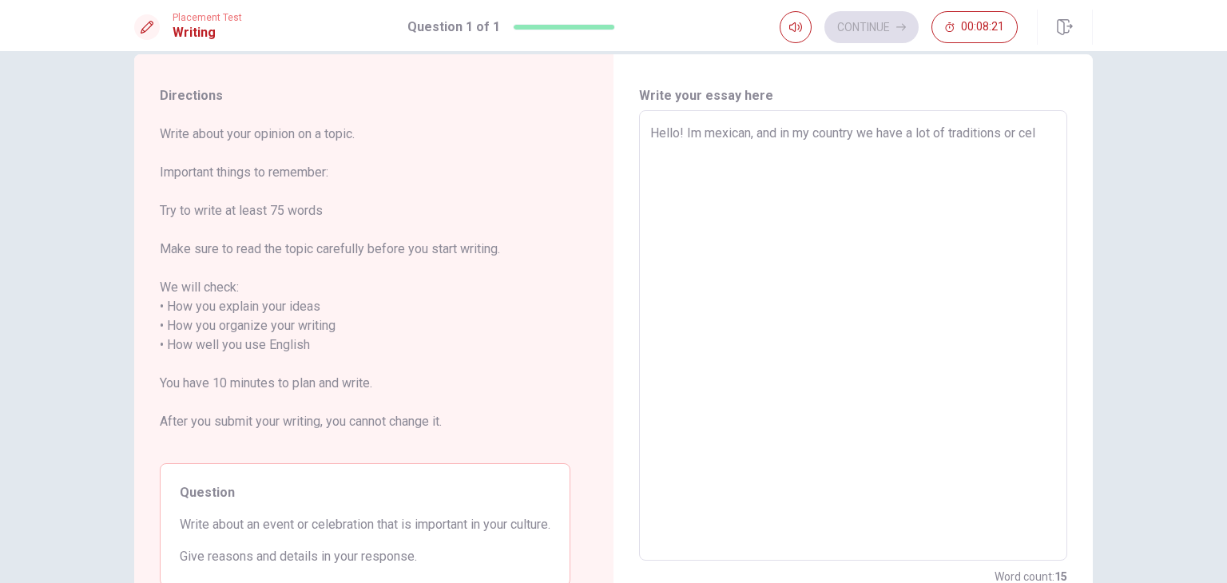
type textarea "x"
type textarea "Hello! Im mexican, and in my country we have a lot of traditions or cele"
type textarea "x"
type textarea "Hello! Im mexican, and in my country we have a lot of traditions or celeb"
type textarea "x"
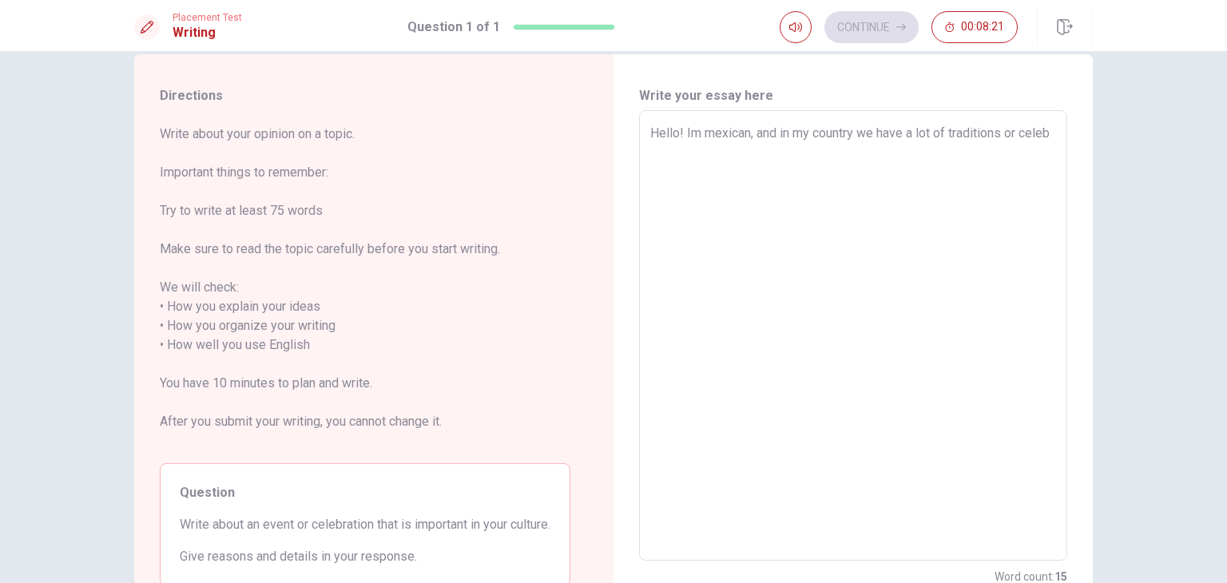
type textarea "Hello! Im mexican, and in my country we have a lot of traditions or celebr"
type textarea "x"
type textarea "Hello! Im mexican, and in my country we have a lot of traditions or celebra"
type textarea "x"
type textarea "Hello! Im mexican, and in my country we have a lot of traditions or celebrat"
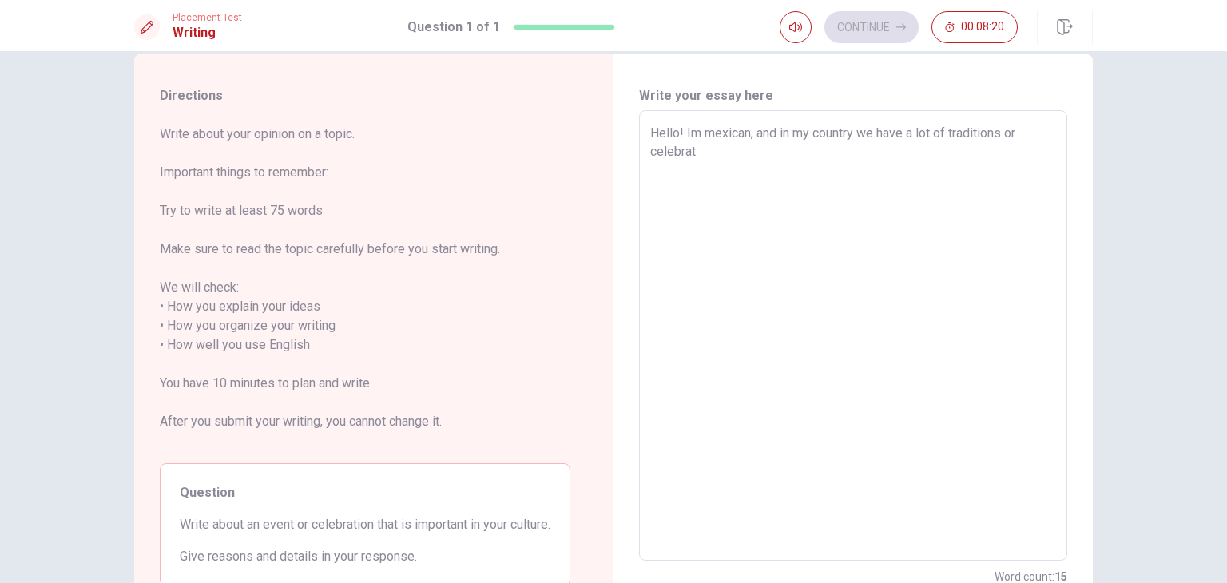
type textarea "x"
type textarea "Hello! Im mexican, and in my country we have a lot of traditions or celebrati"
type textarea "x"
type textarea "Hello! Im mexican, and in my country we have a lot of traditions or celebratio"
type textarea "x"
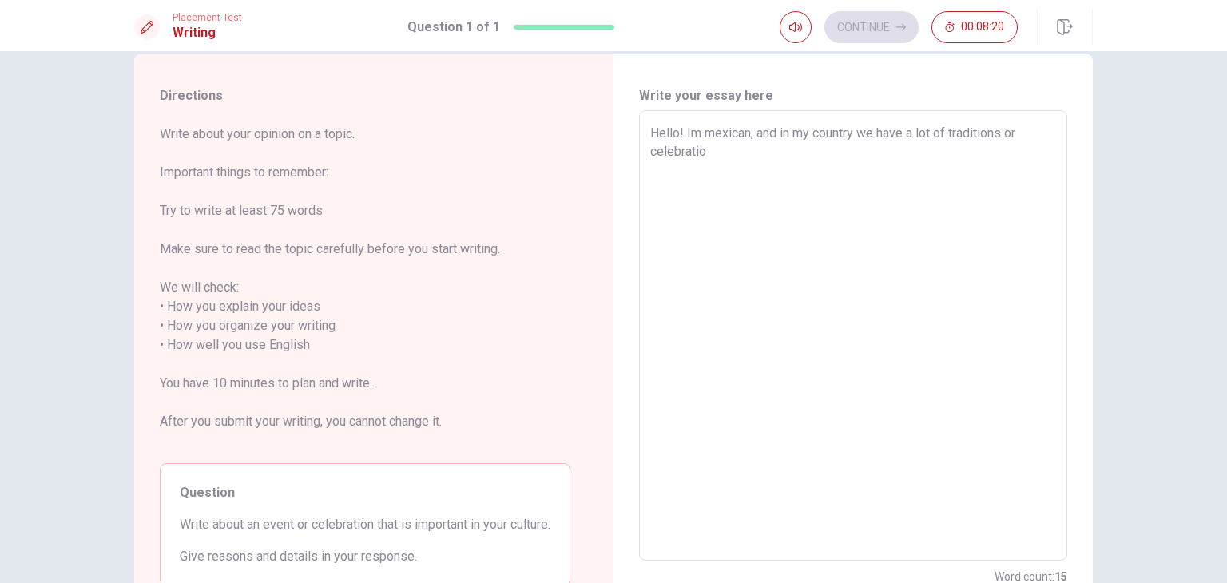
type textarea "Hello! Im mexican, and in my country we have a lot of traditions or celebration"
type textarea "x"
type textarea "Hello! Im mexican, and in my country we have a lot of traditions or celebrations"
type textarea "x"
type textarea "Hello! Im mexican, and in my country we have a lot of traditions or celebration…"
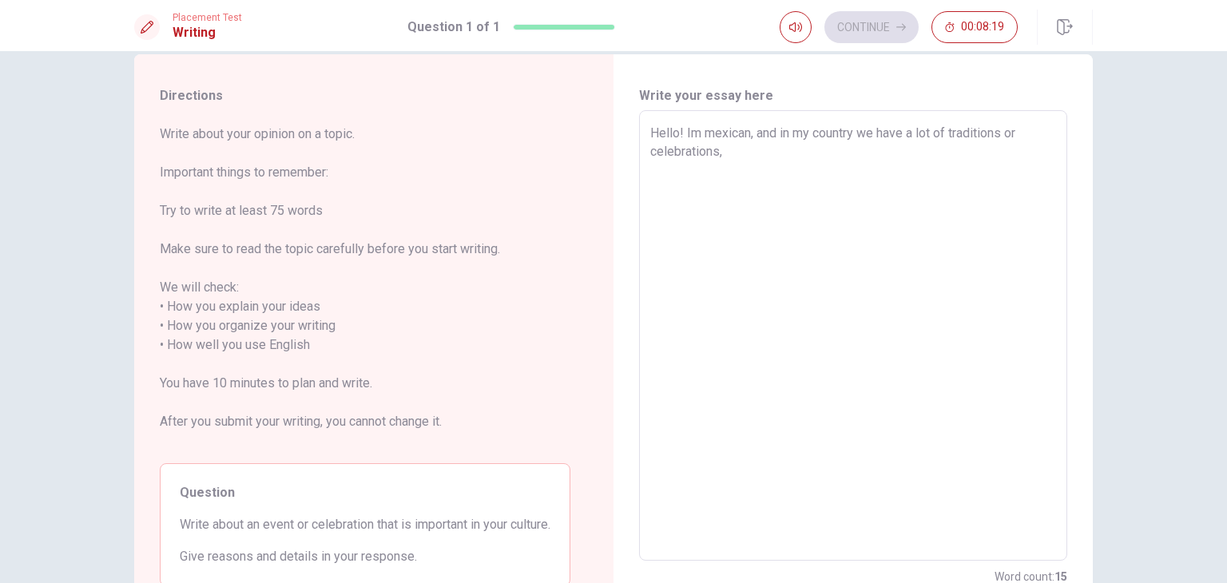
type textarea "x"
type textarea "Hello! Im mexican, and in my country we have a lot of traditions or celebration…"
type textarea "x"
type textarea "Hello! Im mexican, and in my country we have a lot of traditions or celebration…"
type textarea "x"
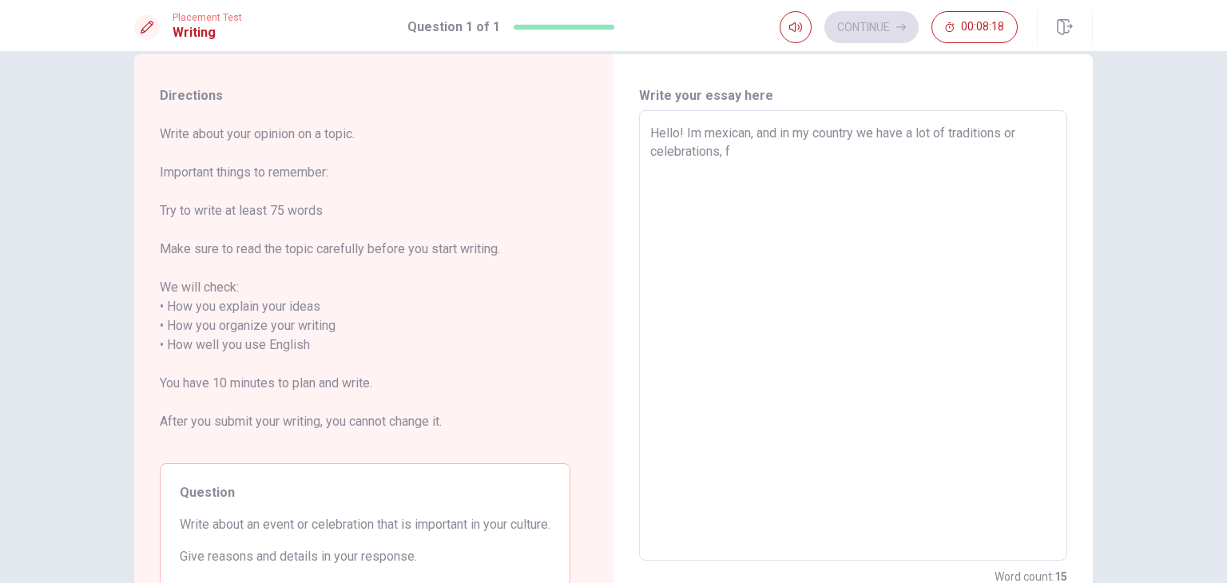
type textarea "Hello! Im mexican, and in my country we have a lot of traditions or celebration…"
type textarea "x"
type textarea "Hello! Im mexican, and in my country we have a lot of traditions or celebration…"
type textarea "x"
type textarea "Hello! Im mexican, and in my country we have a lot of traditions or celebration…"
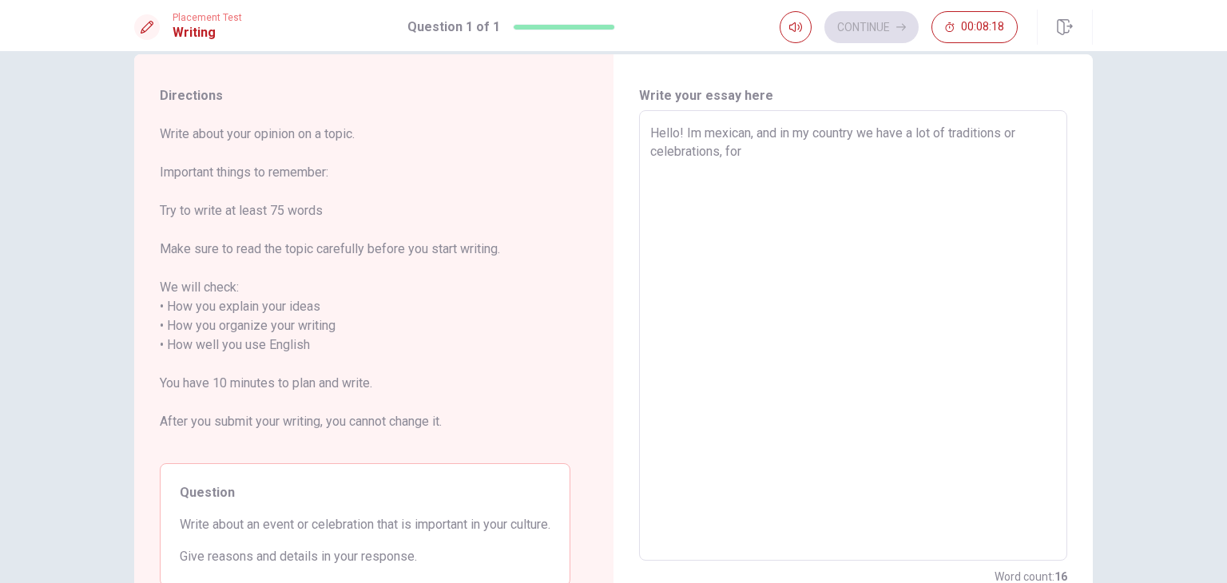
type textarea "x"
type textarea "Hello! Im mexican, and in my country we have a lot of traditions or celebration…"
type textarea "x"
type textarea "Hello! Im mexican, and in my country we have a lot of traditions or celebration…"
type textarea "x"
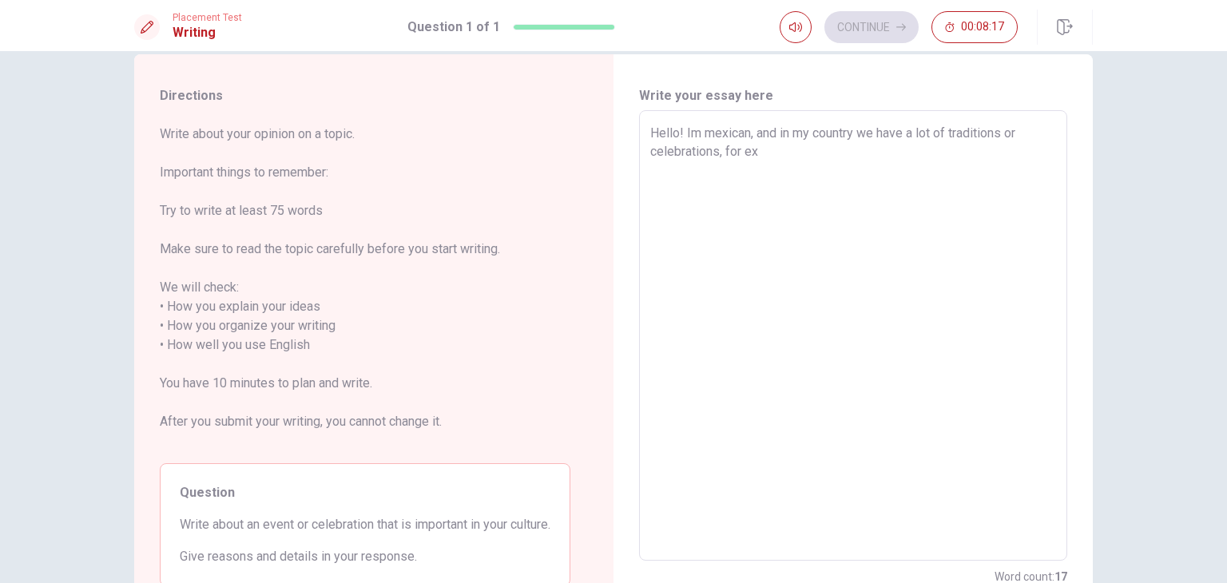
type textarea "Hello! Im mexican, and in my country we have a lot of traditions or celebration…"
type textarea "x"
type textarea "Hello! Im mexican, and in my country we have a lot of traditions or celebration…"
type textarea "x"
type textarea "Hello! Im mexican, and in my country we have a lot of traditions or celebration…"
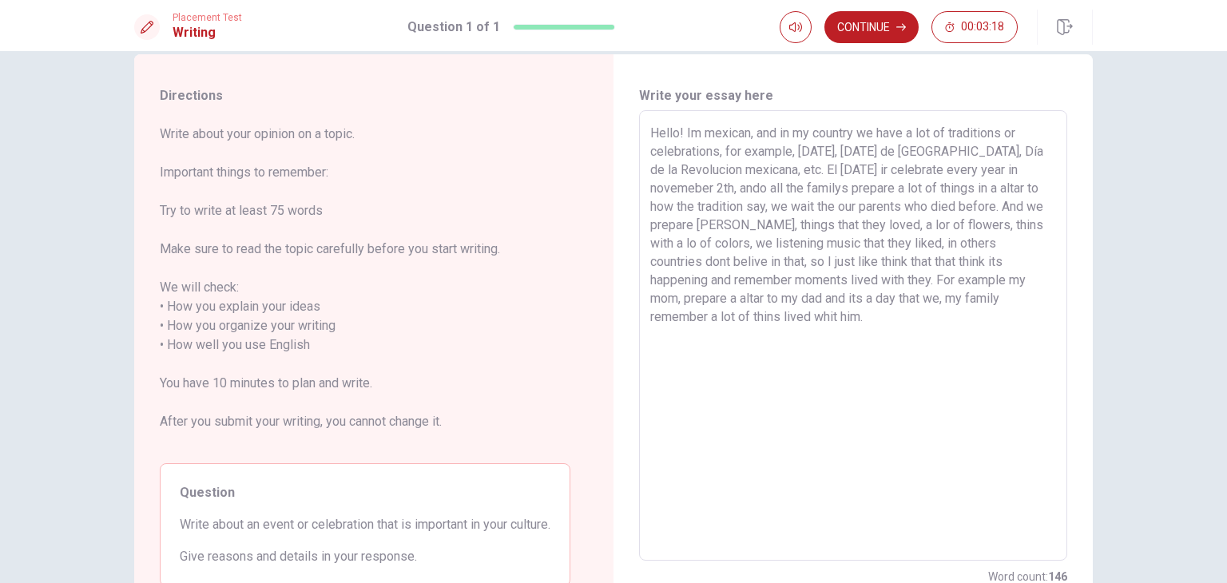
click at [872, 172] on textarea "Hello! Im mexican, and in my country we have a lot of traditions or celebration…" at bounding box center [853, 336] width 406 height 424
click at [757, 184] on textarea "Hello! Im mexican, and in my country we have a lot of traditions or celebration…" at bounding box center [853, 336] width 406 height 424
click at [984, 224] on textarea "Hello! Im mexican, and in my country we have a lot of traditions or celebration…" at bounding box center [853, 336] width 406 height 424
click at [759, 241] on textarea "Hello! Im mexican, and in my country we have a lot of traditions or celebration…" at bounding box center [853, 336] width 406 height 424
click at [732, 247] on textarea "Hello! Im mexican, and in my country we have a lot of traditions or celebration…" at bounding box center [853, 336] width 406 height 424
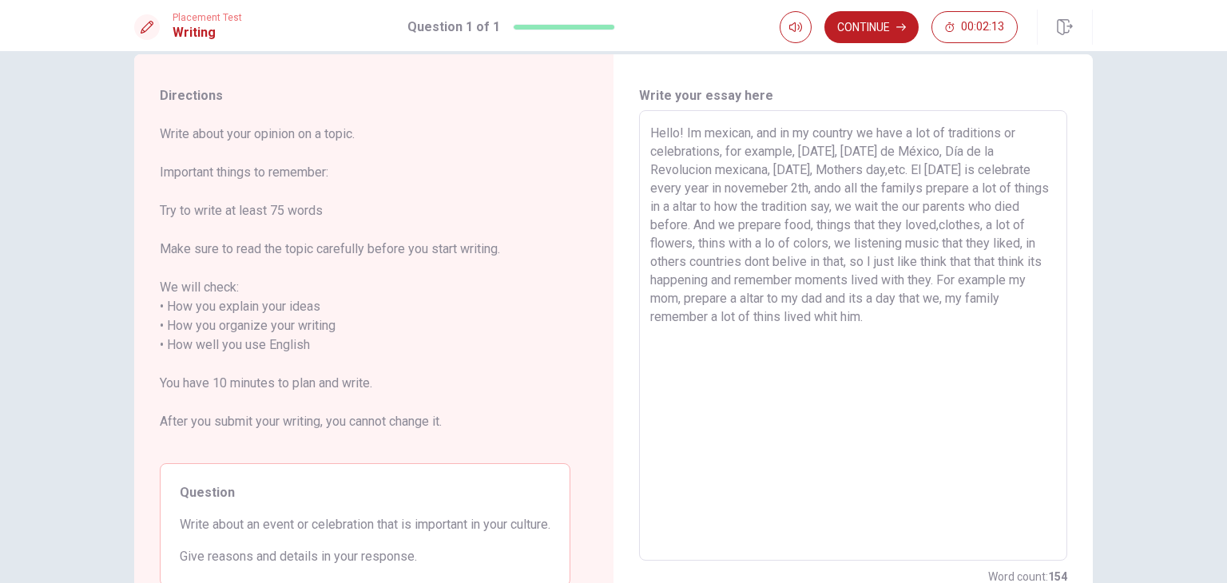
click at [891, 246] on textarea "Hello! Im mexican, and in my country we have a lot of traditions or celebration…" at bounding box center [853, 336] width 406 height 424
click at [819, 263] on textarea "Hello! Im mexican, and in my country we have a lot of traditions or celebration…" at bounding box center [853, 336] width 406 height 424
click at [971, 222] on textarea "Hello! Im mexican, and in my country we have a lot of traditions or celebration…" at bounding box center [853, 336] width 406 height 424
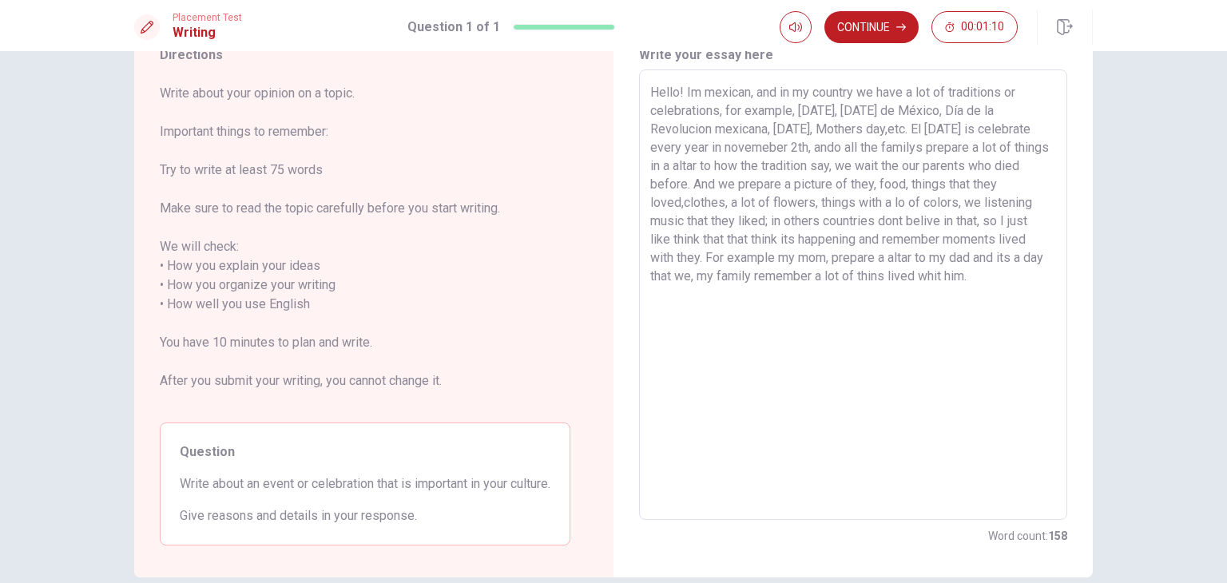
scroll to position [70, 0]
click at [734, 277] on textarea "Hello! Im mexican, and in my country we have a lot of traditions or celebration…" at bounding box center [853, 294] width 406 height 424
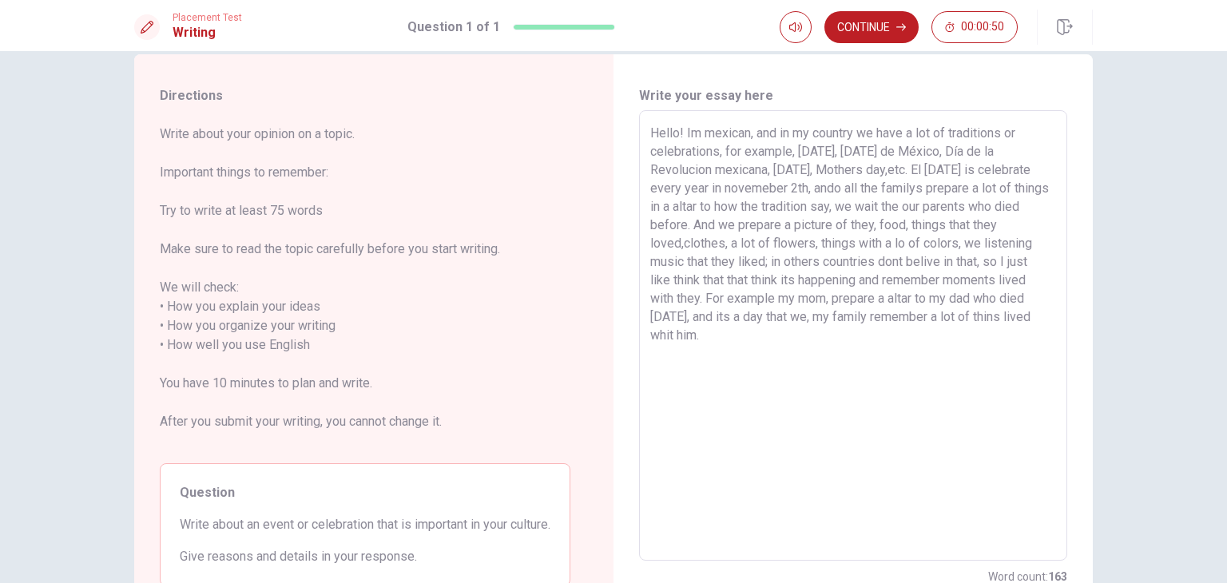
scroll to position [0, 0]
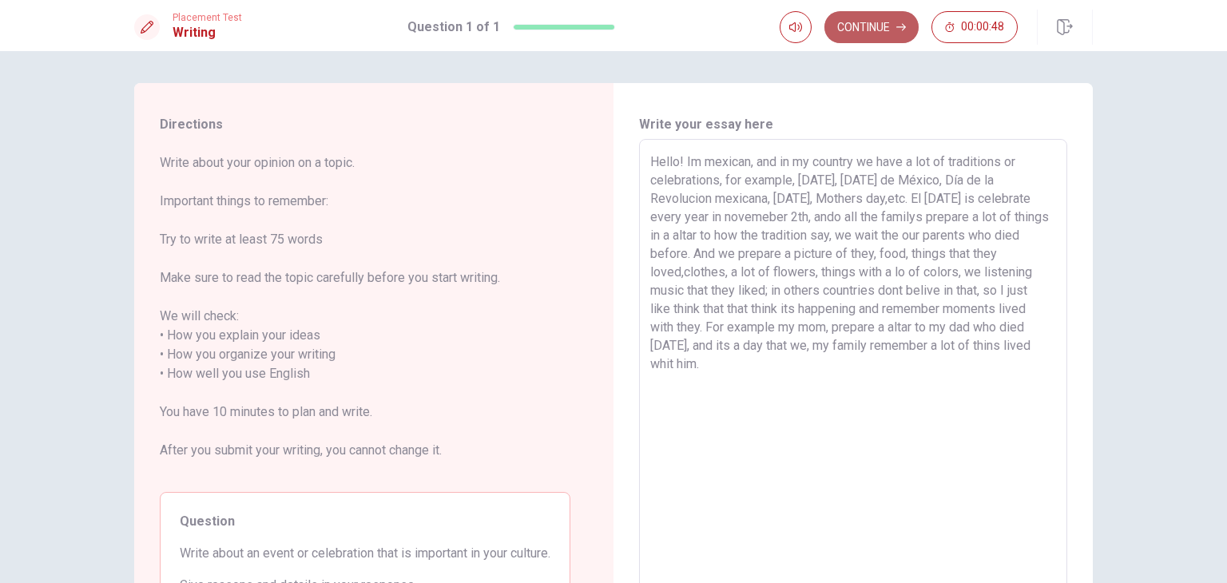
click at [880, 11] on button "Continue" at bounding box center [871, 27] width 94 height 32
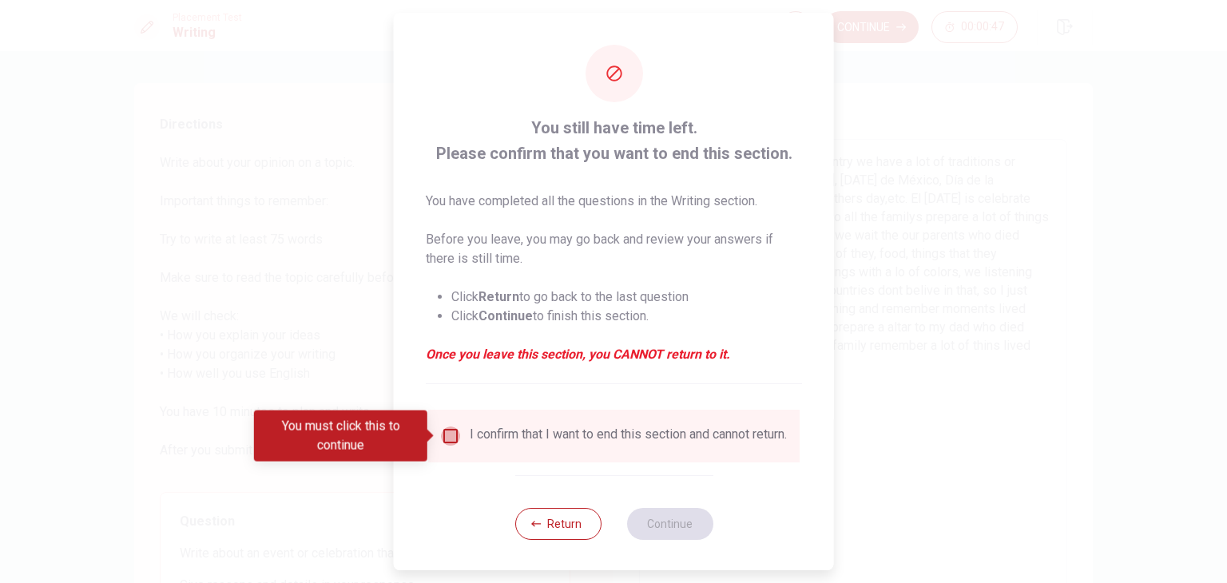
click at [447, 439] on input "You must click this to continue" at bounding box center [450, 436] width 19 height 19
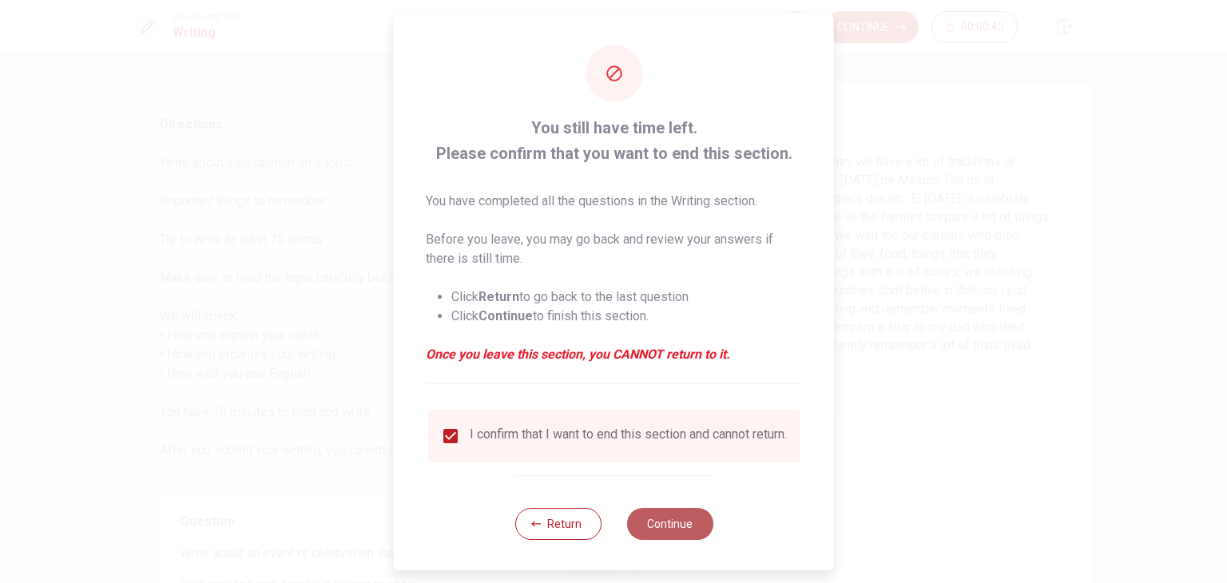
click at [669, 538] on button "Continue" at bounding box center [669, 524] width 86 height 32
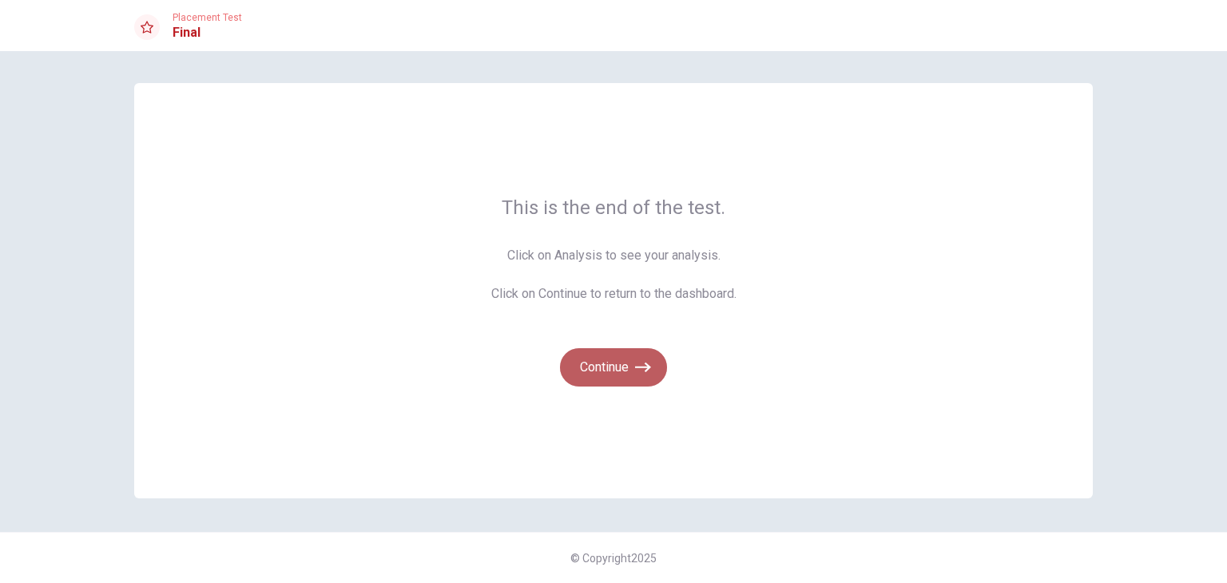
click at [617, 371] on button "Continue" at bounding box center [613, 367] width 107 height 38
